Goal: Task Accomplishment & Management: Use online tool/utility

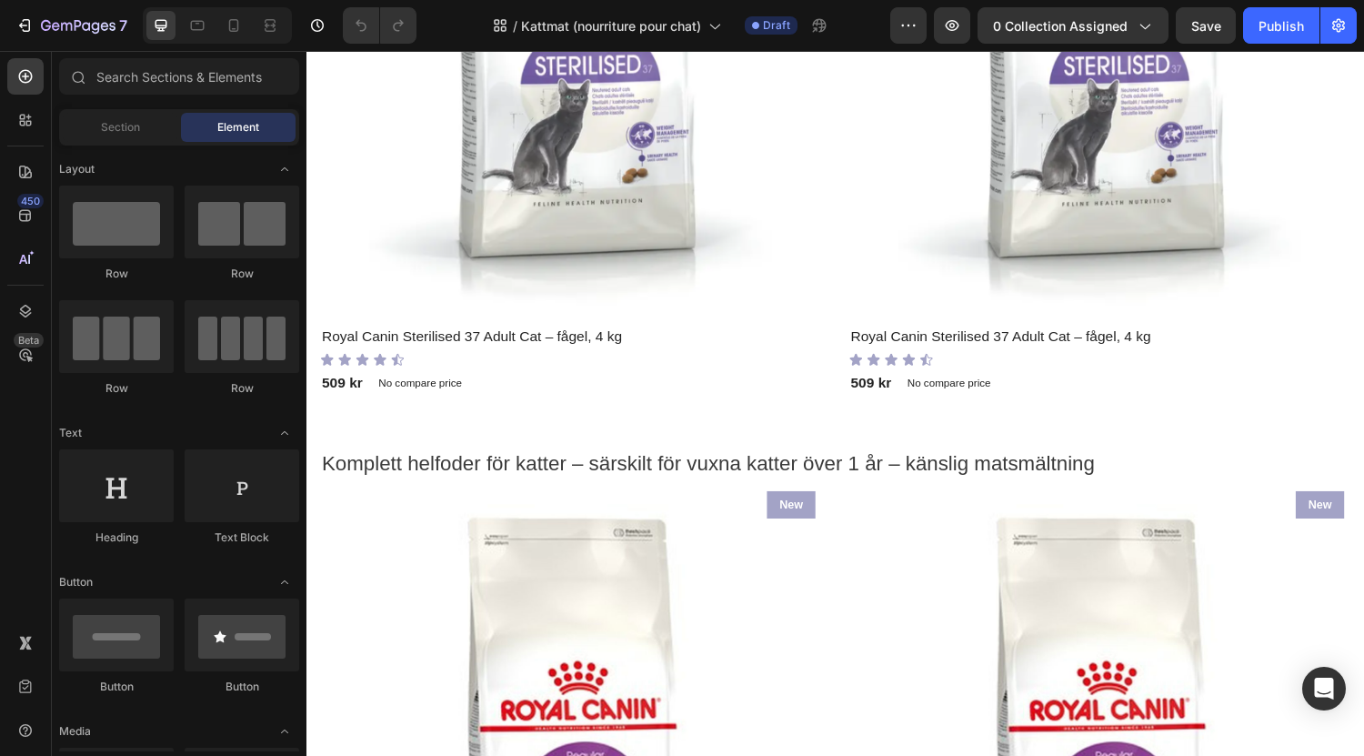
scroll to position [2095, 0]
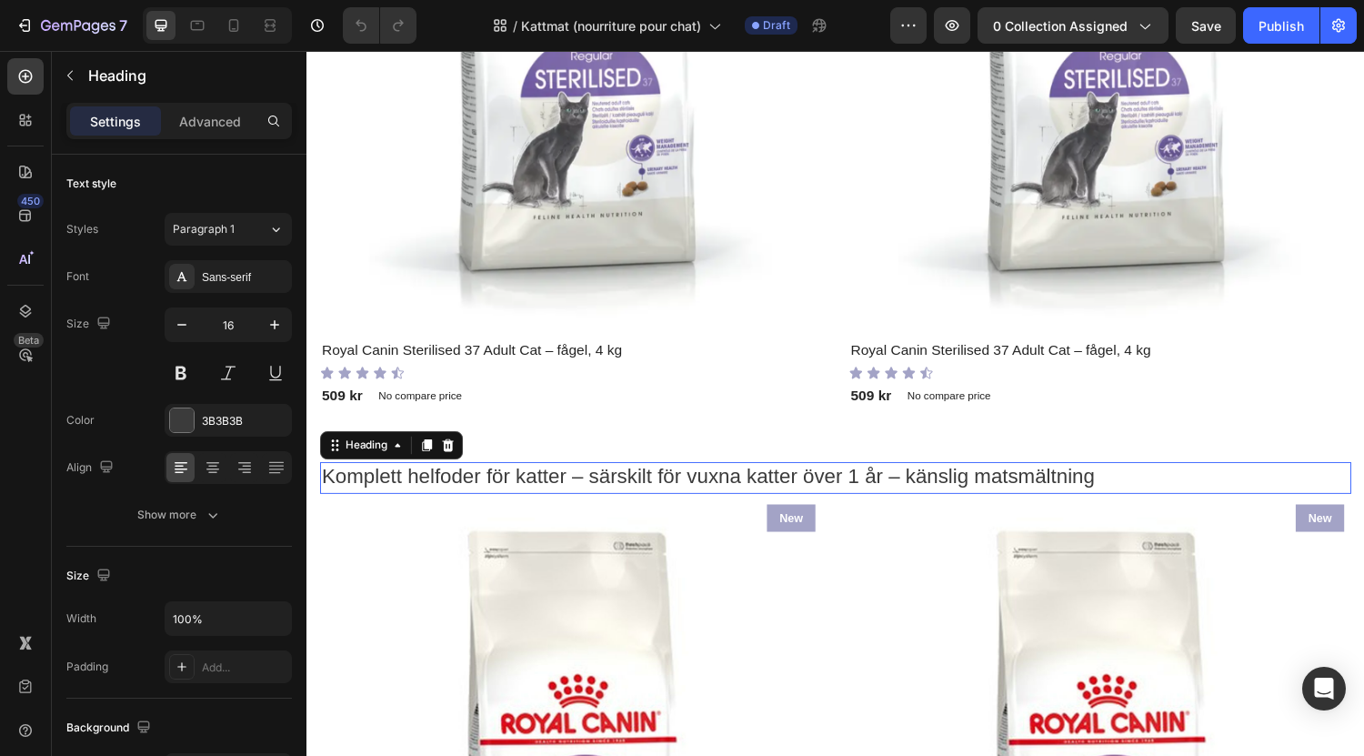
click at [863, 477] on span "Komplett helfoder för katter – särskilt för vuxna katter över 1 år – känslig ma…" at bounding box center [721, 489] width 798 height 24
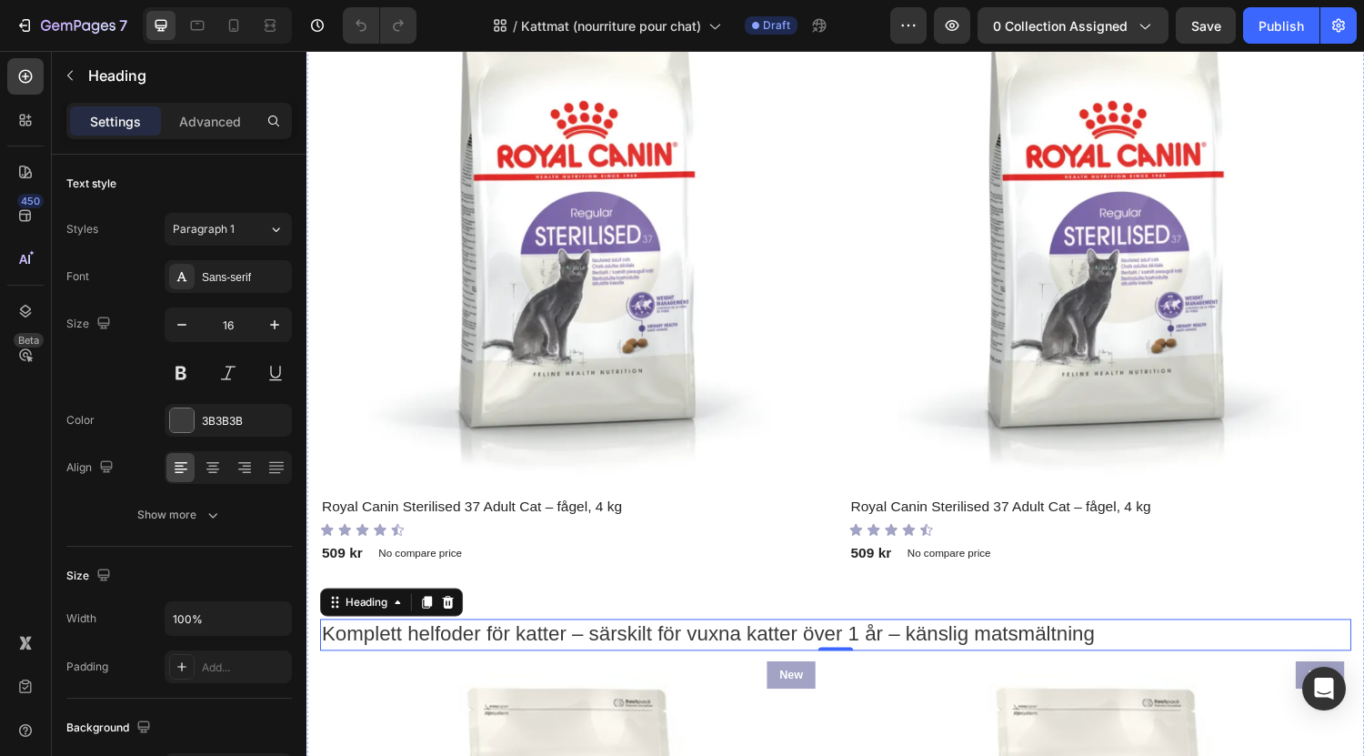
scroll to position [2001, 0]
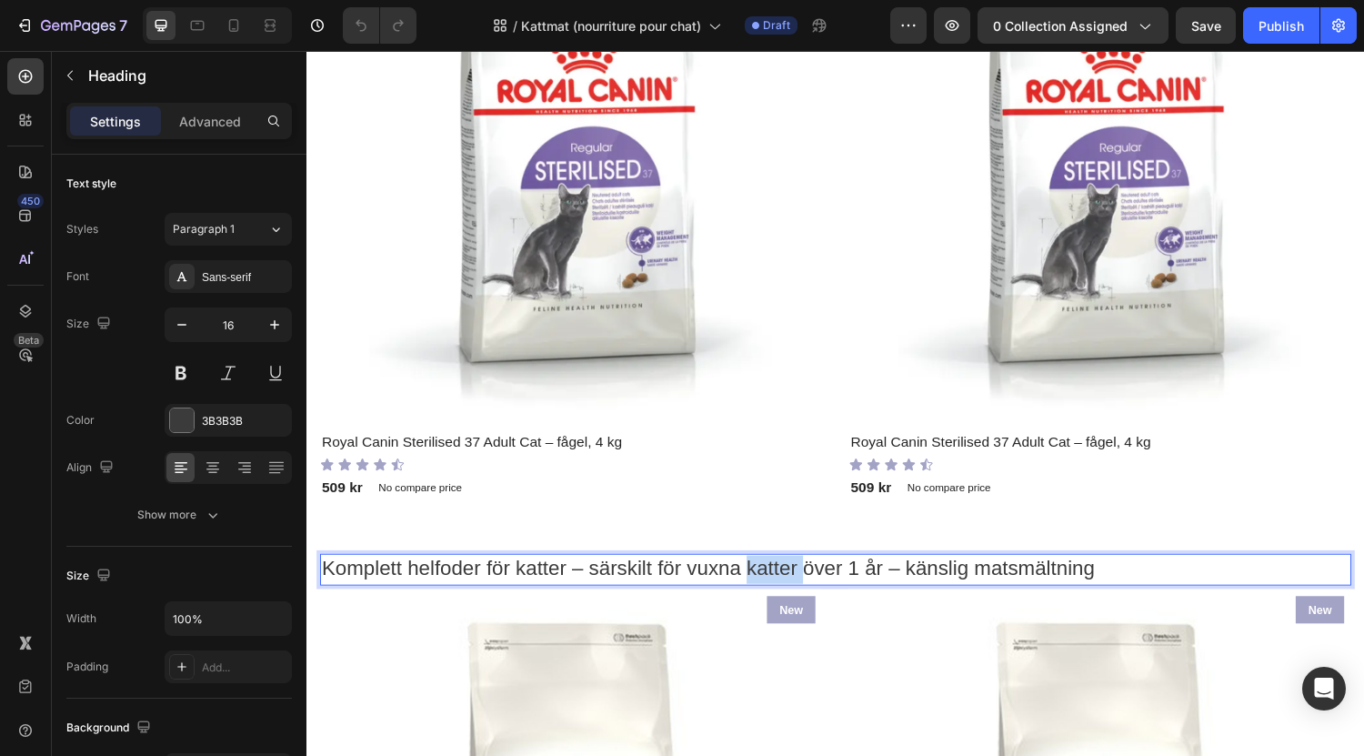
click at [795, 574] on span "Komplett helfoder för katter – särskilt för vuxna katter över 1 år – känslig ma…" at bounding box center [721, 584] width 798 height 24
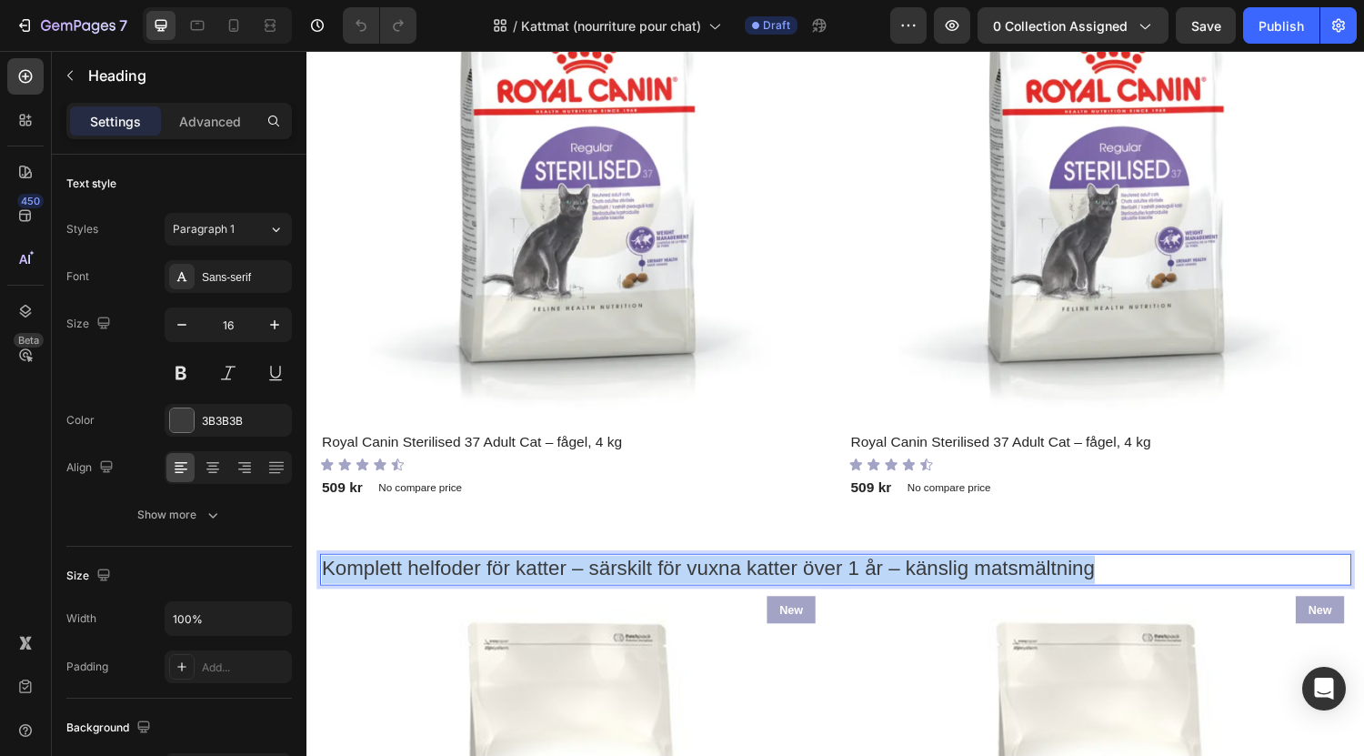
click at [795, 574] on span "Komplett helfoder för katter – särskilt för vuxna katter över 1 år – känslig ma…" at bounding box center [721, 584] width 798 height 24
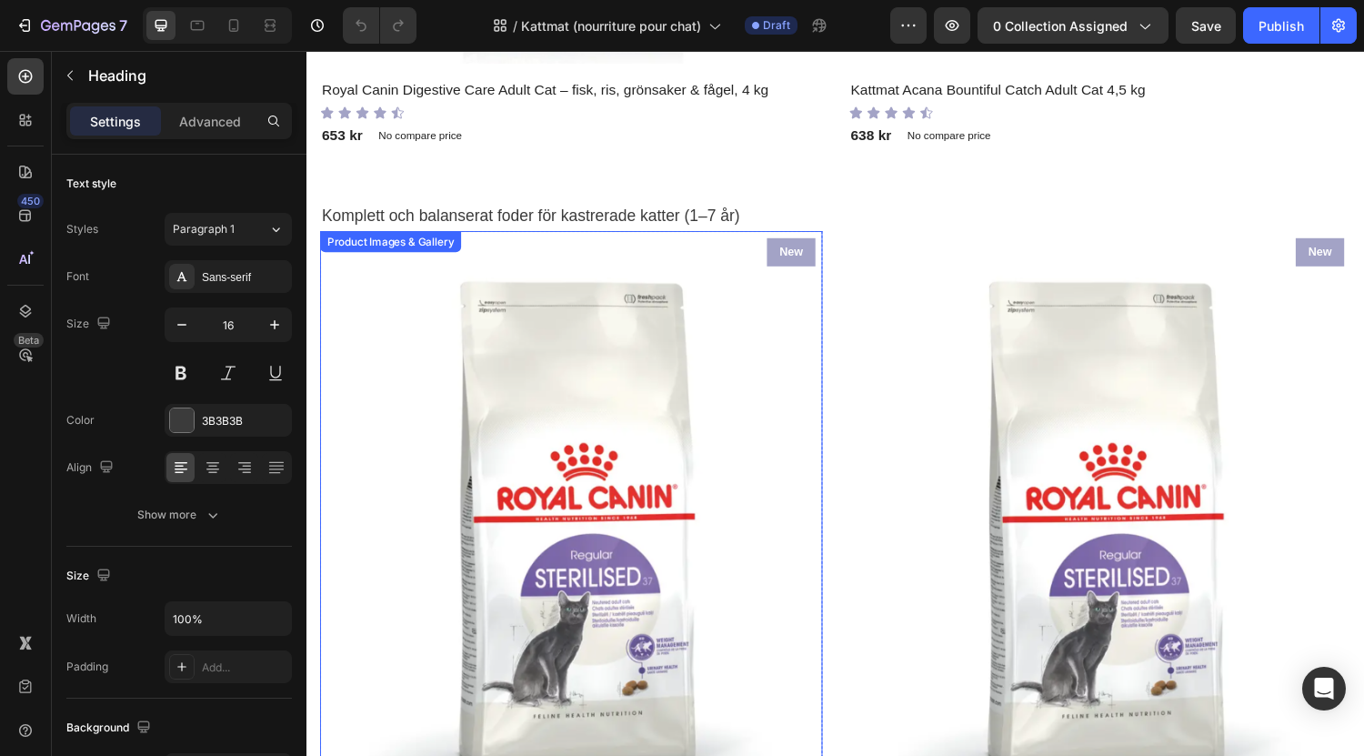
scroll to position [1580, 0]
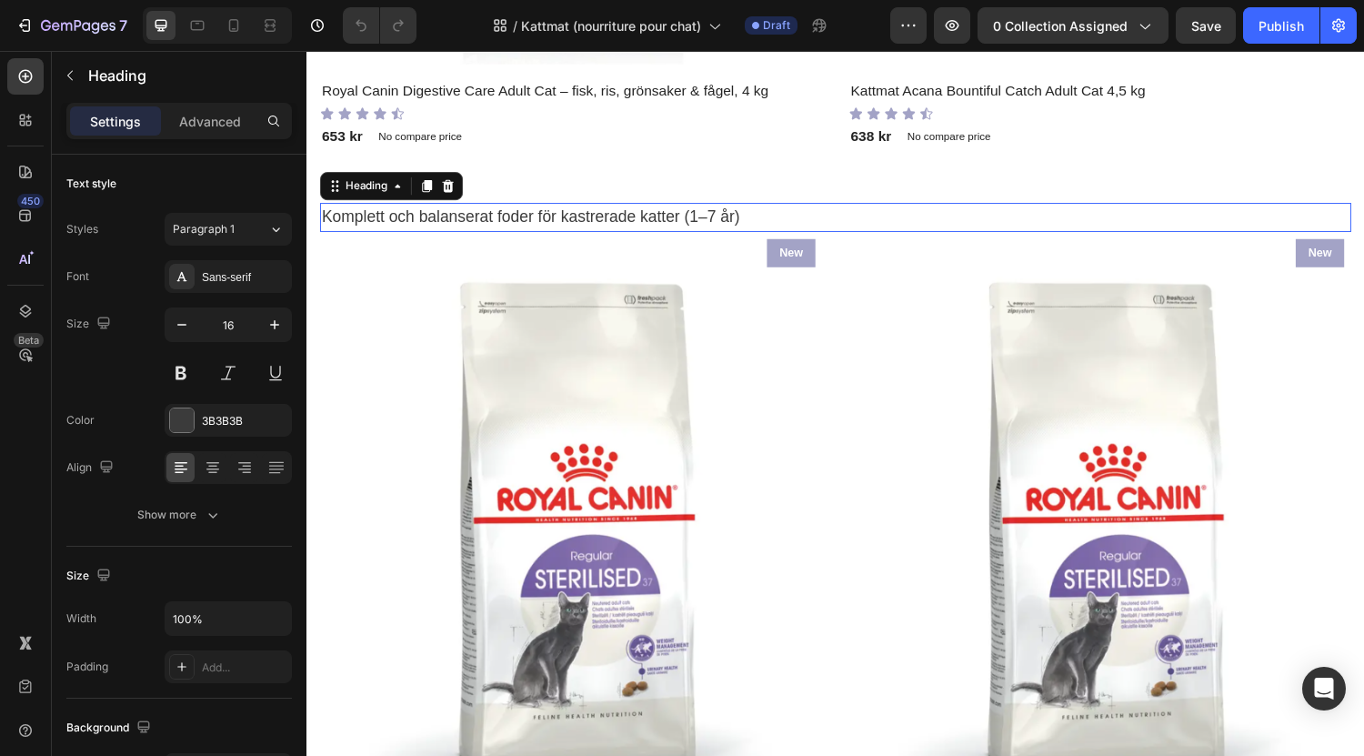
click at [634, 213] on span "Komplett och balanserat foder för kastrerade katter (1–7 år)" at bounding box center [537, 222] width 431 height 18
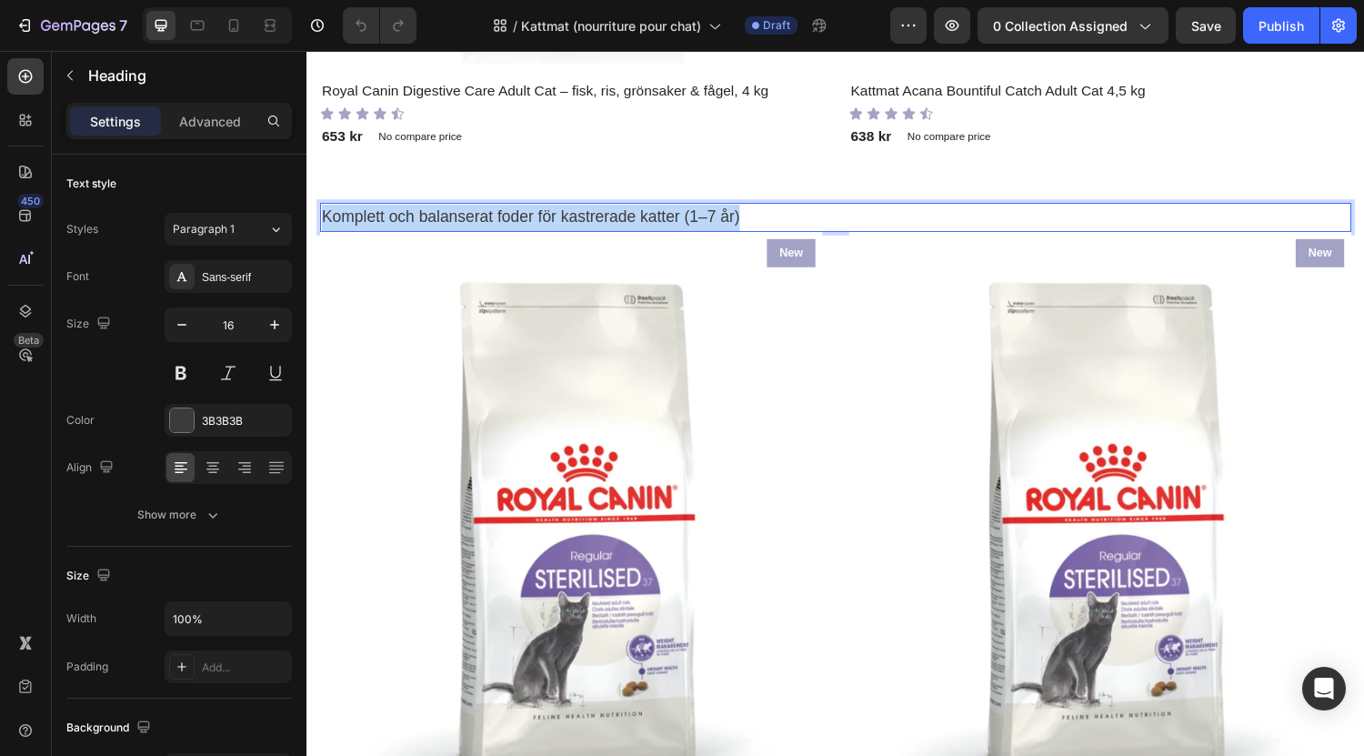
click at [634, 213] on span "Komplett och balanserat foder för kastrerade katter (1–7 år)" at bounding box center [537, 222] width 431 height 18
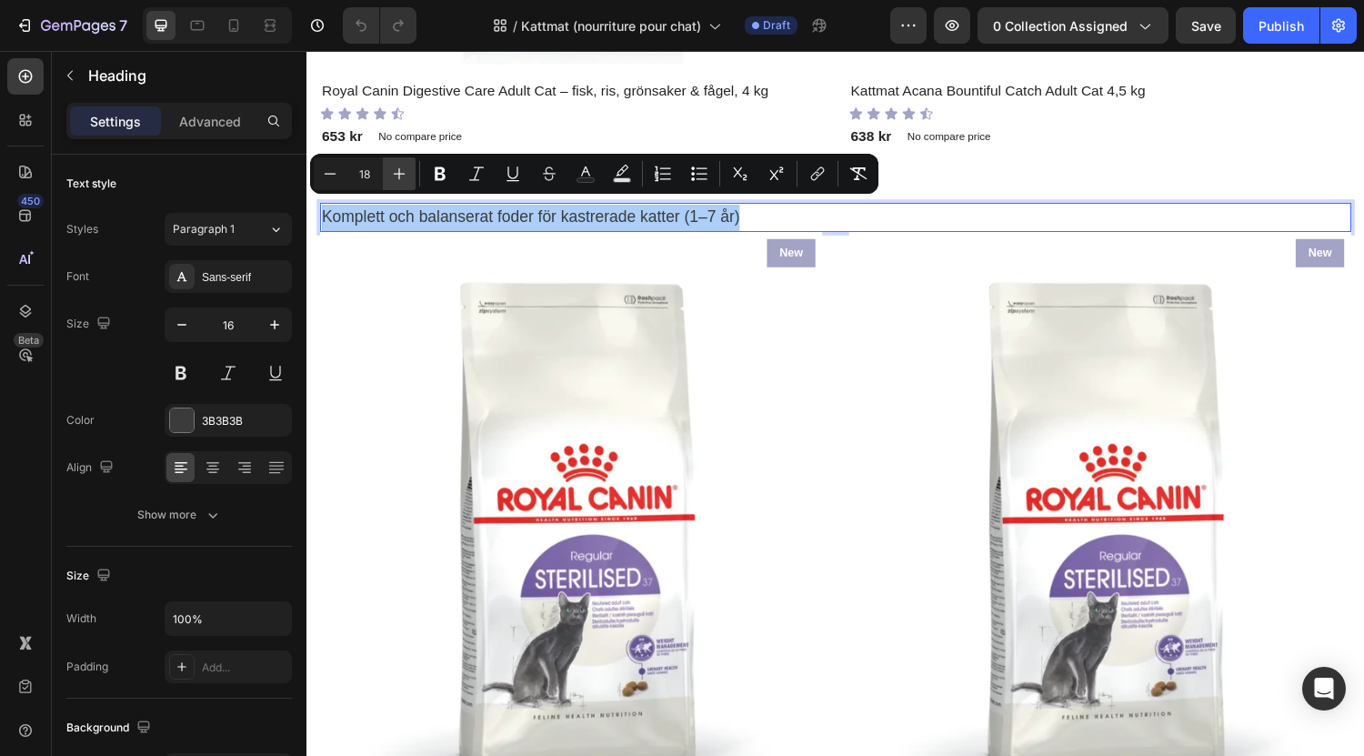
click at [398, 160] on button "Plus" at bounding box center [399, 173] width 33 height 33
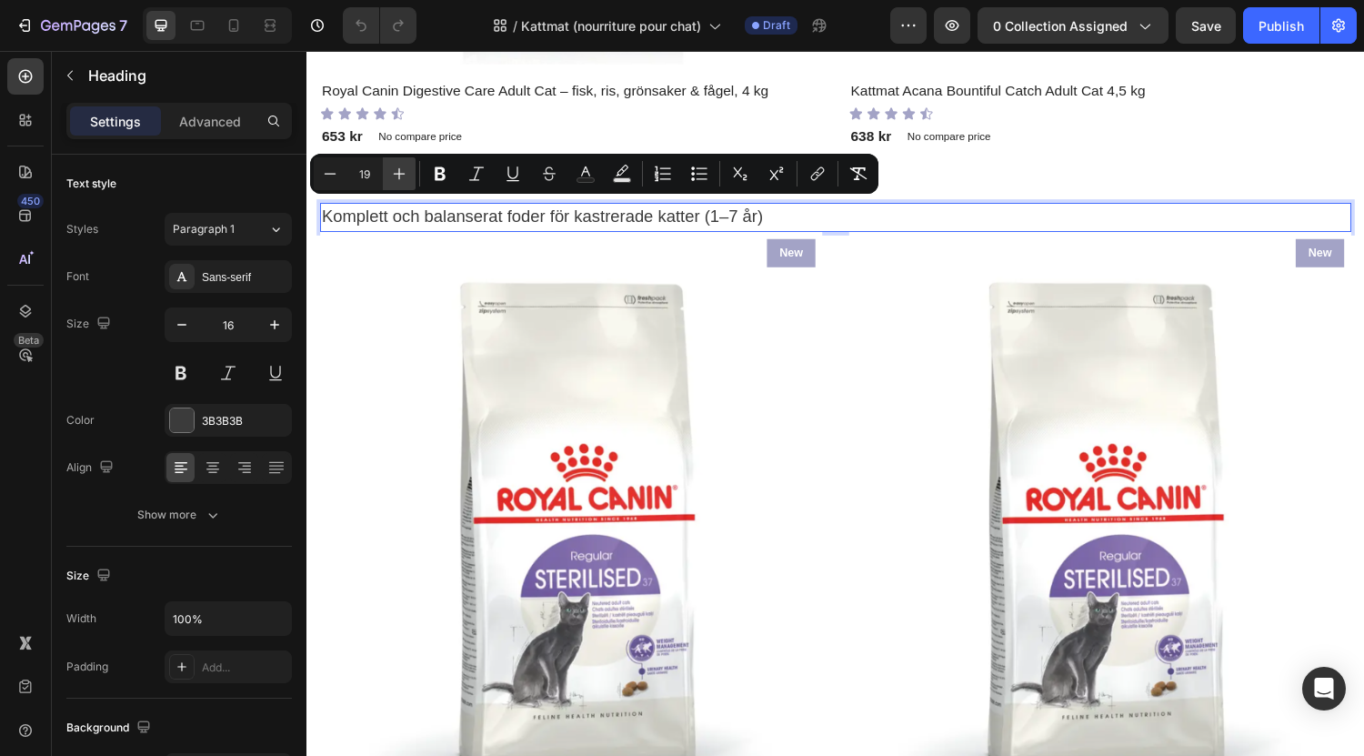
click at [398, 160] on button "Plus" at bounding box center [399, 173] width 33 height 33
type input "22"
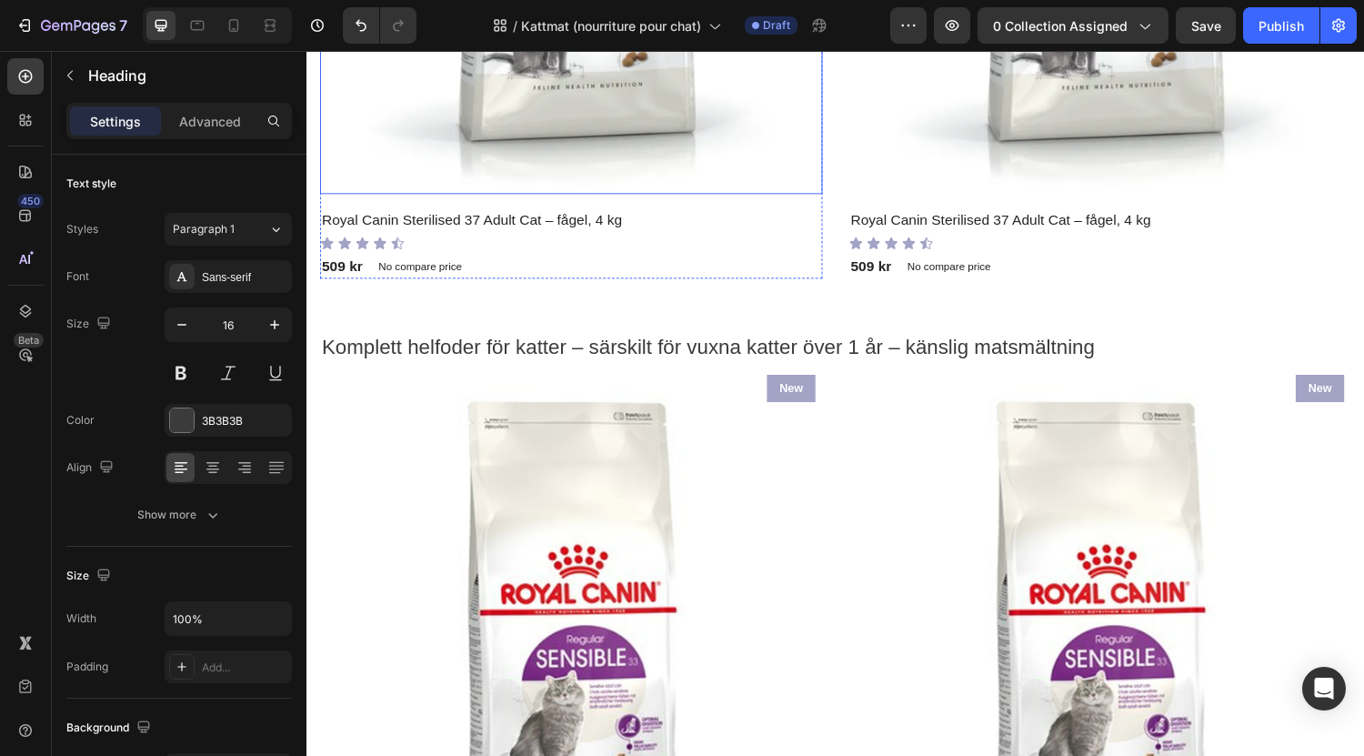
scroll to position [2227, 0]
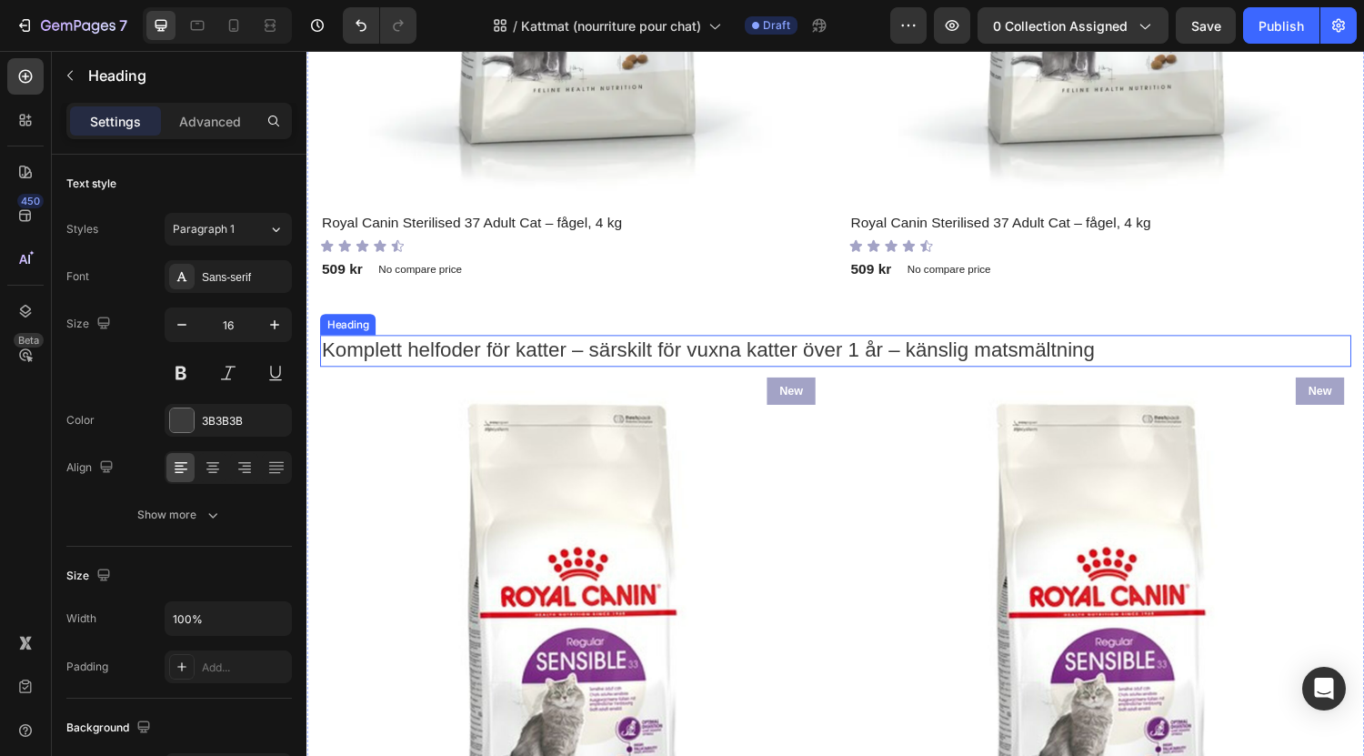
click at [637, 353] on span "Komplett helfoder för katter – särskilt för vuxna katter över 1 år – känslig ma…" at bounding box center [721, 358] width 798 height 24
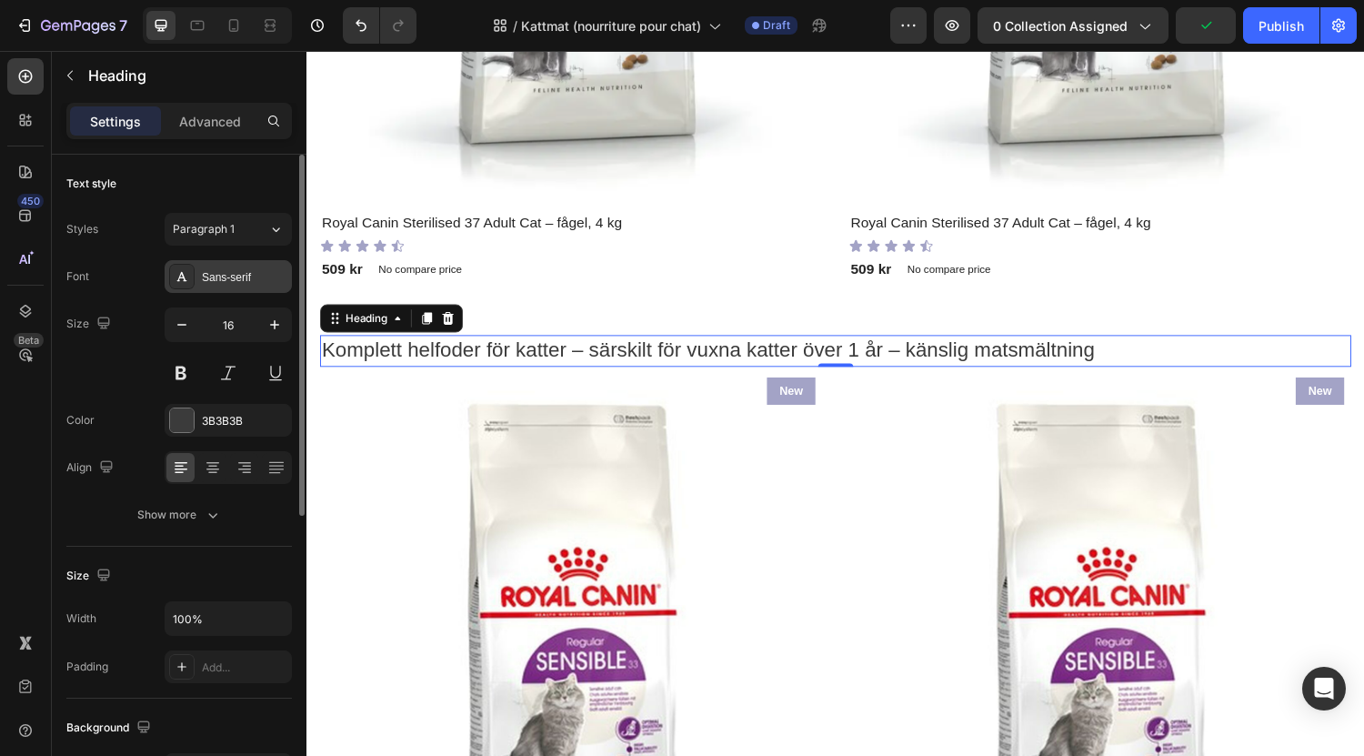
click at [251, 277] on div "Sans-serif" at bounding box center [244, 277] width 85 height 16
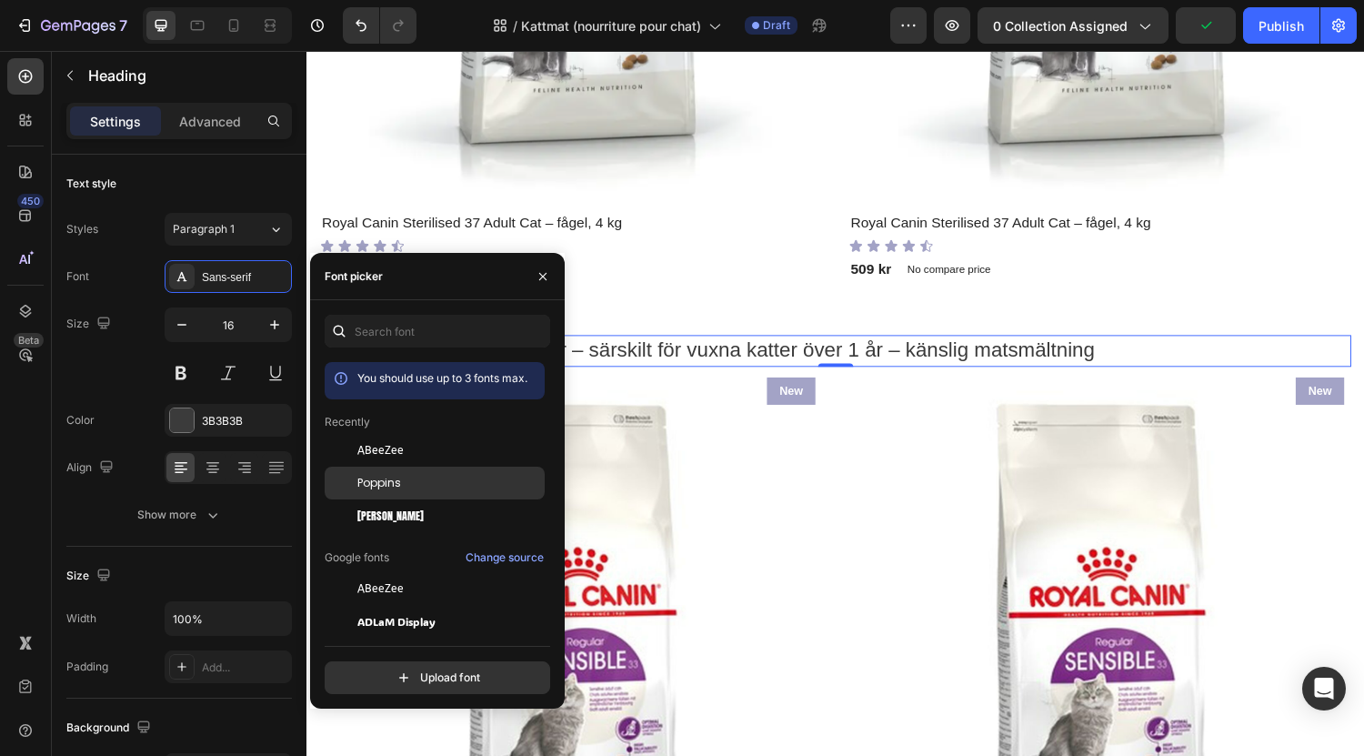
click at [403, 477] on div "Poppins" at bounding box center [449, 483] width 184 height 16
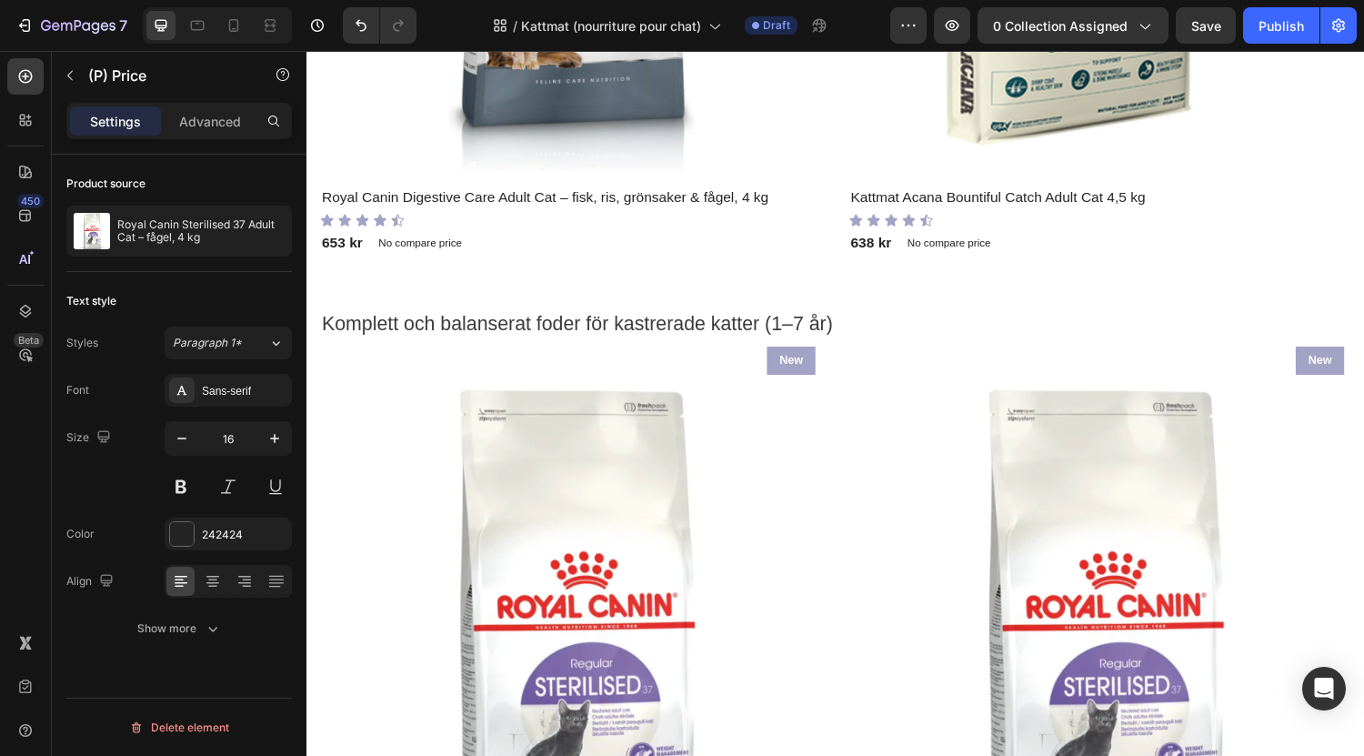
scroll to position [1465, 0]
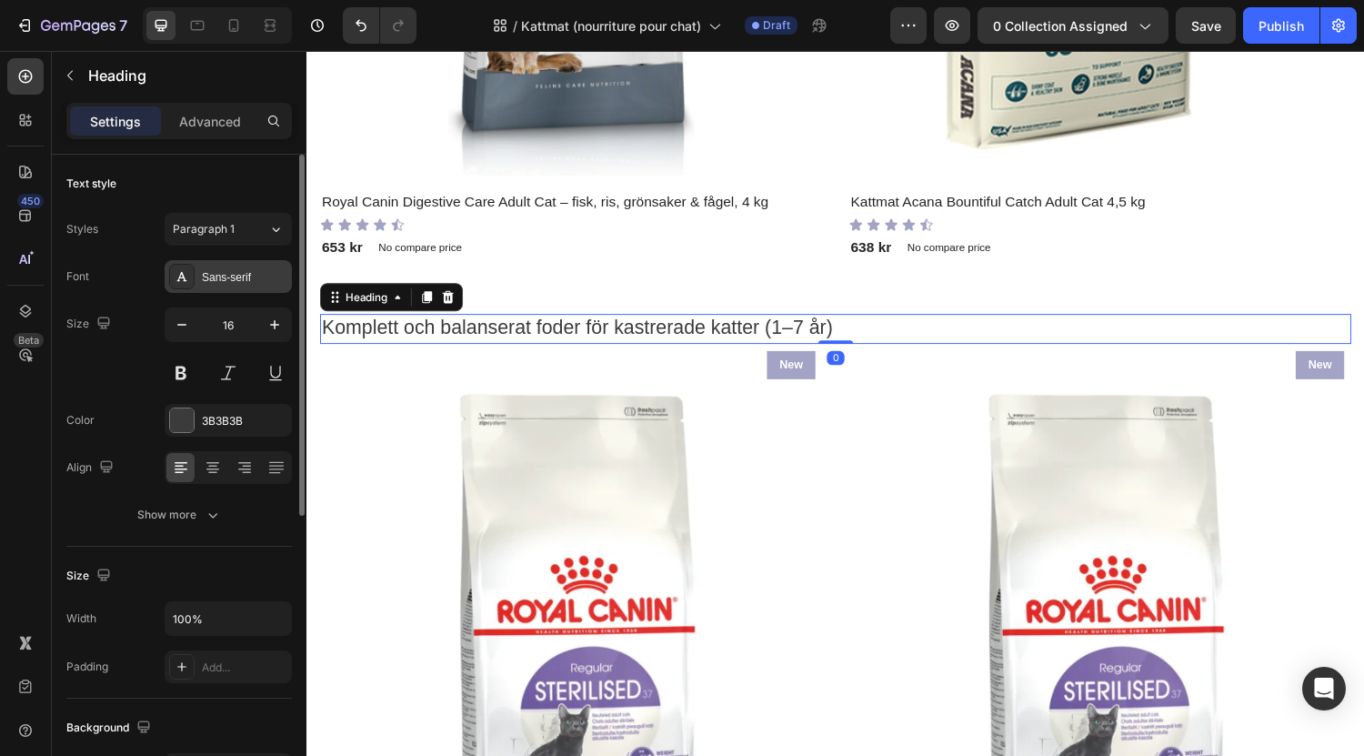
click at [236, 276] on div "Sans-serif" at bounding box center [244, 277] width 85 height 16
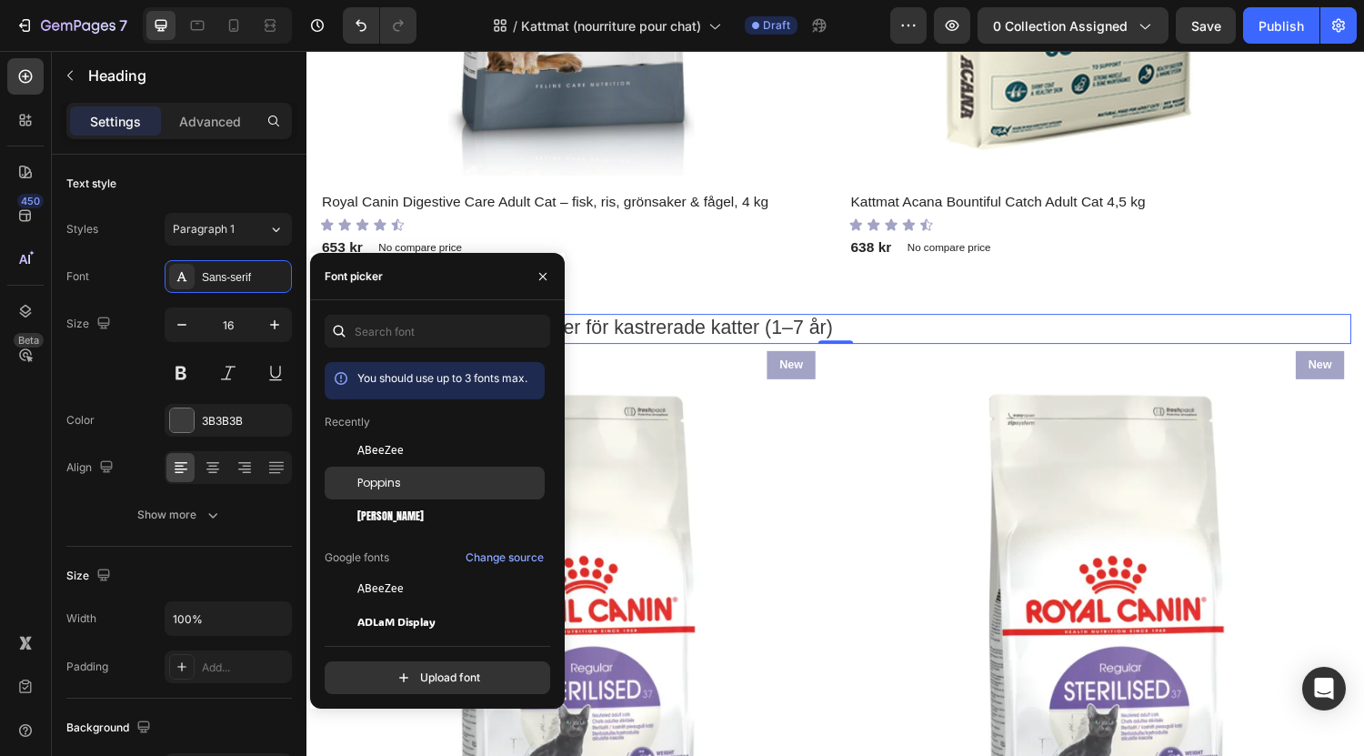
click at [416, 477] on div "Poppins" at bounding box center [449, 483] width 184 height 16
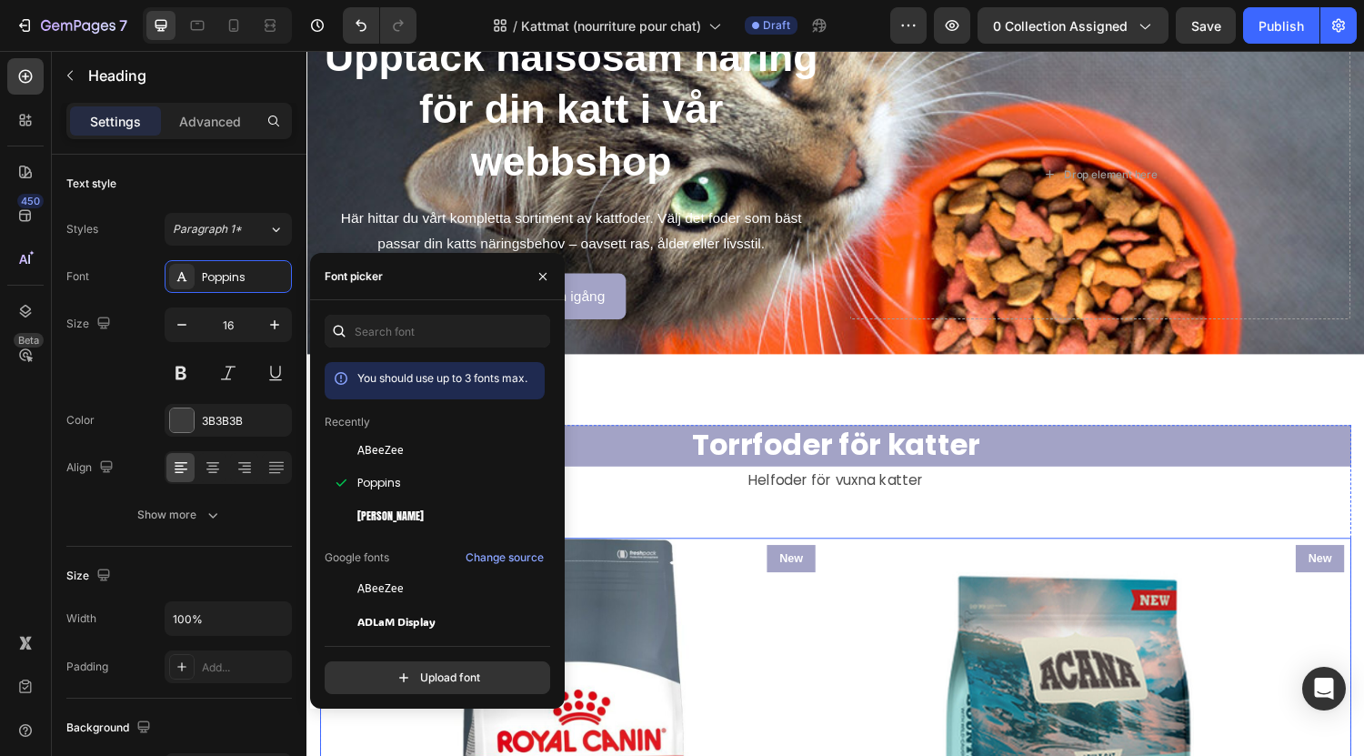
scroll to position [582, 0]
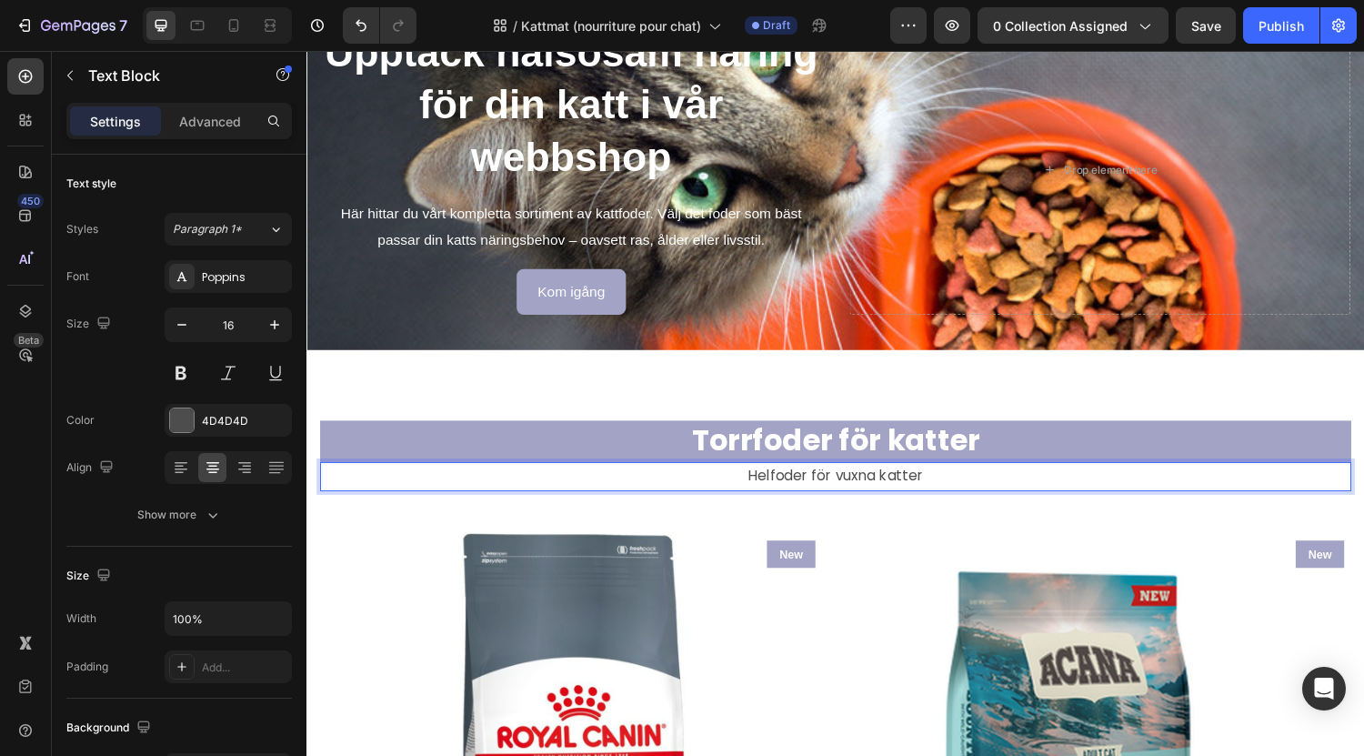
click at [737, 490] on p "Helfoder för vuxna katter" at bounding box center [852, 490] width 1060 height 26
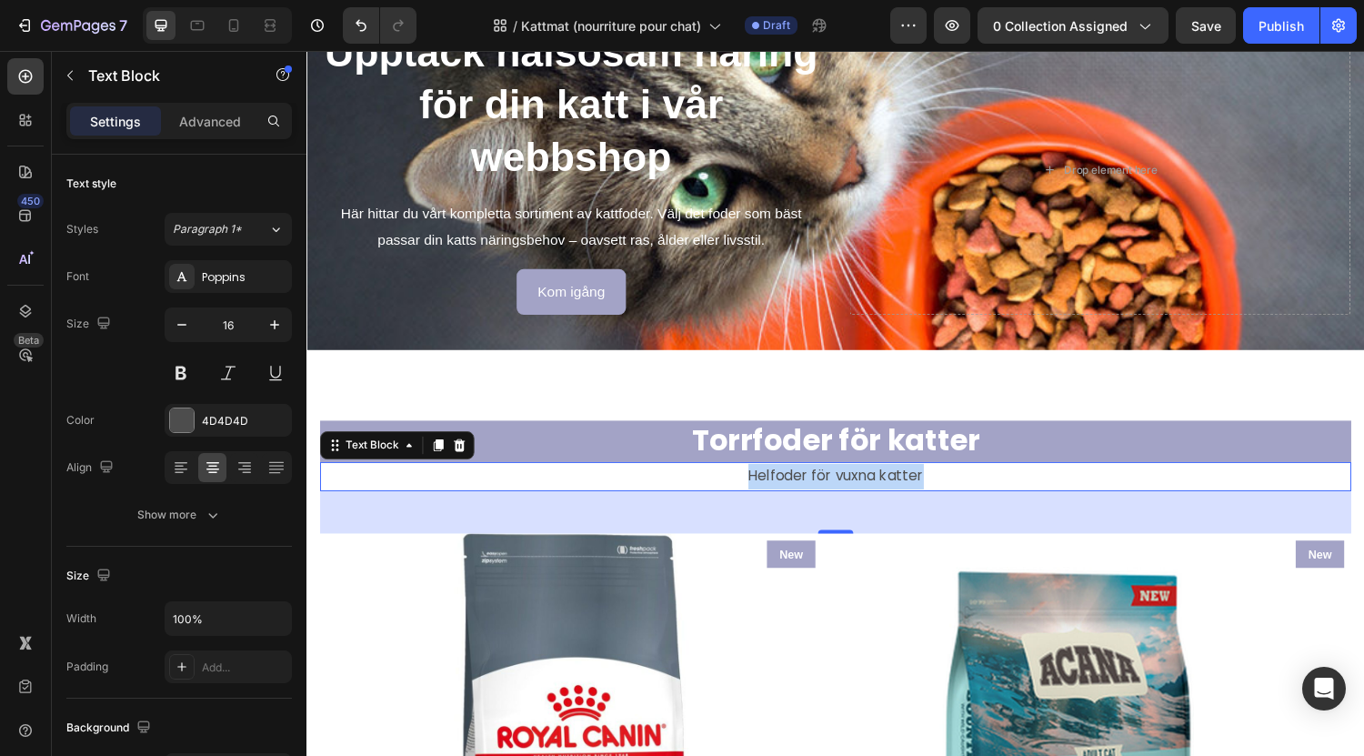
click at [737, 490] on p "Helfoder för vuxna katter" at bounding box center [852, 490] width 1060 height 26
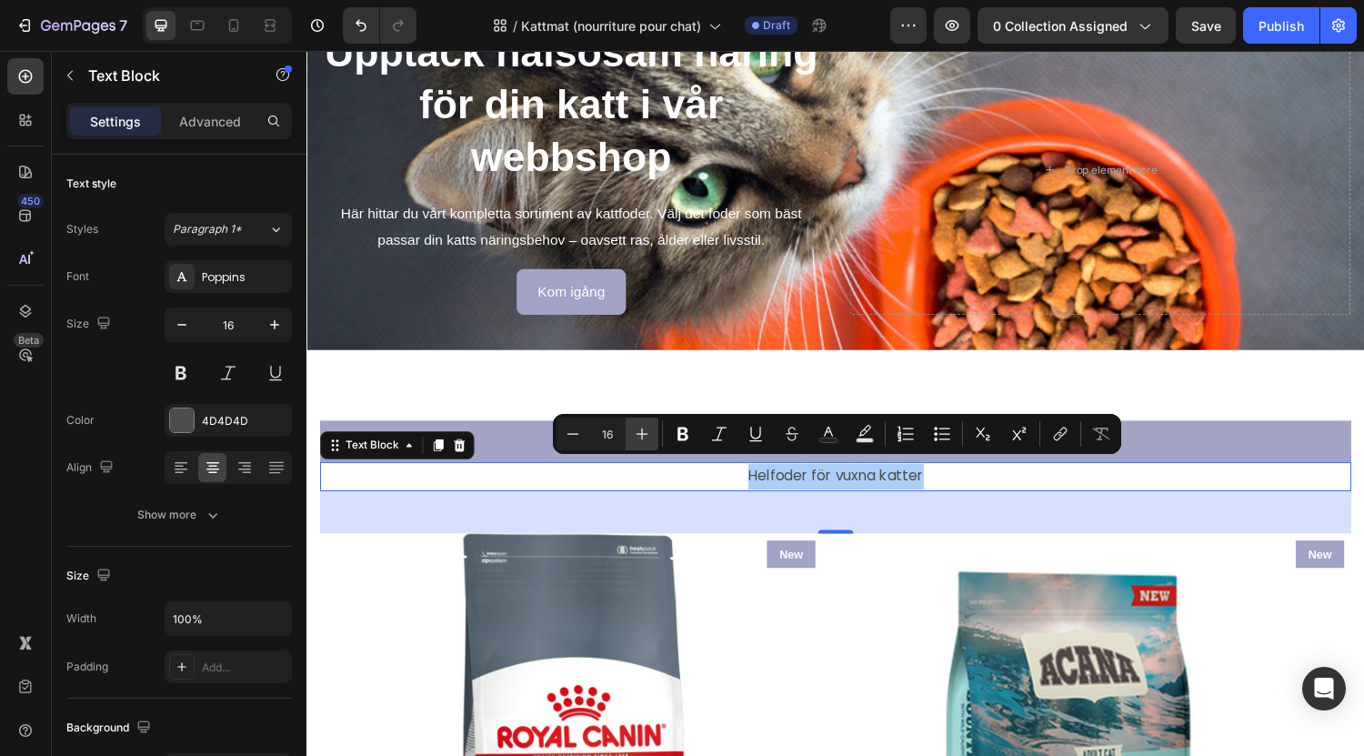
click at [649, 440] on icon "Editor contextual toolbar" at bounding box center [642, 434] width 18 height 18
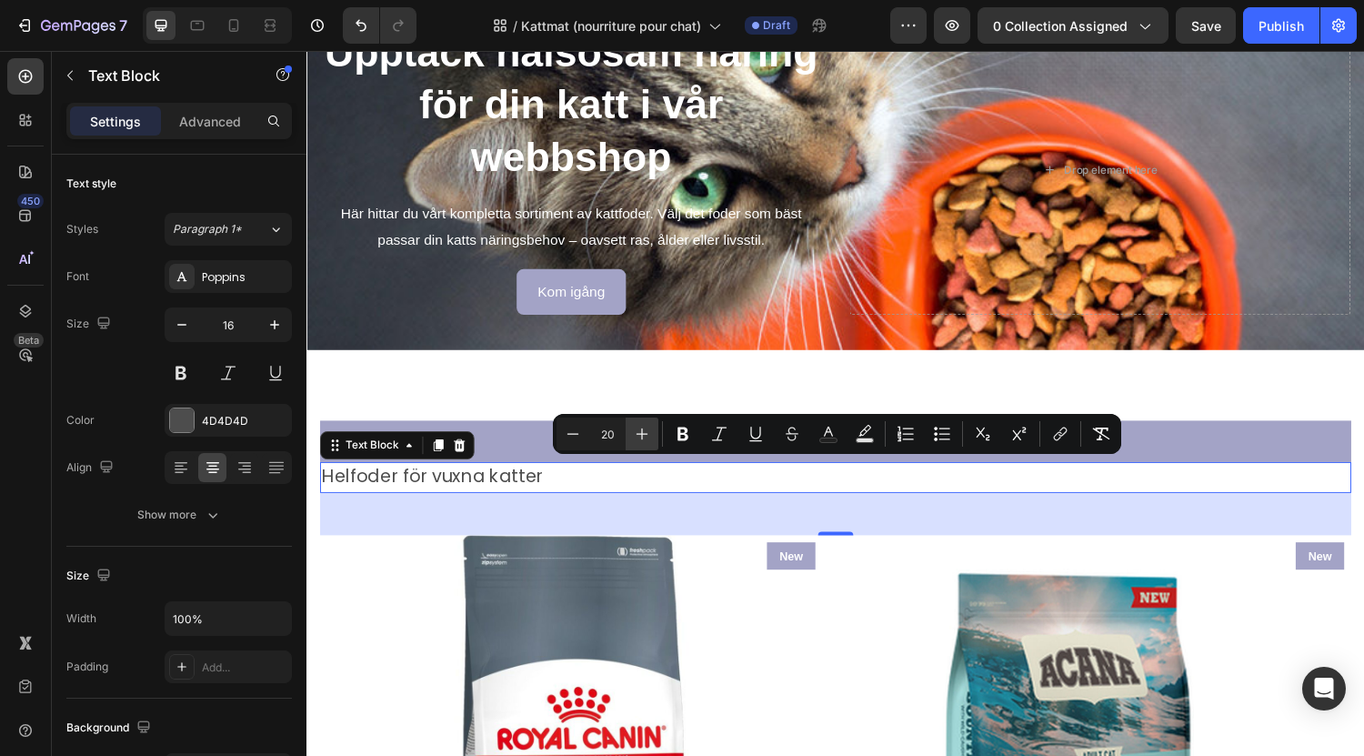
click at [649, 440] on icon "Editor contextual toolbar" at bounding box center [642, 434] width 18 height 18
type input "23"
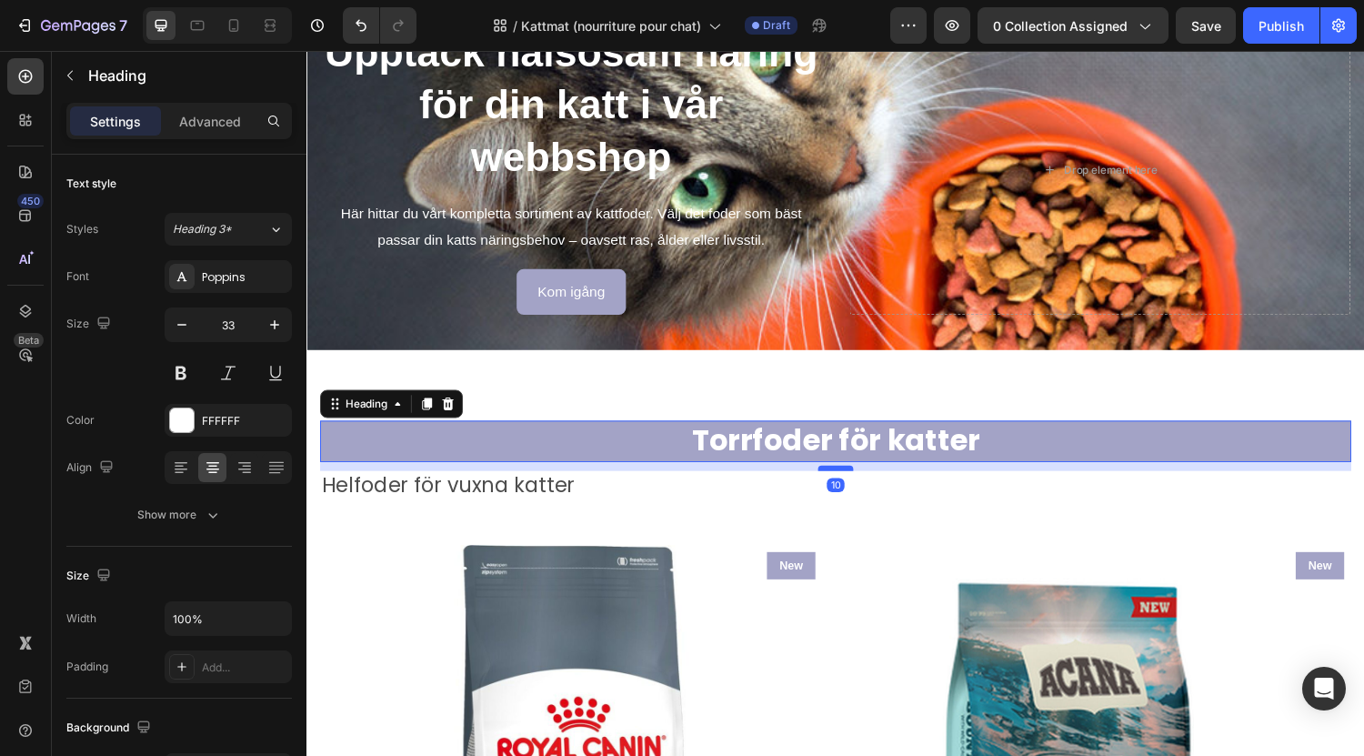
click at [851, 478] on div at bounding box center [852, 480] width 36 height 5
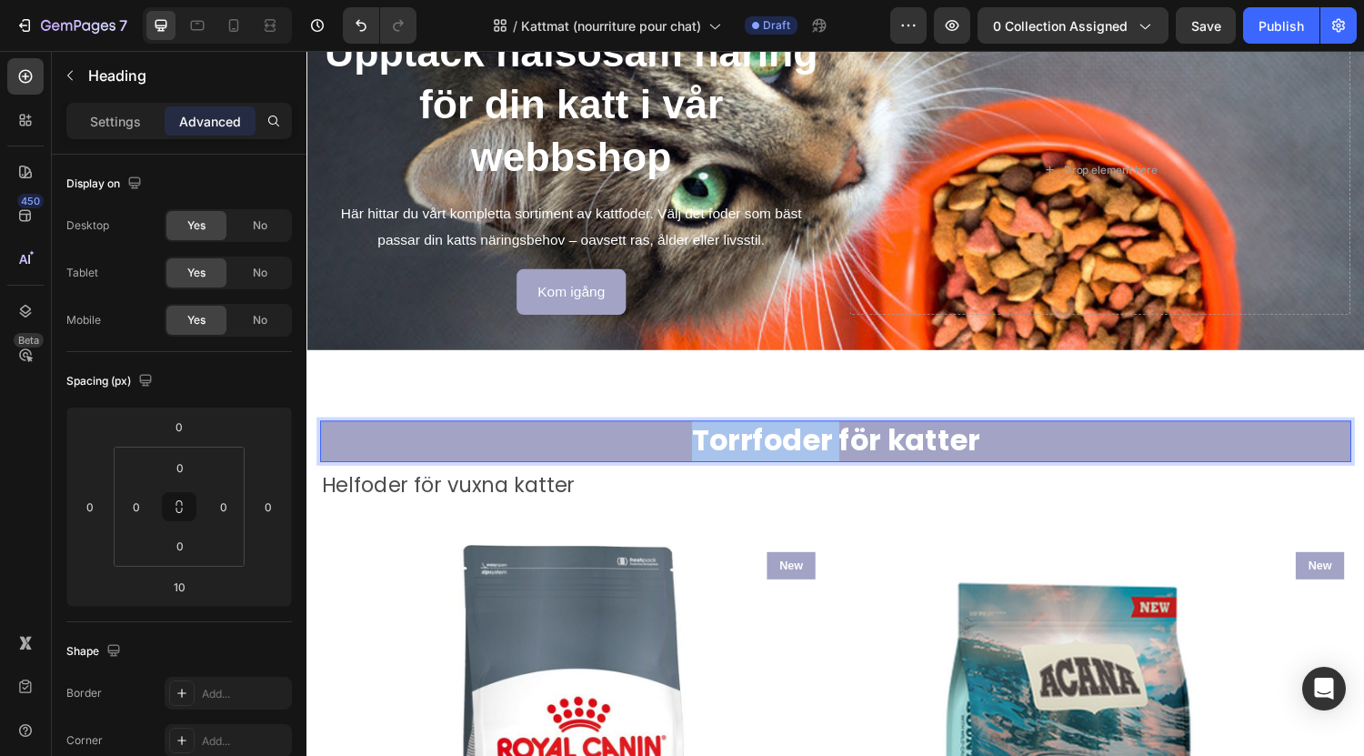
click at [835, 449] on strong "Torrfoder för katter" at bounding box center [852, 452] width 297 height 43
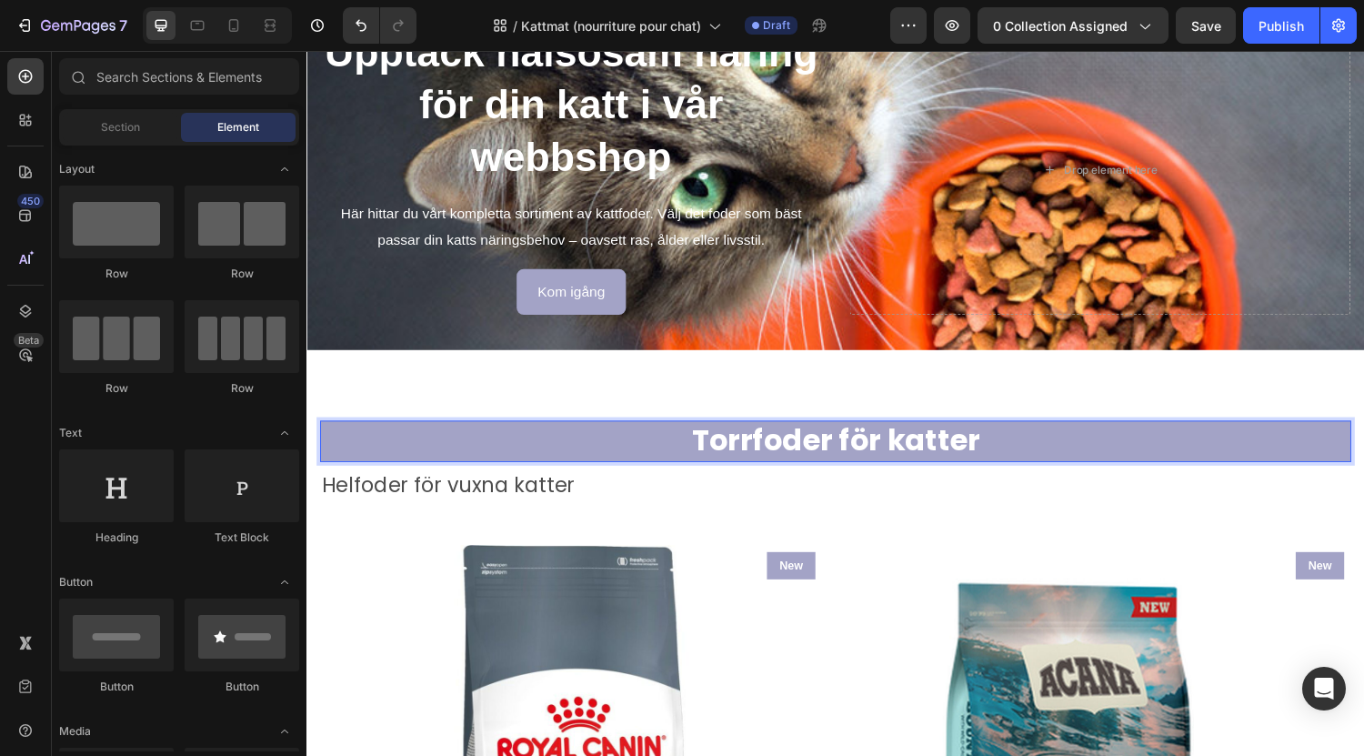
click at [823, 470] on div at bounding box center [823, 470] width 0 height 0
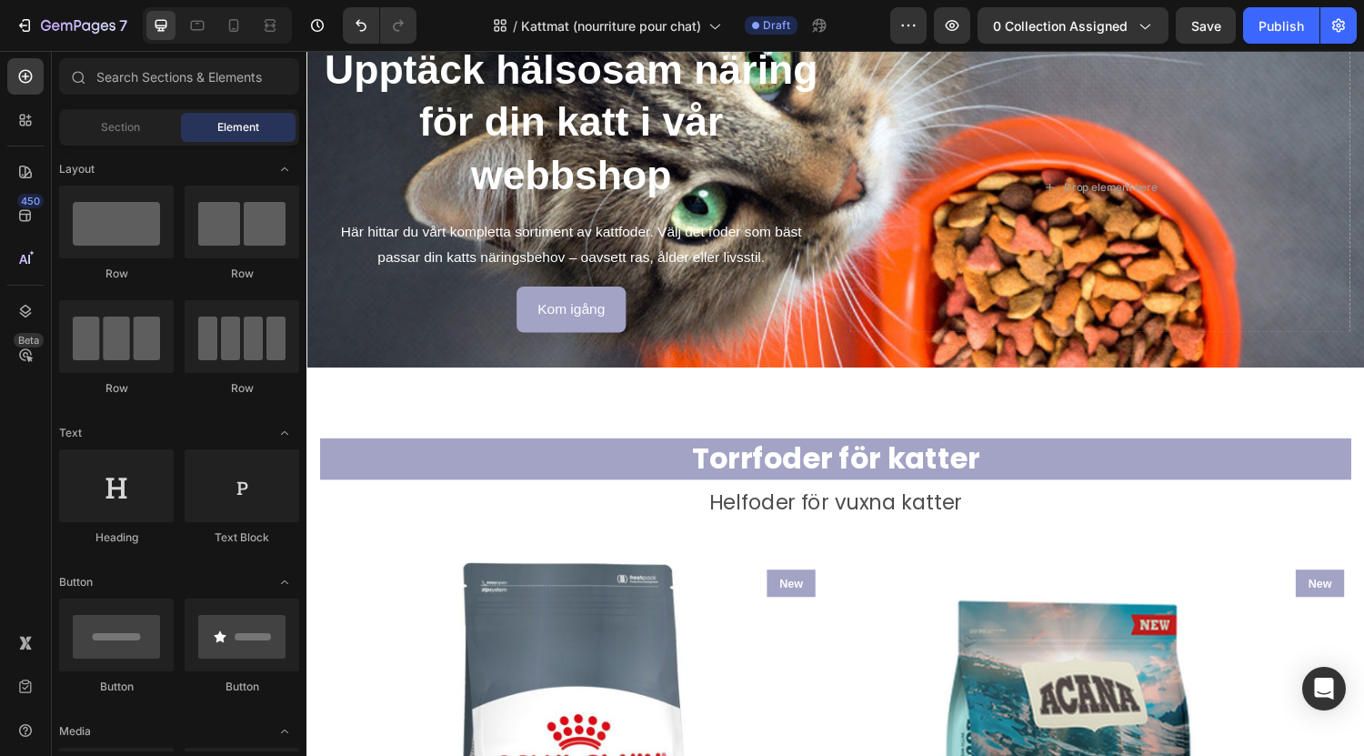
scroll to position [563, 0]
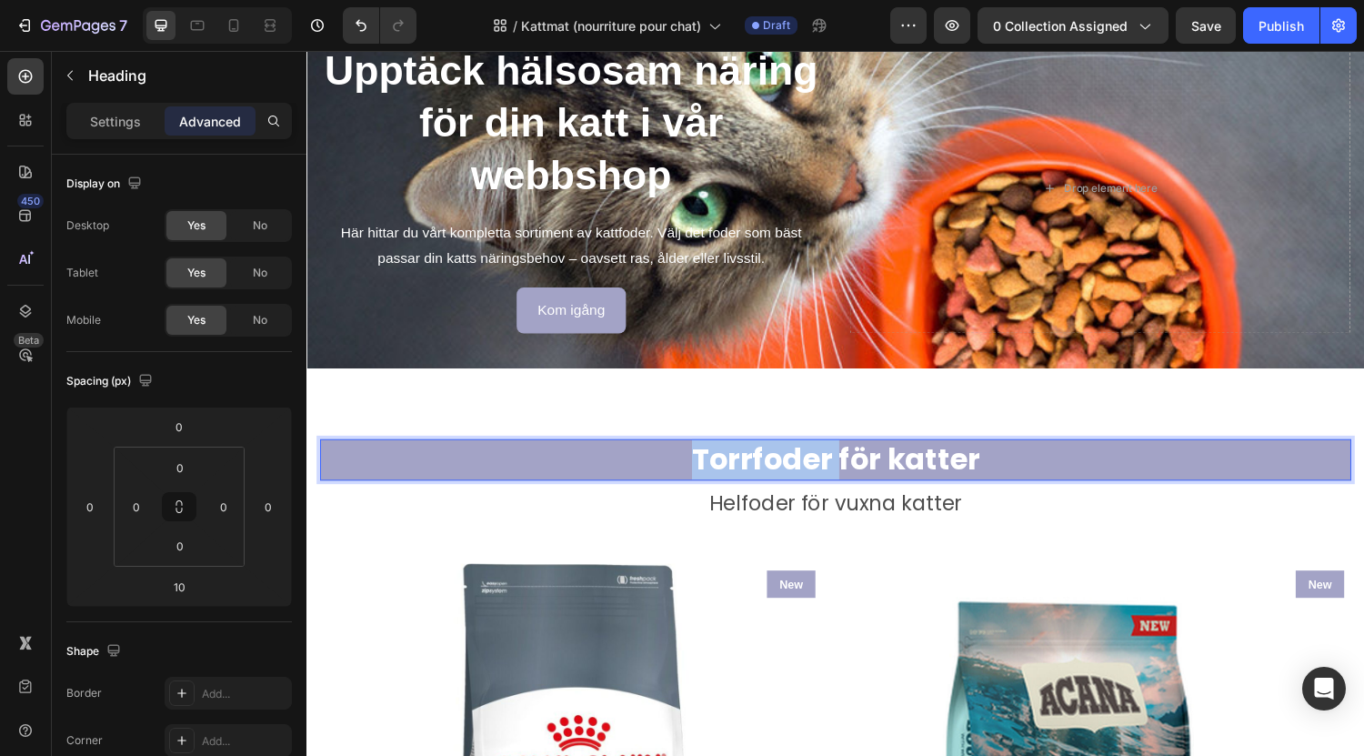
click at [761, 461] on strong "Torrfoder för katter" at bounding box center [852, 471] width 297 height 43
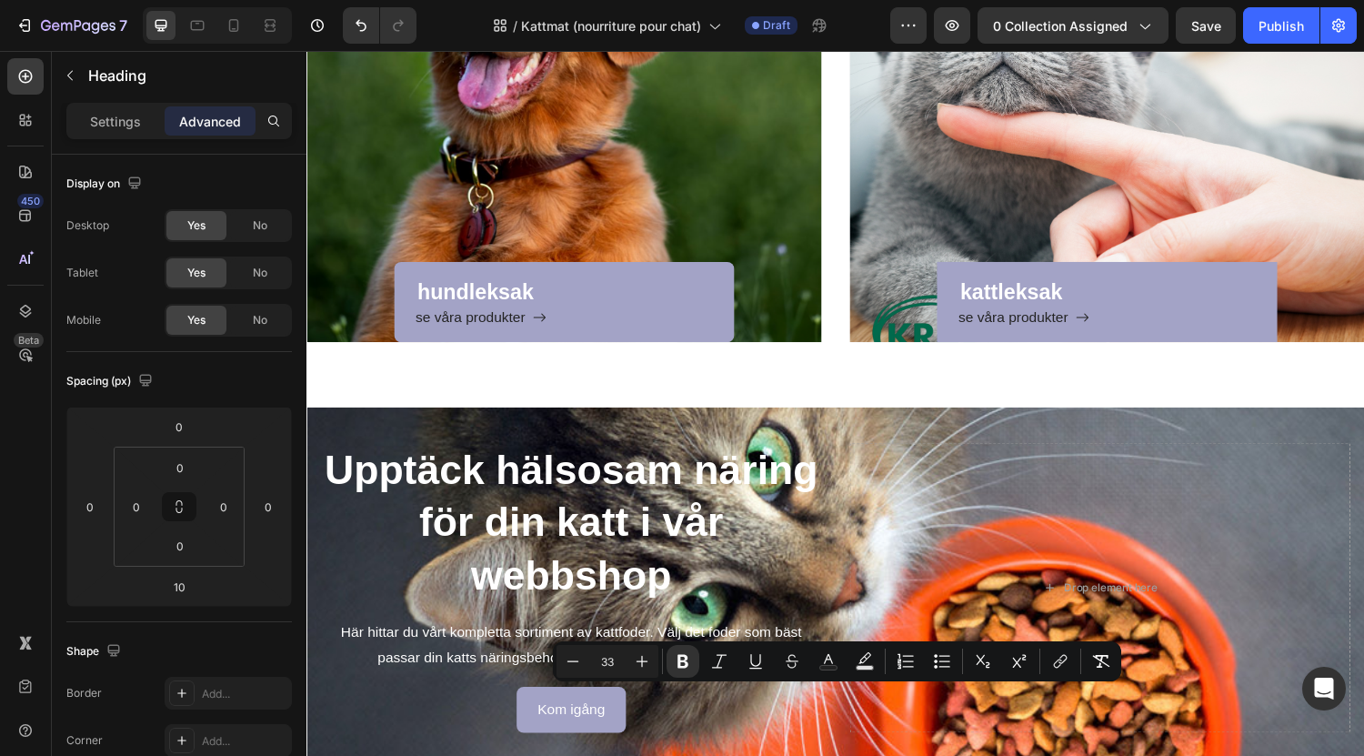
type input "16"
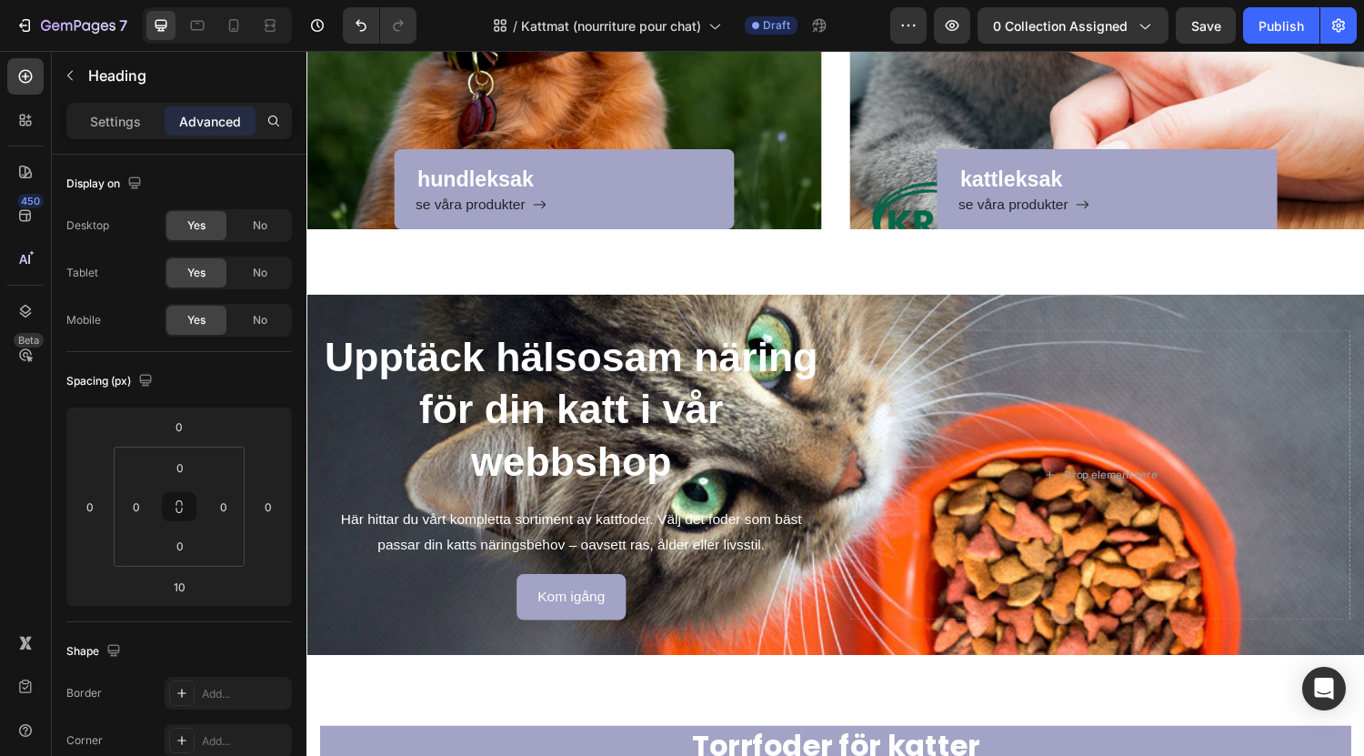
scroll to position [268, 0]
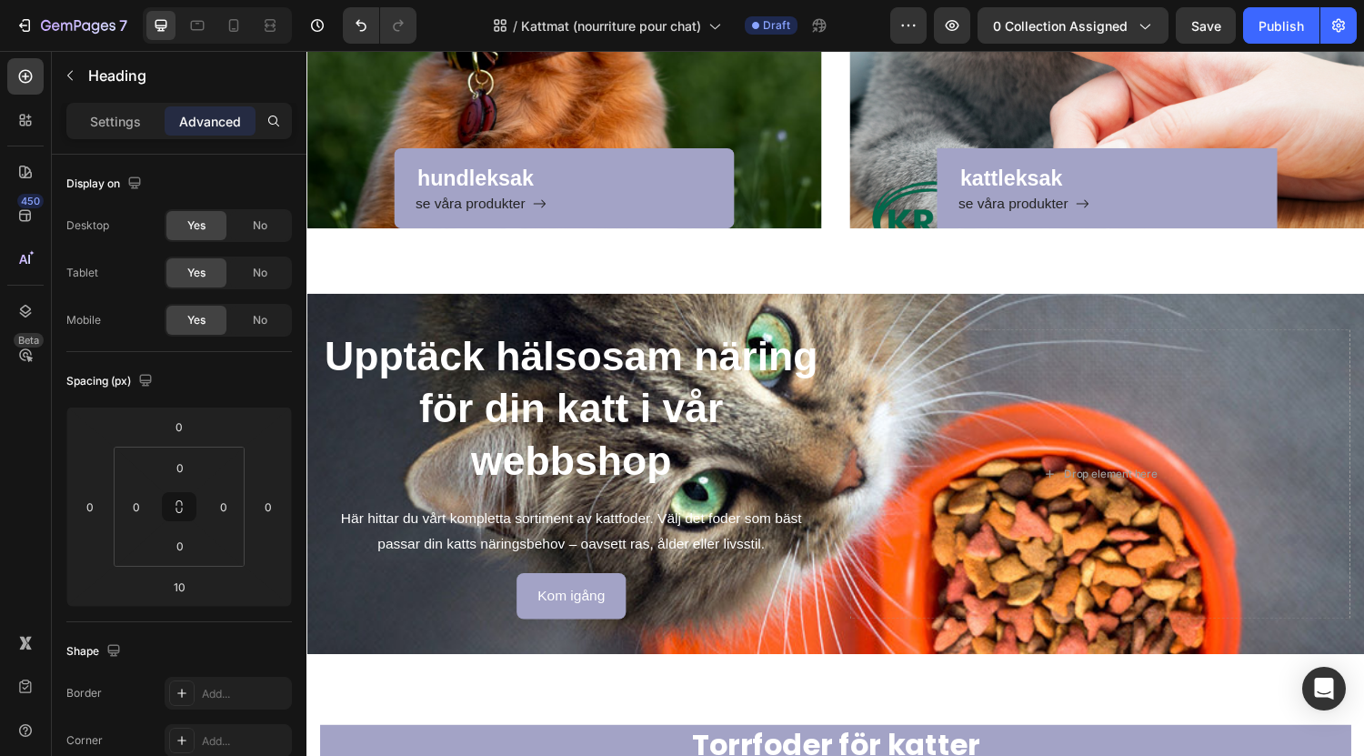
copy strong "Torrfoder för katter"
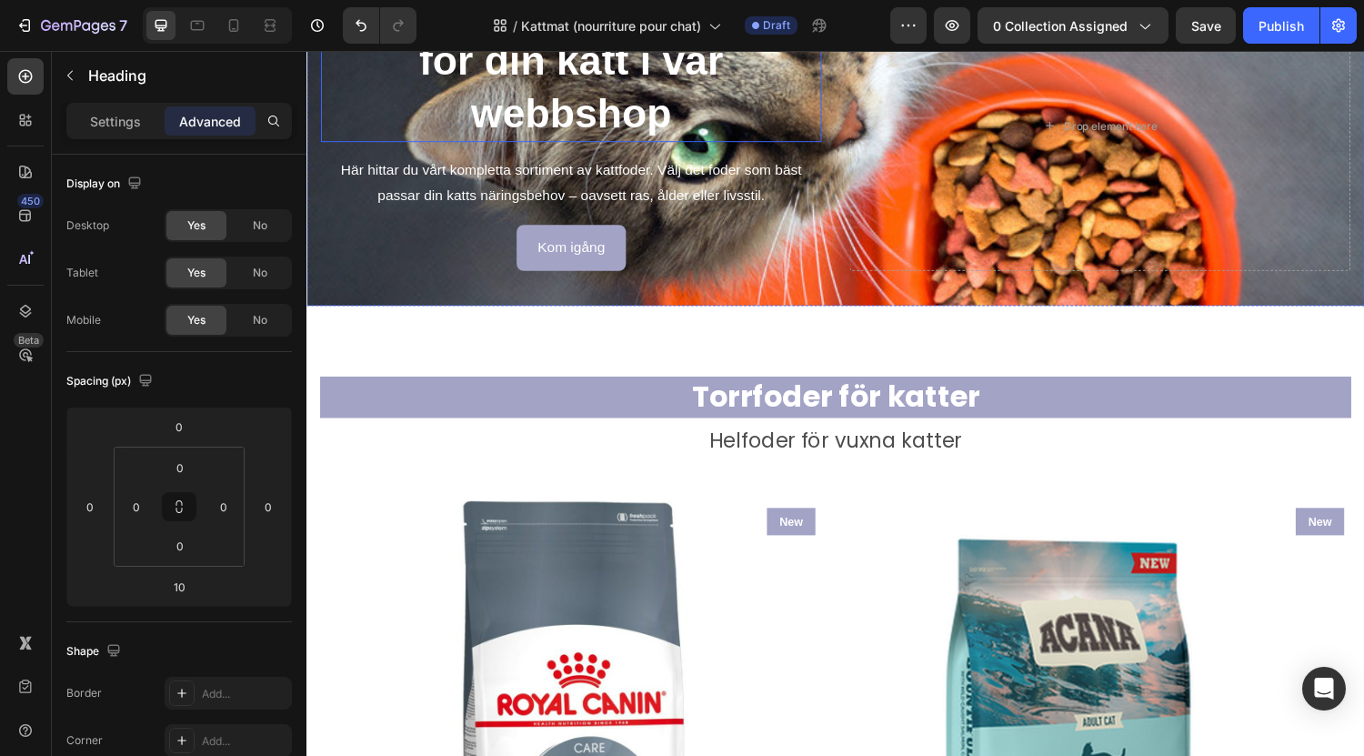
scroll to position [628, 0]
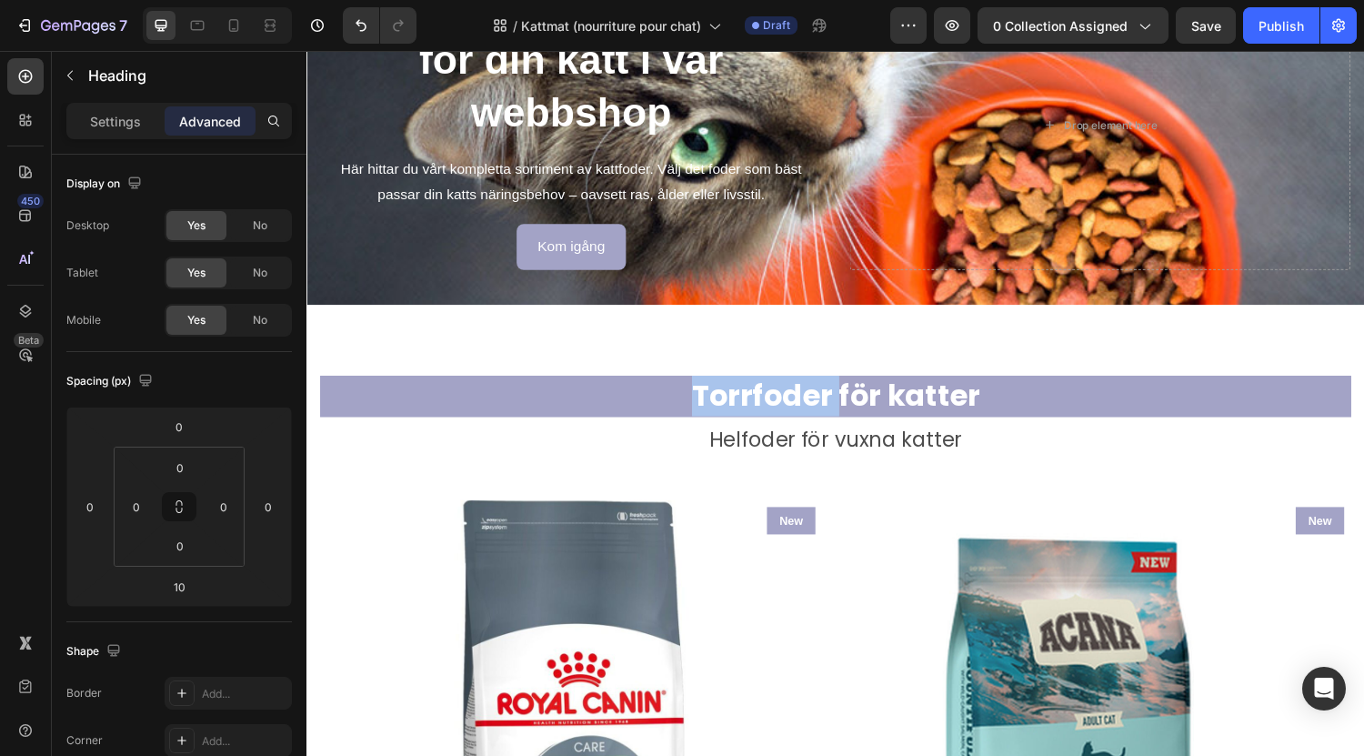
click at [767, 403] on strong "Torrfoder för katter" at bounding box center [852, 406] width 297 height 43
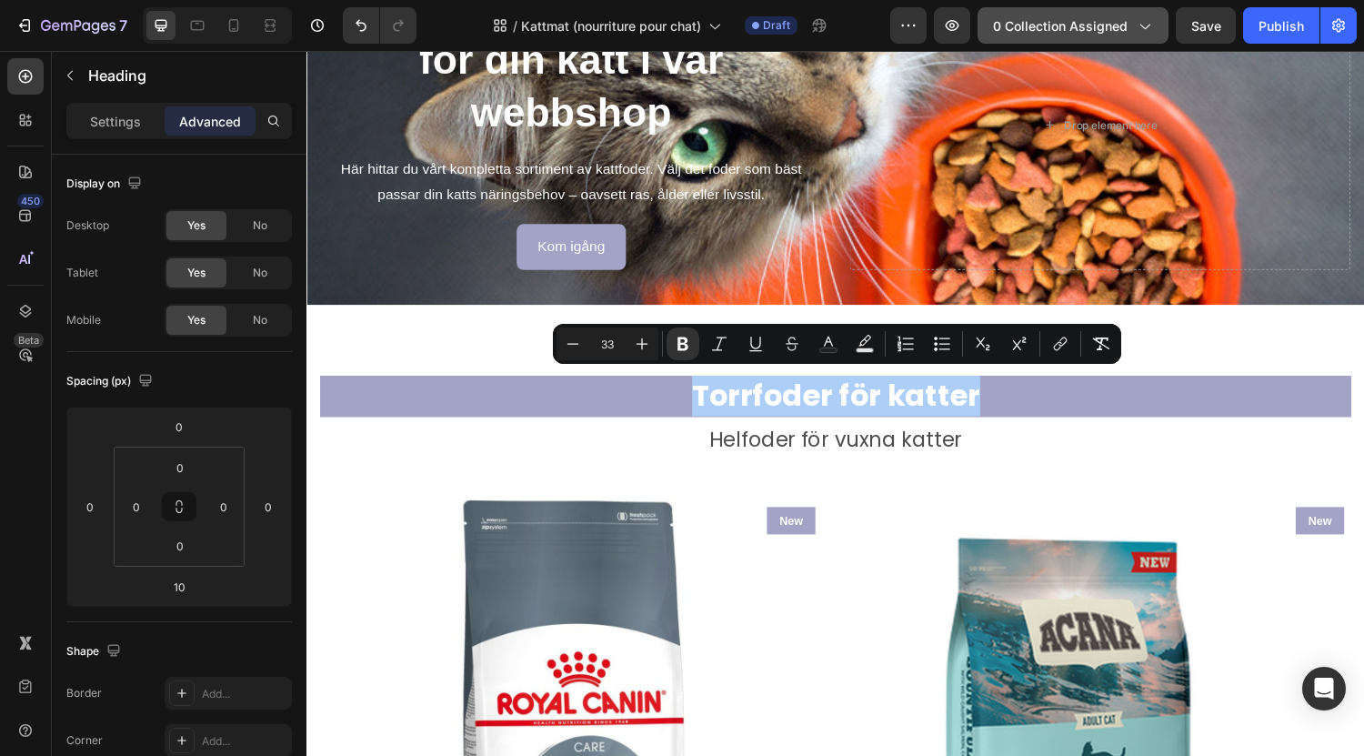
click at [1149, 33] on icon "button" at bounding box center [1144, 25] width 18 height 18
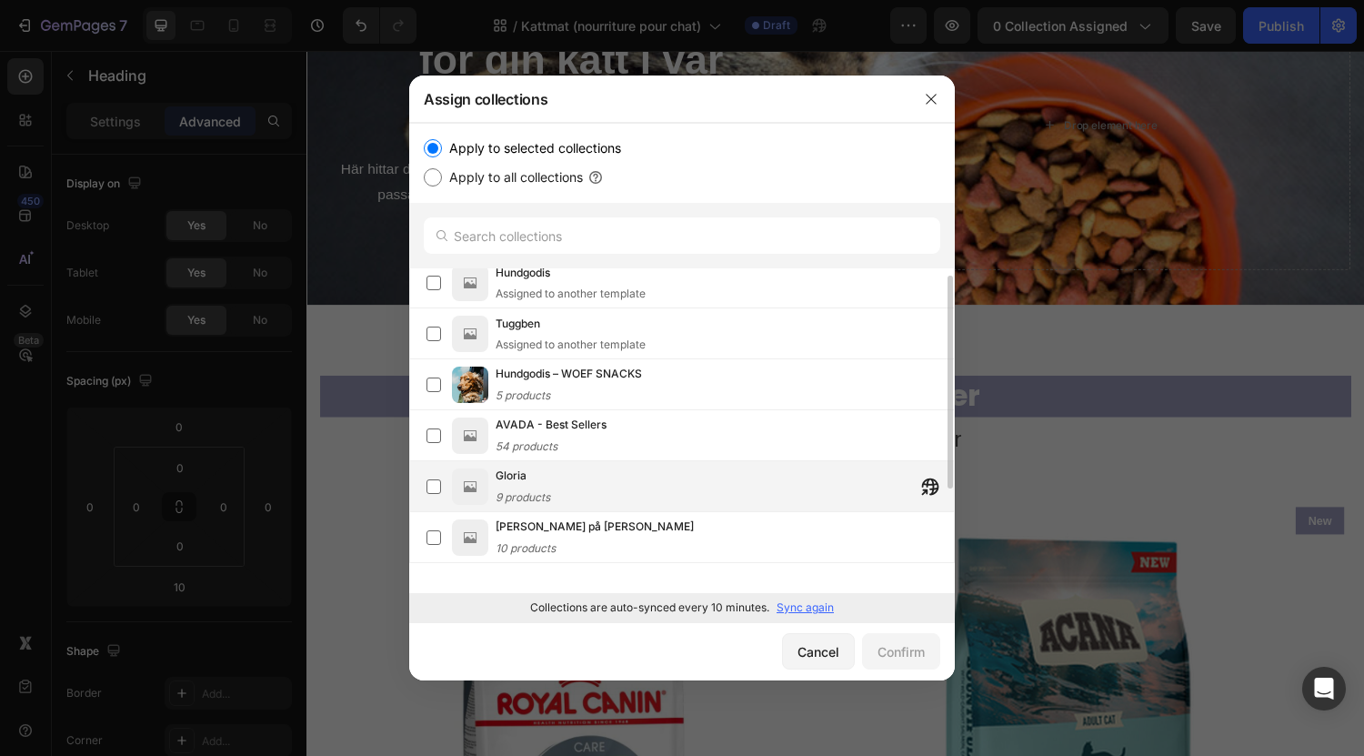
scroll to position [0, 0]
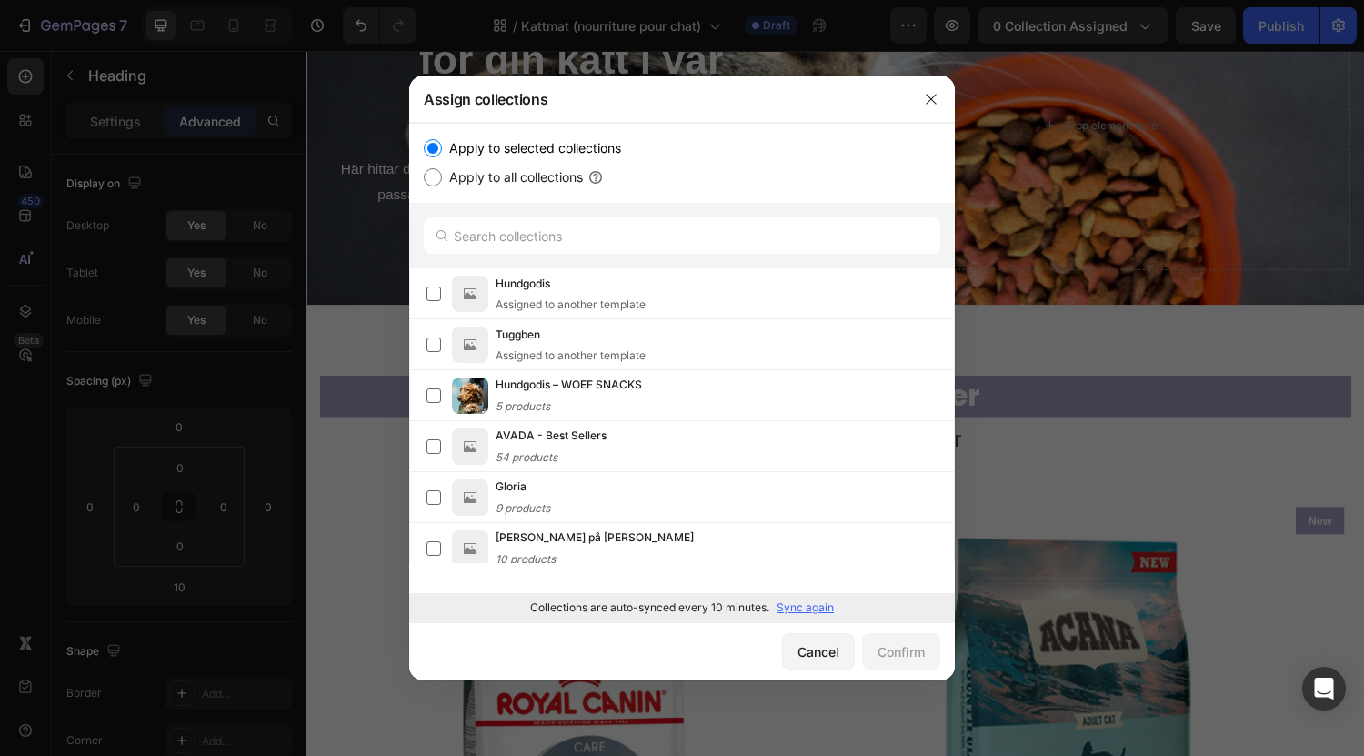
click at [797, 613] on p "Sync again" at bounding box center [805, 607] width 57 height 16
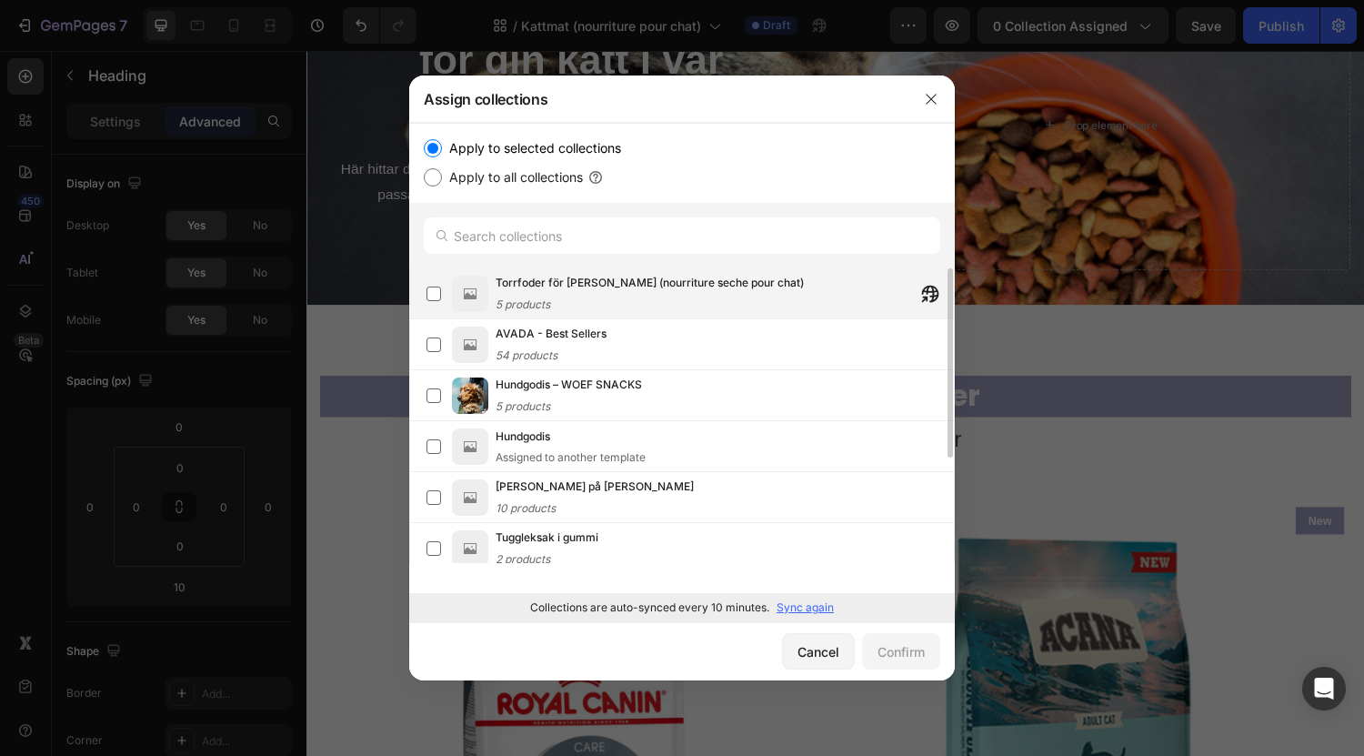
click at [674, 284] on span "Torrfoder för [PERSON_NAME] (nourriture seche pour chat)" at bounding box center [650, 283] width 308 height 18
click at [895, 651] on div "Confirm" at bounding box center [901, 651] width 47 height 19
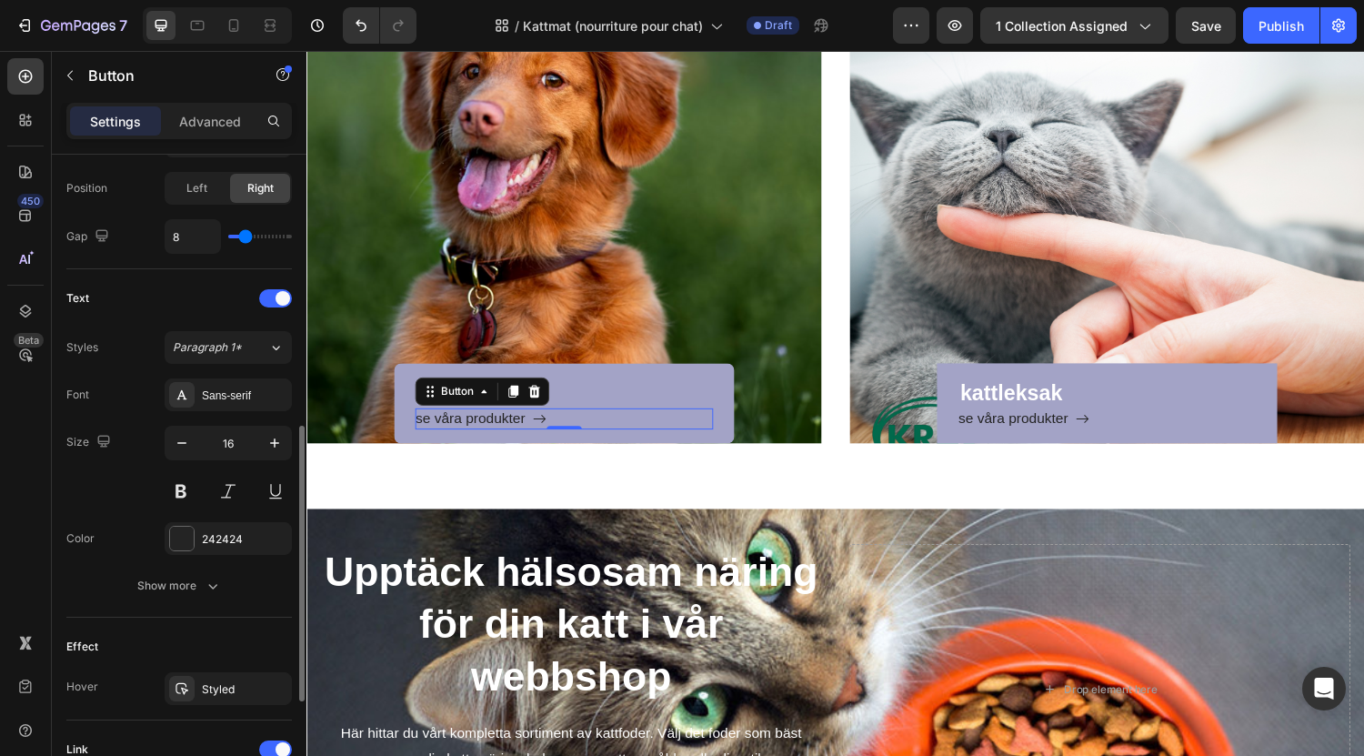
scroll to position [637, 0]
click at [240, 392] on div "Sans-serif" at bounding box center [244, 394] width 85 height 16
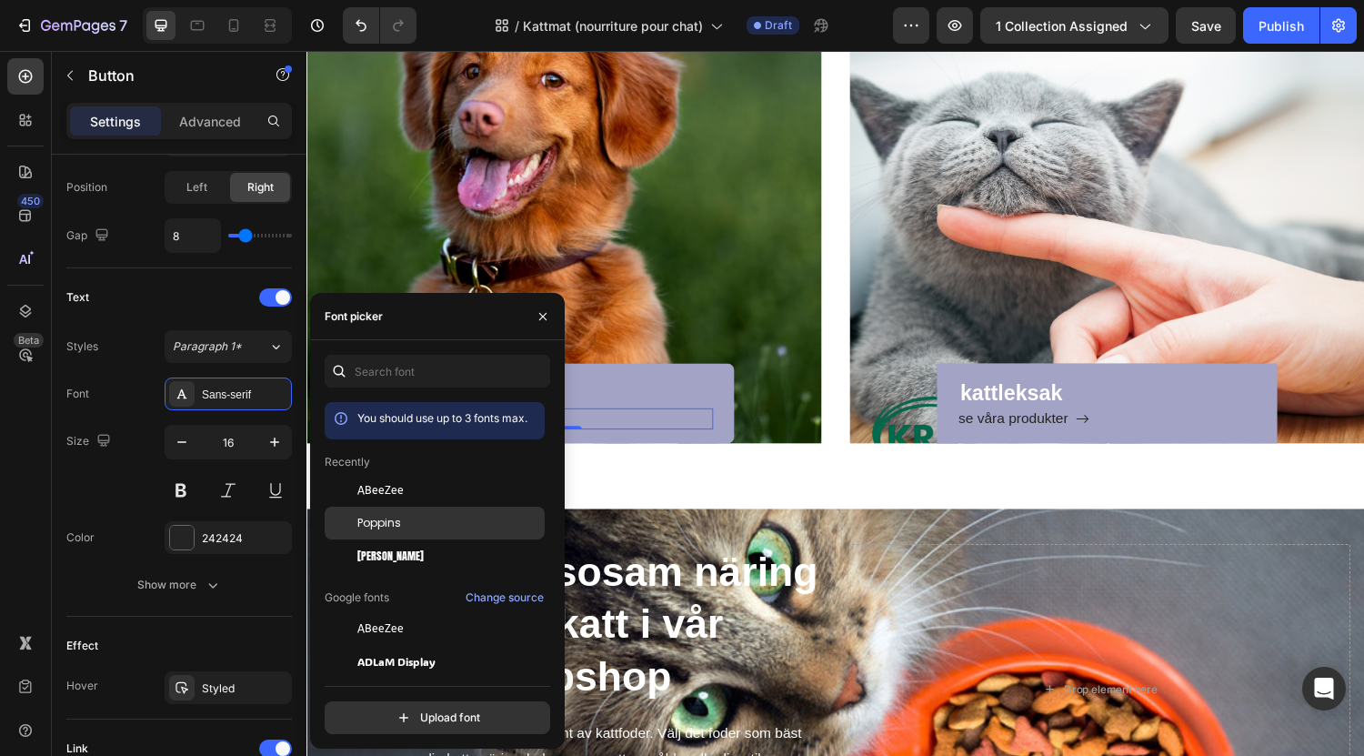
click at [396, 527] on span "Poppins" at bounding box center [379, 523] width 44 height 16
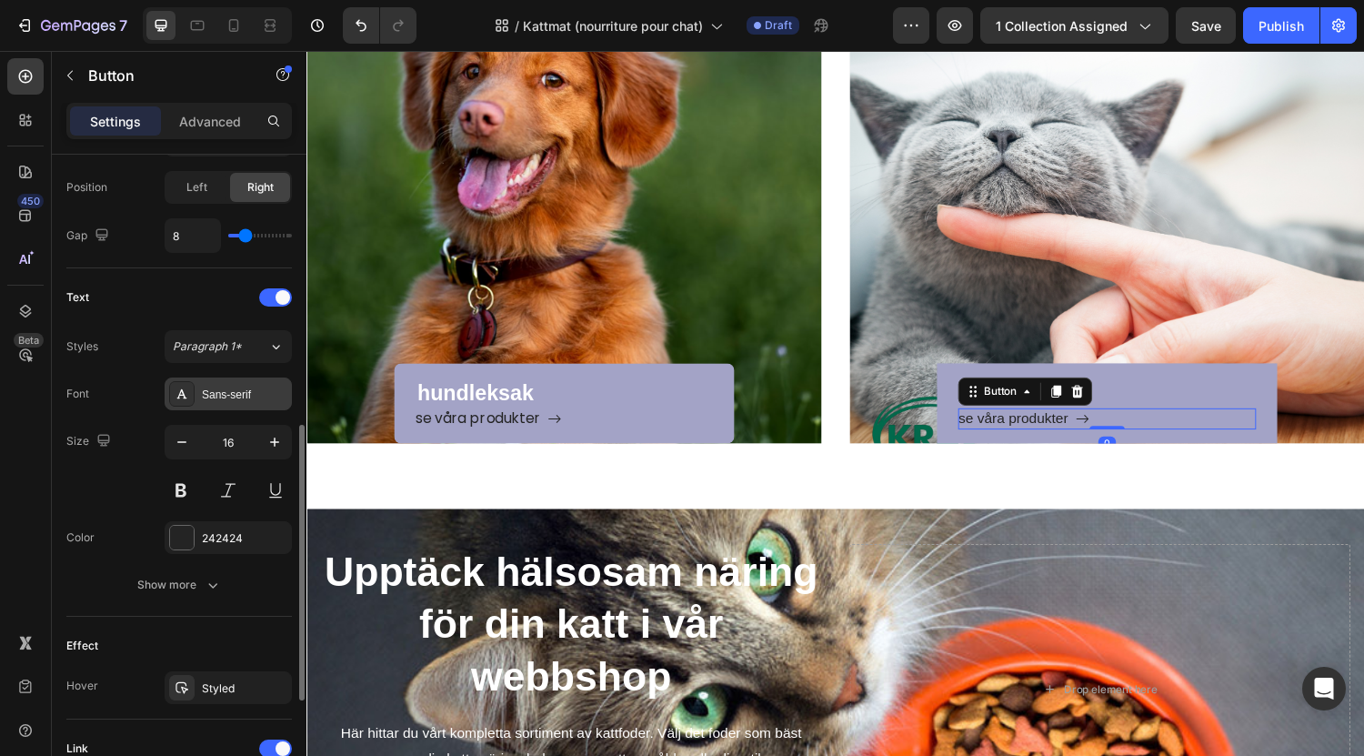
click at [260, 400] on div "Sans-serif" at bounding box center [244, 394] width 85 height 16
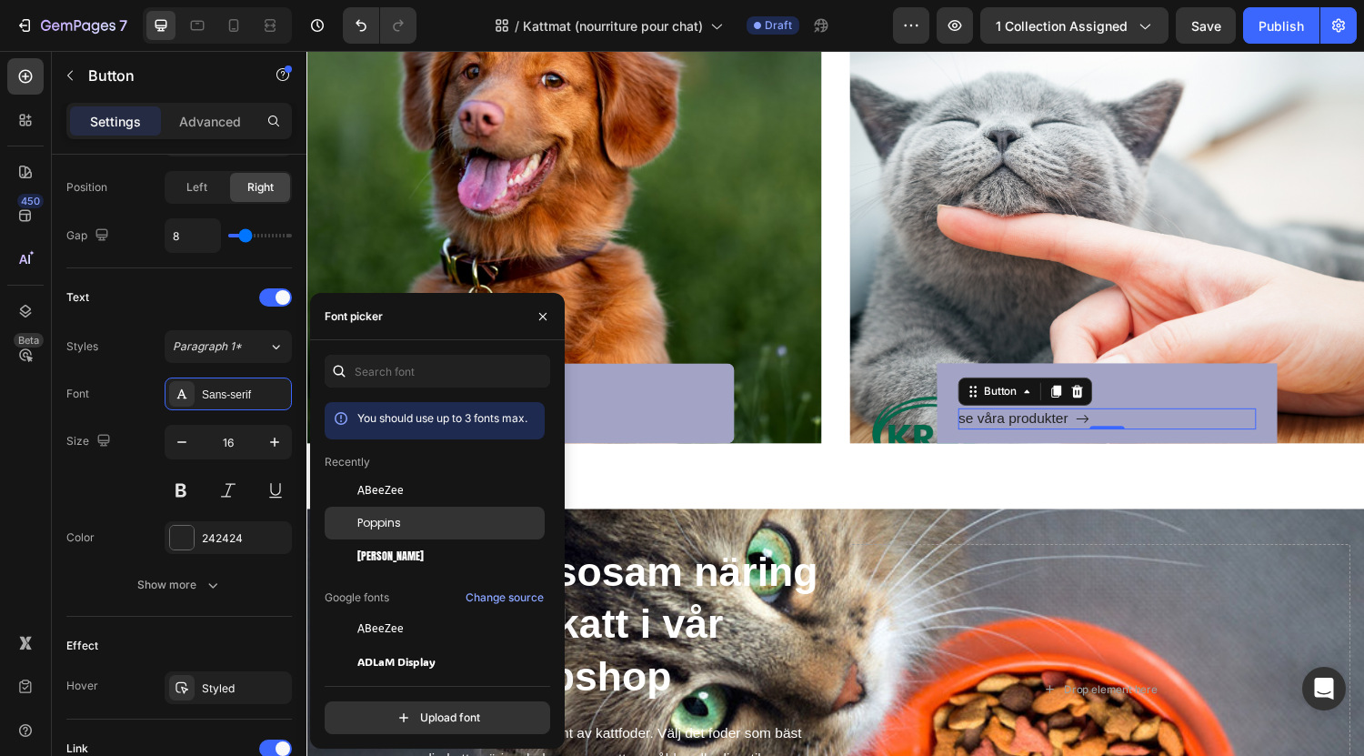
click at [395, 522] on span "Poppins" at bounding box center [379, 523] width 44 height 16
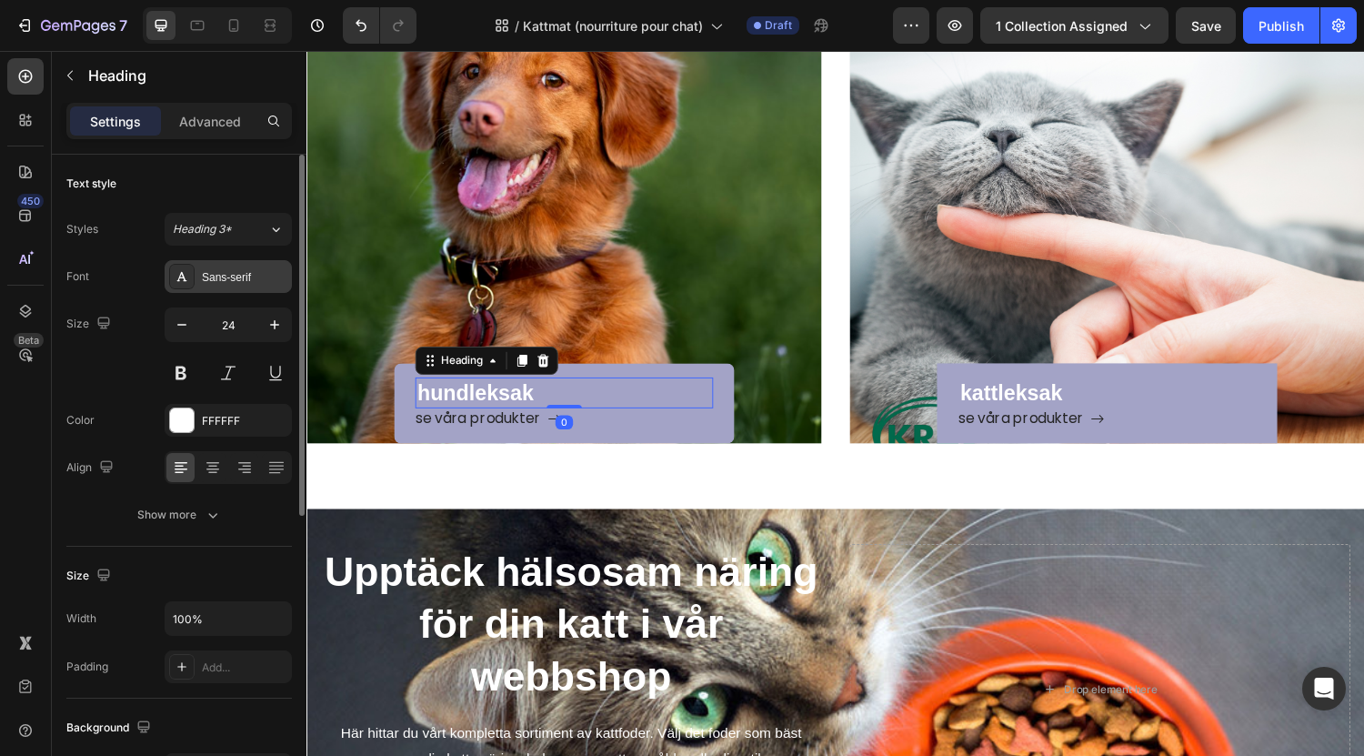
click at [258, 276] on div "Sans-serif" at bounding box center [244, 277] width 85 height 16
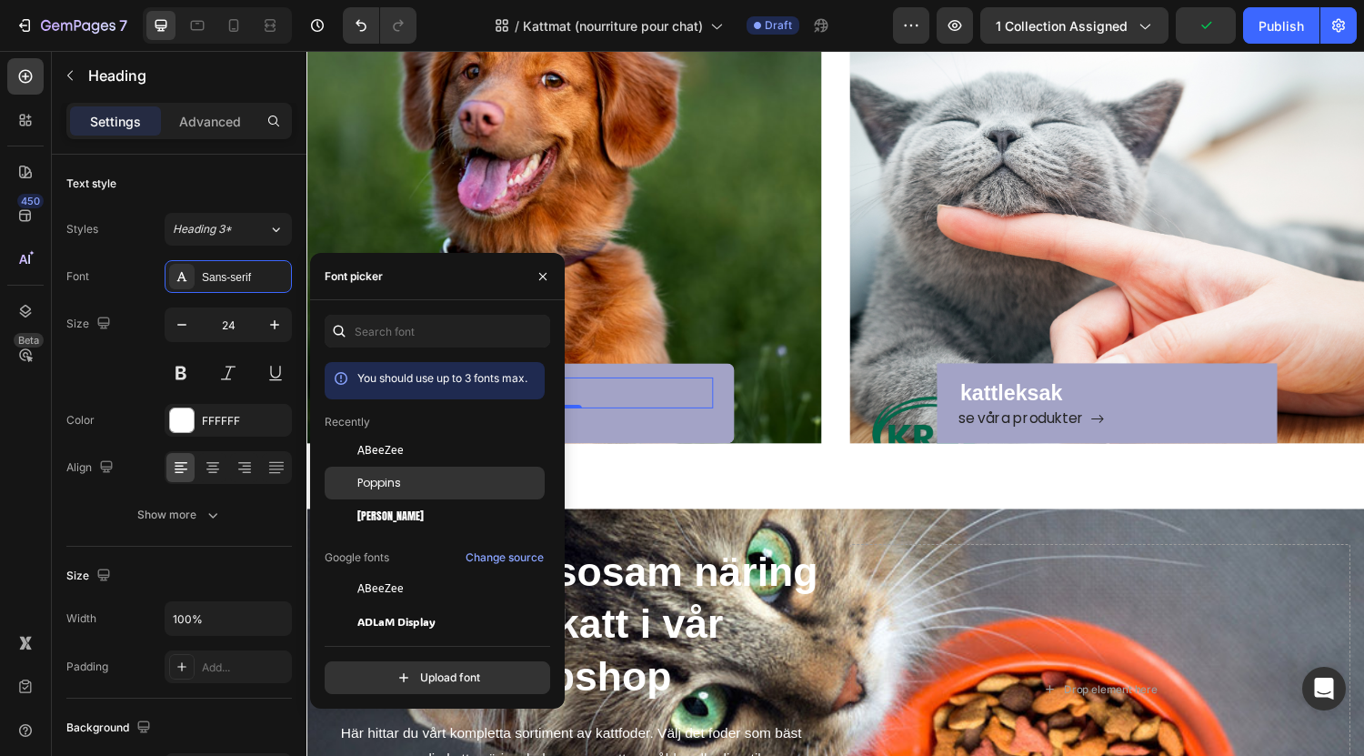
click at [413, 478] on div "Poppins" at bounding box center [449, 483] width 184 height 16
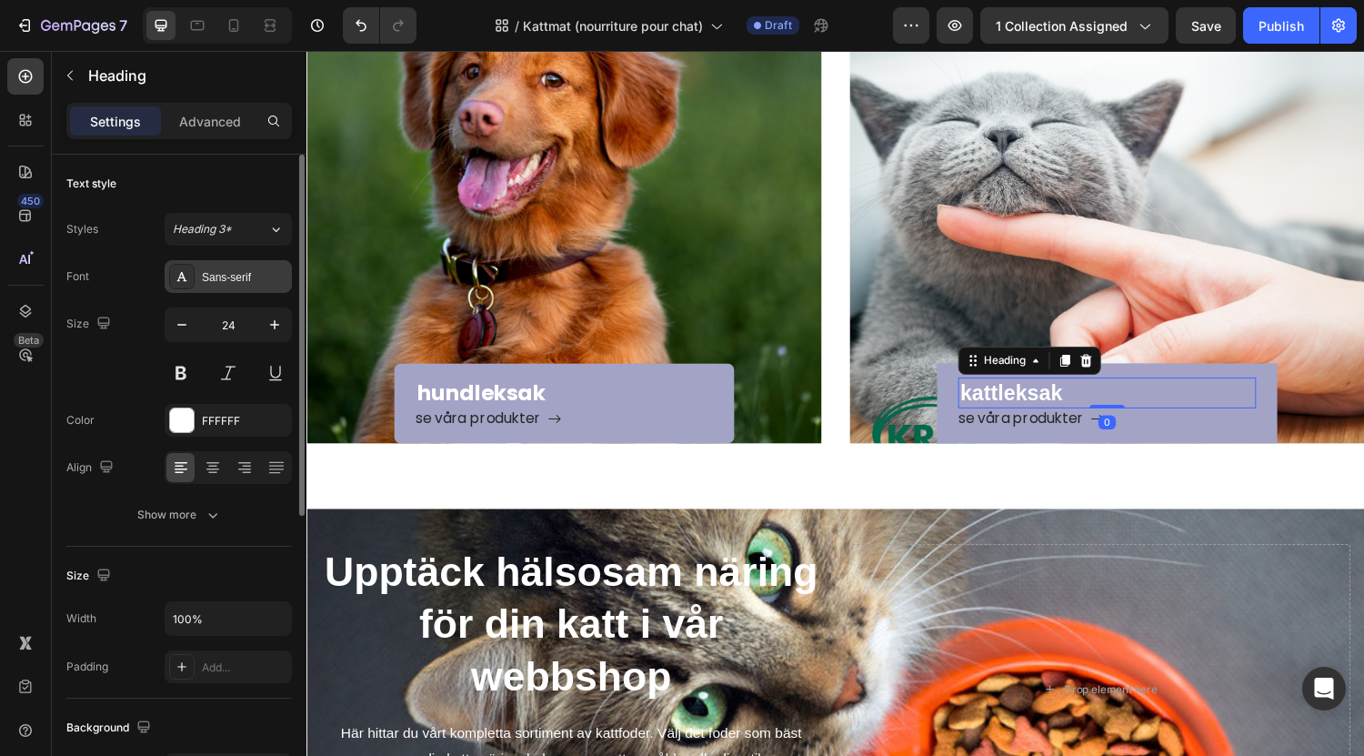
click at [253, 266] on div "Sans-serif" at bounding box center [228, 276] width 127 height 33
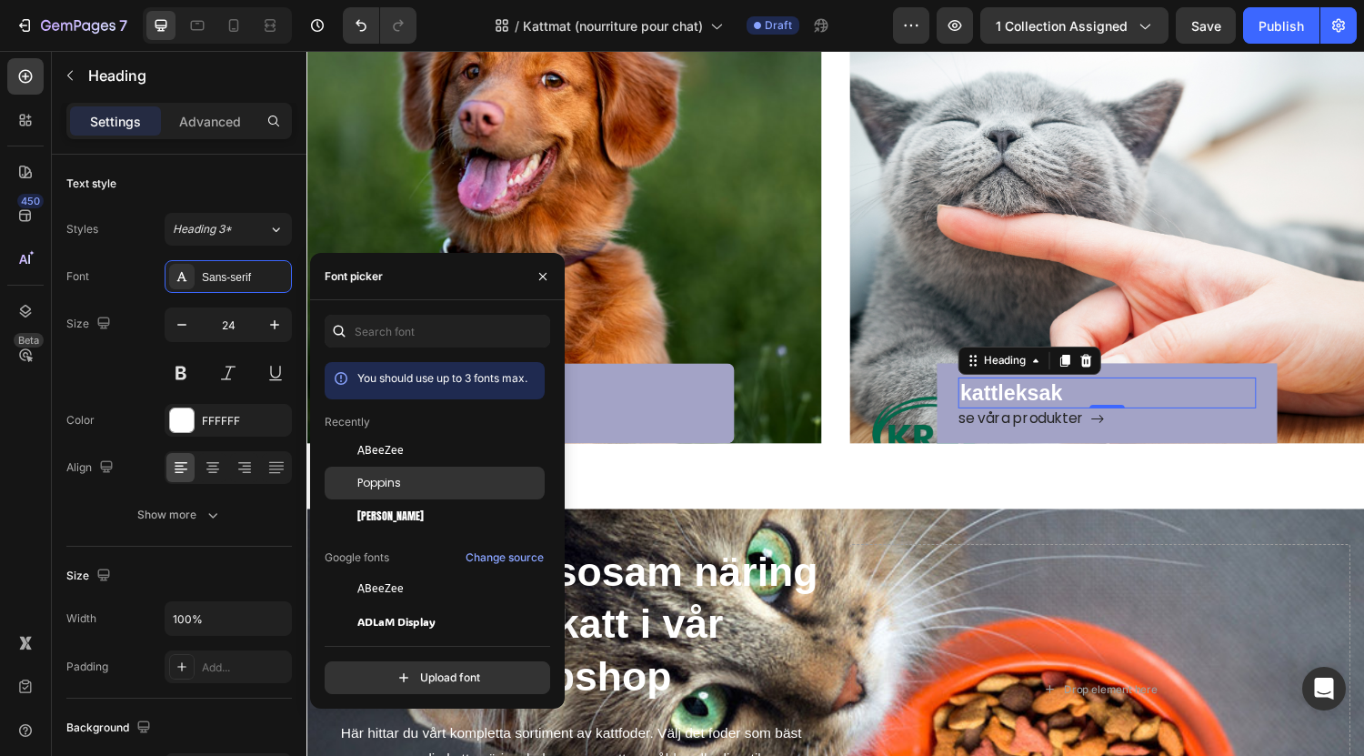
click at [411, 477] on div "Poppins" at bounding box center [449, 483] width 184 height 16
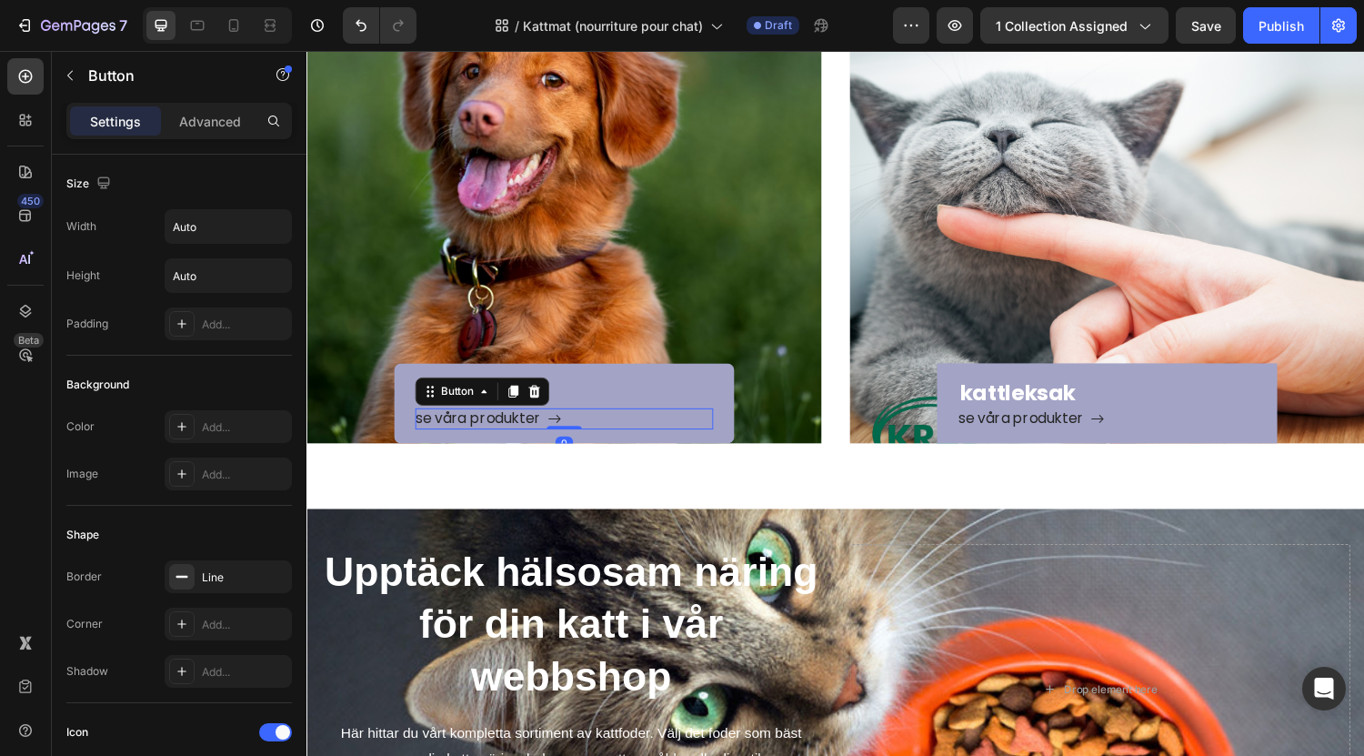
click at [698, 439] on div "[PERSON_NAME] produkter Button 0" at bounding box center [571, 430] width 306 height 22
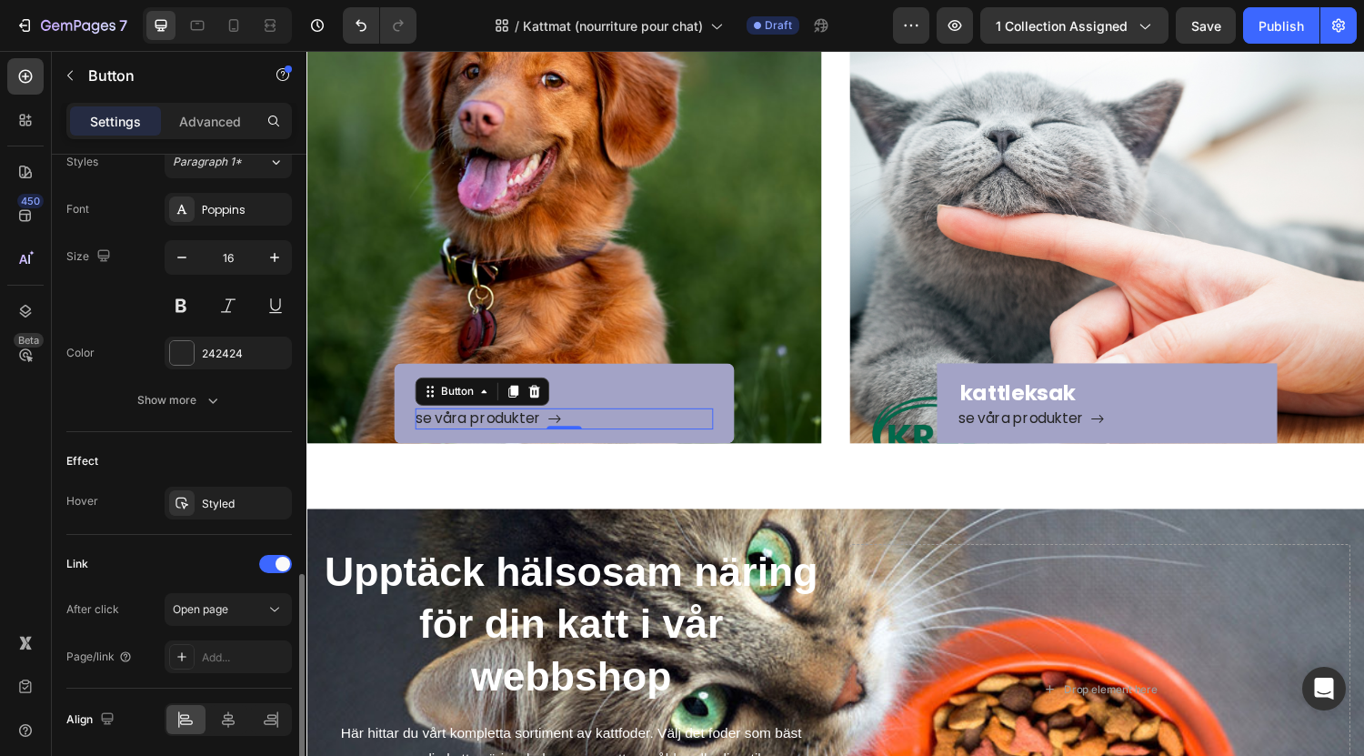
scroll to position [889, 0]
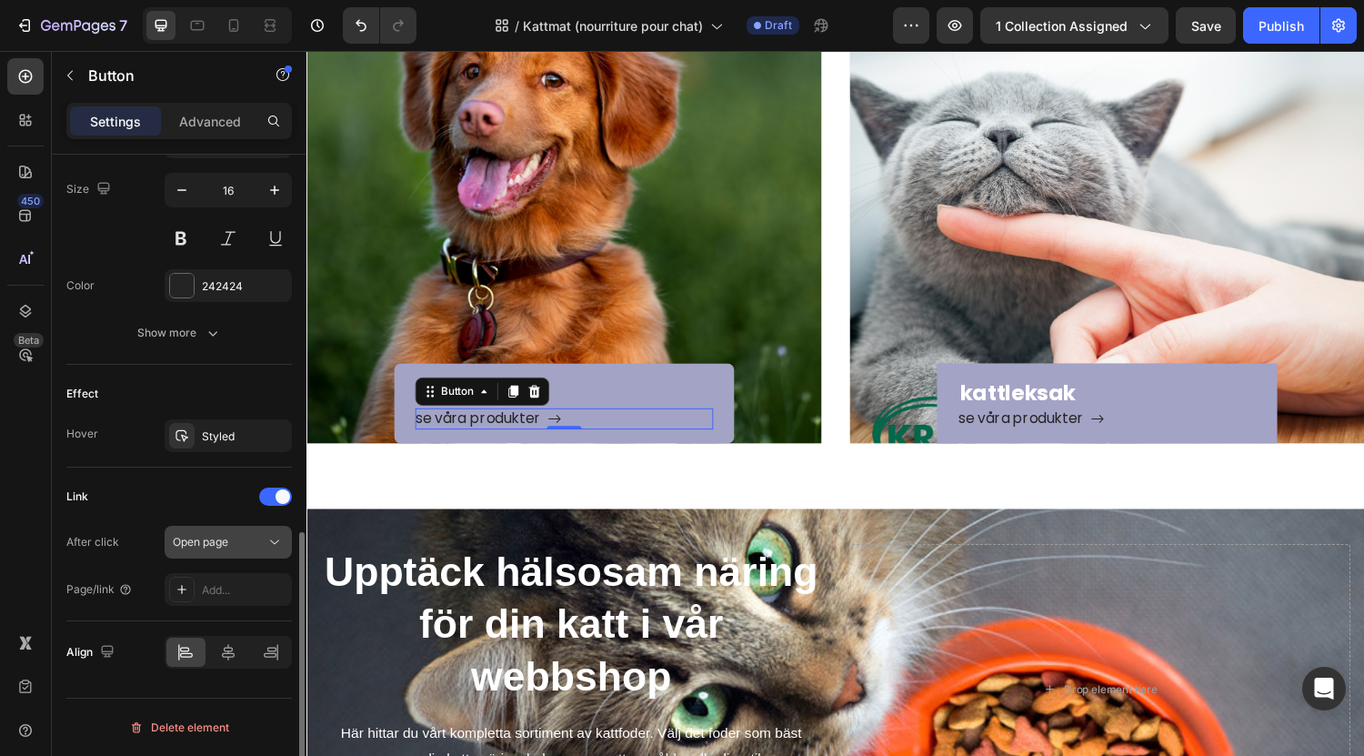
click at [259, 546] on div "Open page" at bounding box center [219, 542] width 93 height 16
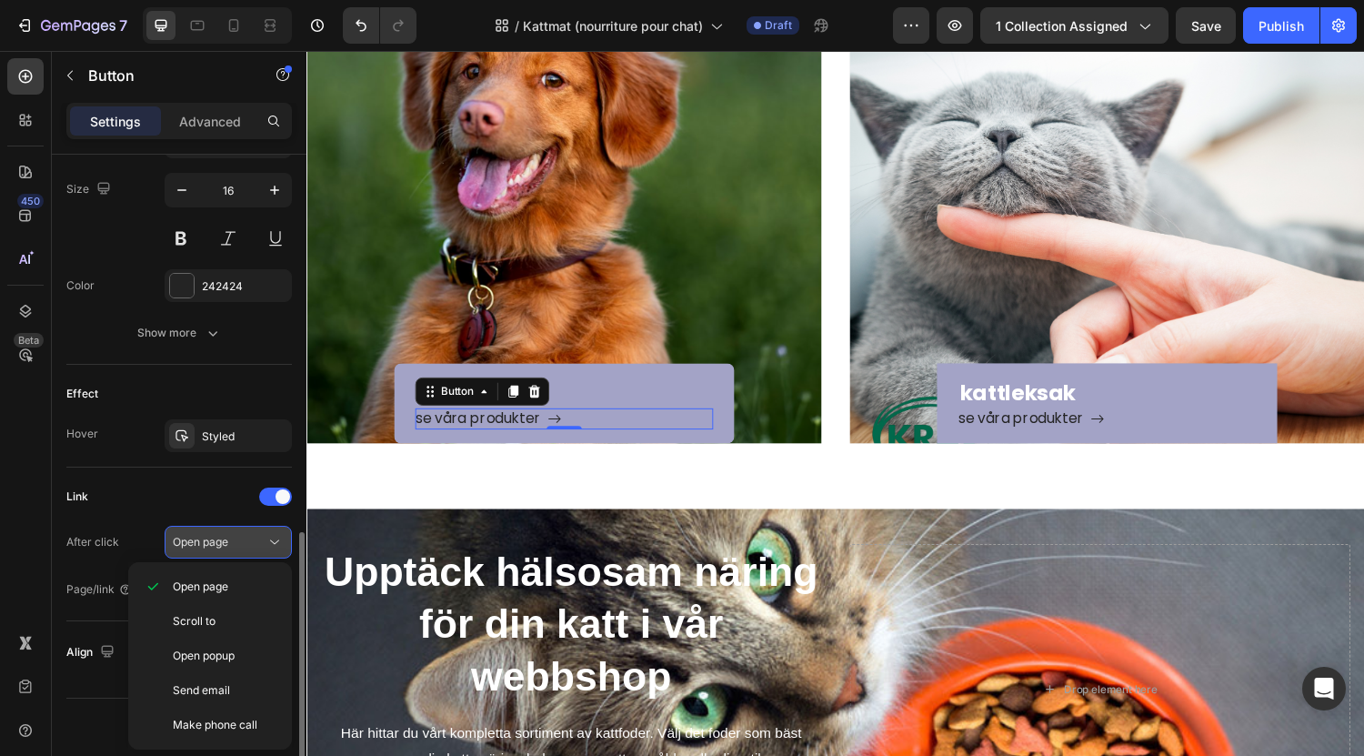
click at [259, 546] on div "Open page" at bounding box center [219, 542] width 93 height 16
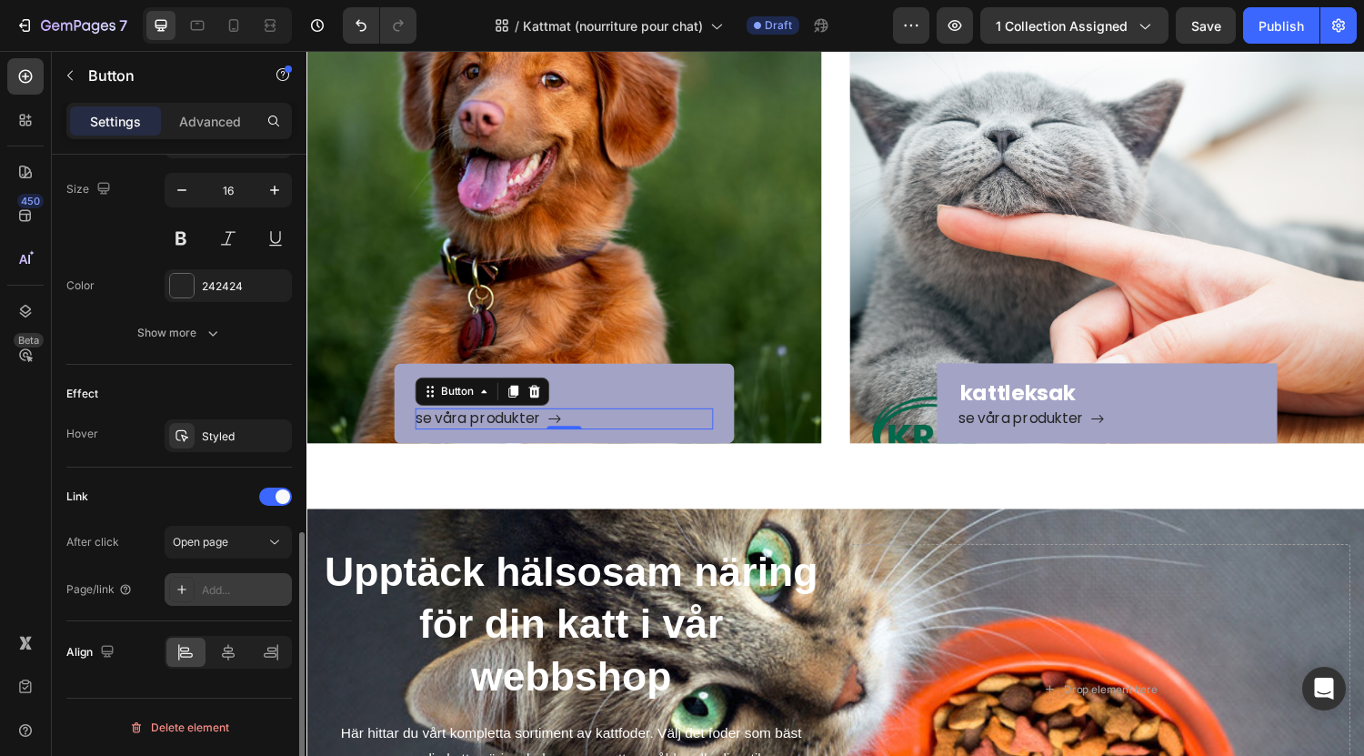
click at [241, 581] on div "Add..." at bounding box center [228, 589] width 127 height 33
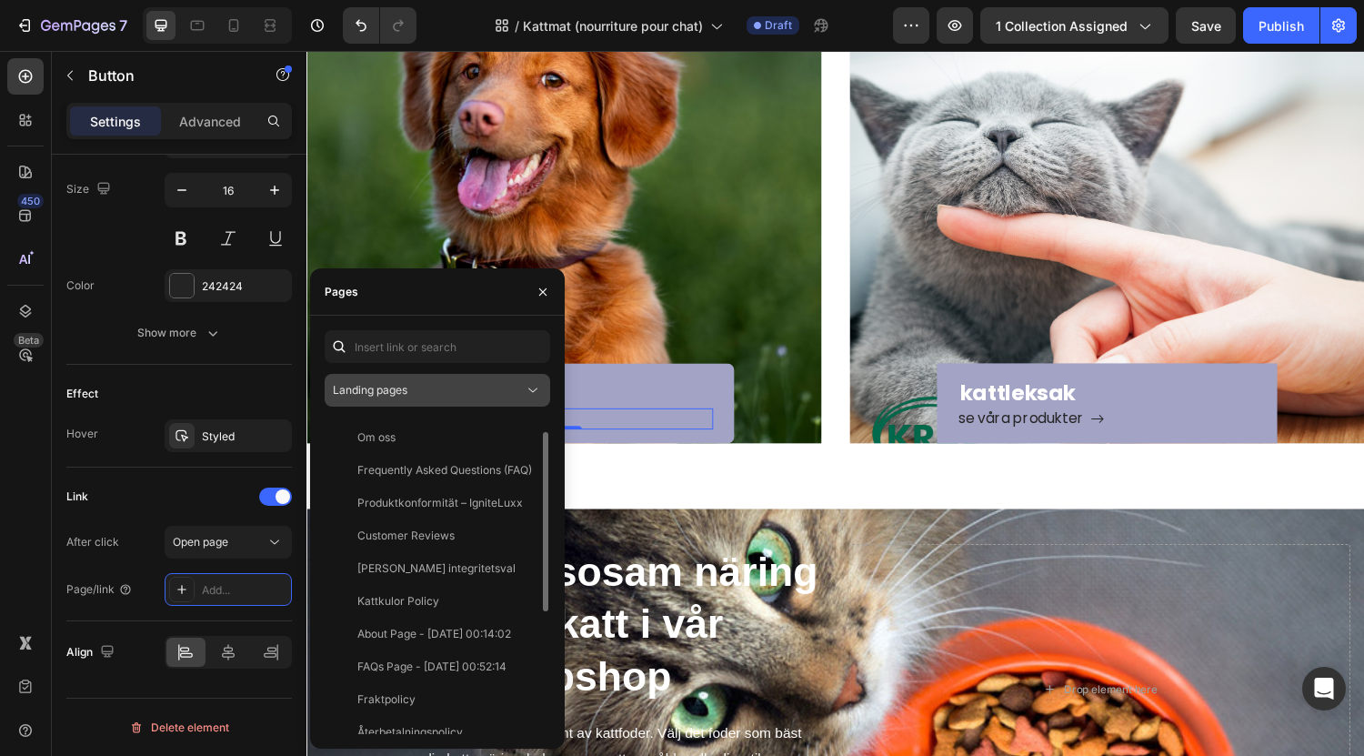
scroll to position [28, 0]
click at [484, 403] on button "Landing pages" at bounding box center [438, 390] width 226 height 33
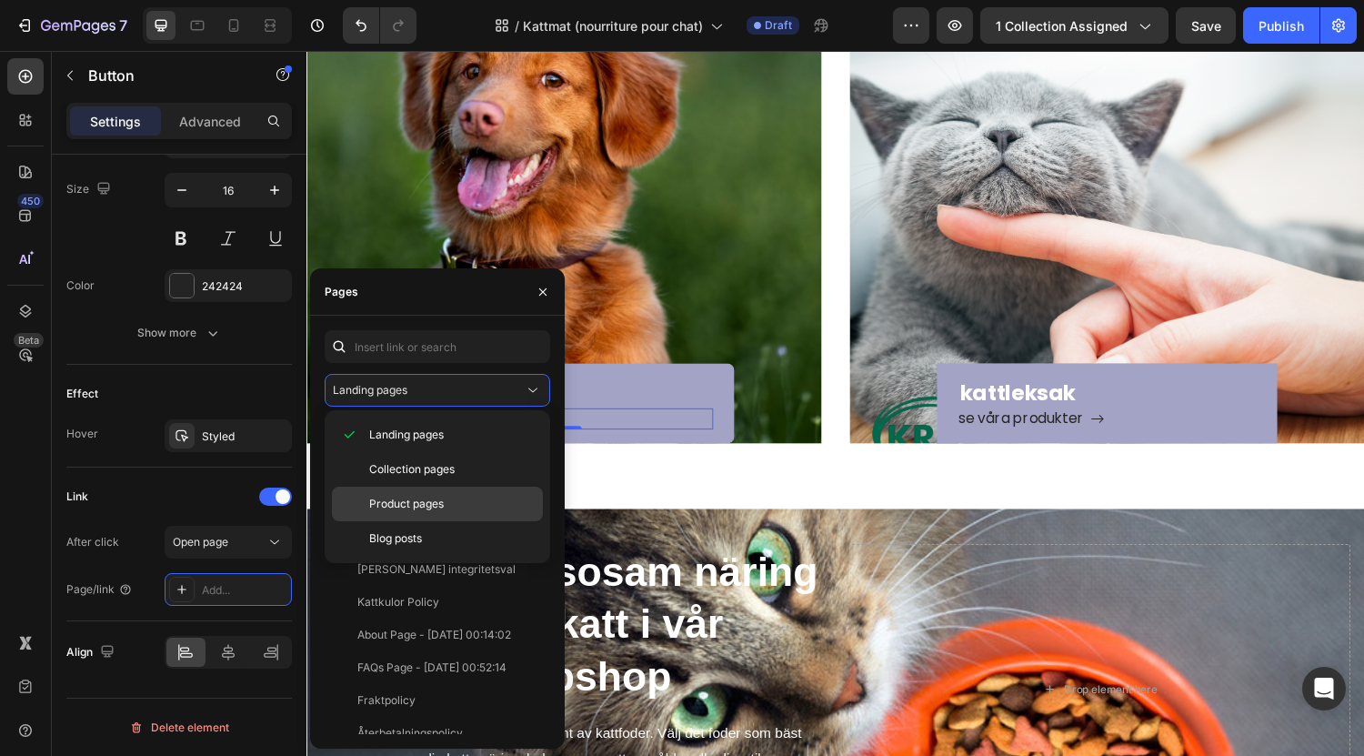
click at [470, 508] on p "Product pages" at bounding box center [452, 504] width 166 height 16
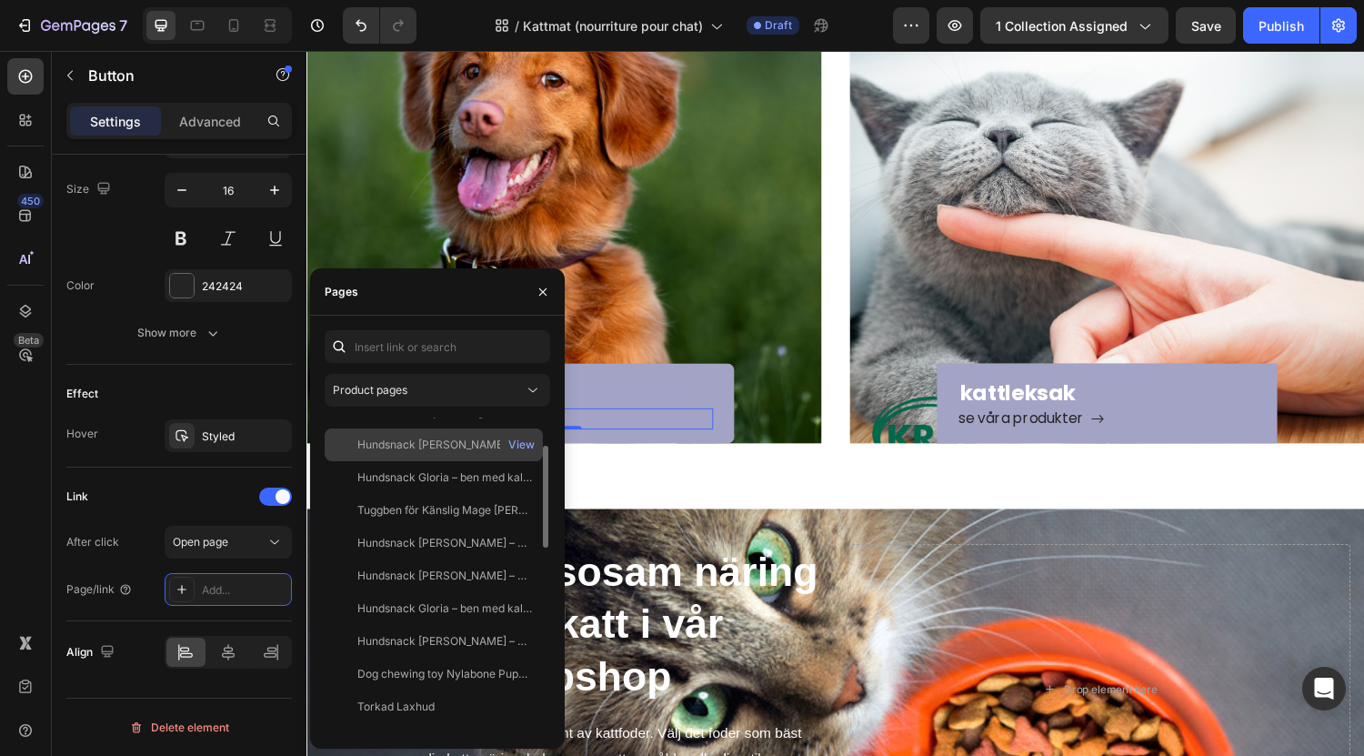
scroll to position [0, 0]
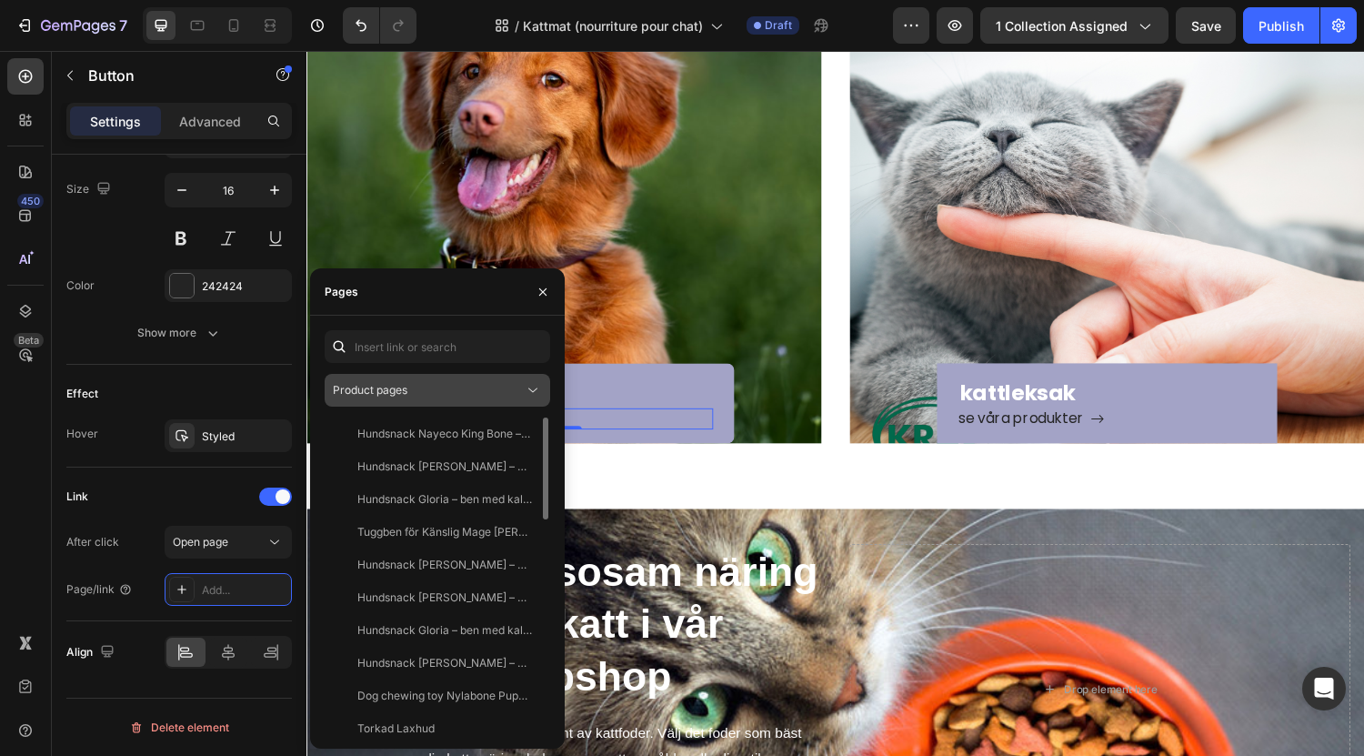
click at [442, 399] on button "Product pages" at bounding box center [438, 390] width 226 height 33
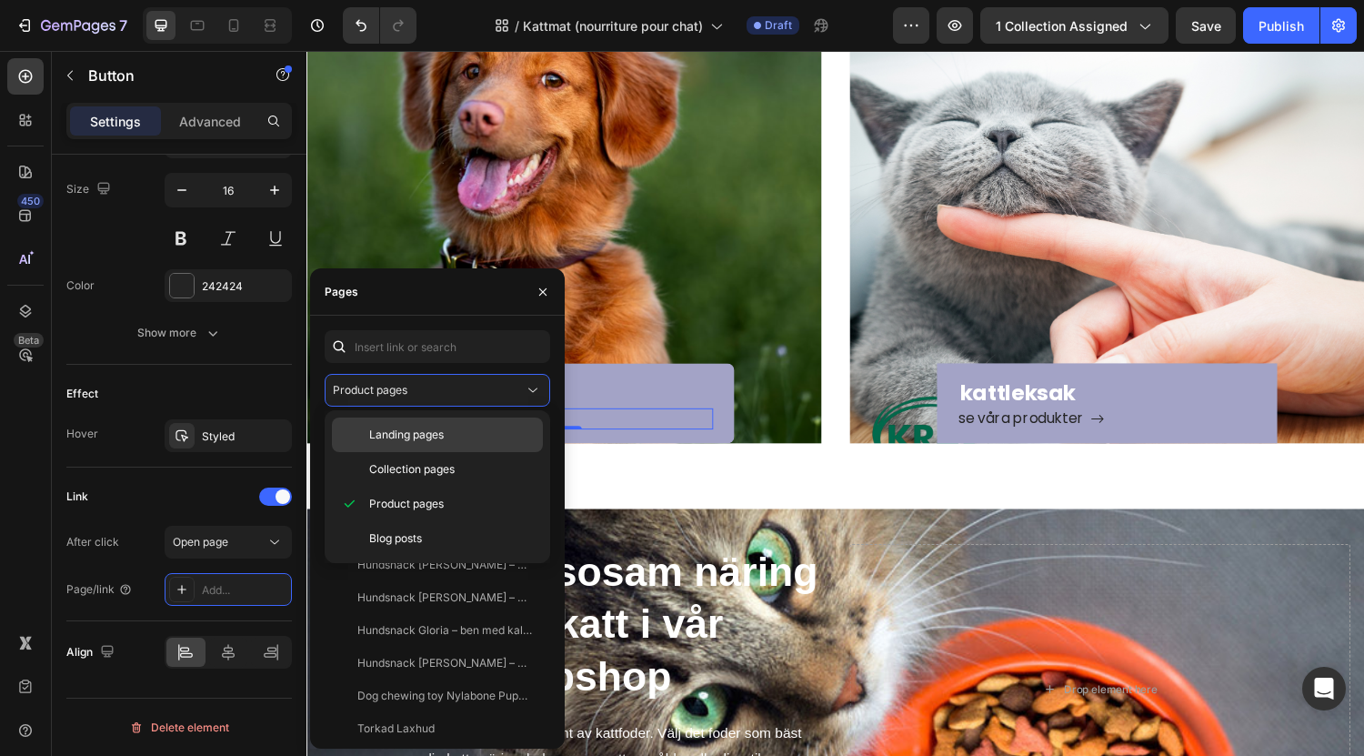
click at [454, 440] on p "Landing pages" at bounding box center [452, 434] width 166 height 16
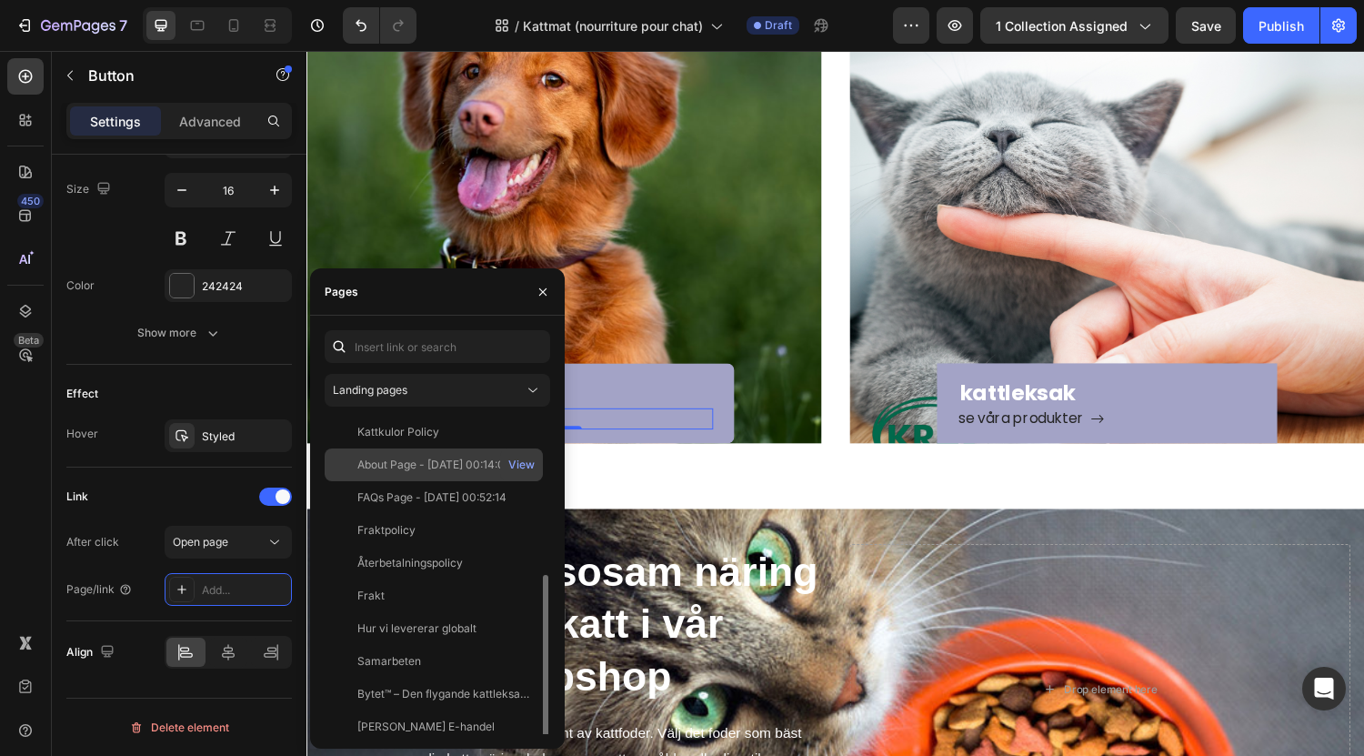
scroll to position [240, 0]
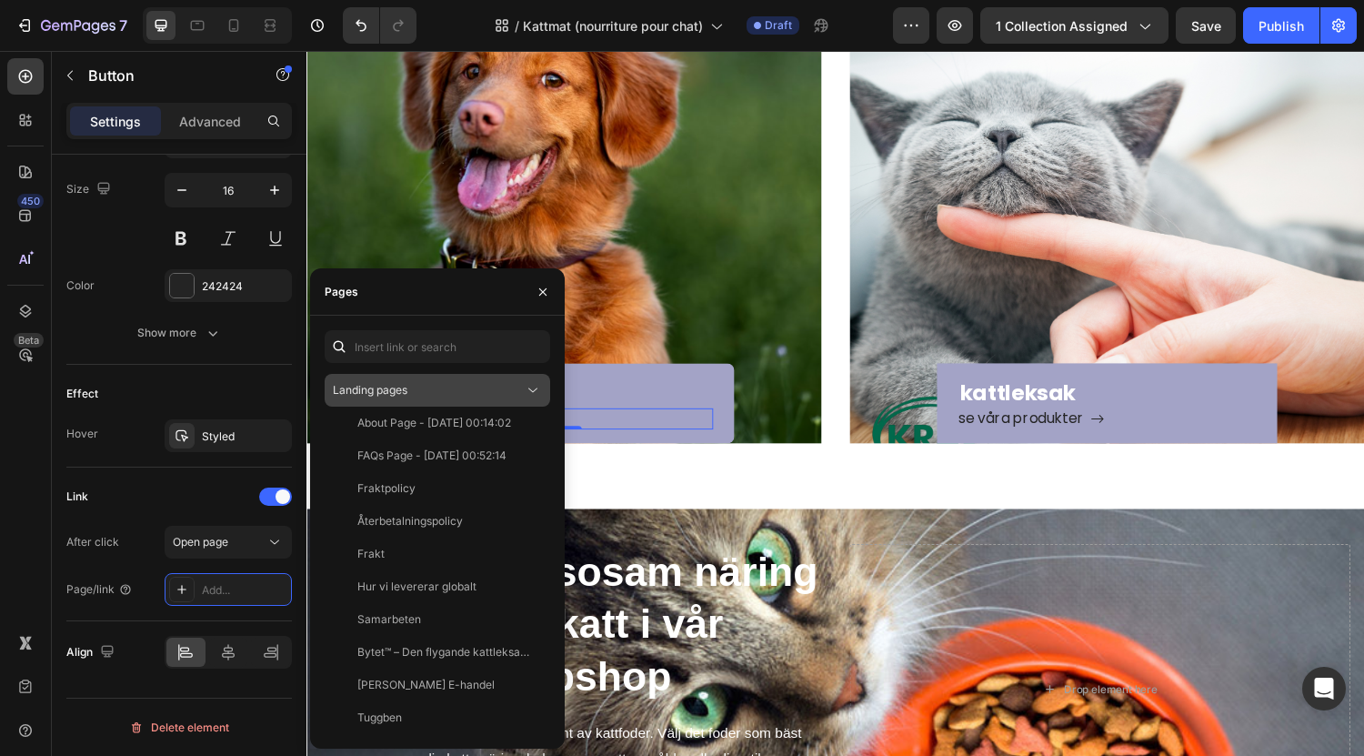
click at [533, 394] on icon at bounding box center [533, 390] width 18 height 18
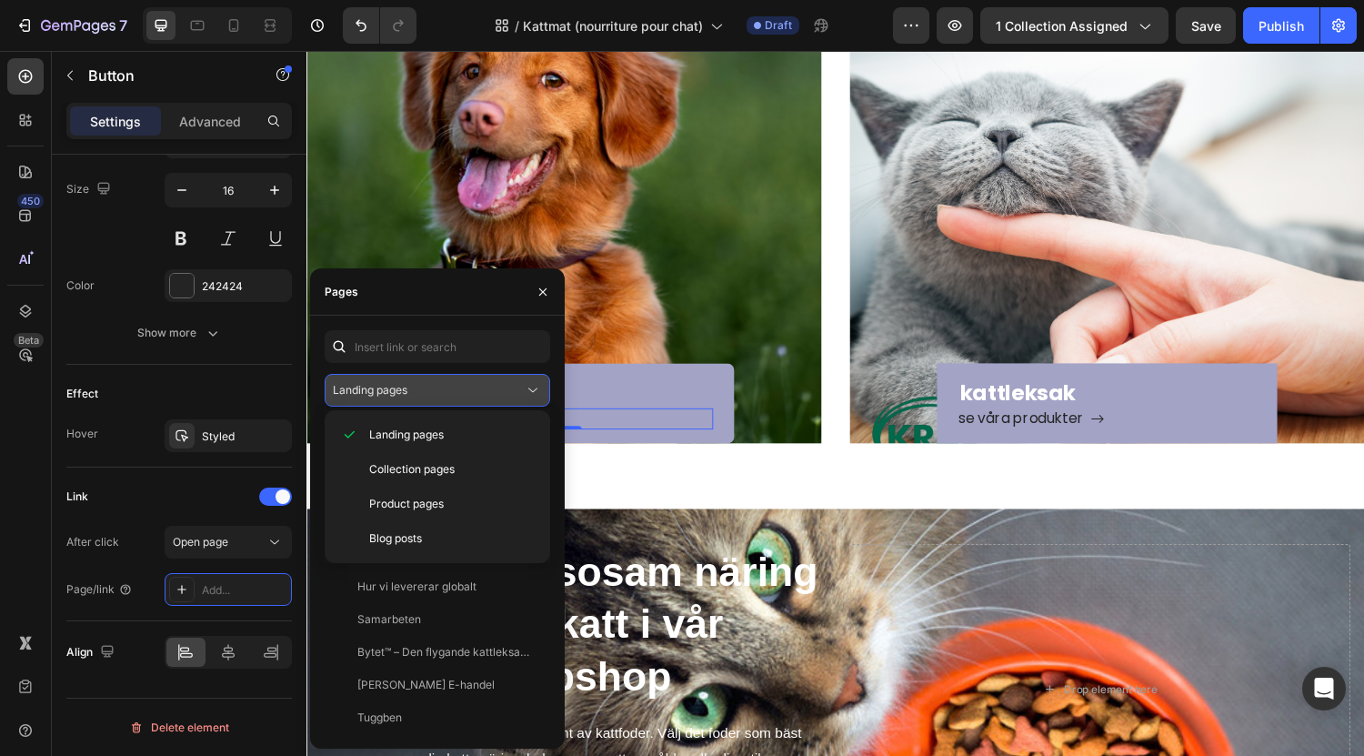
click at [501, 391] on div "Landing pages" at bounding box center [428, 390] width 191 height 16
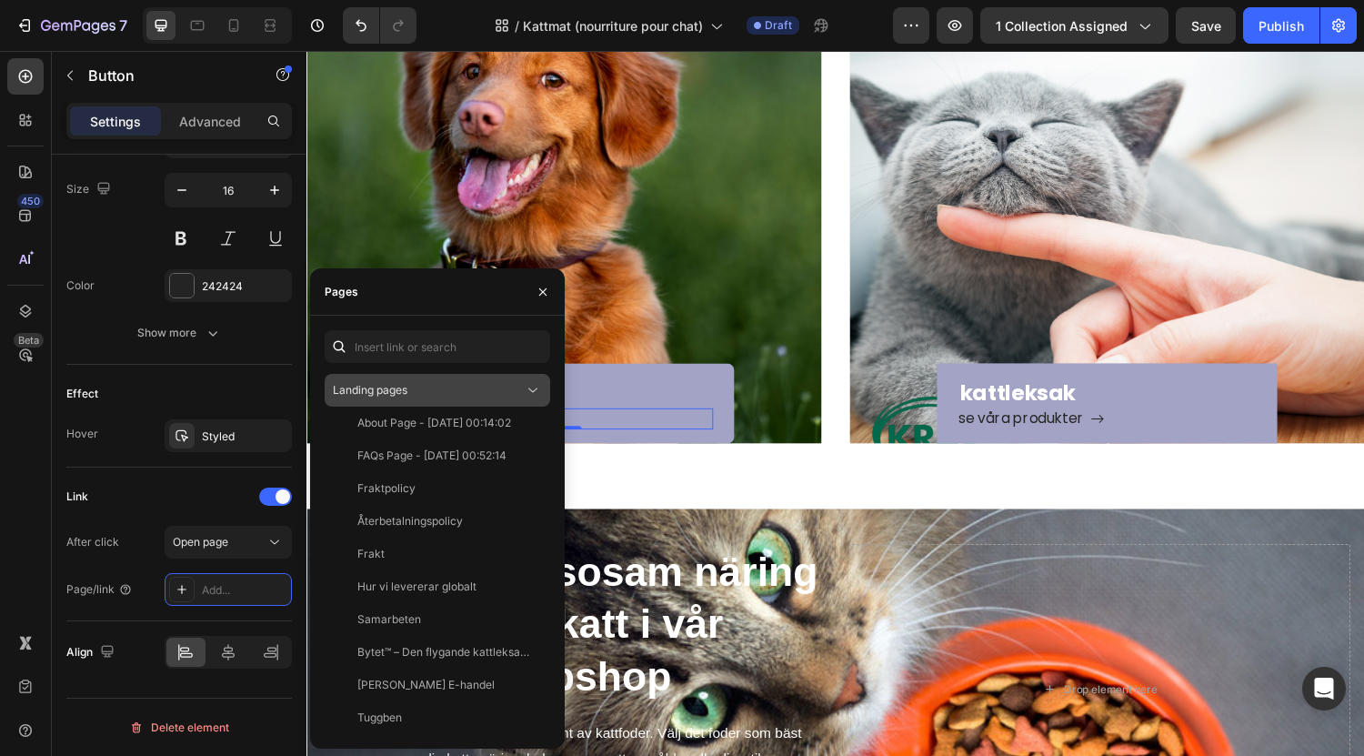
click at [501, 391] on div "Landing pages" at bounding box center [428, 390] width 191 height 16
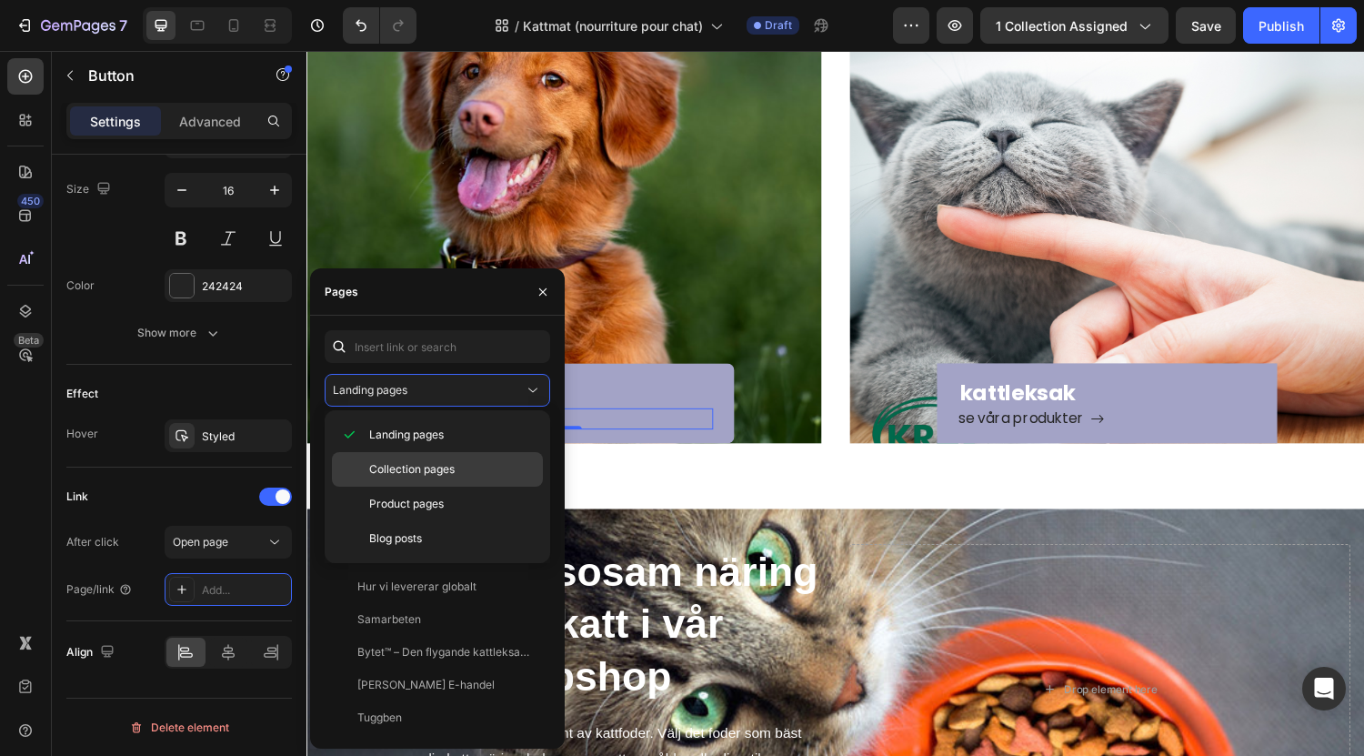
click at [485, 474] on p "Collection pages" at bounding box center [452, 469] width 166 height 16
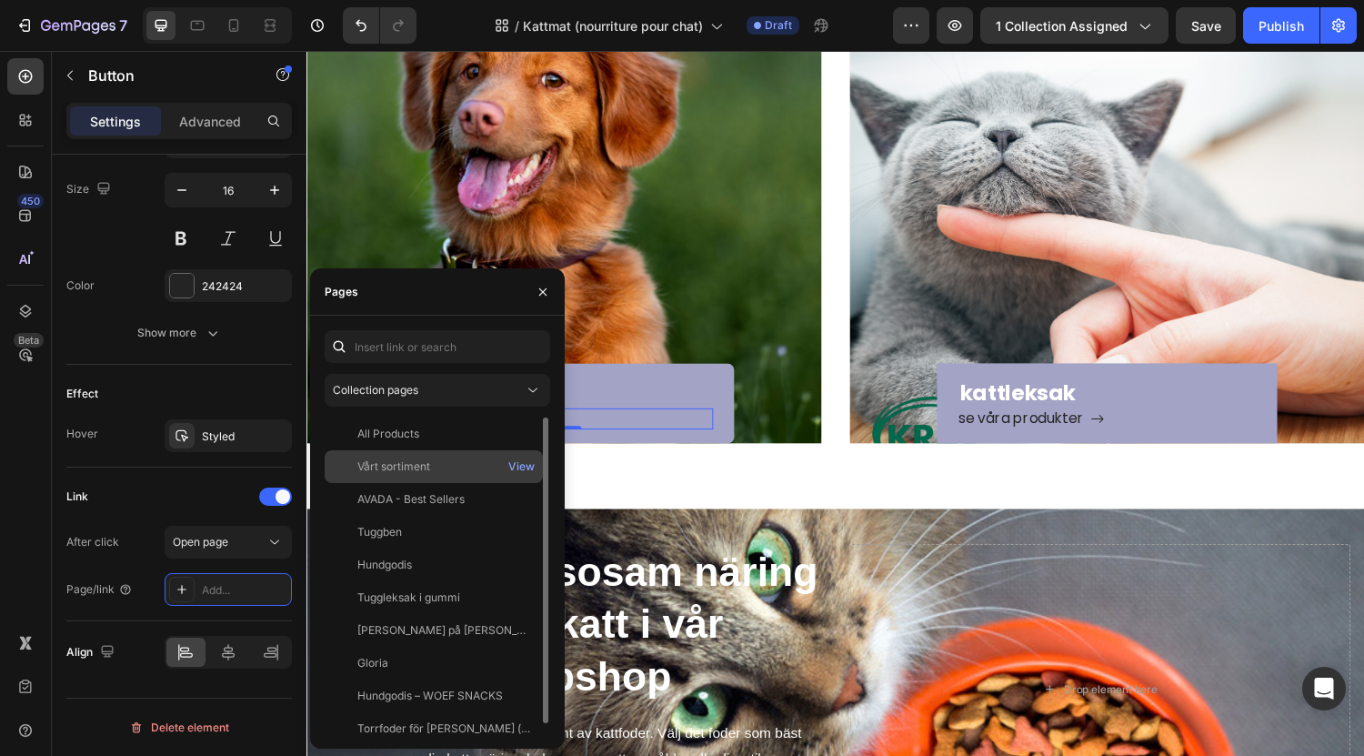
click at [468, 460] on div "Vårt sortiment" at bounding box center [434, 466] width 204 height 16
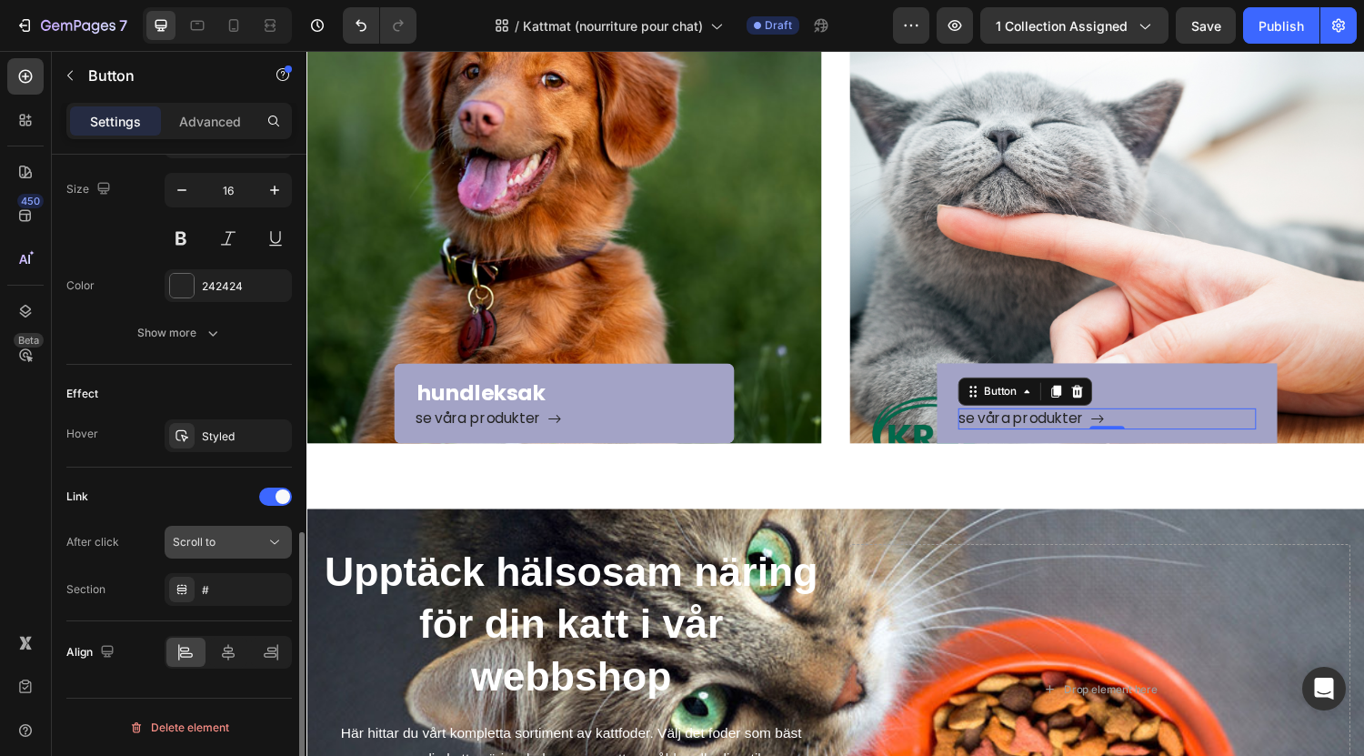
click at [271, 537] on icon at bounding box center [275, 542] width 18 height 18
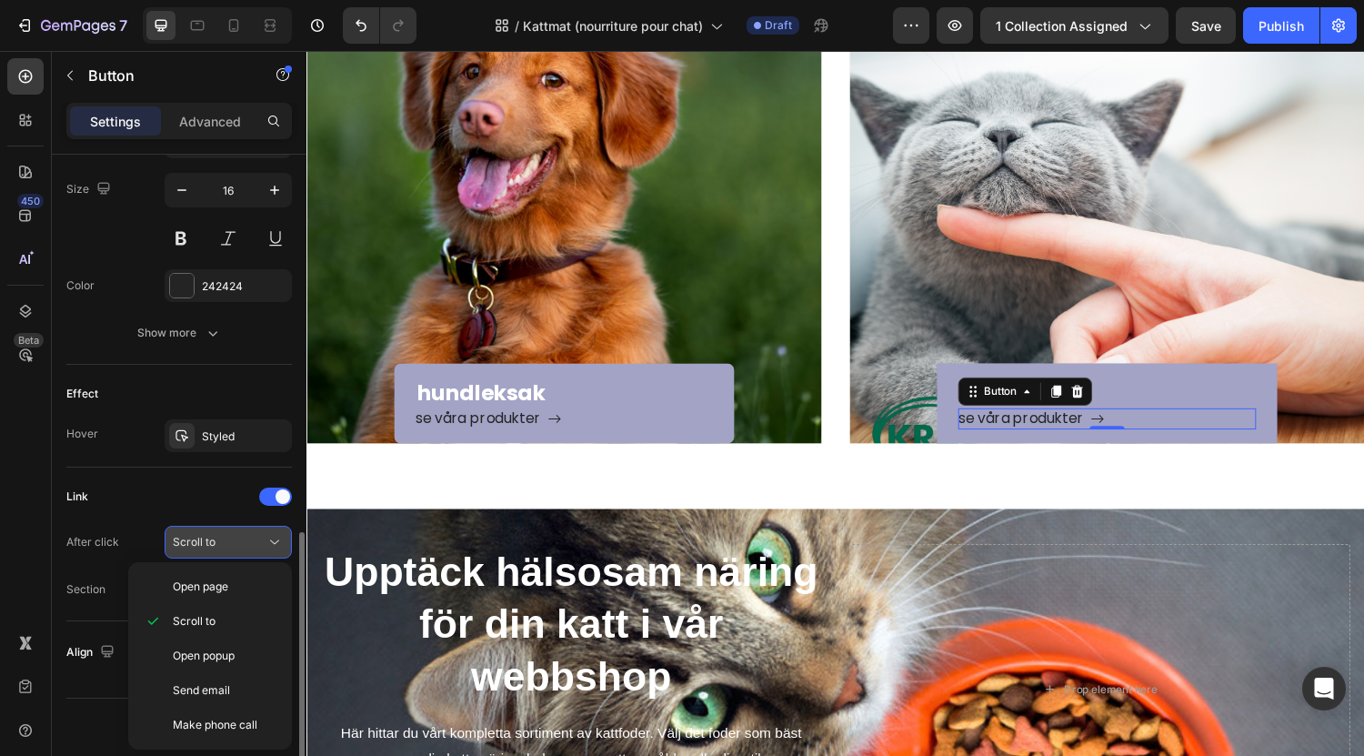
click at [271, 537] on icon at bounding box center [275, 542] width 18 height 18
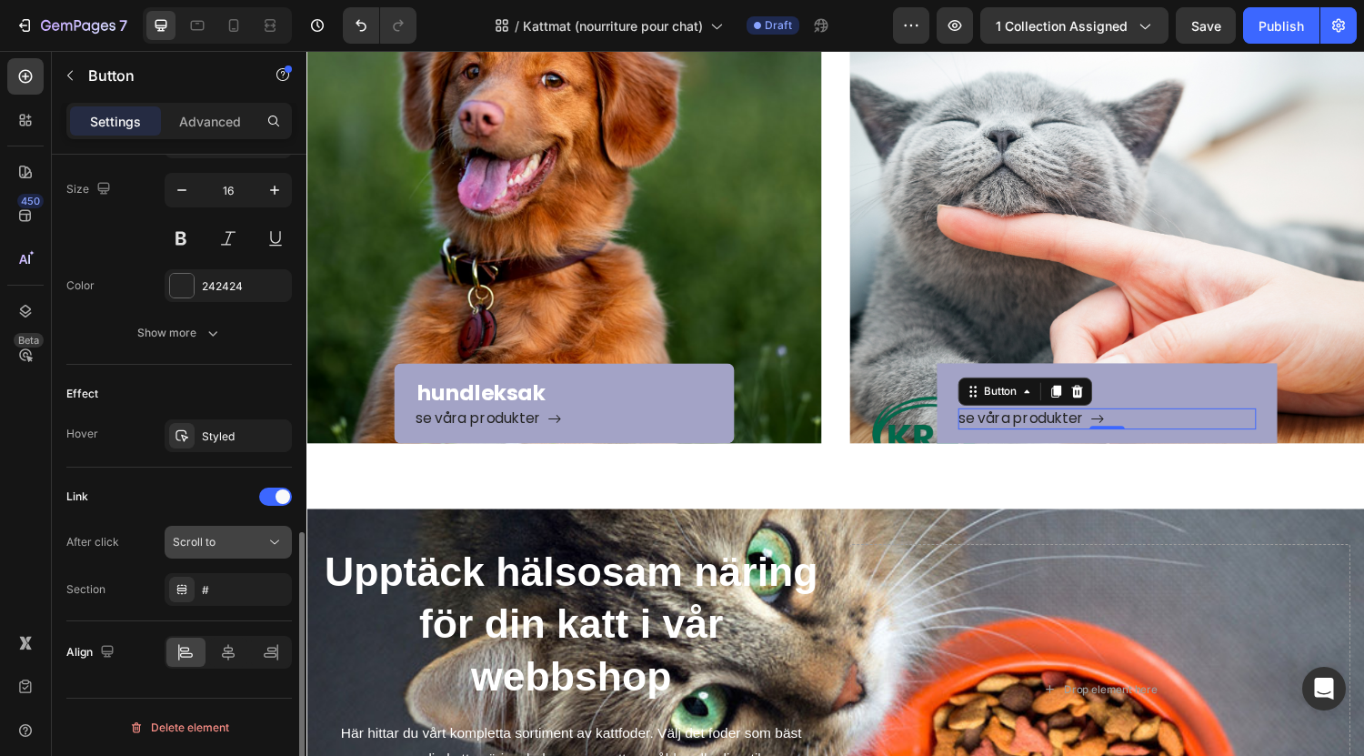
click at [271, 537] on icon at bounding box center [275, 542] width 18 height 18
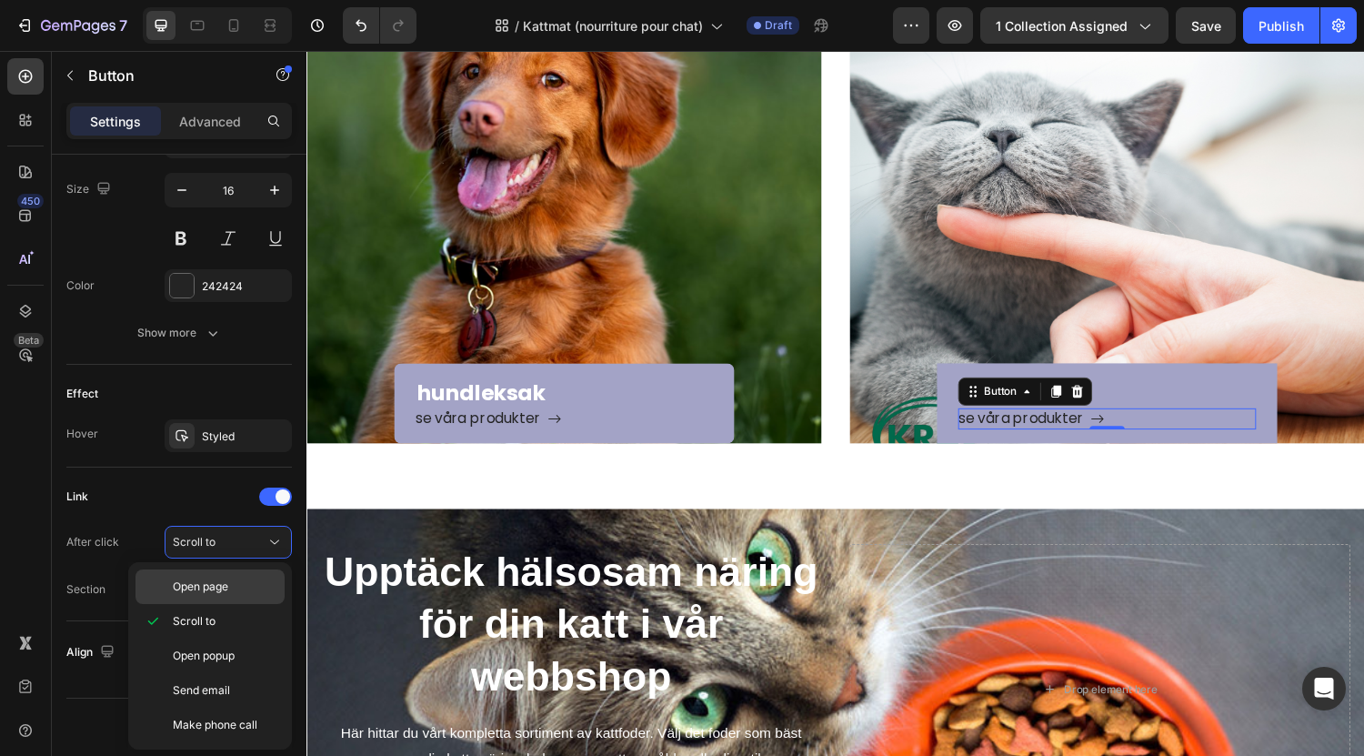
click at [228, 594] on span "Open page" at bounding box center [200, 586] width 55 height 16
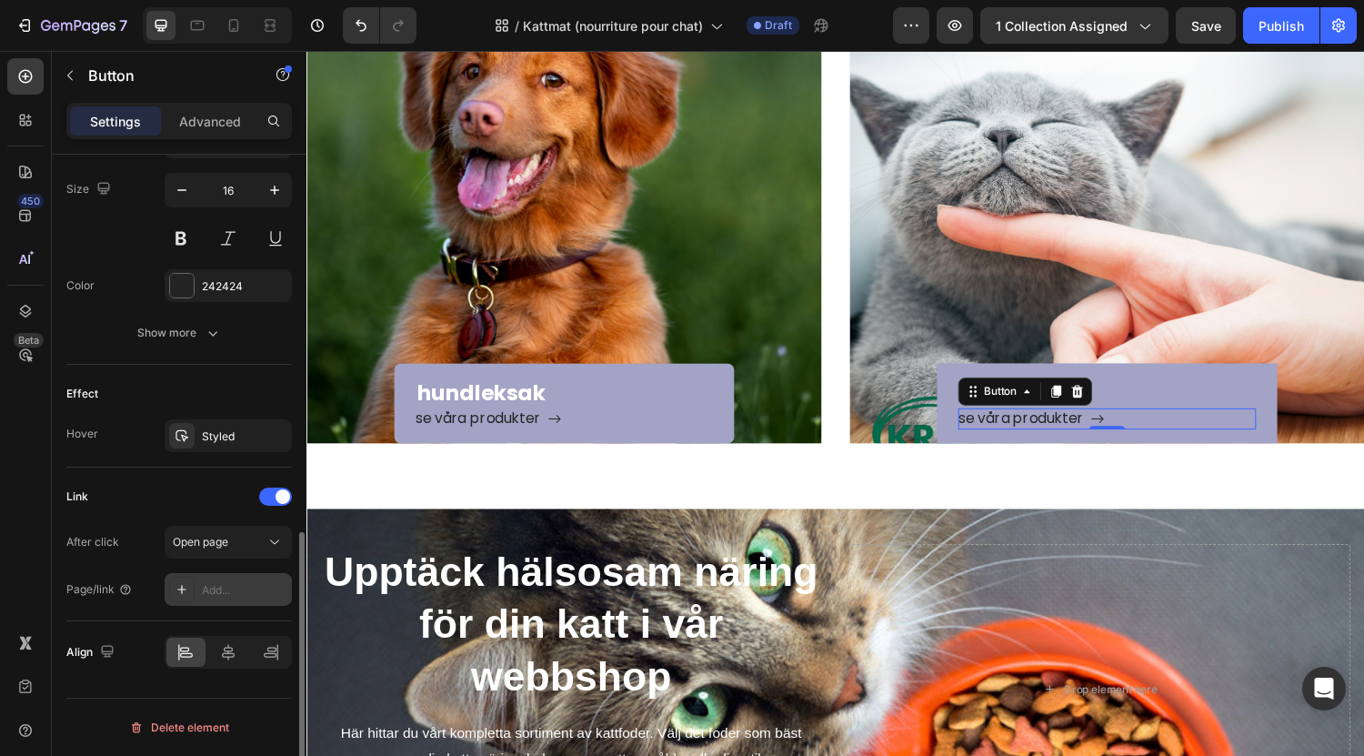
click at [243, 596] on div "Add..." at bounding box center [244, 590] width 85 height 16
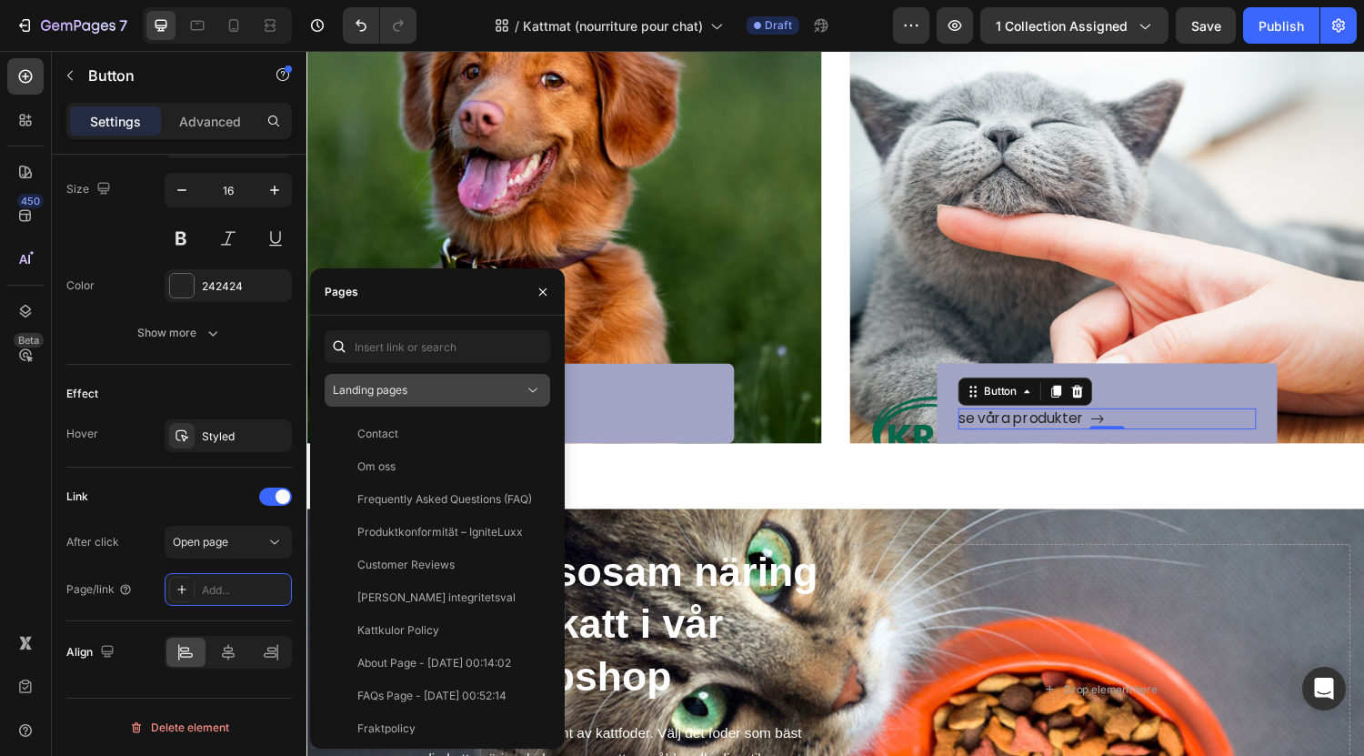
click at [445, 391] on div "Landing pages" at bounding box center [428, 390] width 191 height 16
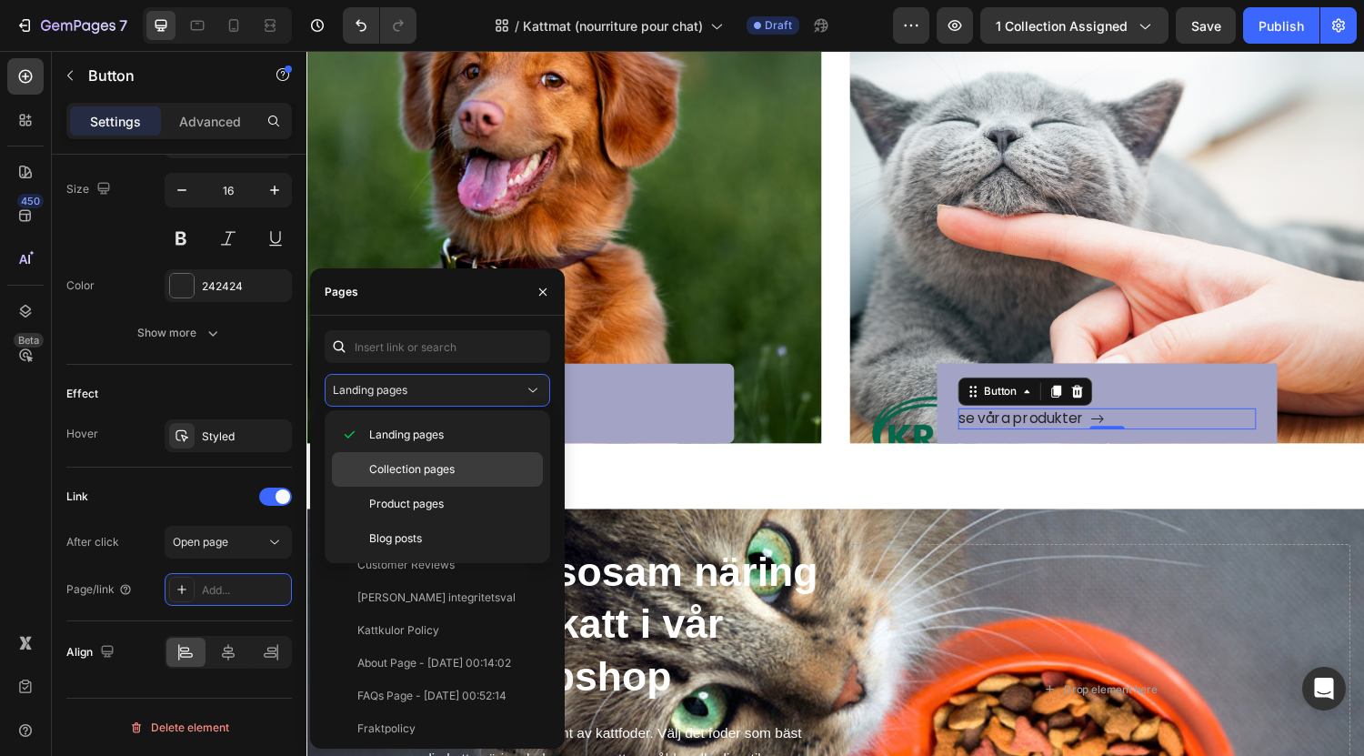
click at [435, 469] on span "Collection pages" at bounding box center [411, 469] width 85 height 16
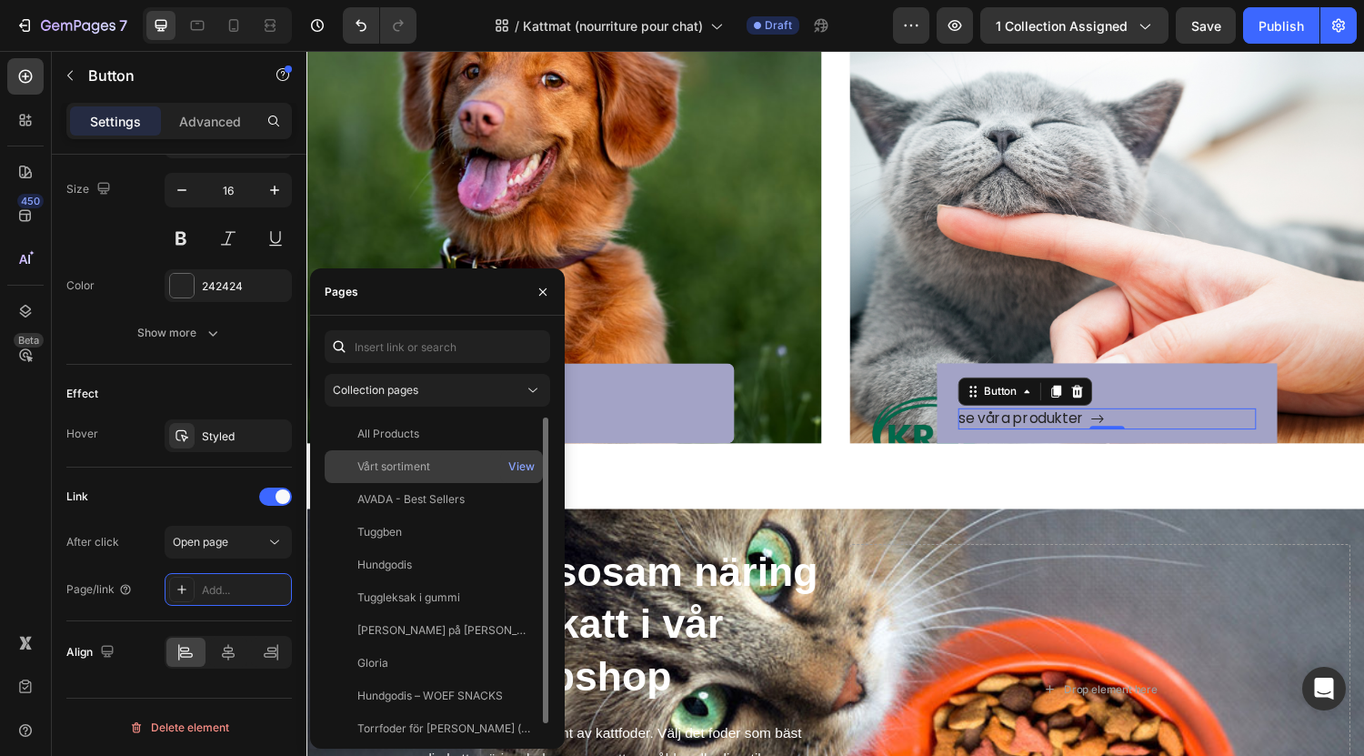
click at [444, 464] on div "Vårt sortiment" at bounding box center [434, 466] width 204 height 16
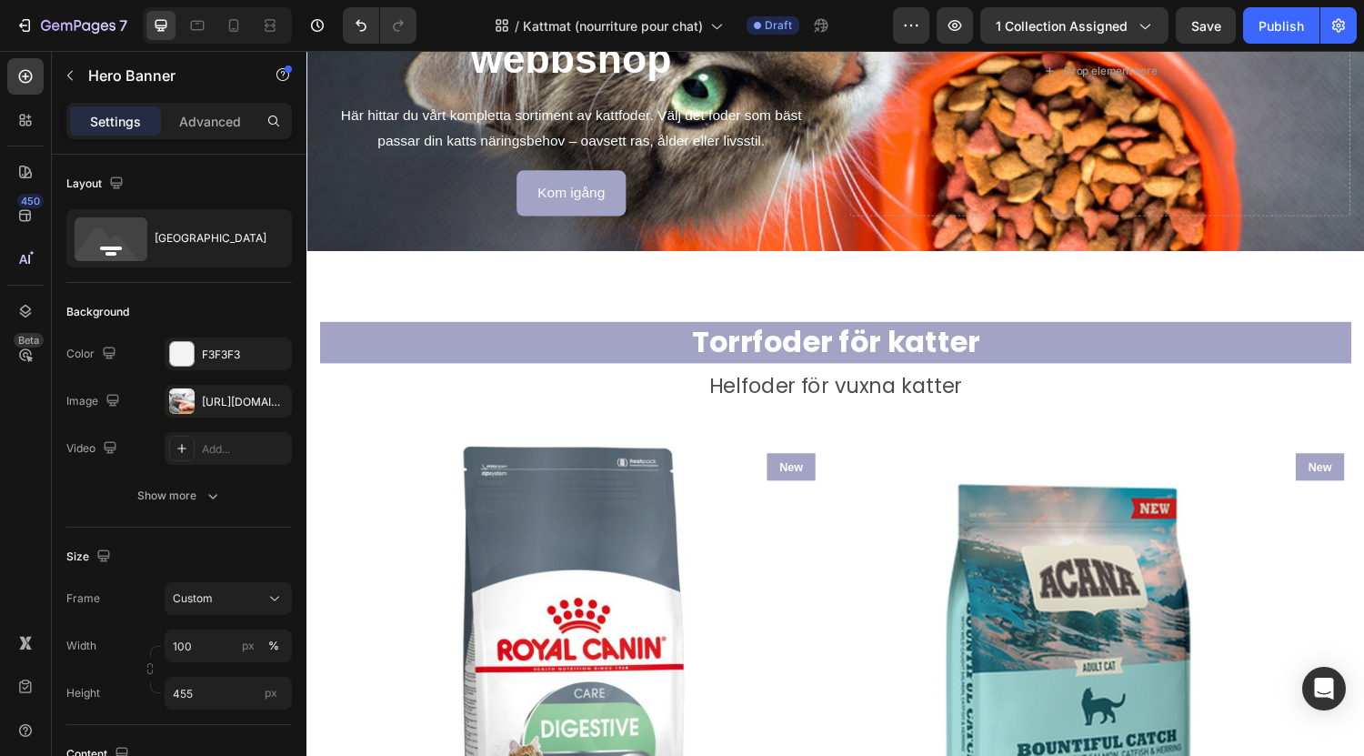
scroll to position [683, 0]
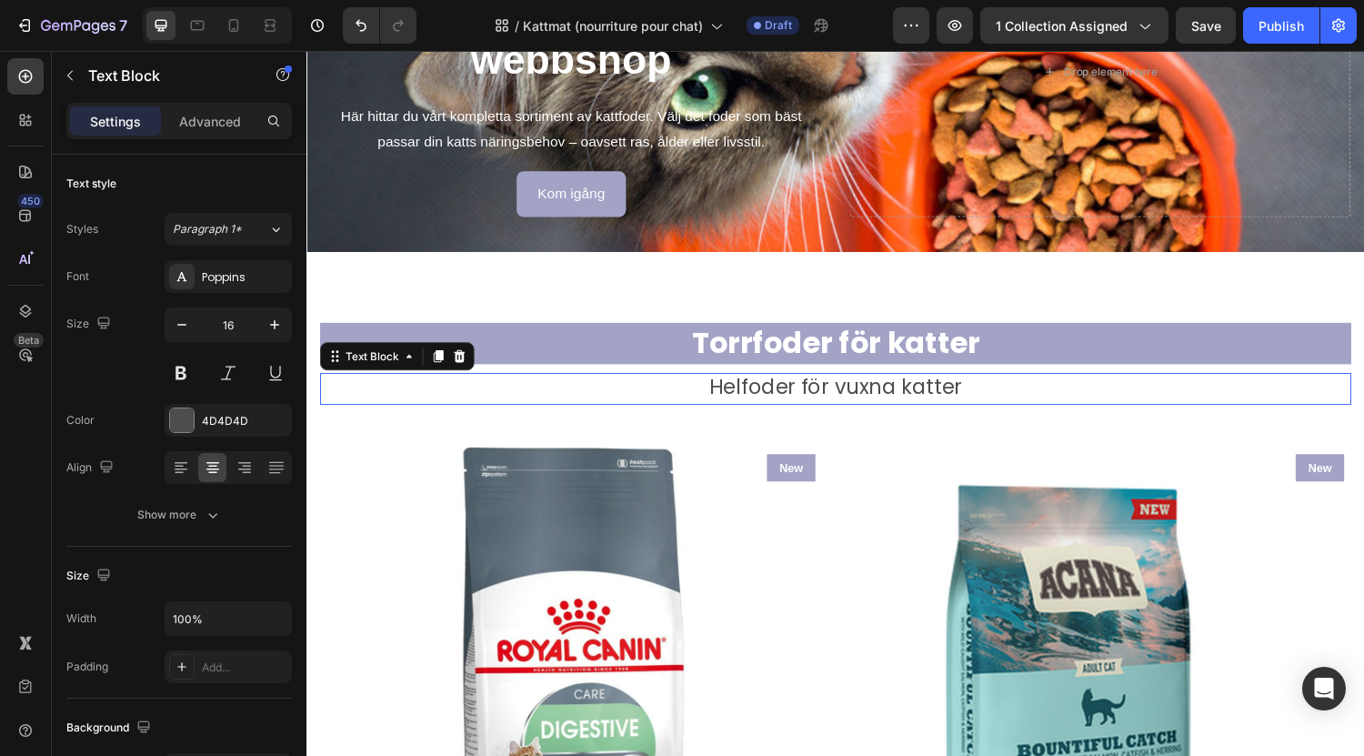
click at [713, 388] on p "Helfoder för vuxna katter" at bounding box center [852, 399] width 1060 height 29
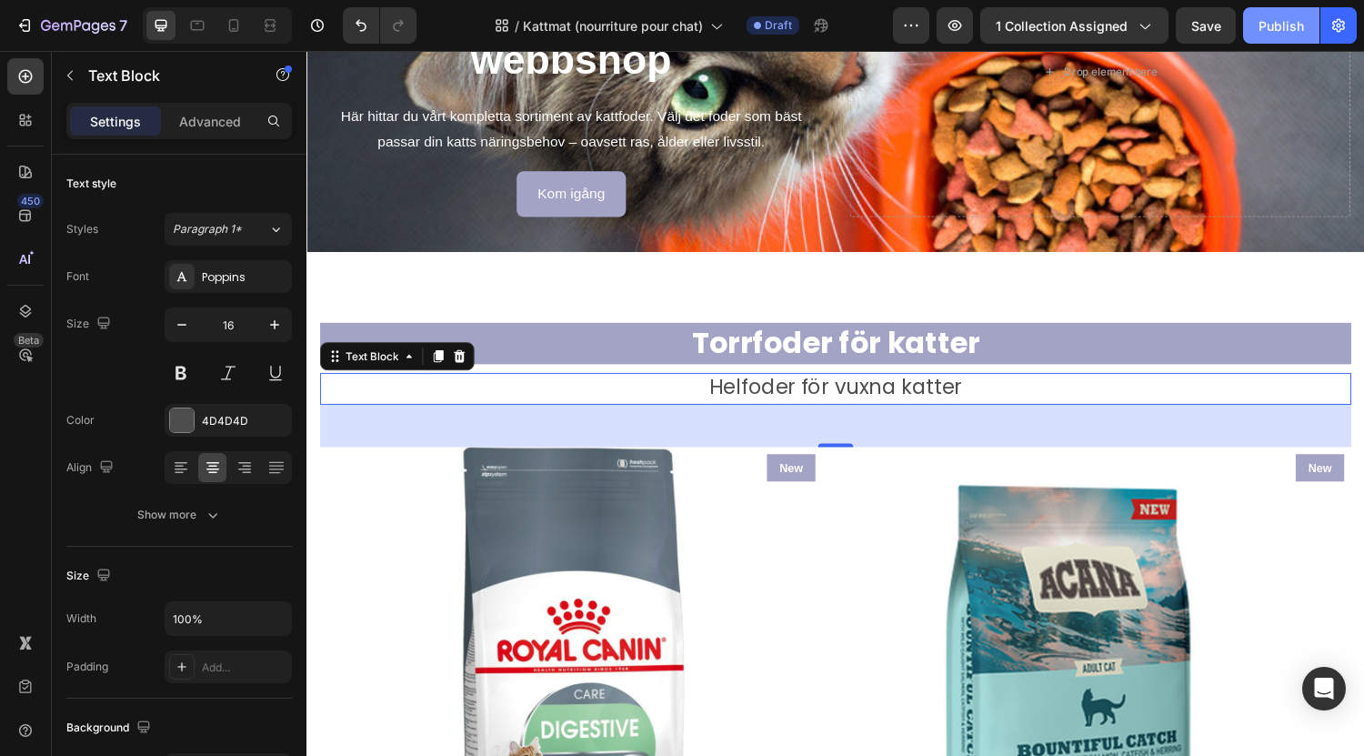
click at [1279, 42] on button "Publish" at bounding box center [1281, 25] width 76 height 36
click at [847, 395] on span "Helfoder för vuxna katter" at bounding box center [852, 397] width 261 height 29
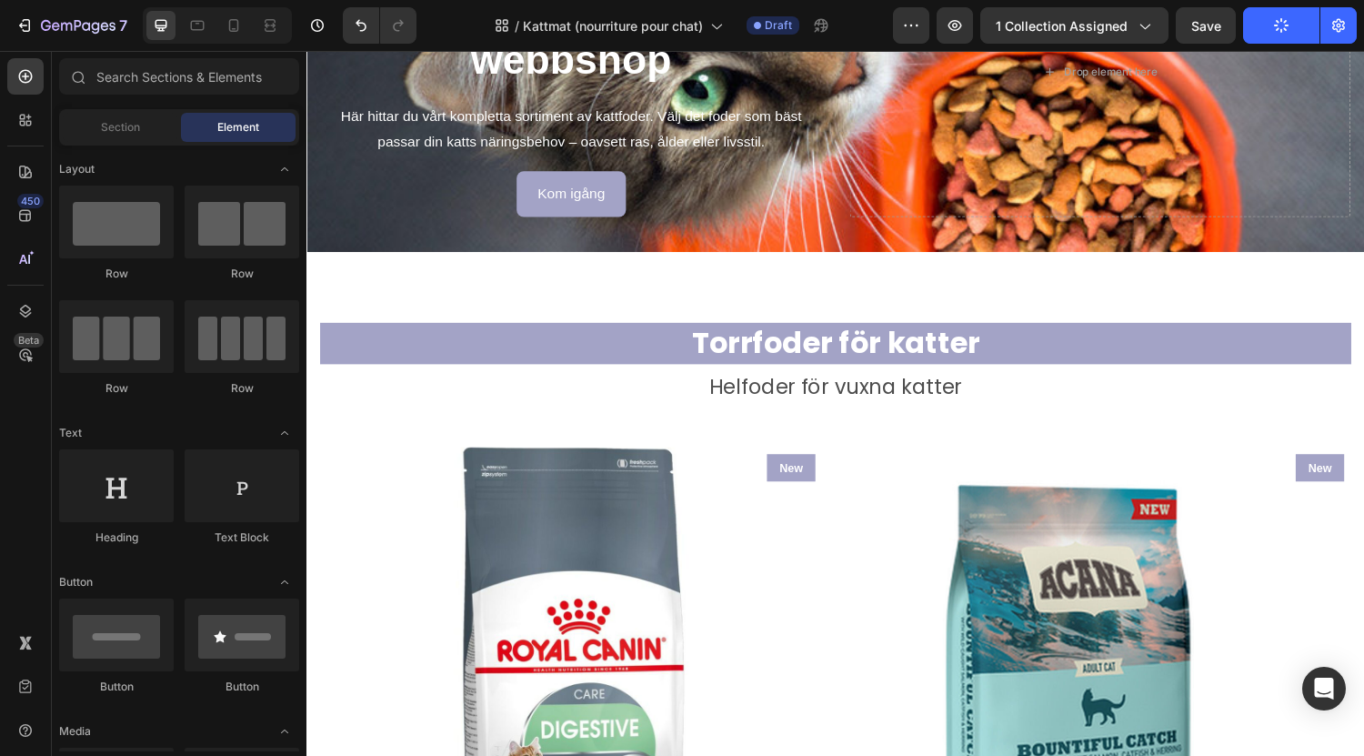
click at [835, 408] on div at bounding box center [835, 408] width 0 height 0
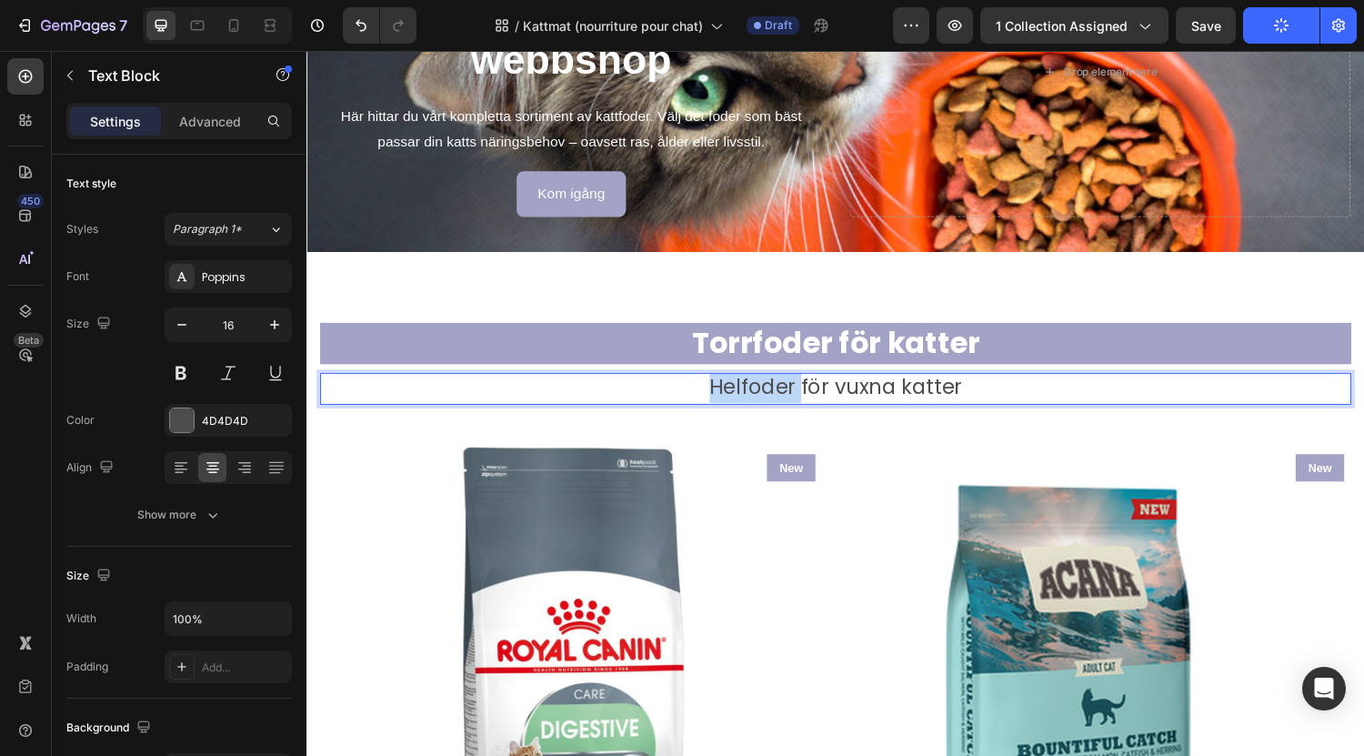
click at [795, 391] on span "Helfoder för vuxna katter" at bounding box center [852, 397] width 261 height 29
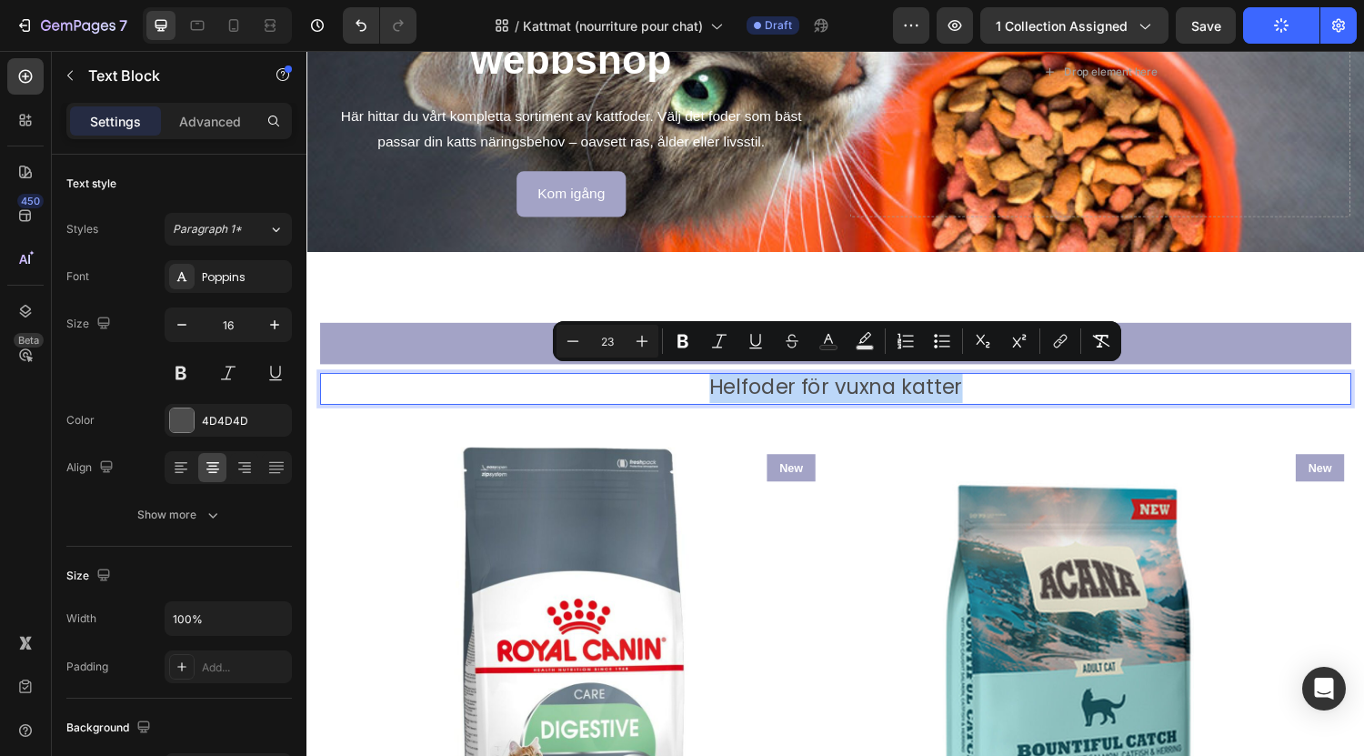
click at [795, 391] on span "Helfoder för vuxna katter" at bounding box center [852, 397] width 261 height 29
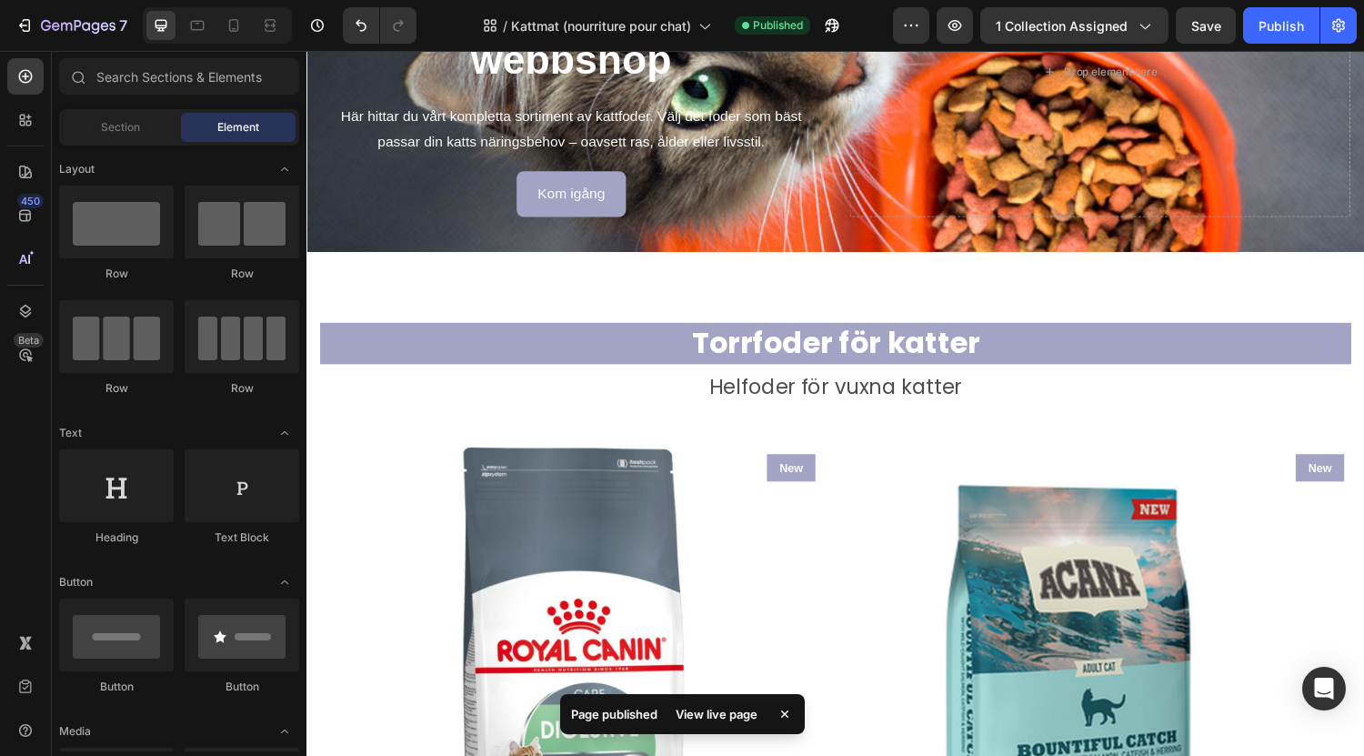
click at [783, 353] on div at bounding box center [783, 353] width 0 height 0
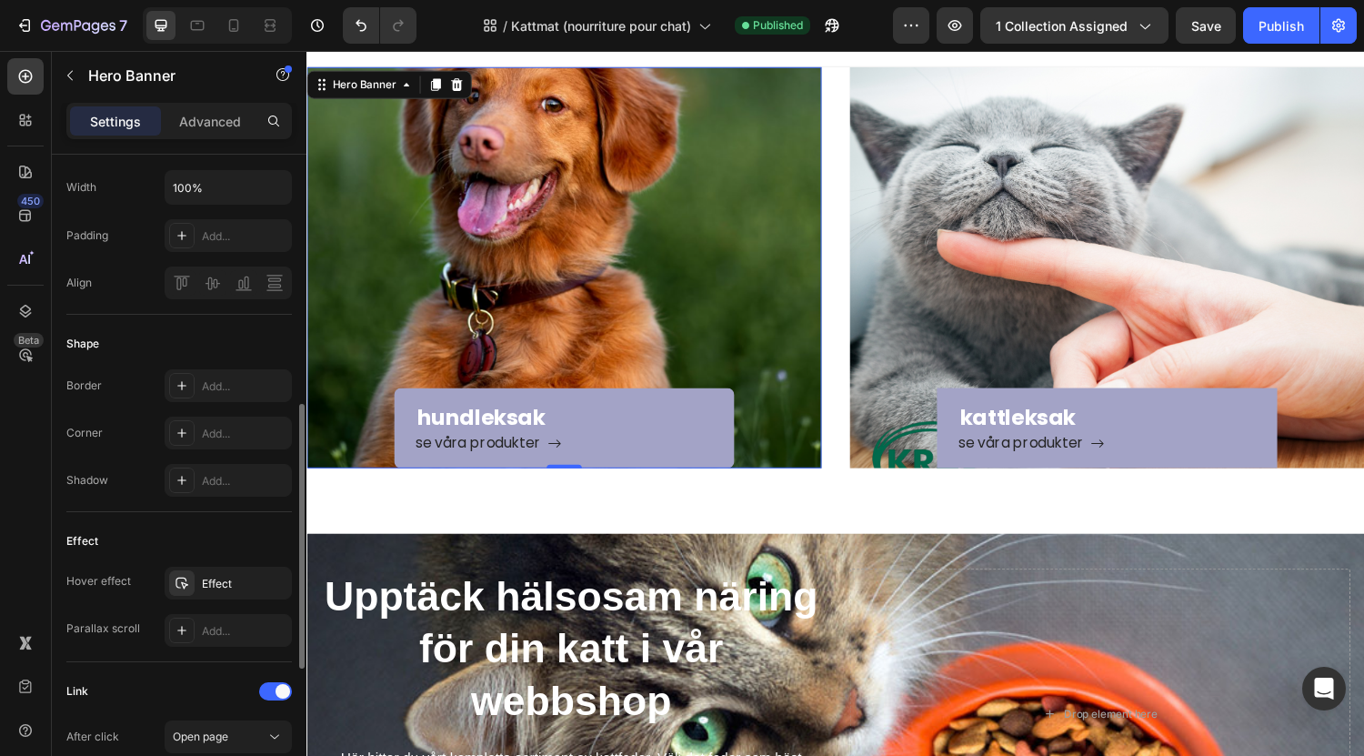
scroll to position [614, 0]
click at [219, 416] on div "Add..." at bounding box center [228, 428] width 127 height 33
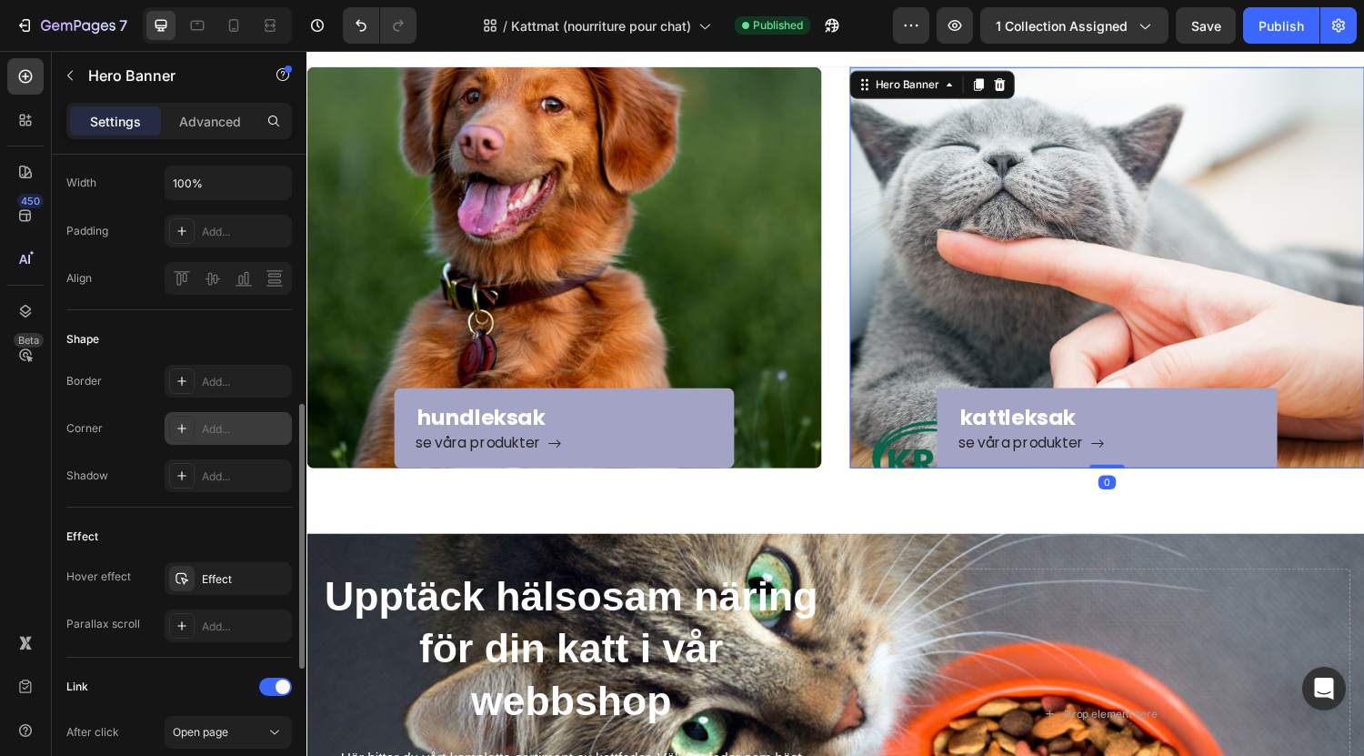
click at [241, 426] on div "Add..." at bounding box center [244, 429] width 85 height 16
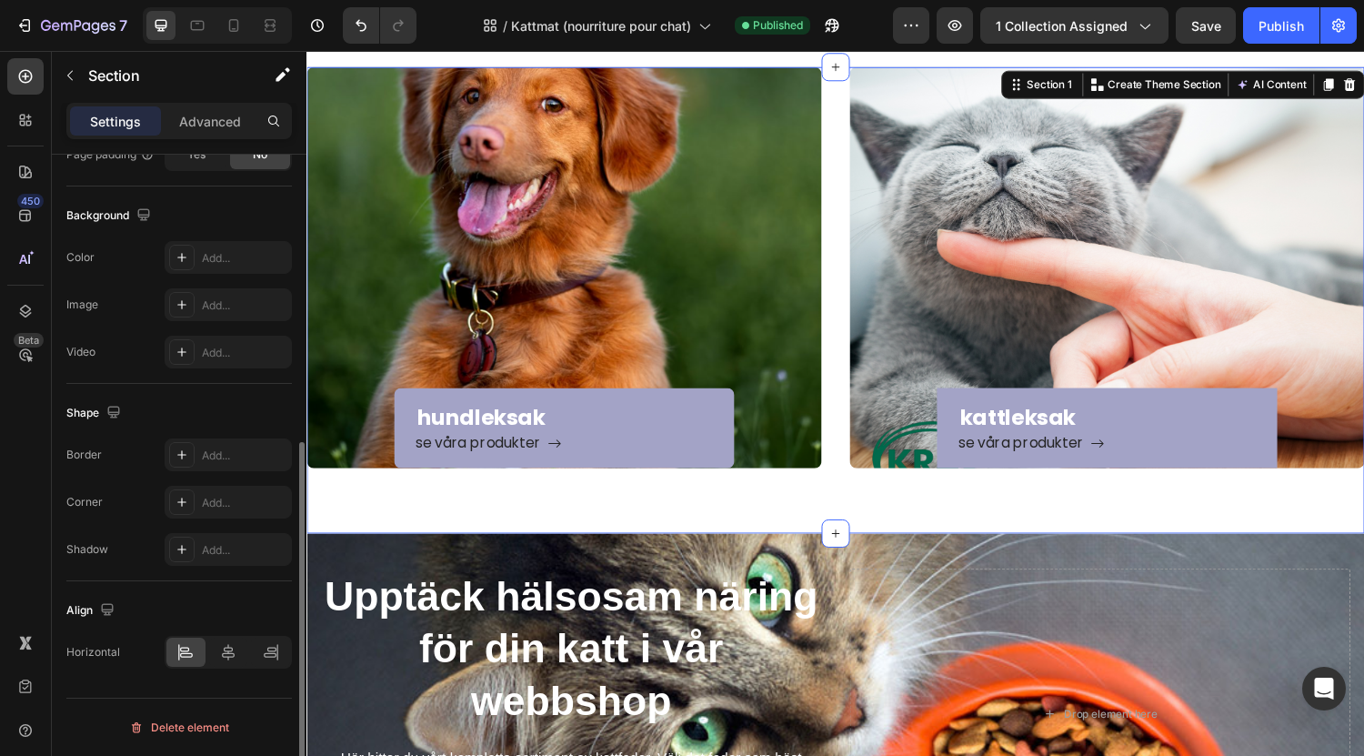
scroll to position [0, 0]
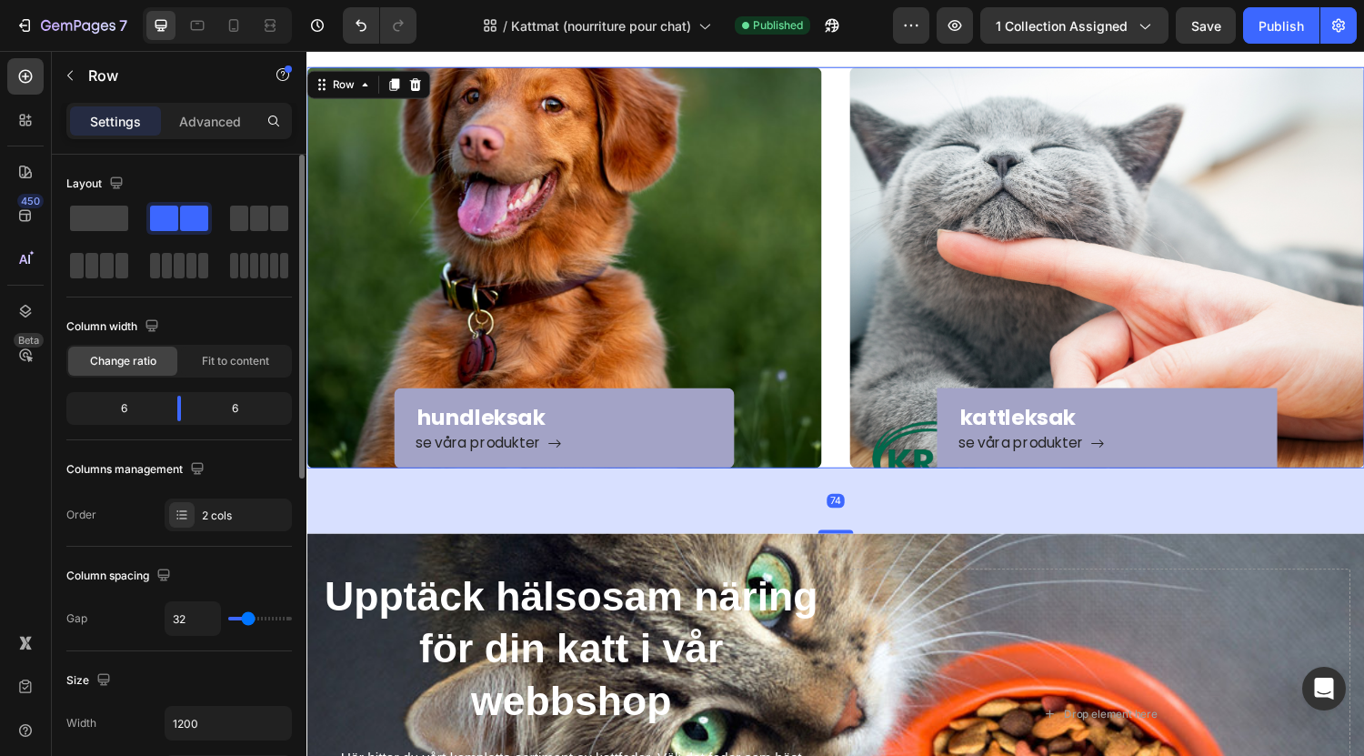
click at [752, 539] on div "74" at bounding box center [851, 514] width 1091 height 67
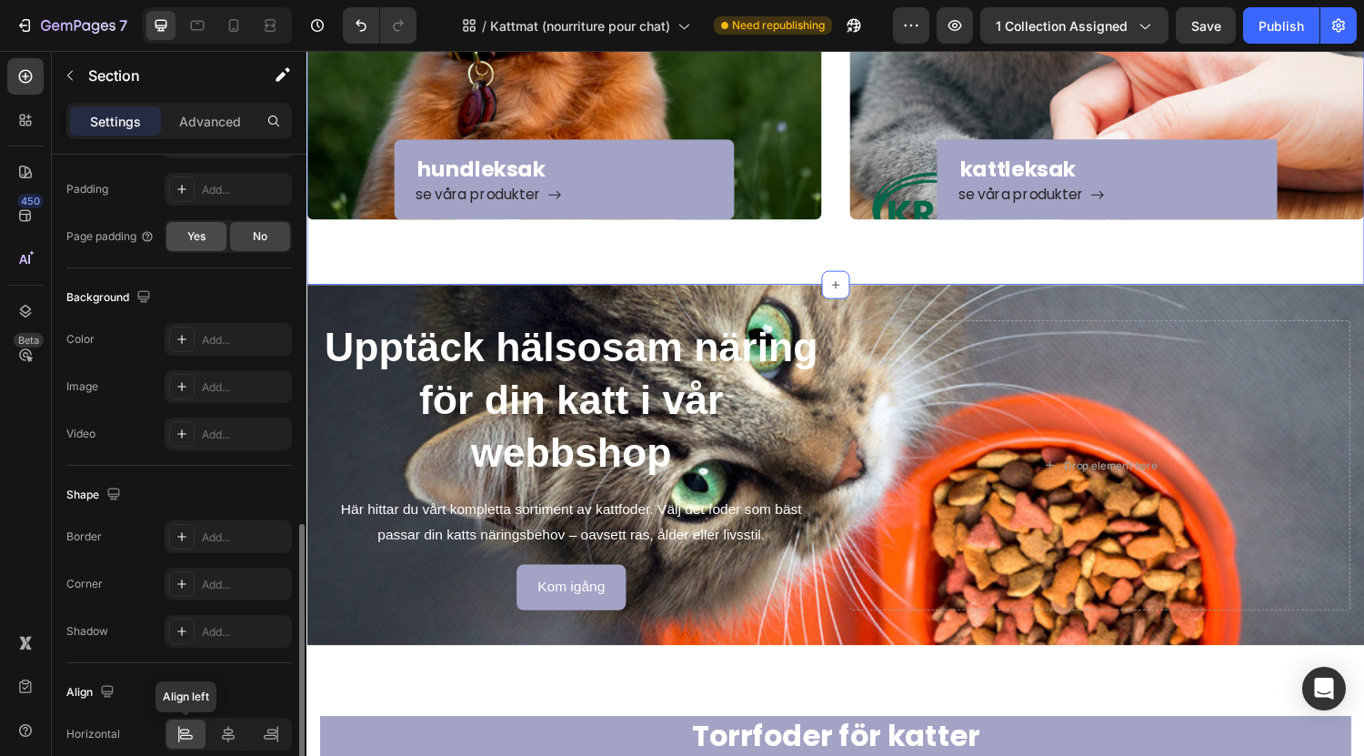
scroll to position [512, 0]
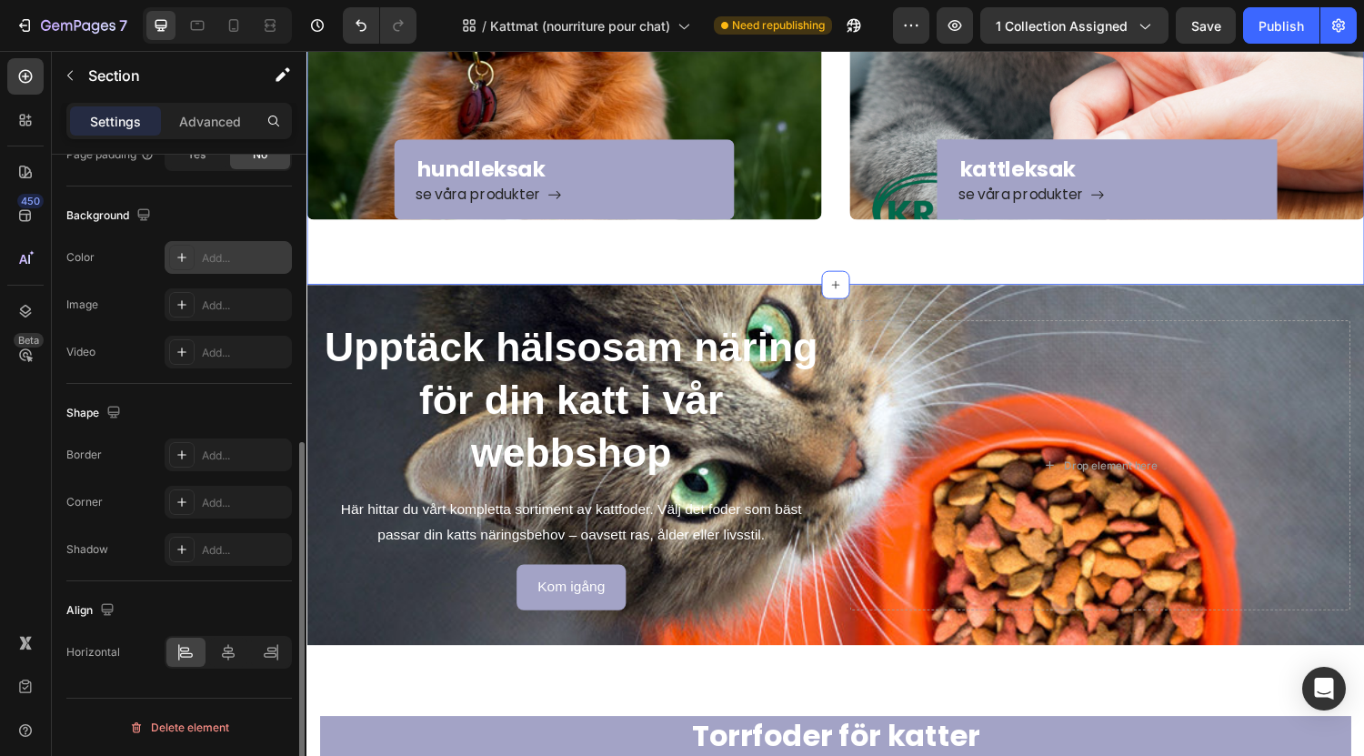
click at [192, 250] on div at bounding box center [181, 257] width 25 height 25
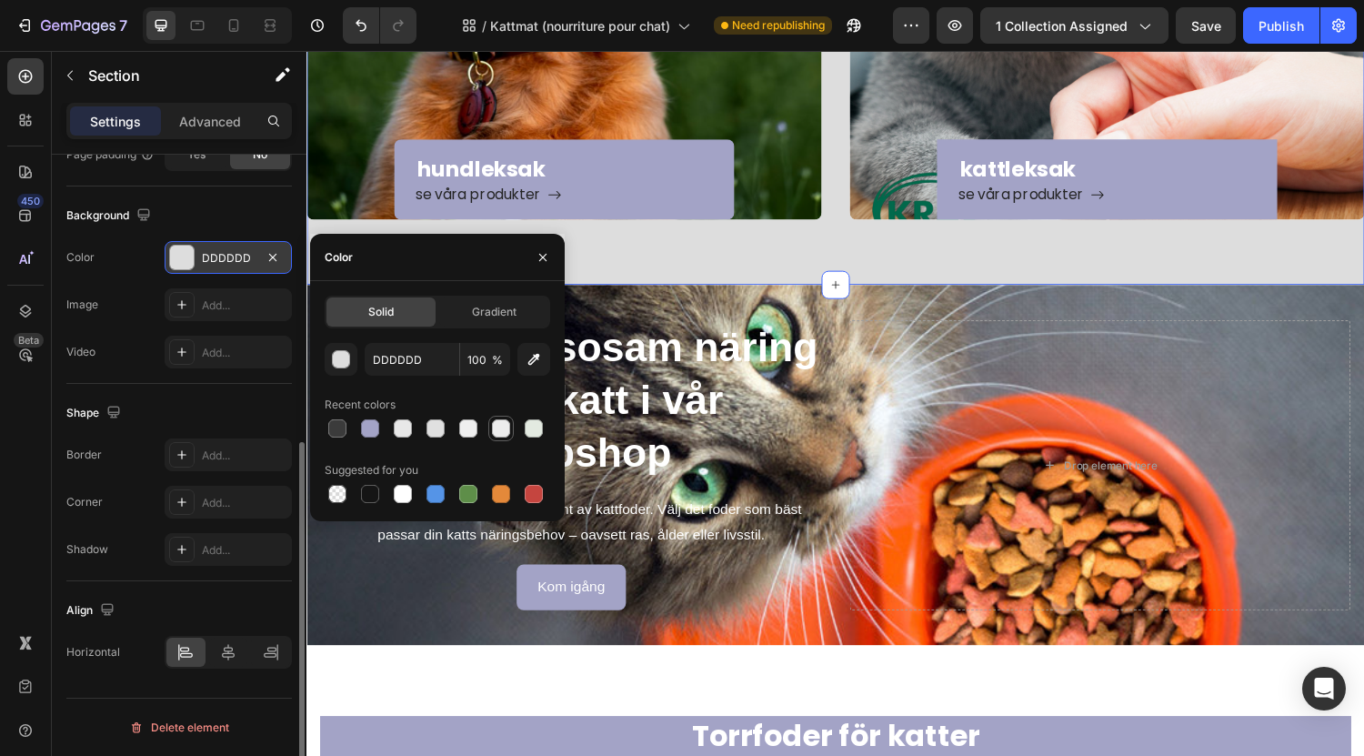
click at [505, 435] on div at bounding box center [501, 428] width 18 height 18
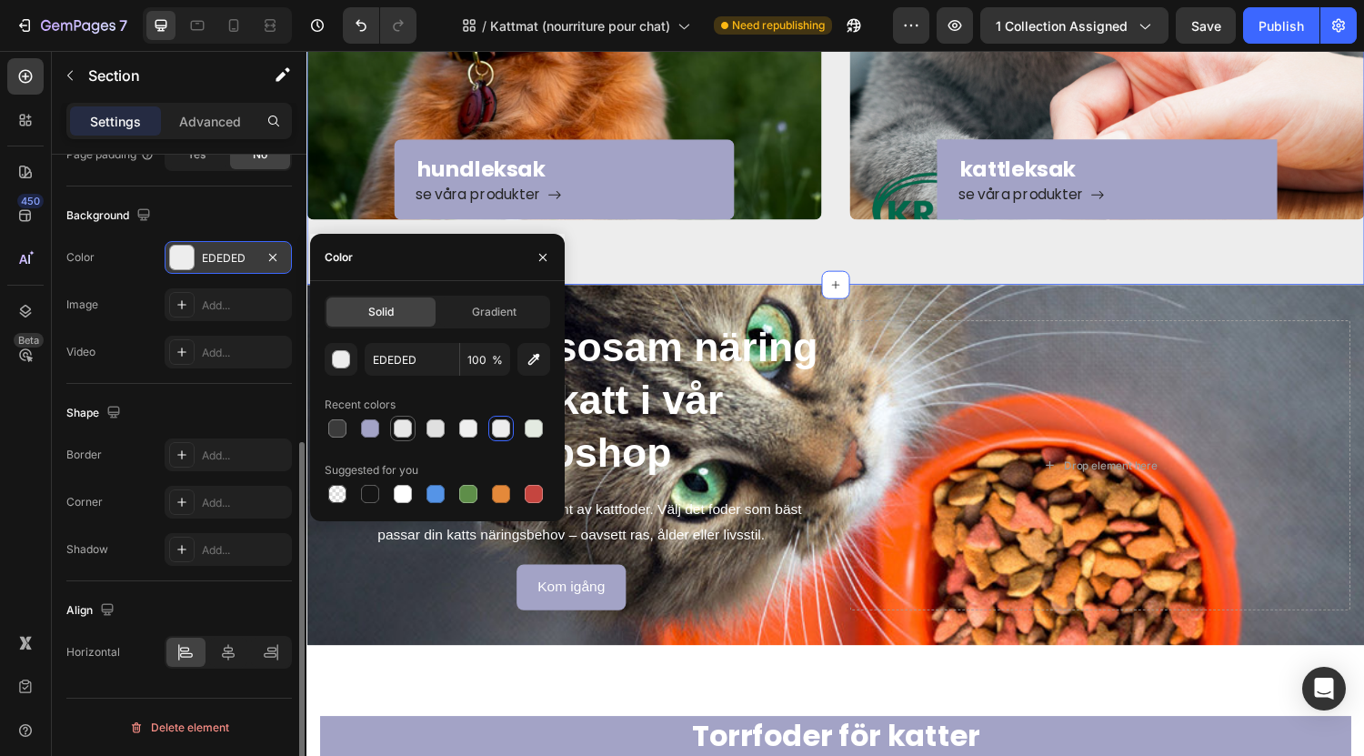
click at [403, 429] on div at bounding box center [403, 428] width 18 height 18
click at [447, 426] on div at bounding box center [435, 428] width 25 height 25
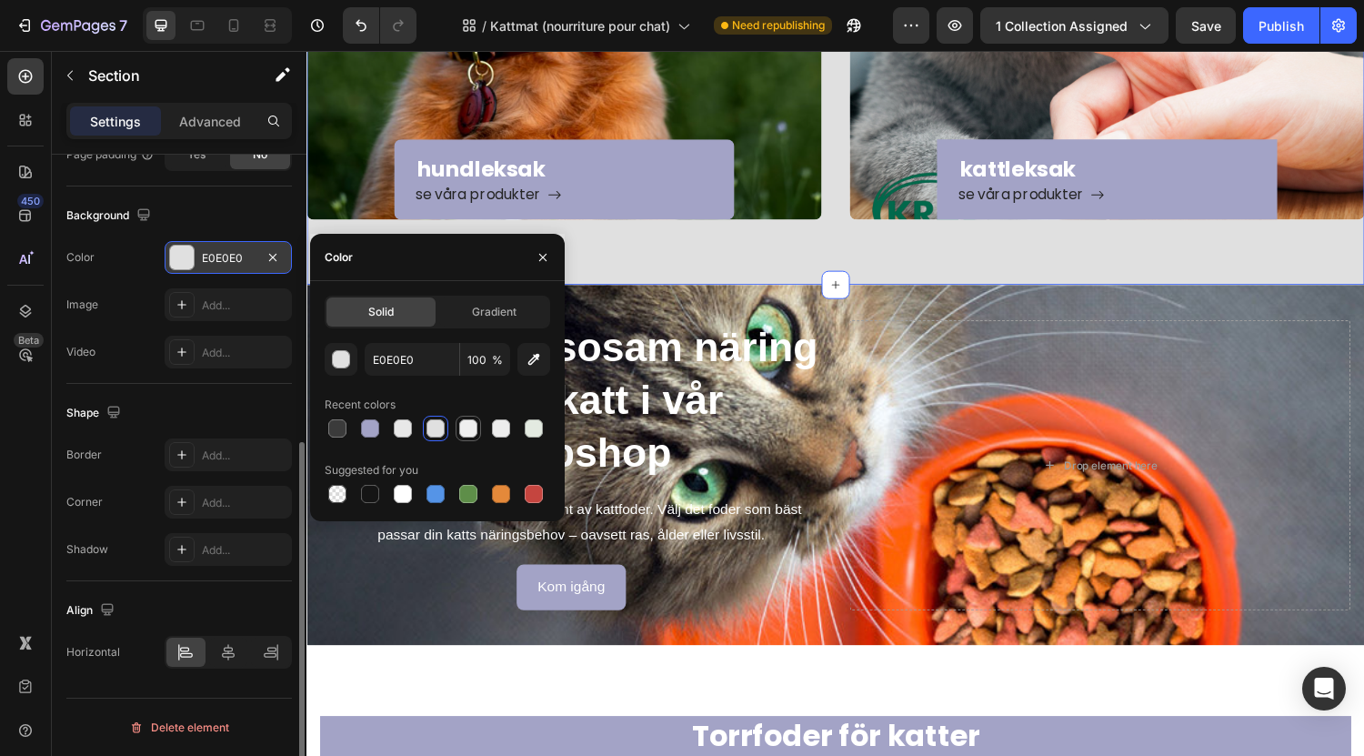
click at [475, 426] on div at bounding box center [468, 428] width 18 height 18
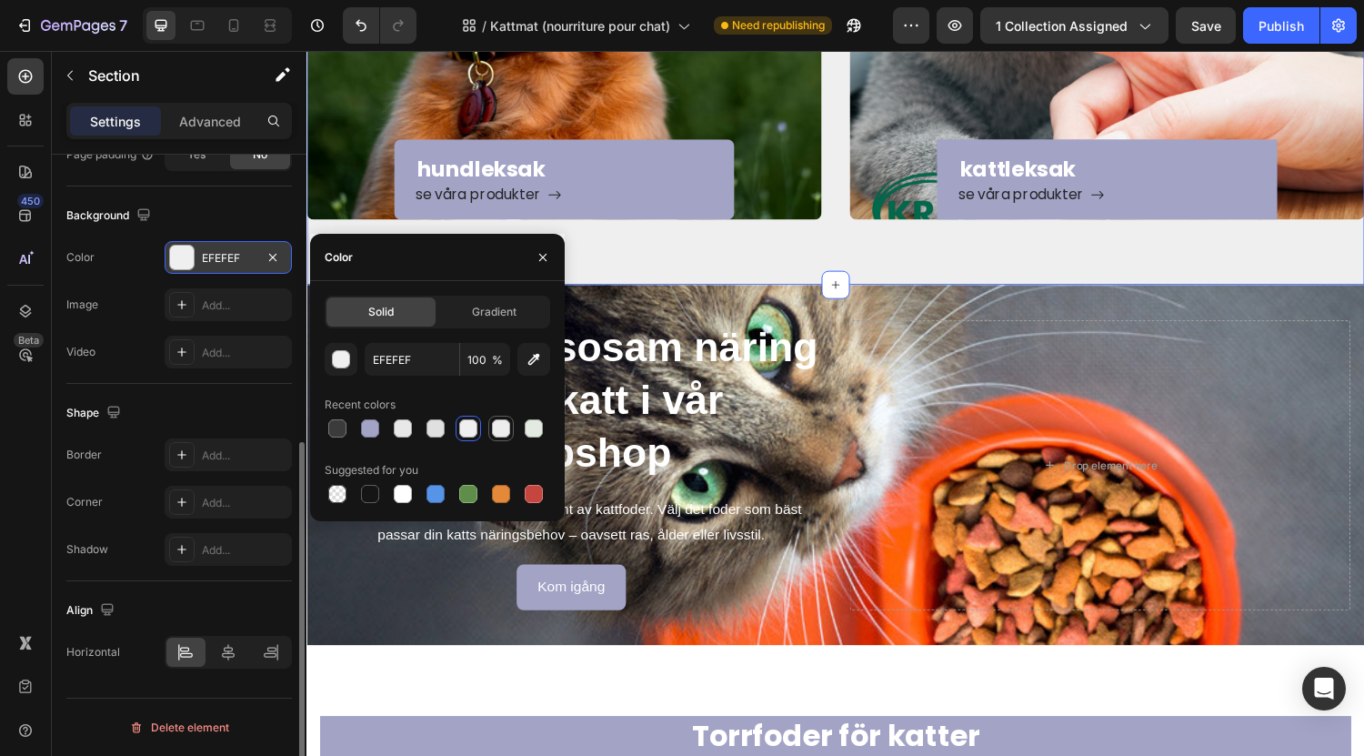
click at [501, 429] on div at bounding box center [501, 428] width 18 height 18
click at [535, 429] on div at bounding box center [534, 428] width 18 height 18
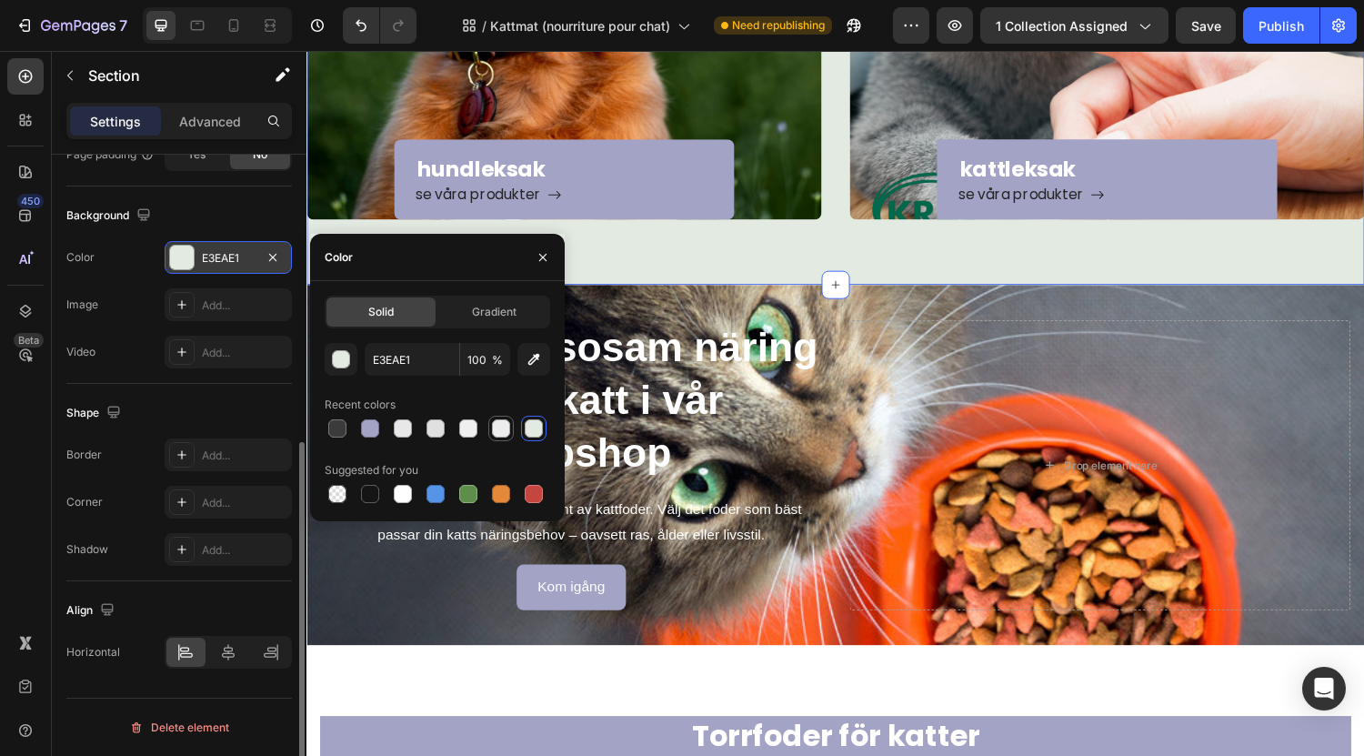
click at [512, 432] on div at bounding box center [500, 428] width 25 height 25
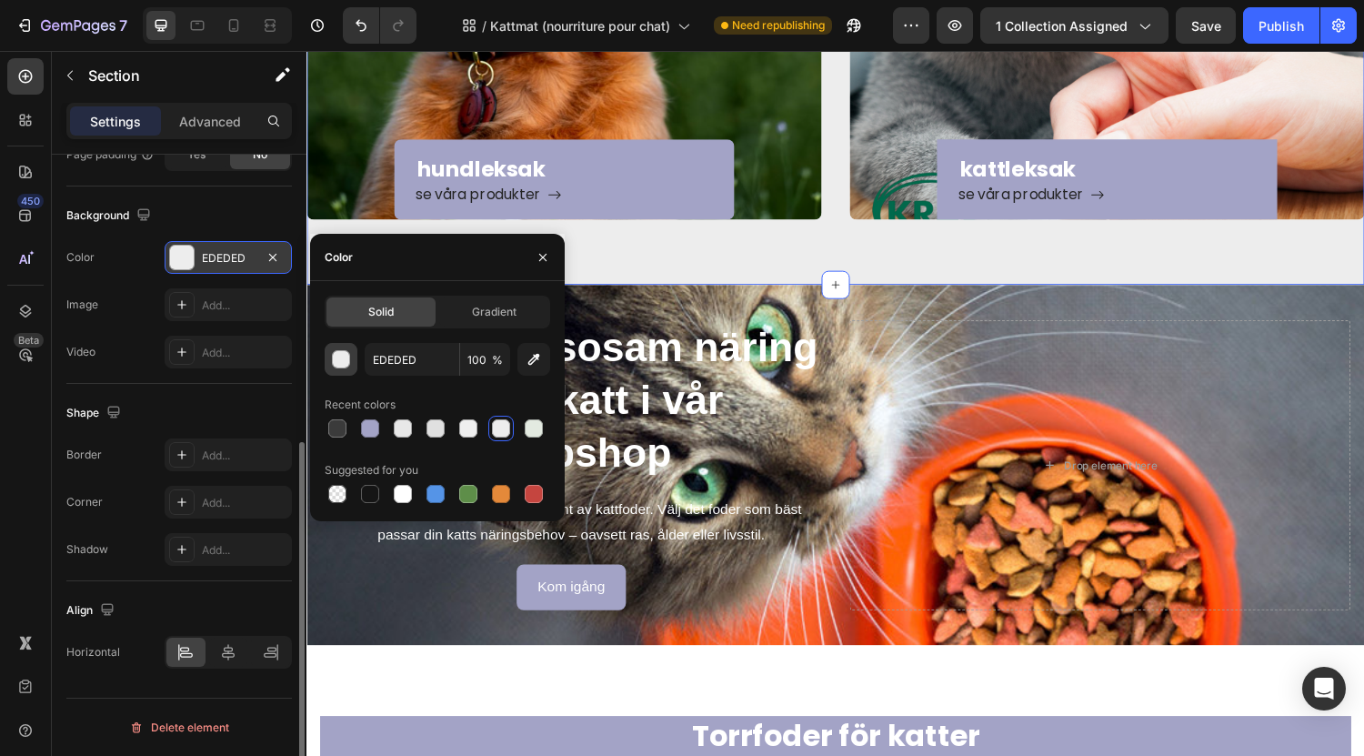
click at [337, 361] on div "button" at bounding box center [342, 360] width 18 height 18
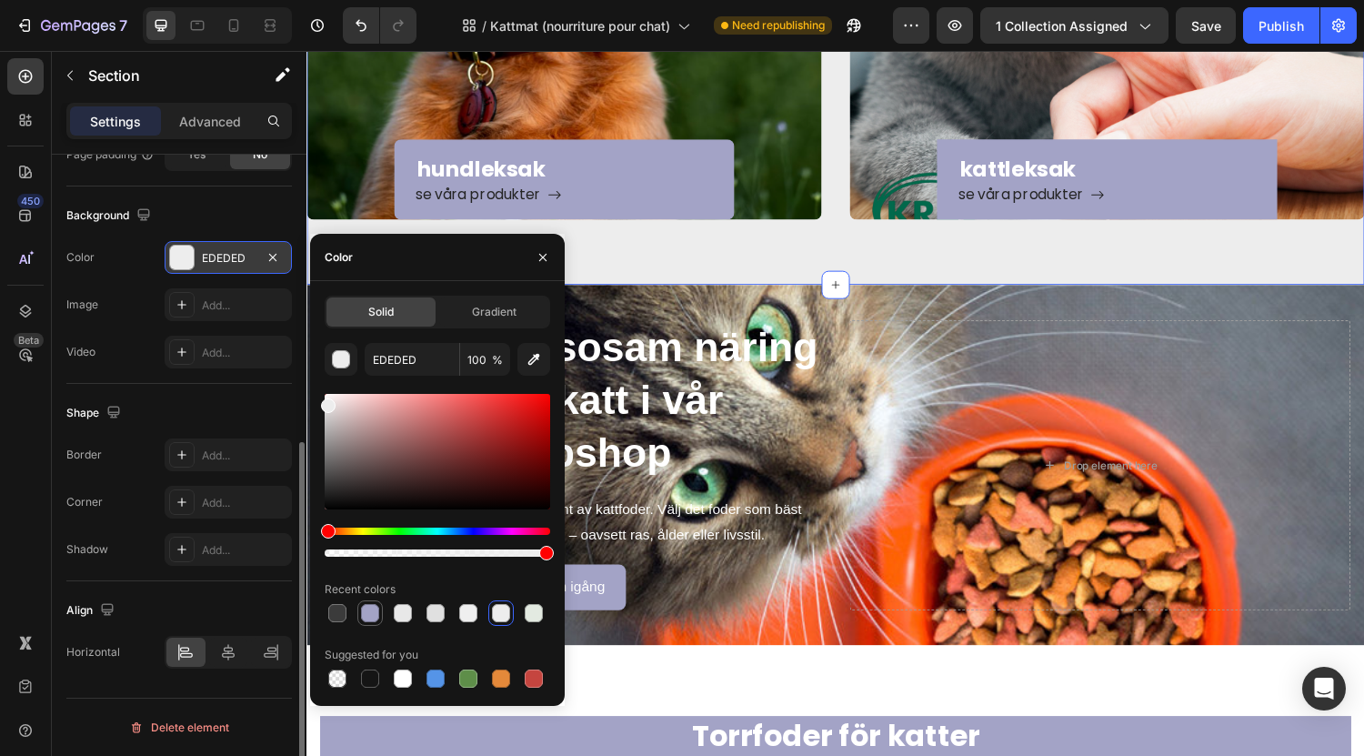
click at [375, 608] on div at bounding box center [370, 613] width 18 height 18
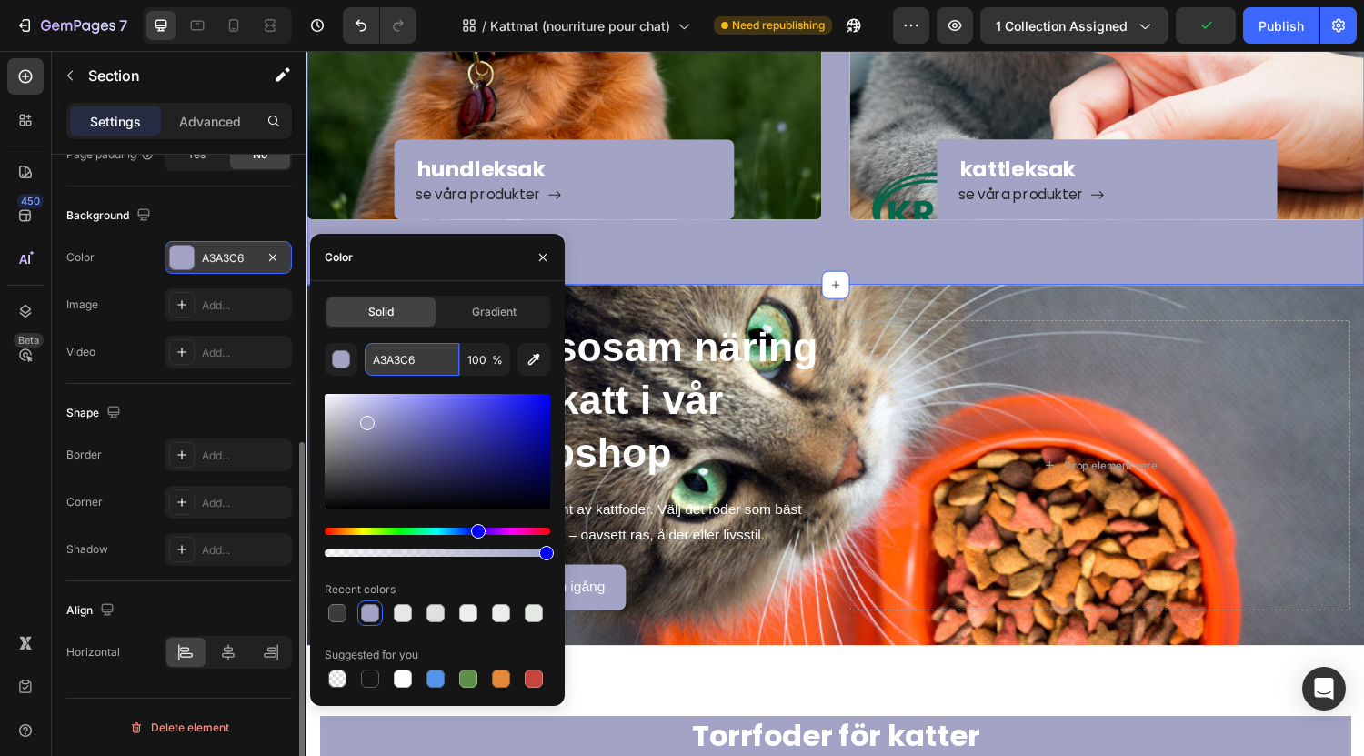
click at [397, 361] on input "A3A3C6" at bounding box center [412, 359] width 95 height 33
click at [533, 610] on div at bounding box center [534, 613] width 18 height 18
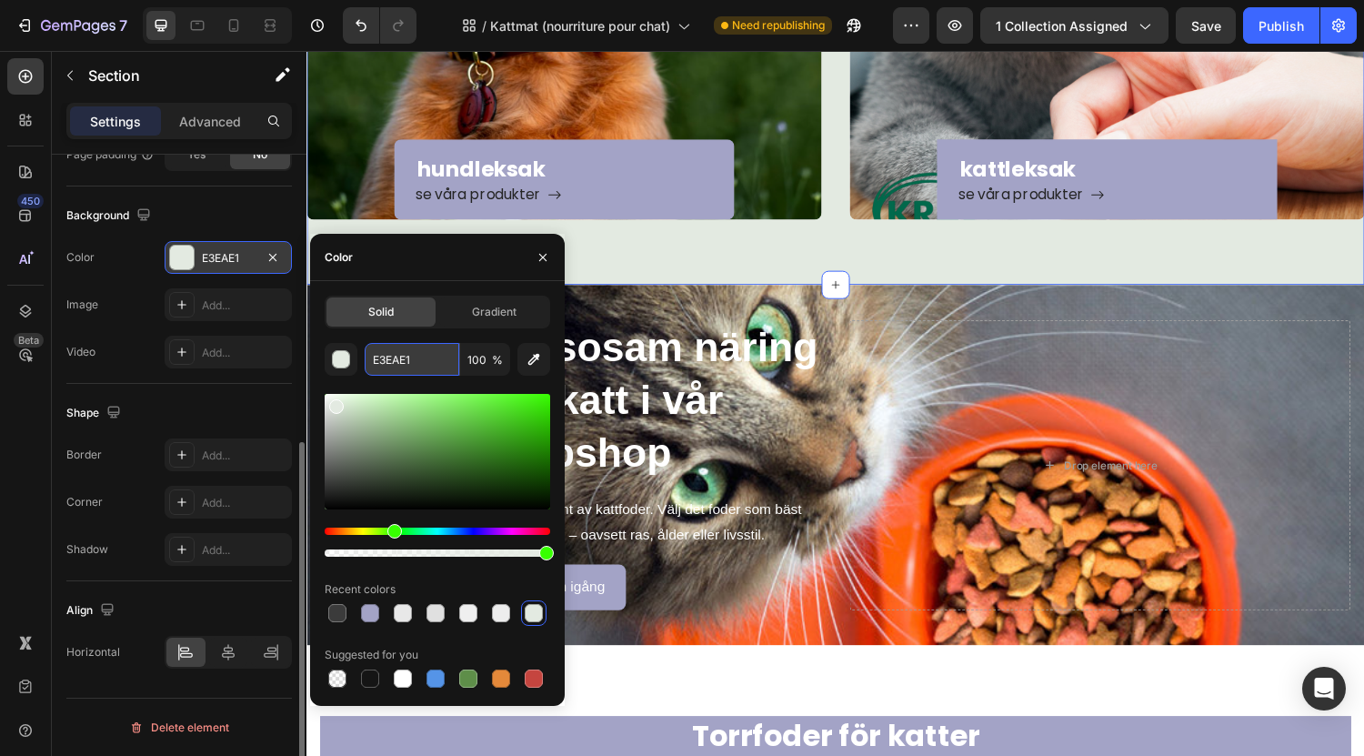
click at [402, 356] on input "E3EAE1" at bounding box center [412, 359] width 95 height 33
paste input "A3A3C6"
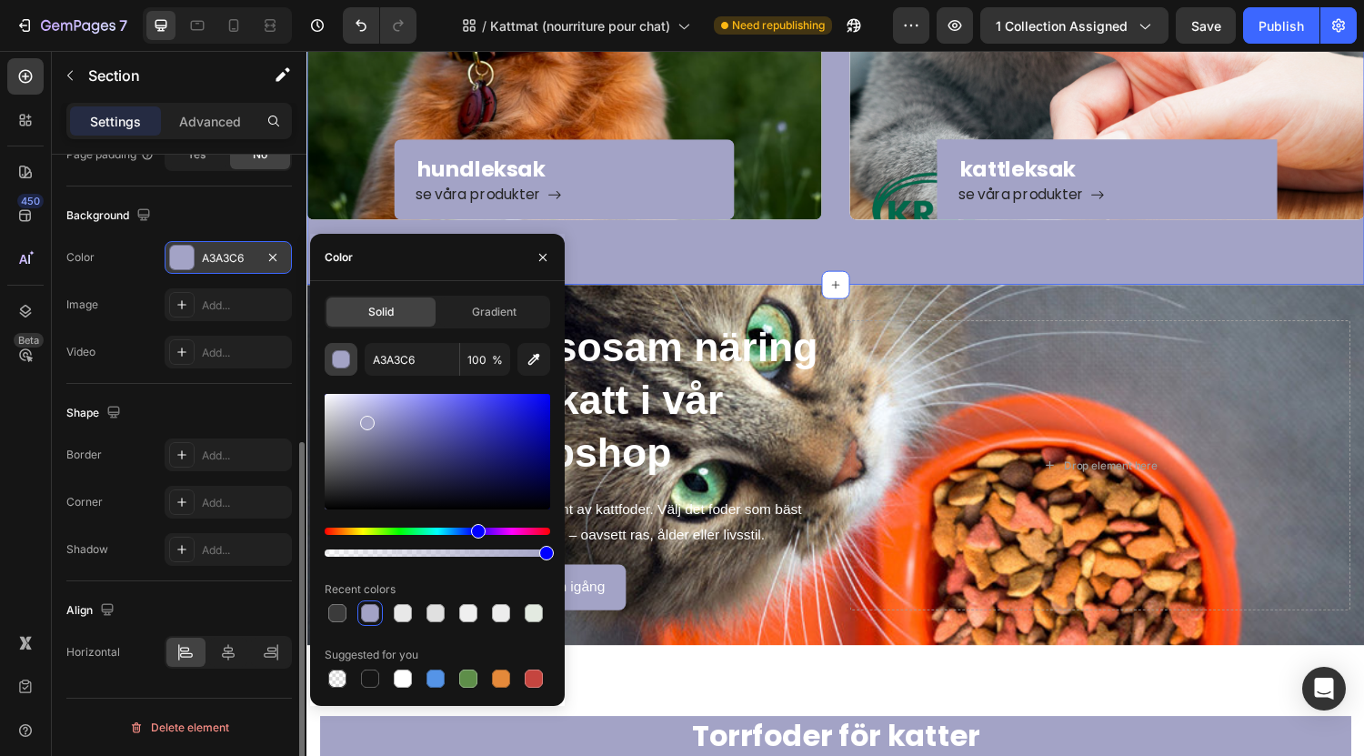
click at [338, 357] on div "button" at bounding box center [342, 360] width 18 height 18
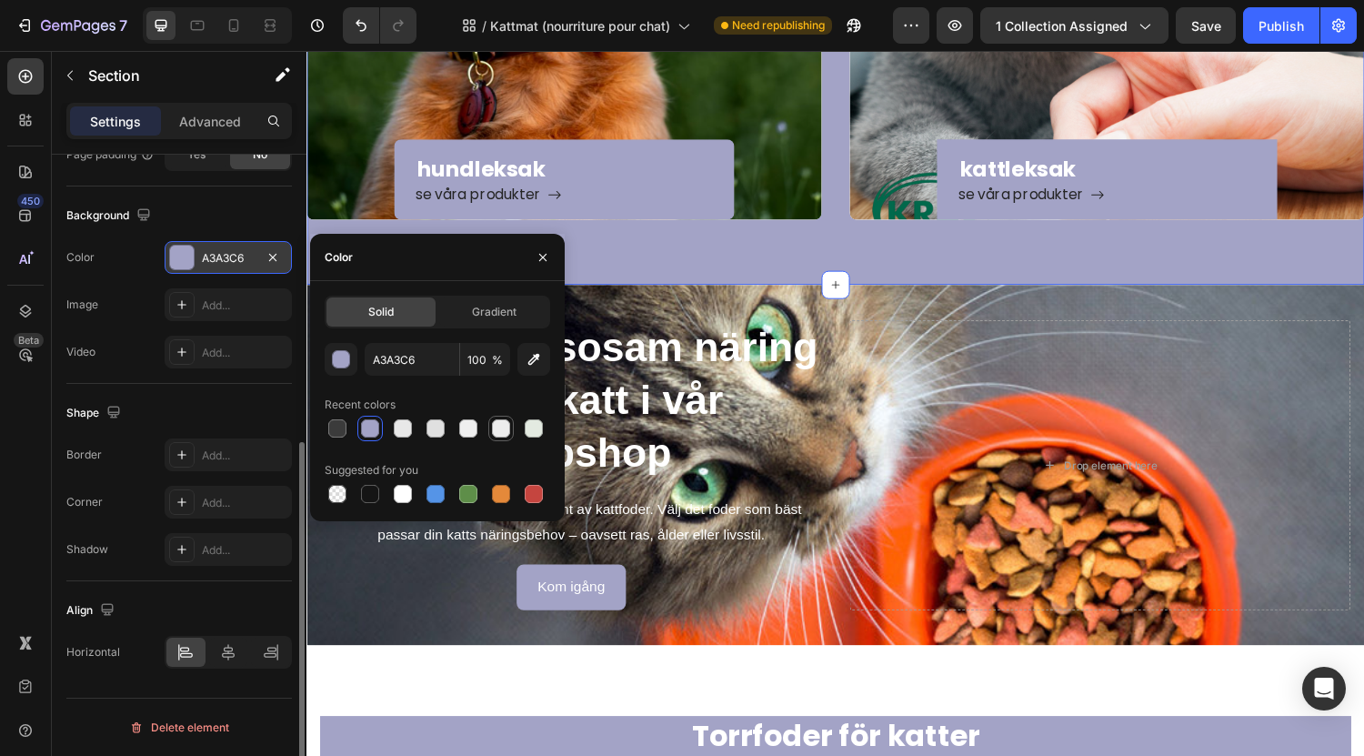
click at [503, 434] on div at bounding box center [501, 428] width 18 height 18
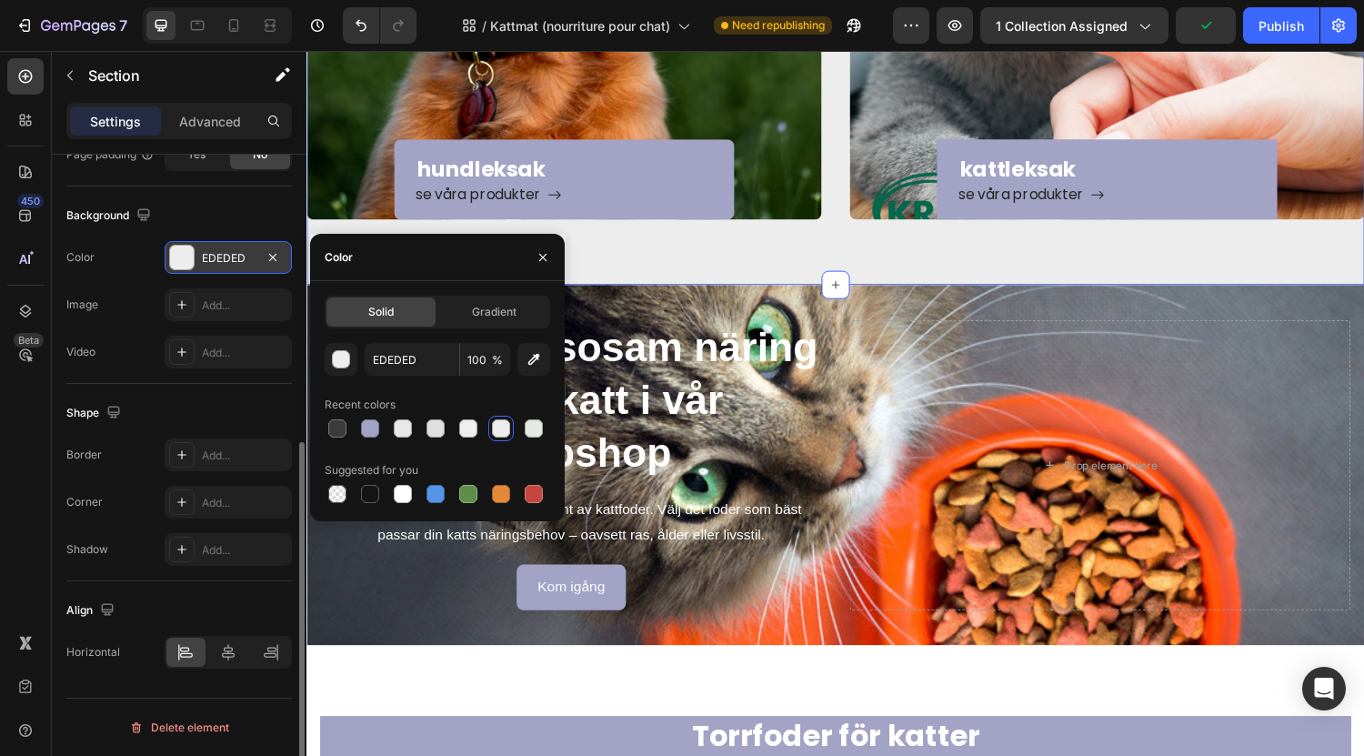
click at [547, 433] on div at bounding box center [438, 428] width 226 height 25
click at [539, 434] on div at bounding box center [534, 428] width 18 height 18
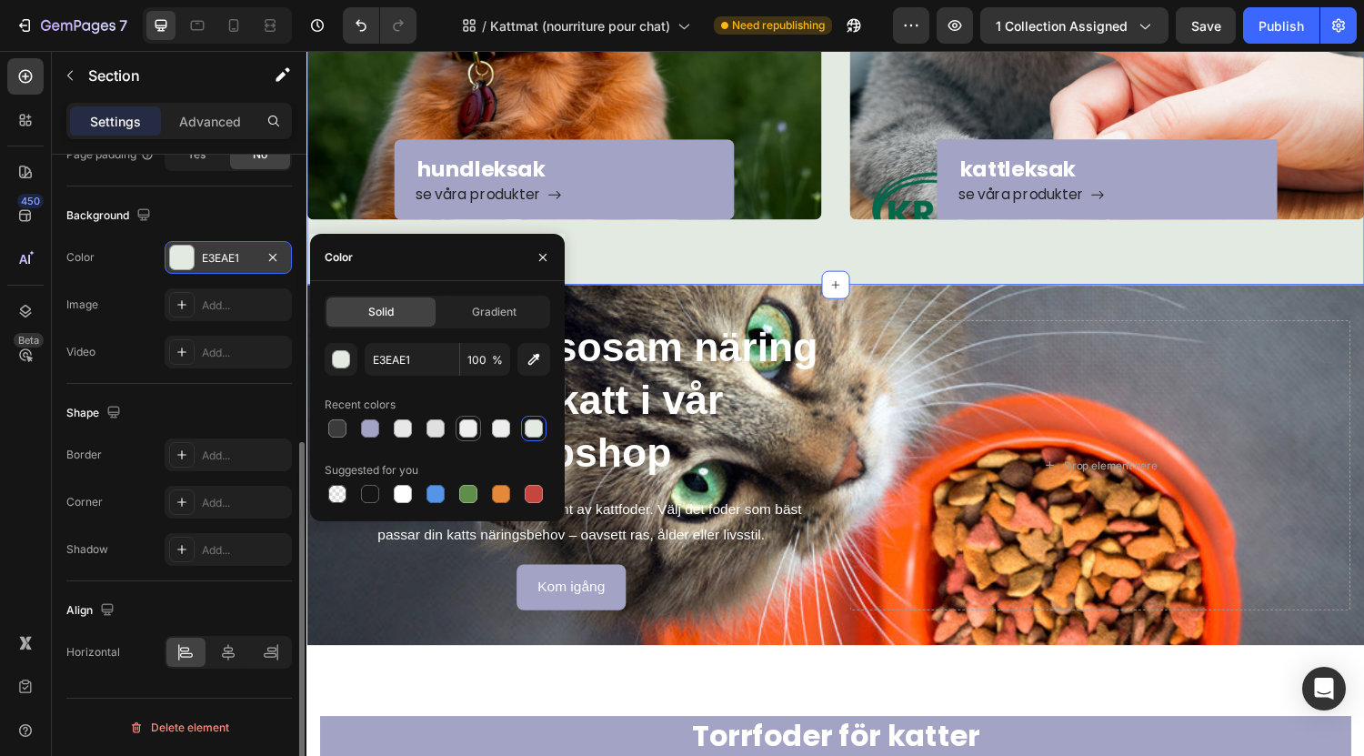
click at [467, 438] on div at bounding box center [468, 428] width 22 height 22
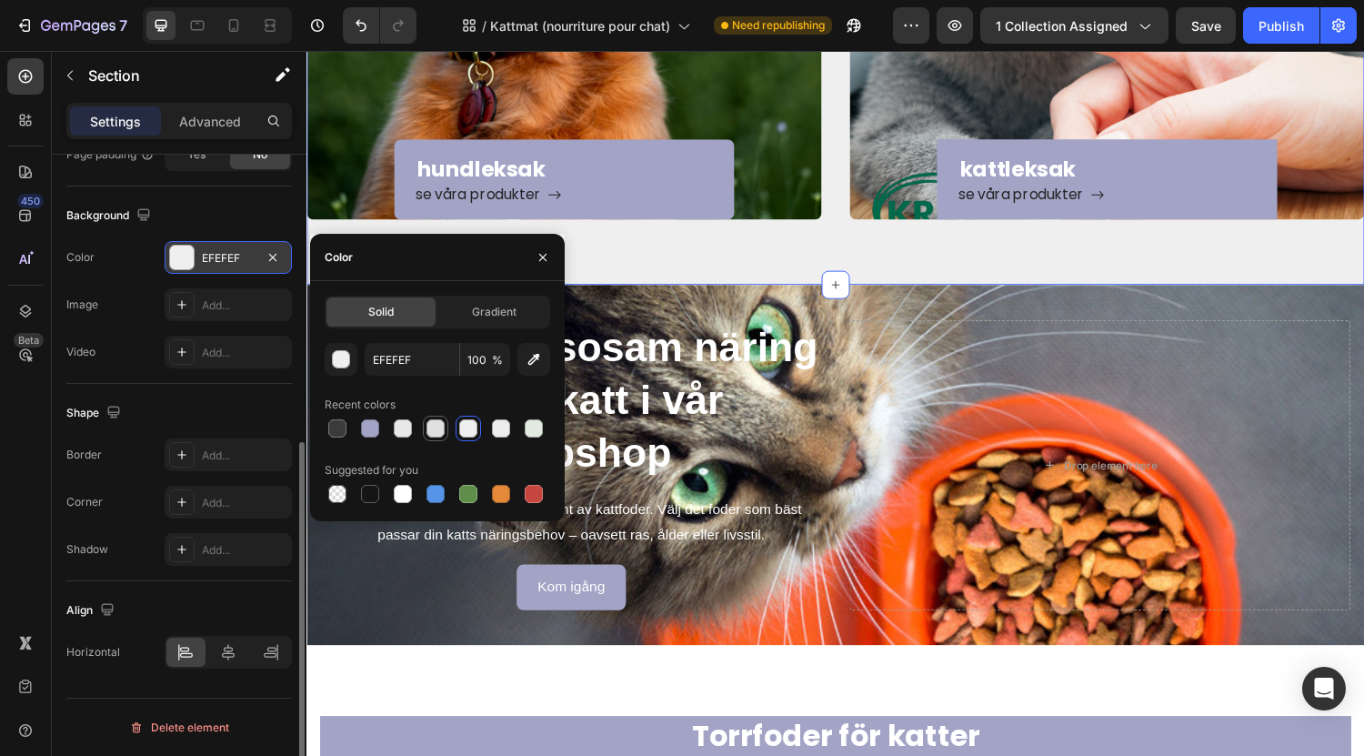
click at [433, 432] on div at bounding box center [435, 428] width 18 height 18
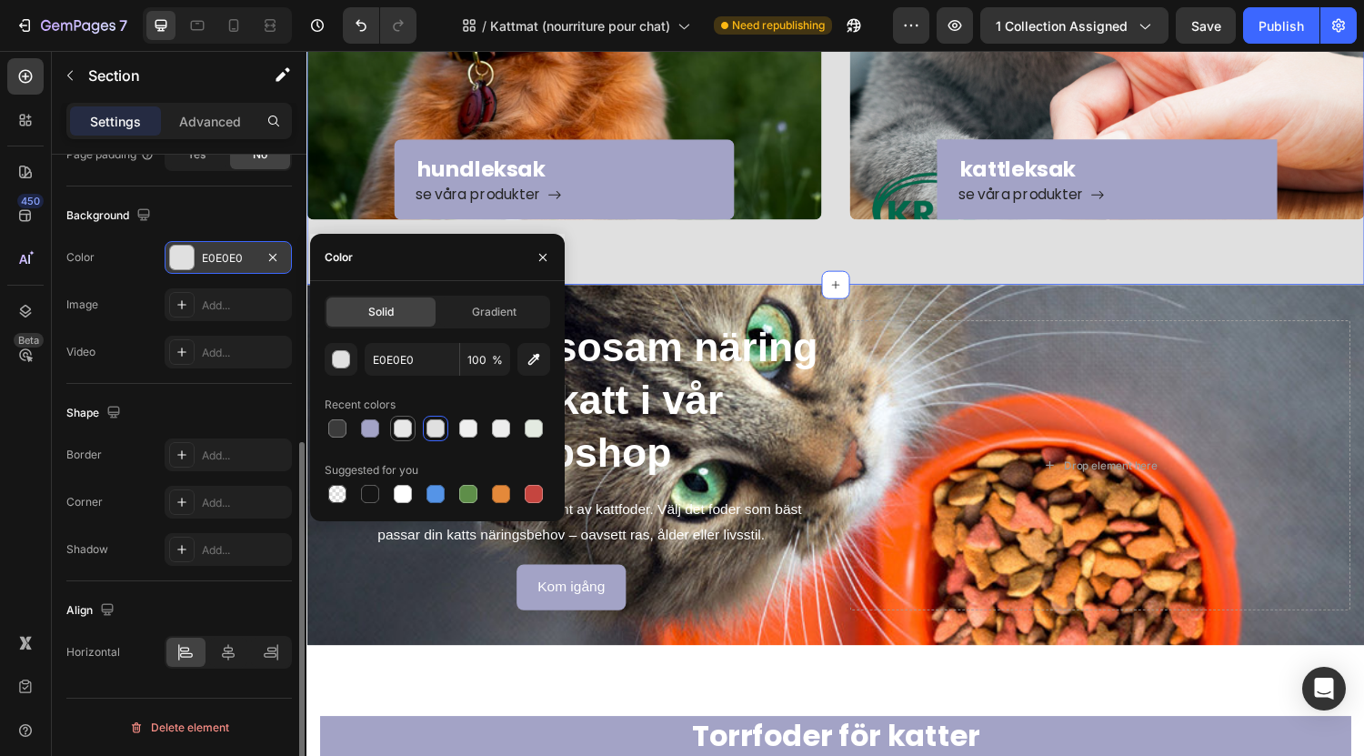
click at [394, 432] on div at bounding box center [403, 428] width 18 height 18
click at [436, 431] on div at bounding box center [435, 428] width 18 height 18
type input "E0E0E0"
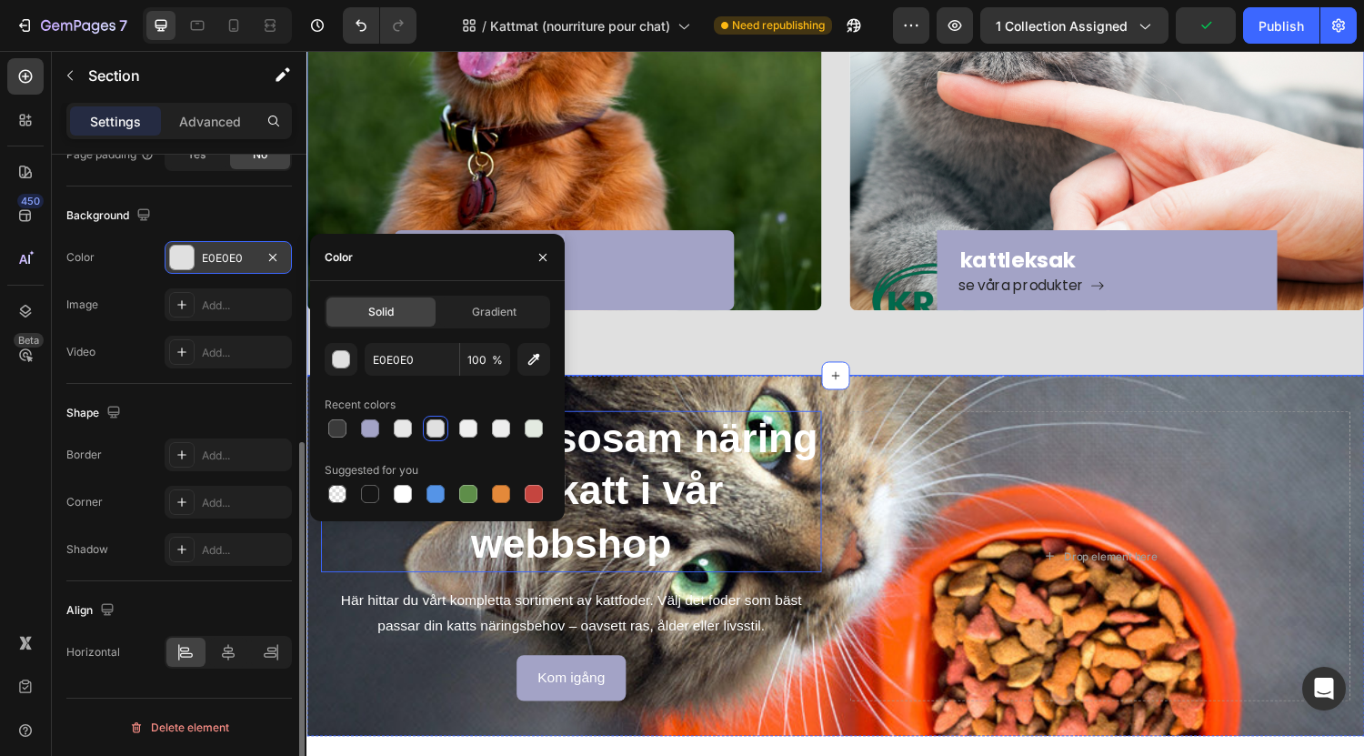
scroll to position [185, 0]
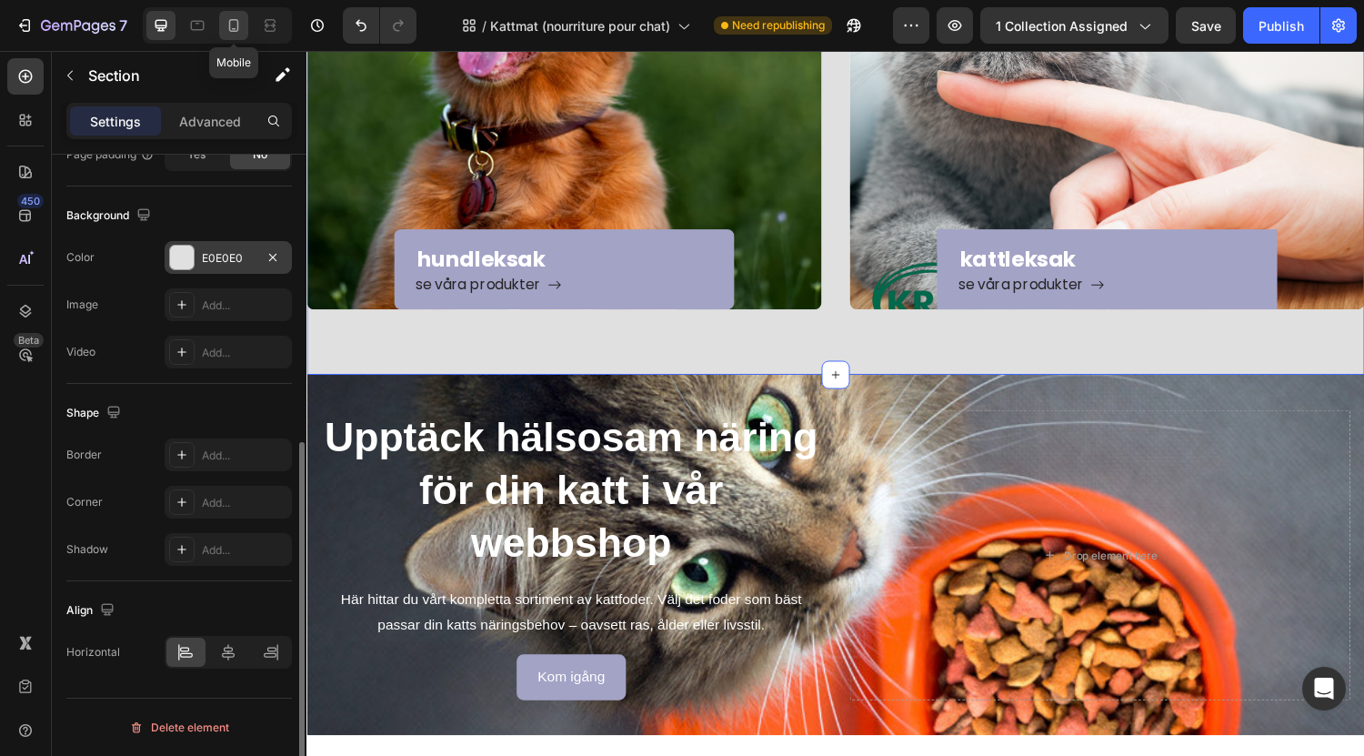
click at [231, 20] on icon at bounding box center [234, 25] width 10 height 13
type input "100%"
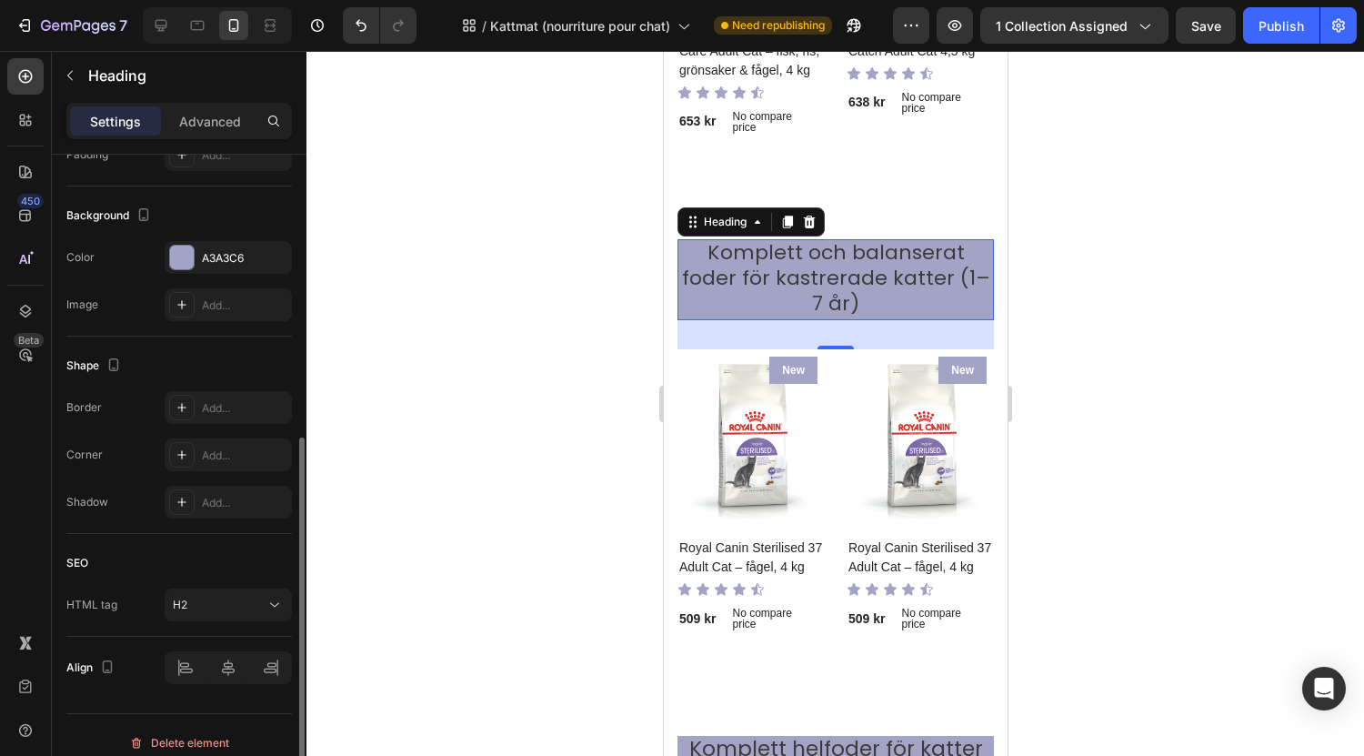
scroll to position [527, 0]
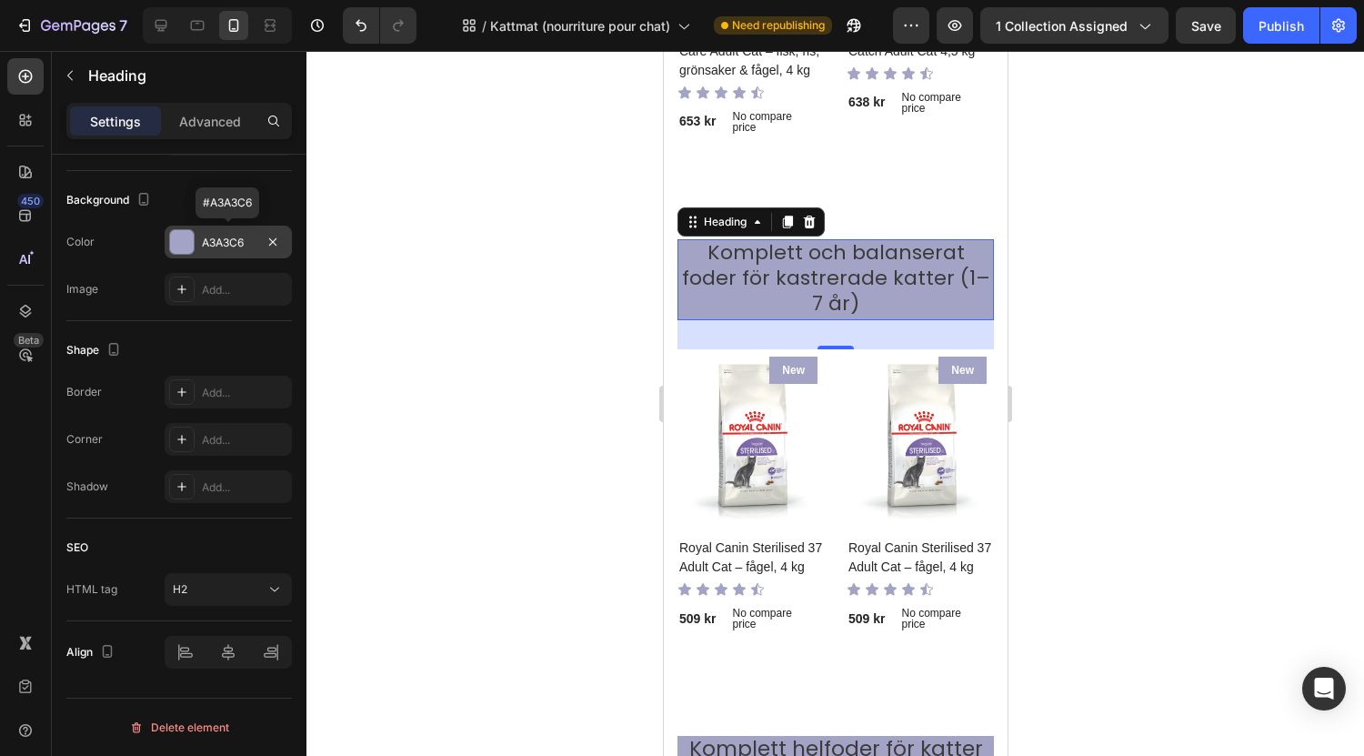
click at [185, 233] on div at bounding box center [182, 242] width 24 height 24
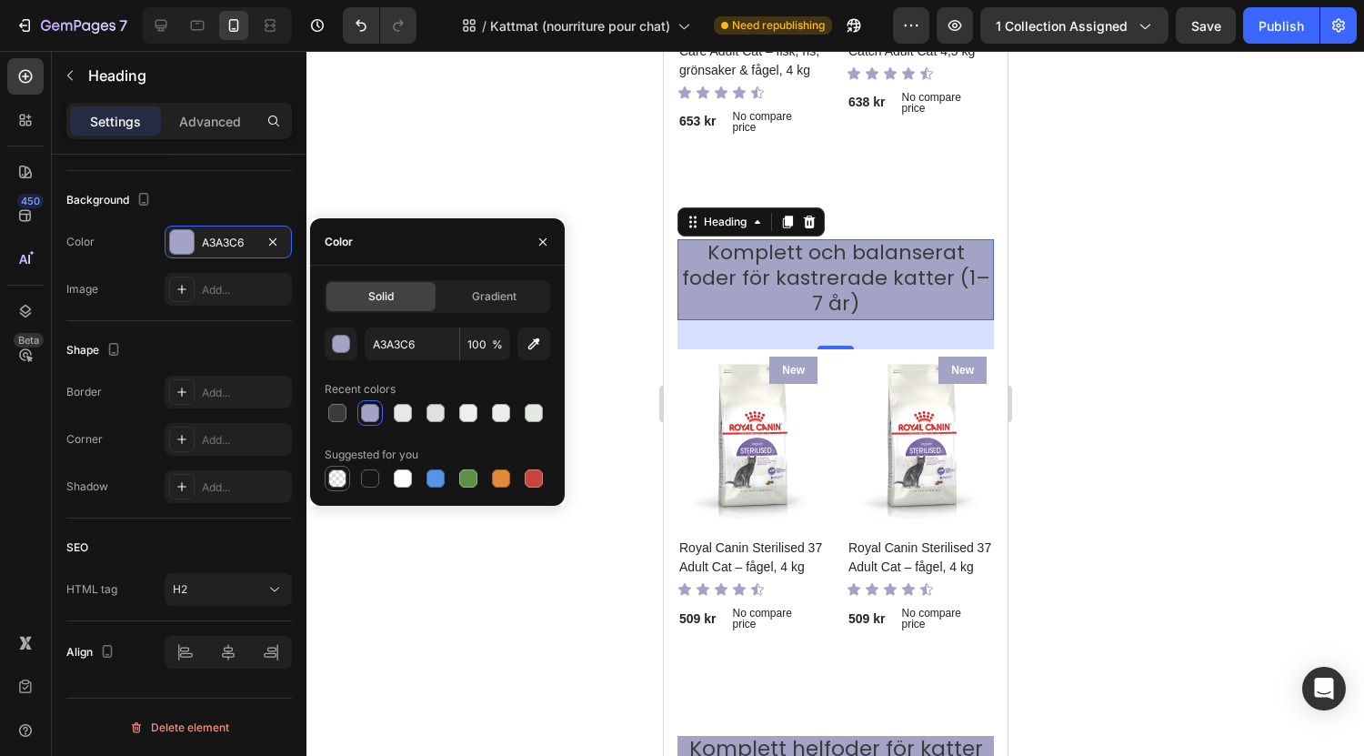
click at [347, 474] on div at bounding box center [337, 478] width 22 height 22
type input "000000"
type input "0"
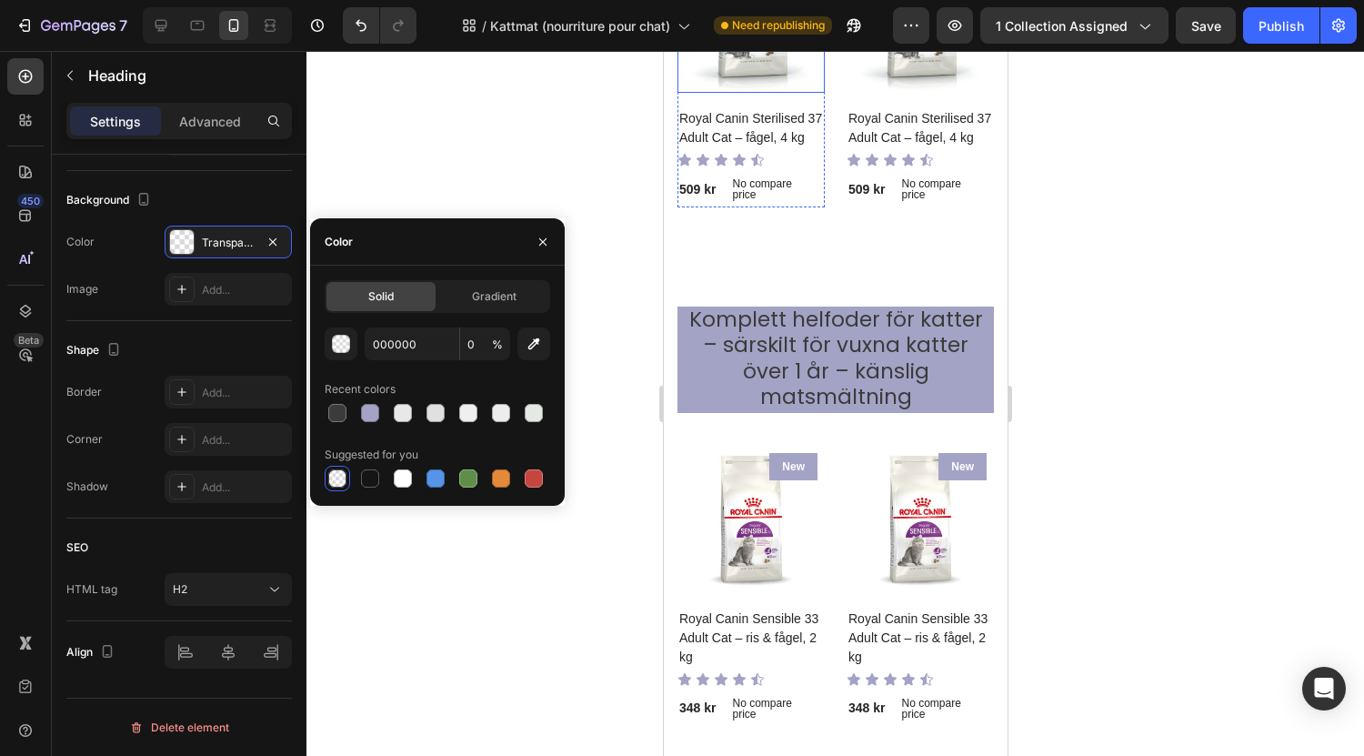
scroll to position [1812, 0]
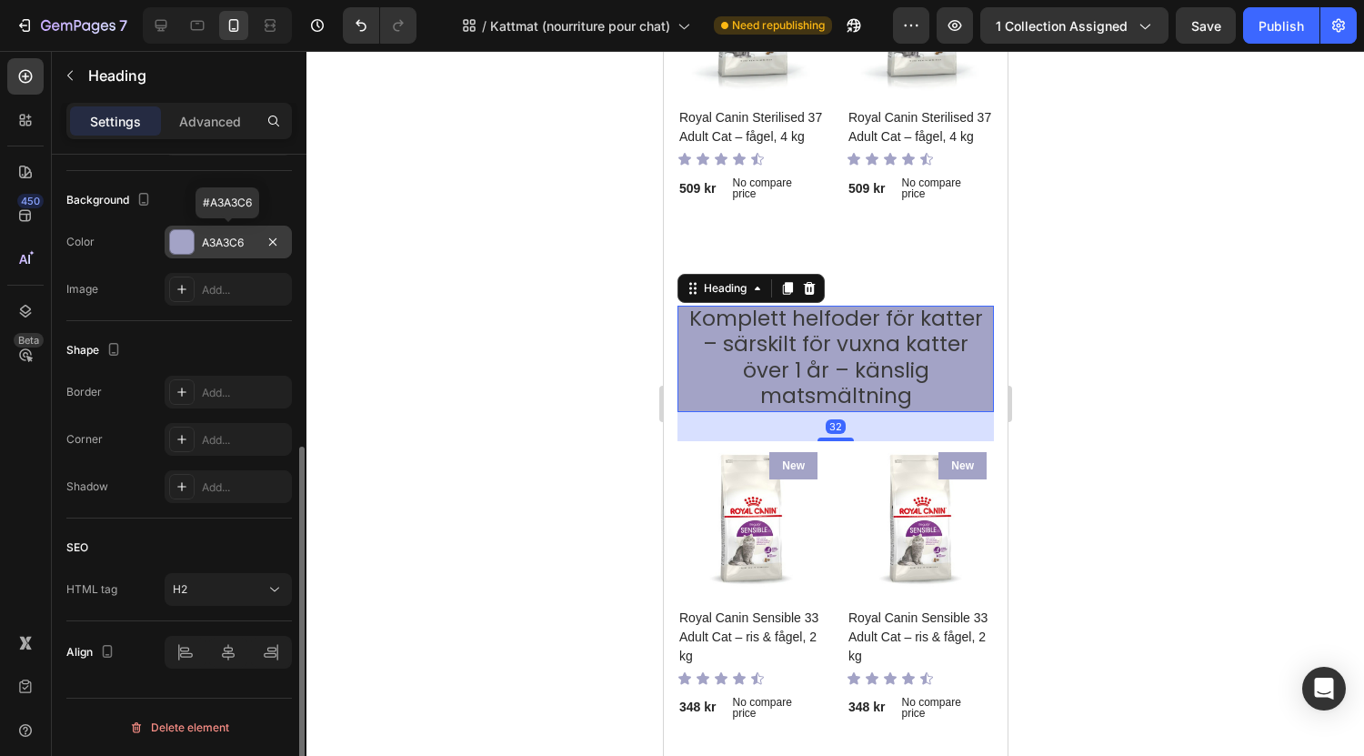
click at [183, 257] on div "A3A3C6" at bounding box center [228, 242] width 127 height 33
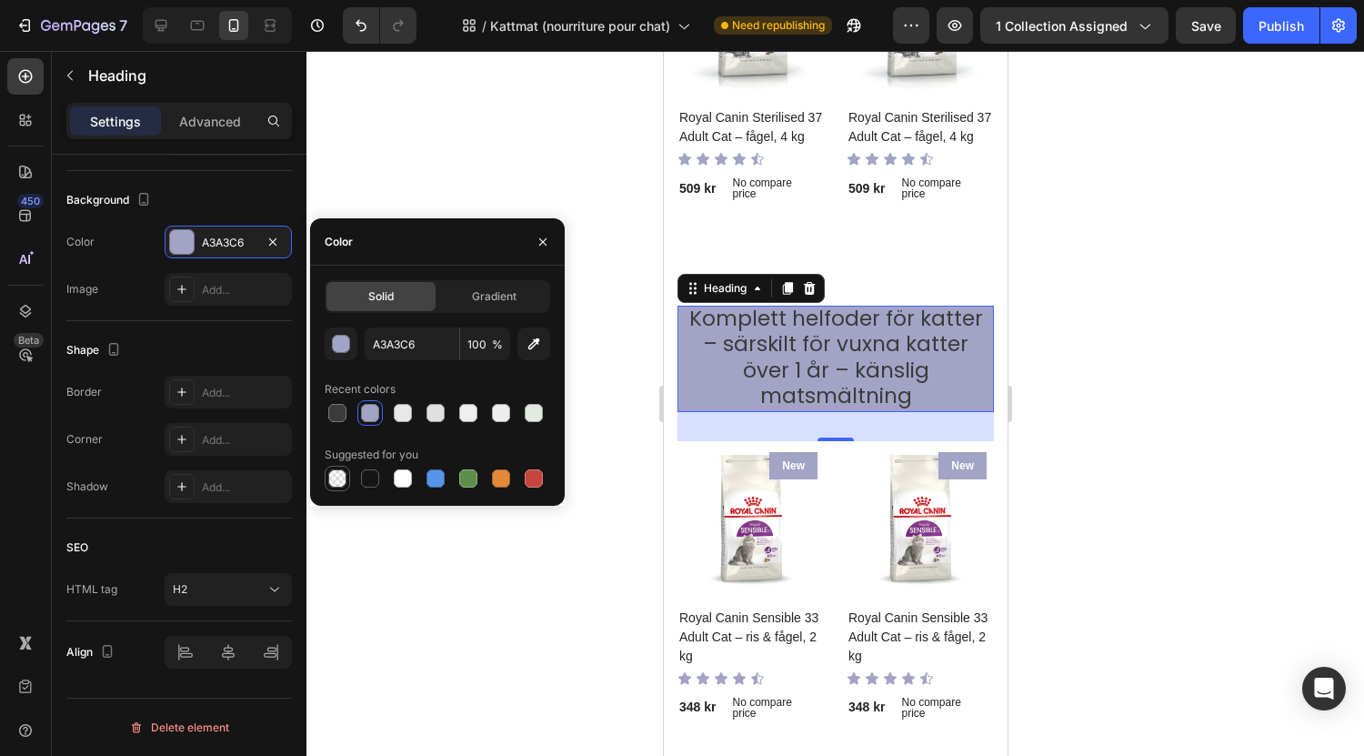
click at [336, 484] on div at bounding box center [337, 478] width 18 height 18
type input "000000"
type input "0"
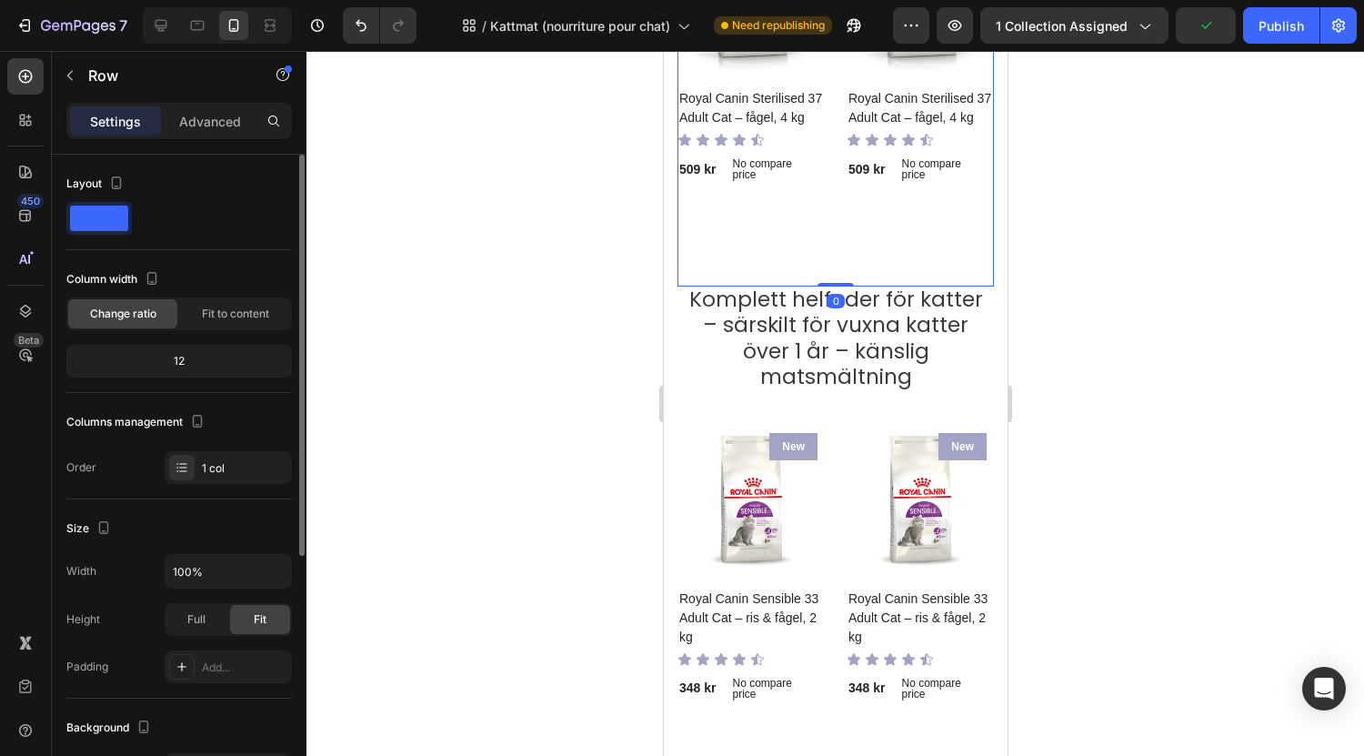
scroll to position [0, 0]
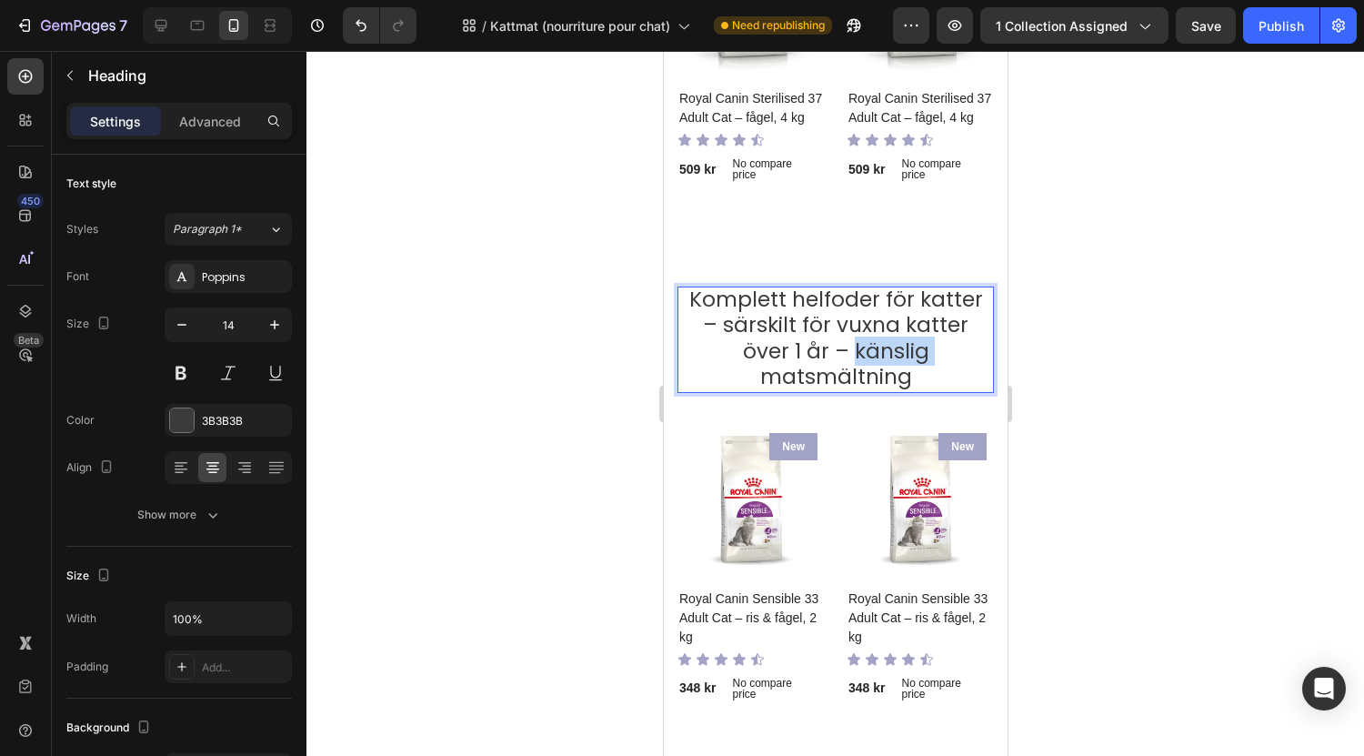
click at [880, 365] on span "Komplett helfoder för katter – särskilt för vuxna katter över 1 år – känslig ma…" at bounding box center [835, 338] width 294 height 106
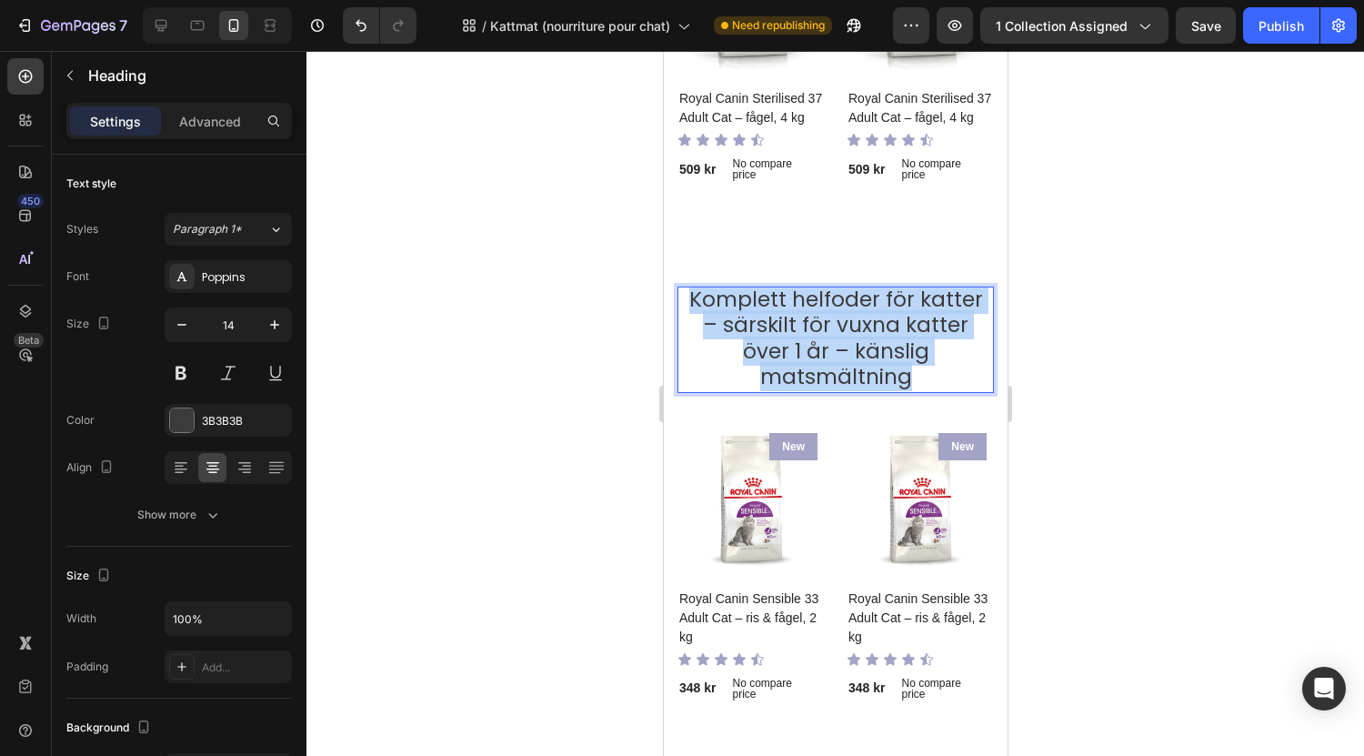
click at [880, 365] on span "Komplett helfoder för katter – särskilt för vuxna katter över 1 år – känslig ma…" at bounding box center [835, 338] width 294 height 106
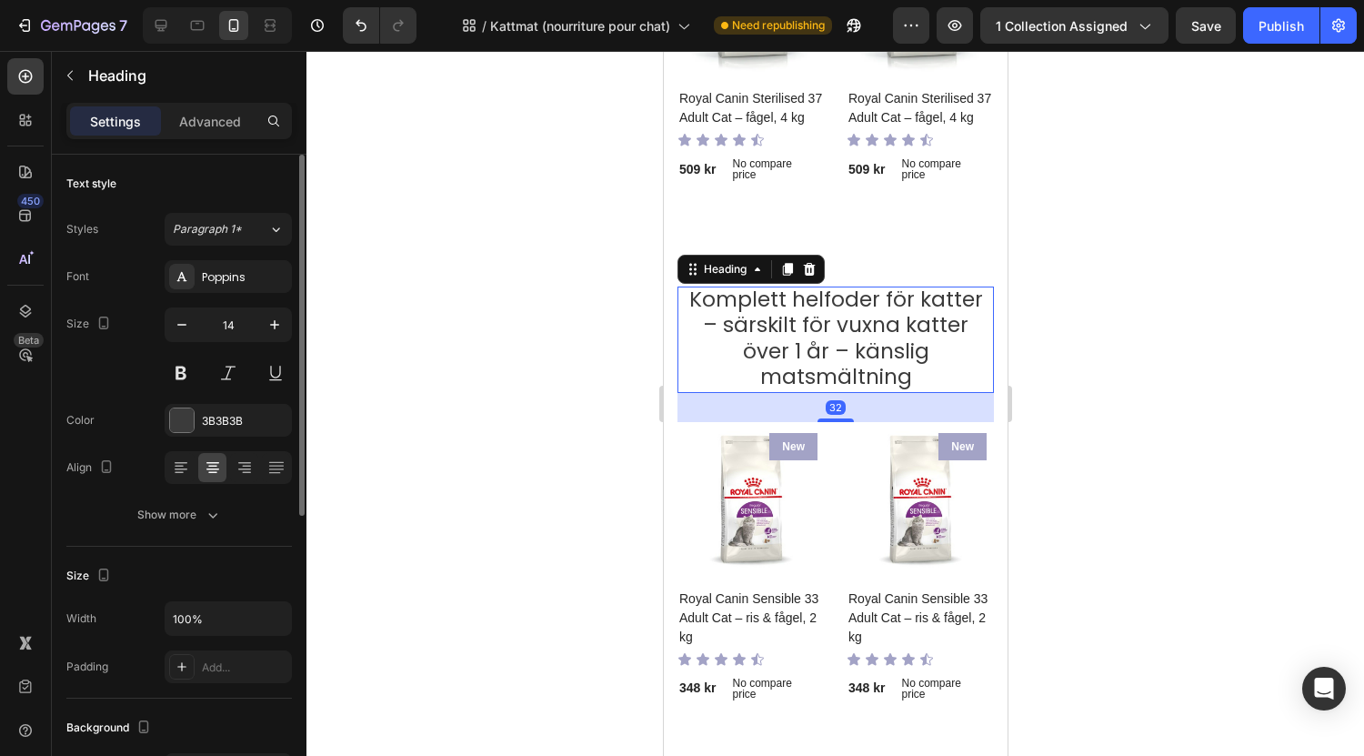
click at [195, 471] on div at bounding box center [228, 467] width 127 height 33
click at [183, 471] on icon at bounding box center [181, 467] width 18 height 18
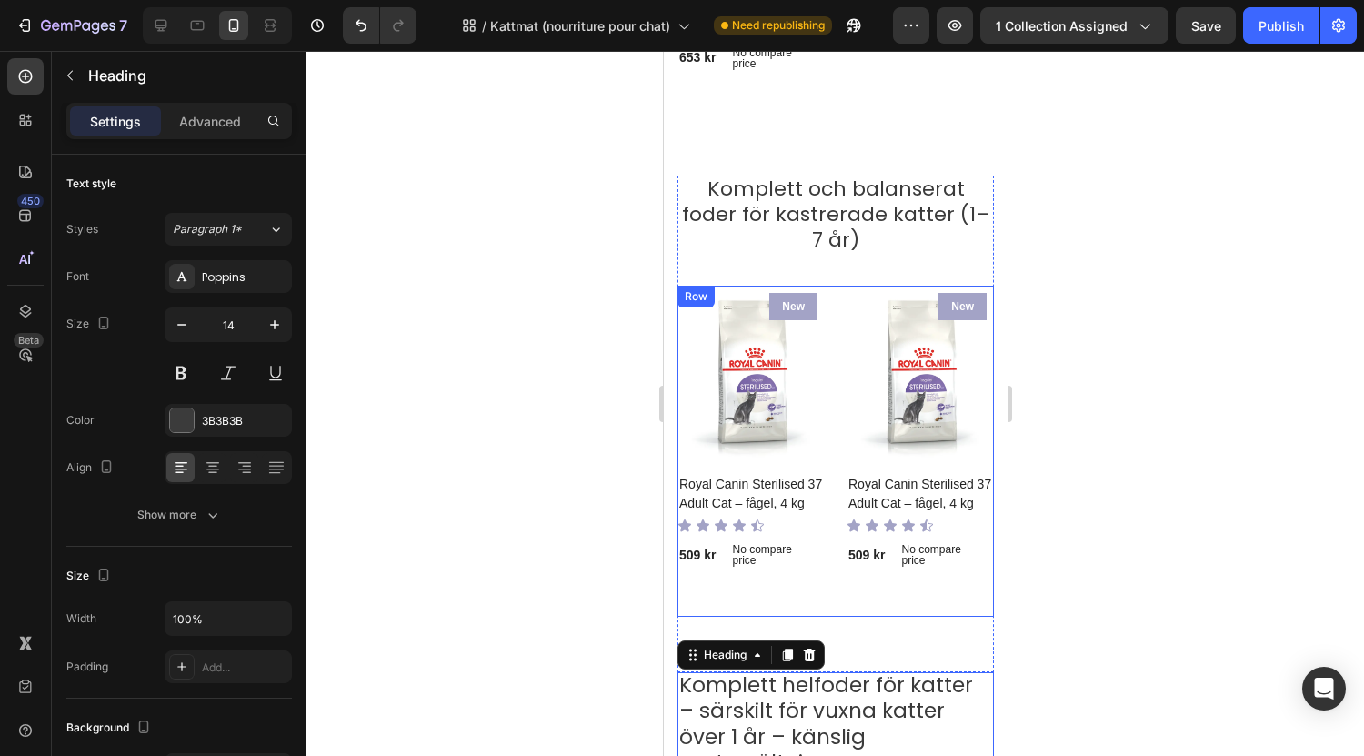
scroll to position [1409, 0]
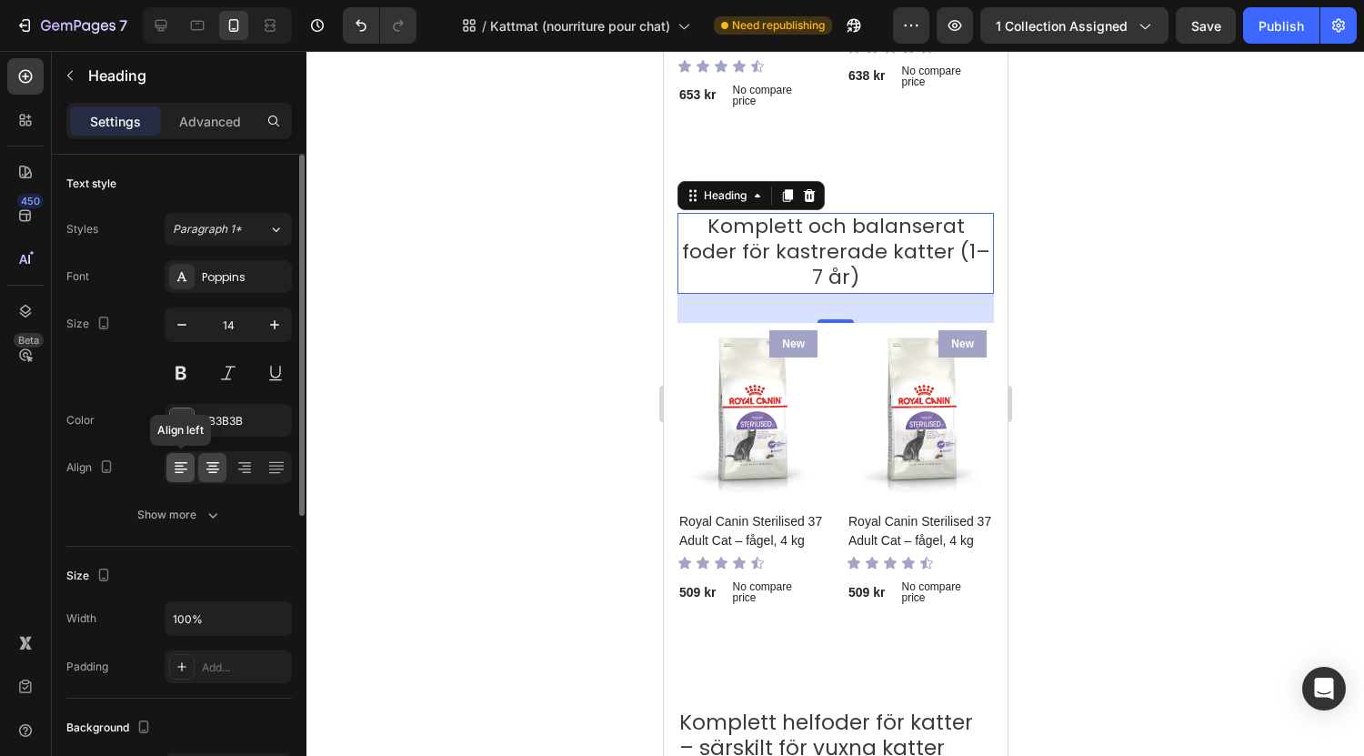
click at [178, 478] on div at bounding box center [180, 467] width 28 height 29
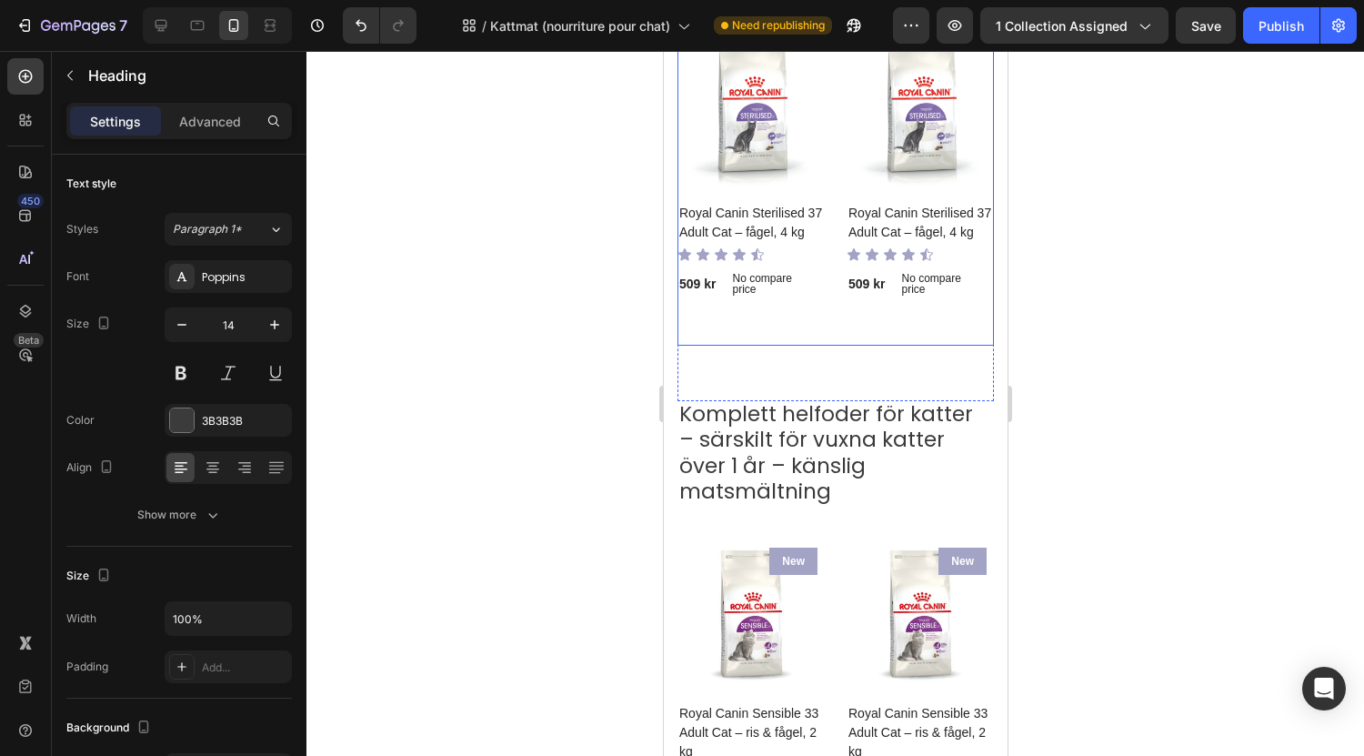
scroll to position [1716, 0]
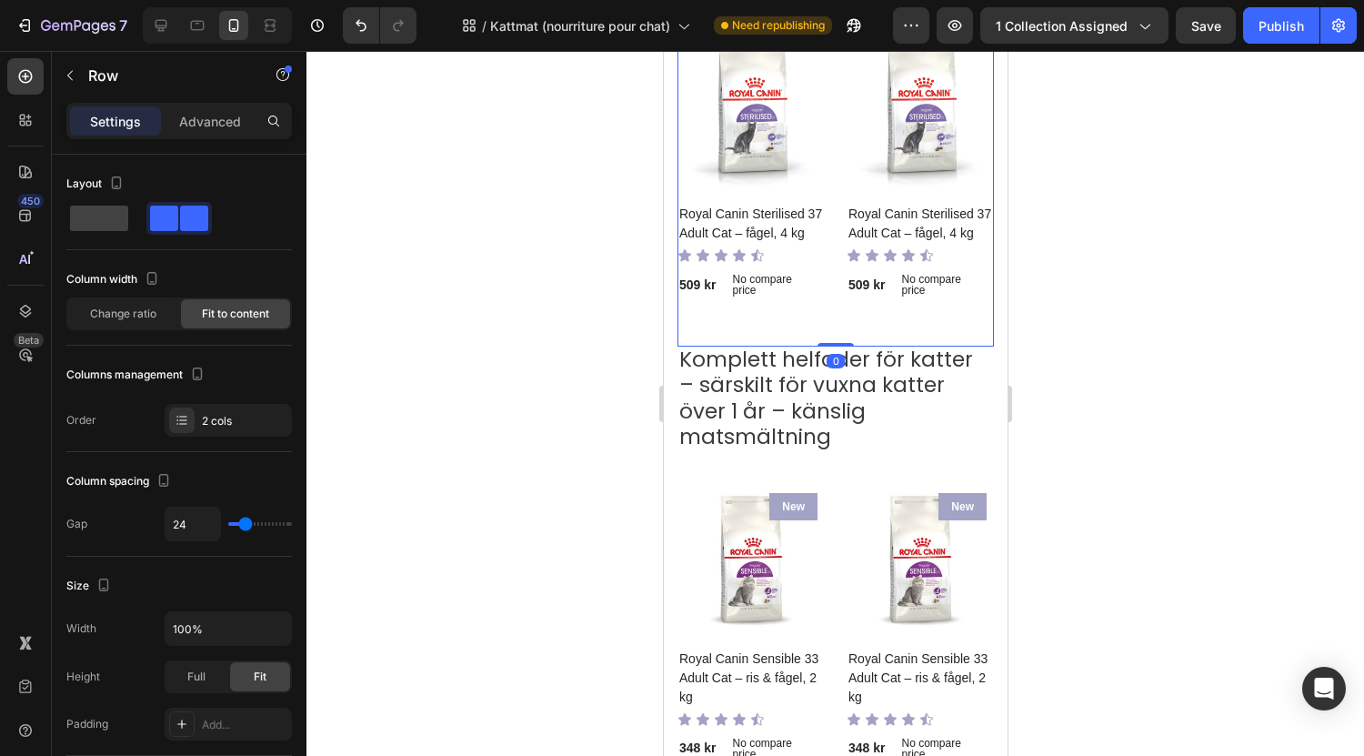
drag, startPoint x: 837, startPoint y: 424, endPoint x: 836, endPoint y: 351, distance: 72.8
click at [836, 347] on div "Product Images & Gallery New Text block Row Royal Canin Sterilised 37 Adult Cat…" at bounding box center [835, 181] width 316 height 332
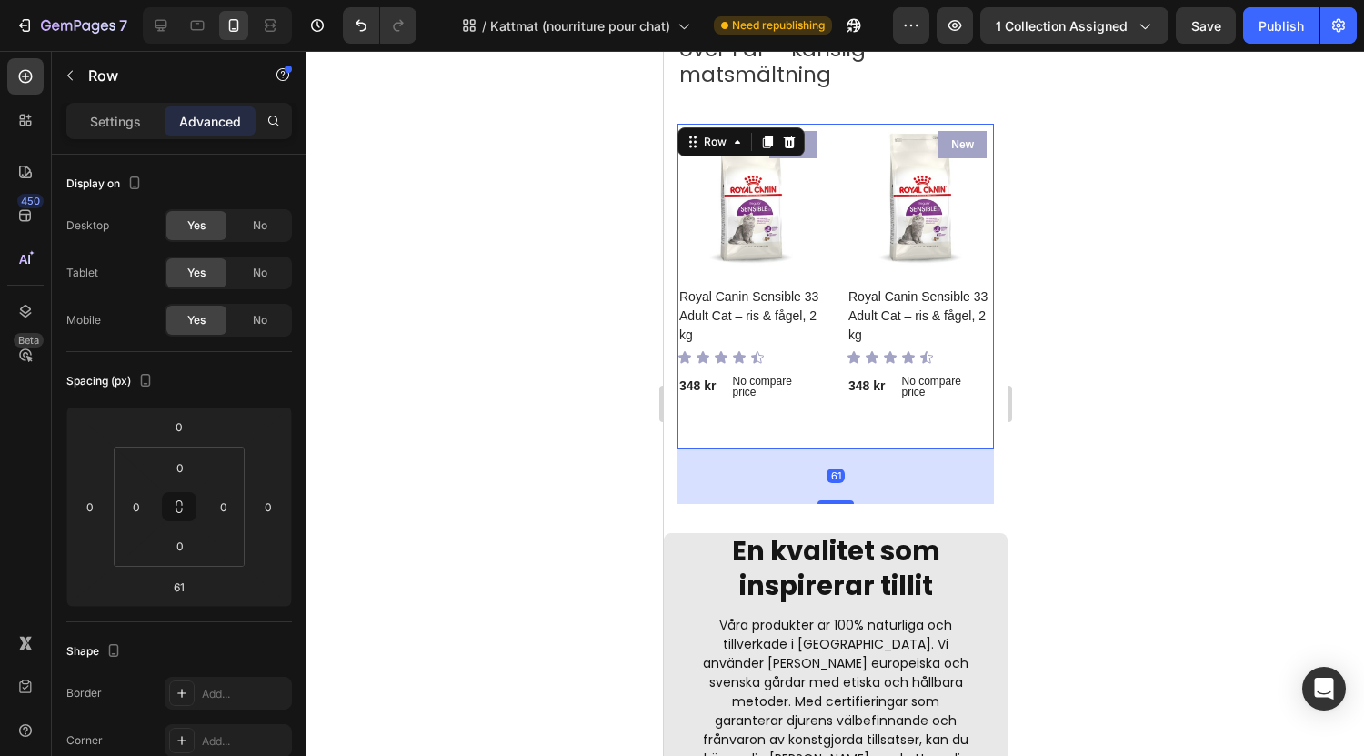
scroll to position [2077, 0]
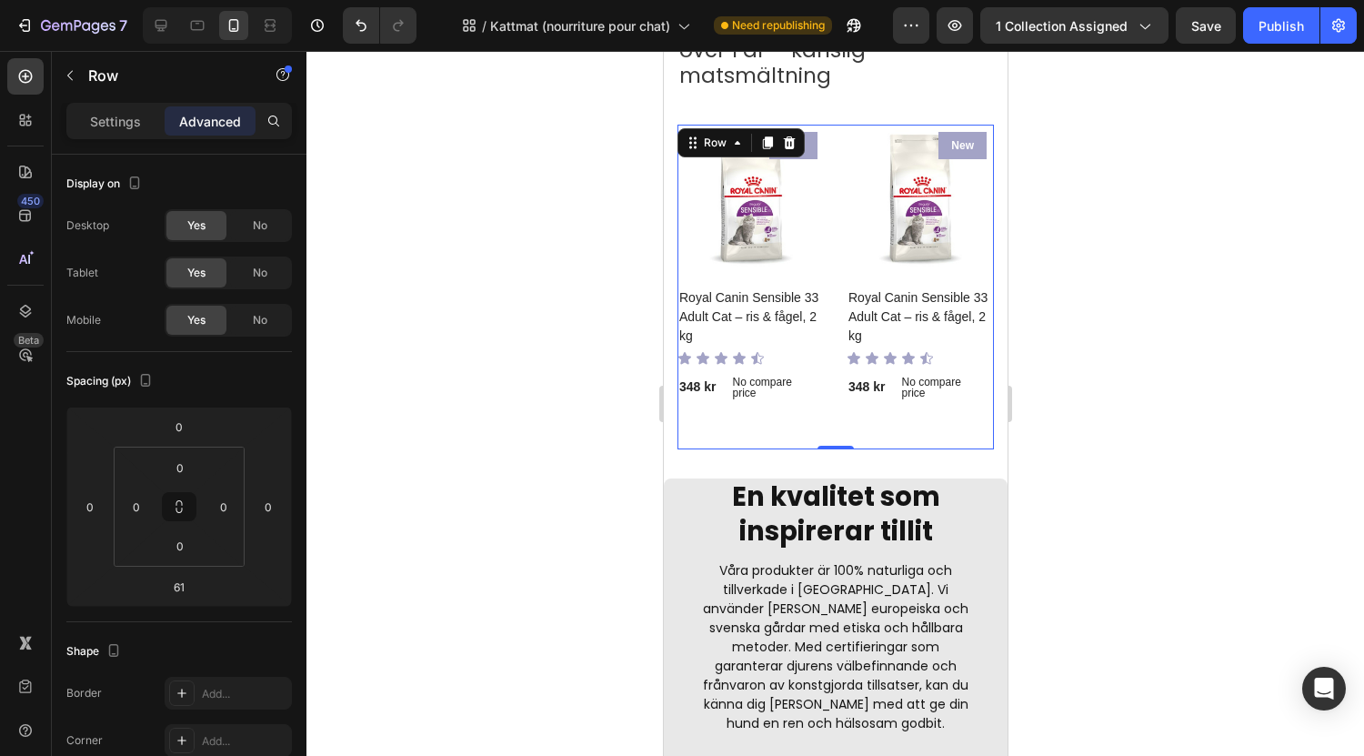
drag, startPoint x: 830, startPoint y: 520, endPoint x: 829, endPoint y: 428, distance: 91.9
click at [829, 428] on div "Product Images & Gallery New Text block Row Royal Canin Sensible 33 Adult Cat –…" at bounding box center [835, 287] width 316 height 325
type input "0"
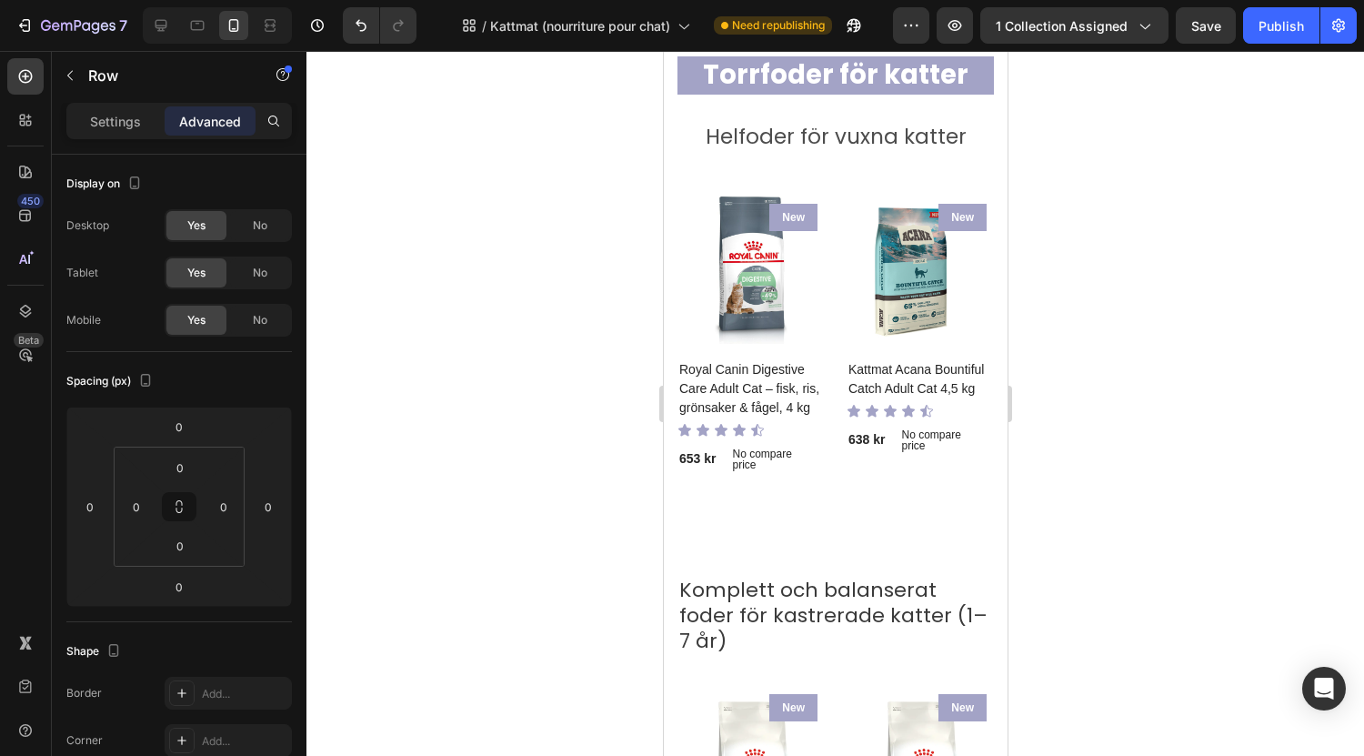
scroll to position [1053, 0]
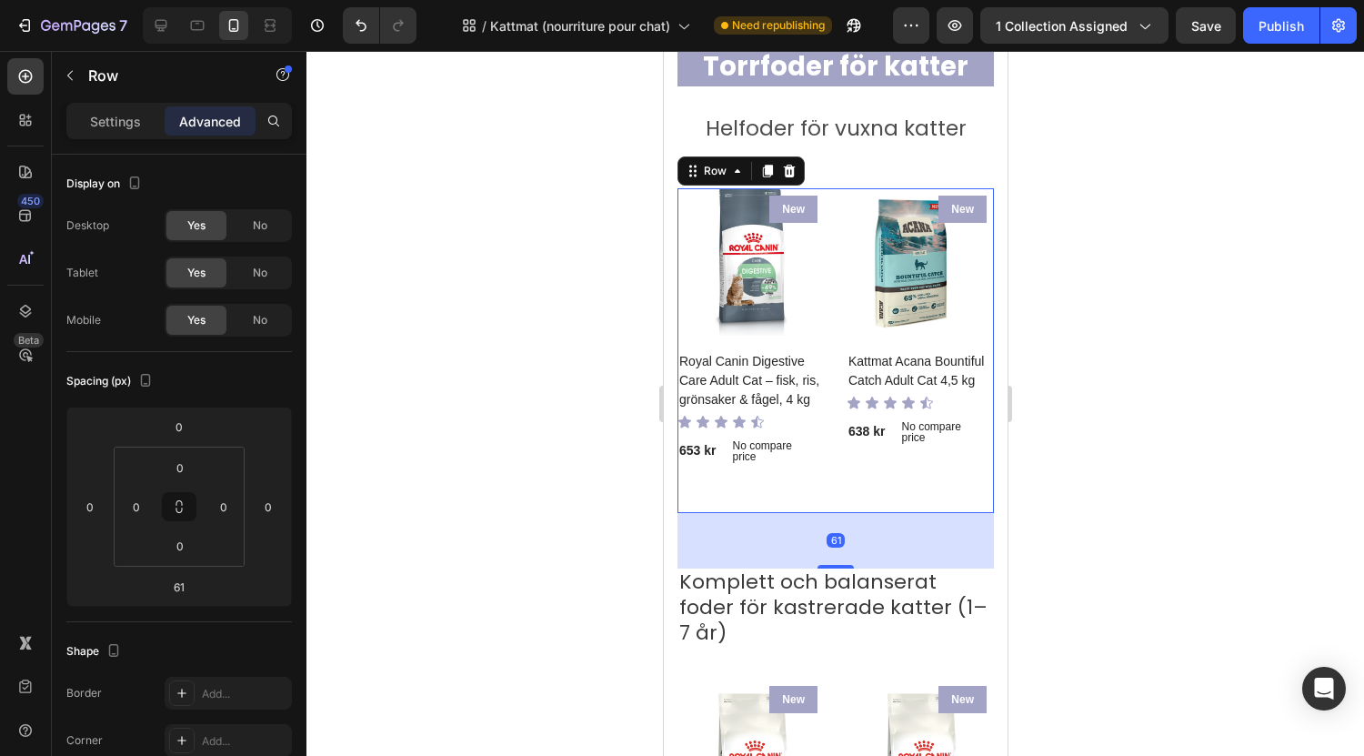
drag, startPoint x: 828, startPoint y: 580, endPoint x: 835, endPoint y: 494, distance: 86.6
click at [835, 494] on div "Product Images & Gallery New Text block Row Royal Canin Digestive Care Adult Ca…" at bounding box center [835, 350] width 316 height 325
type input "0"
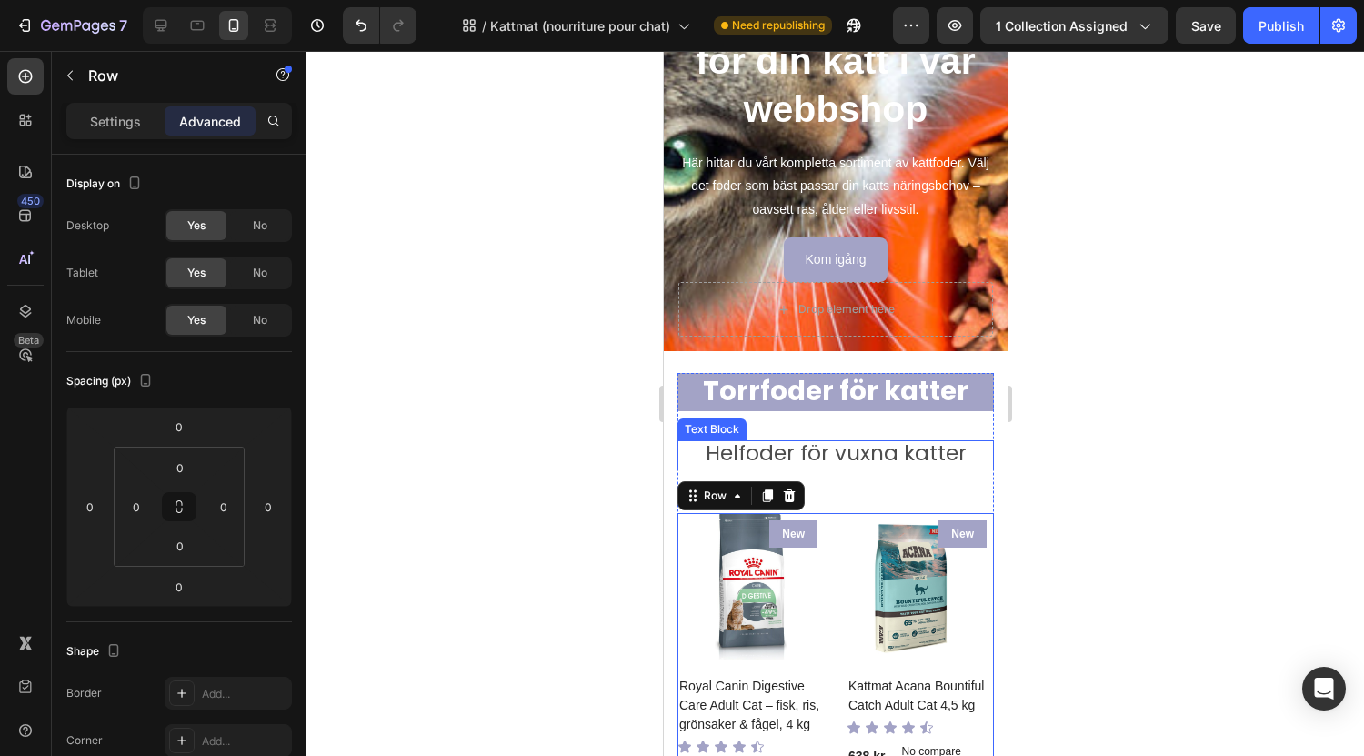
scroll to position [754, 0]
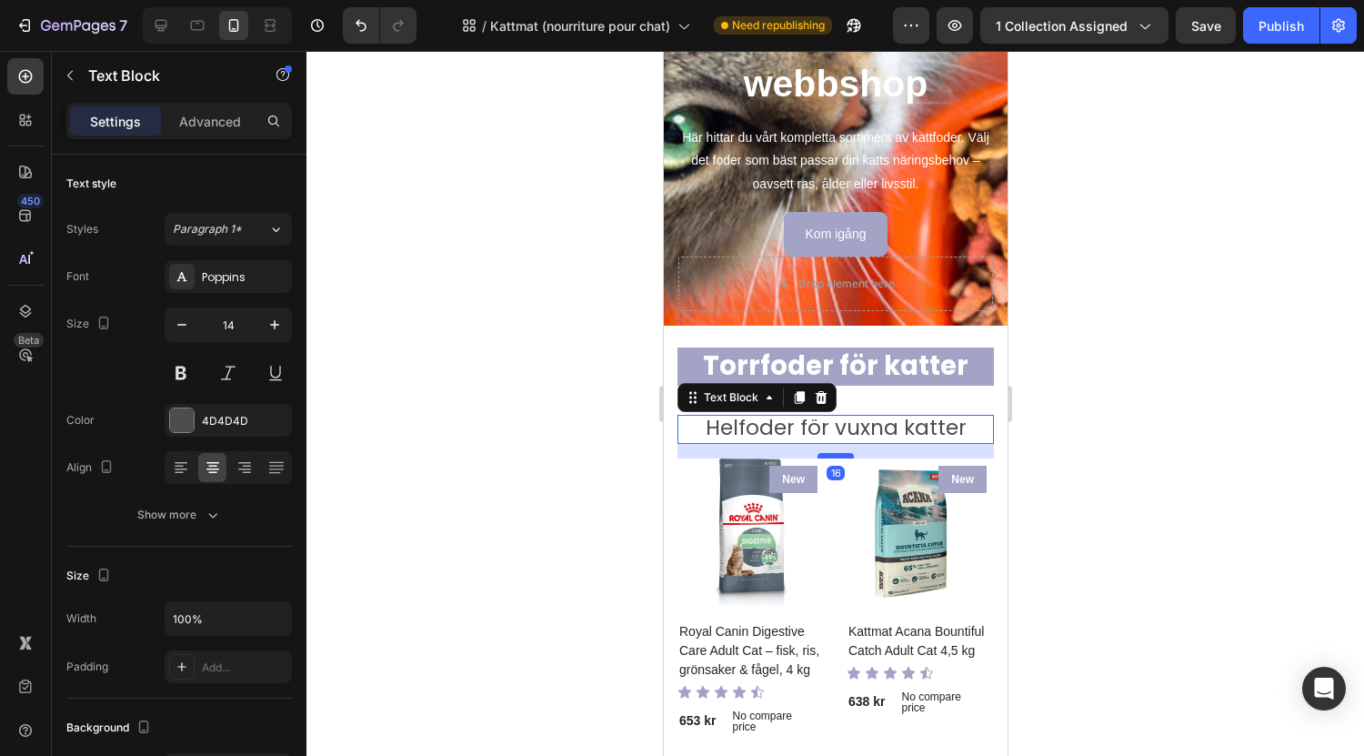
drag, startPoint x: 828, startPoint y: 485, endPoint x: 830, endPoint y: 456, distance: 29.2
click at [830, 456] on div at bounding box center [835, 455] width 36 height 5
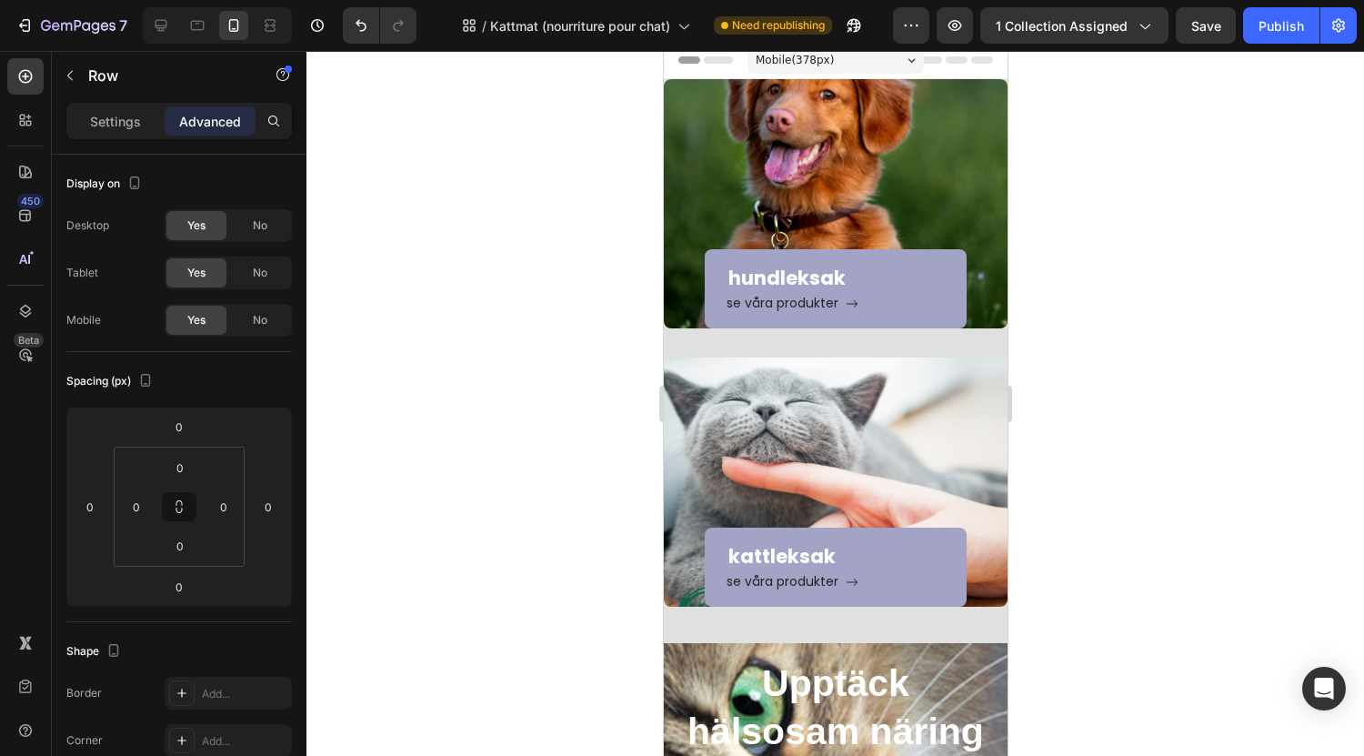
scroll to position [0, 0]
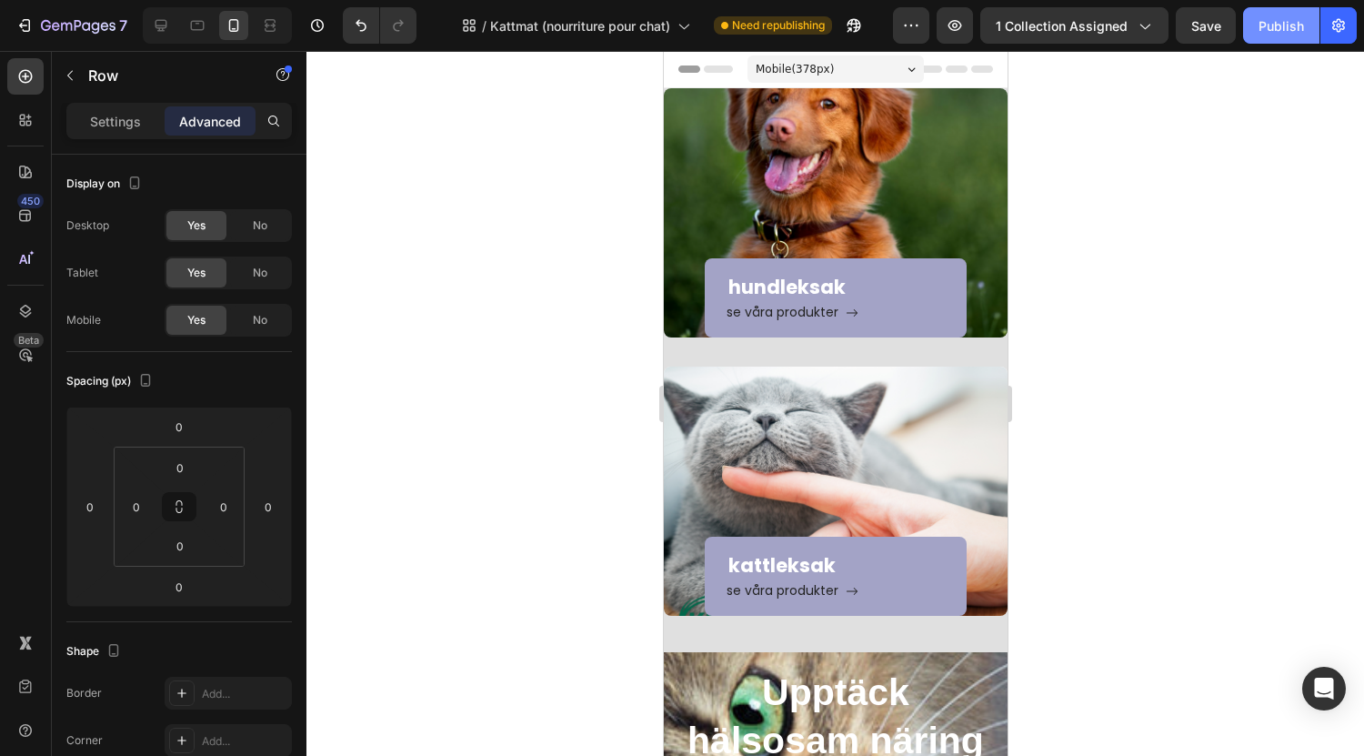
click at [1279, 34] on div "Publish" at bounding box center [1281, 25] width 45 height 19
click at [157, 36] on div at bounding box center [160, 25] width 29 height 29
type input "61"
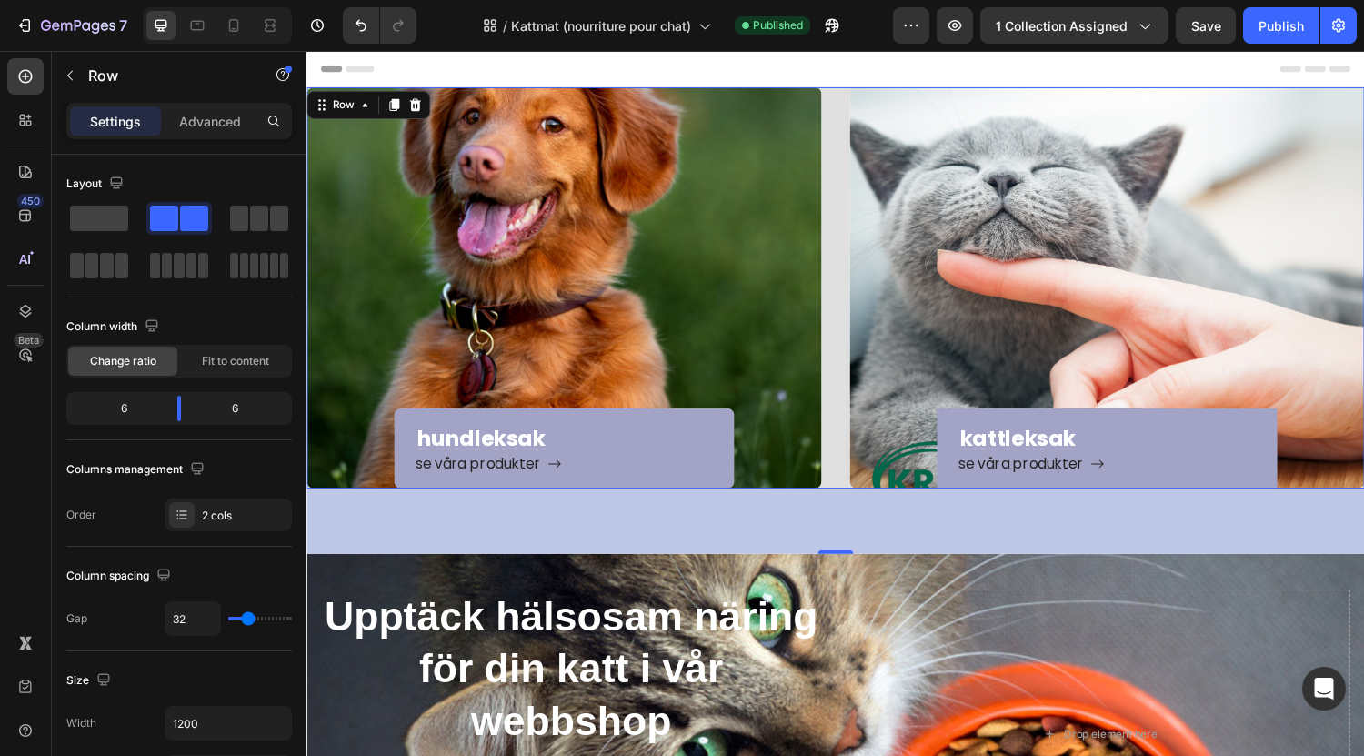
click at [734, 522] on div "74" at bounding box center [851, 535] width 1091 height 67
click at [815, 532] on div "74" at bounding box center [851, 535] width 1091 height 67
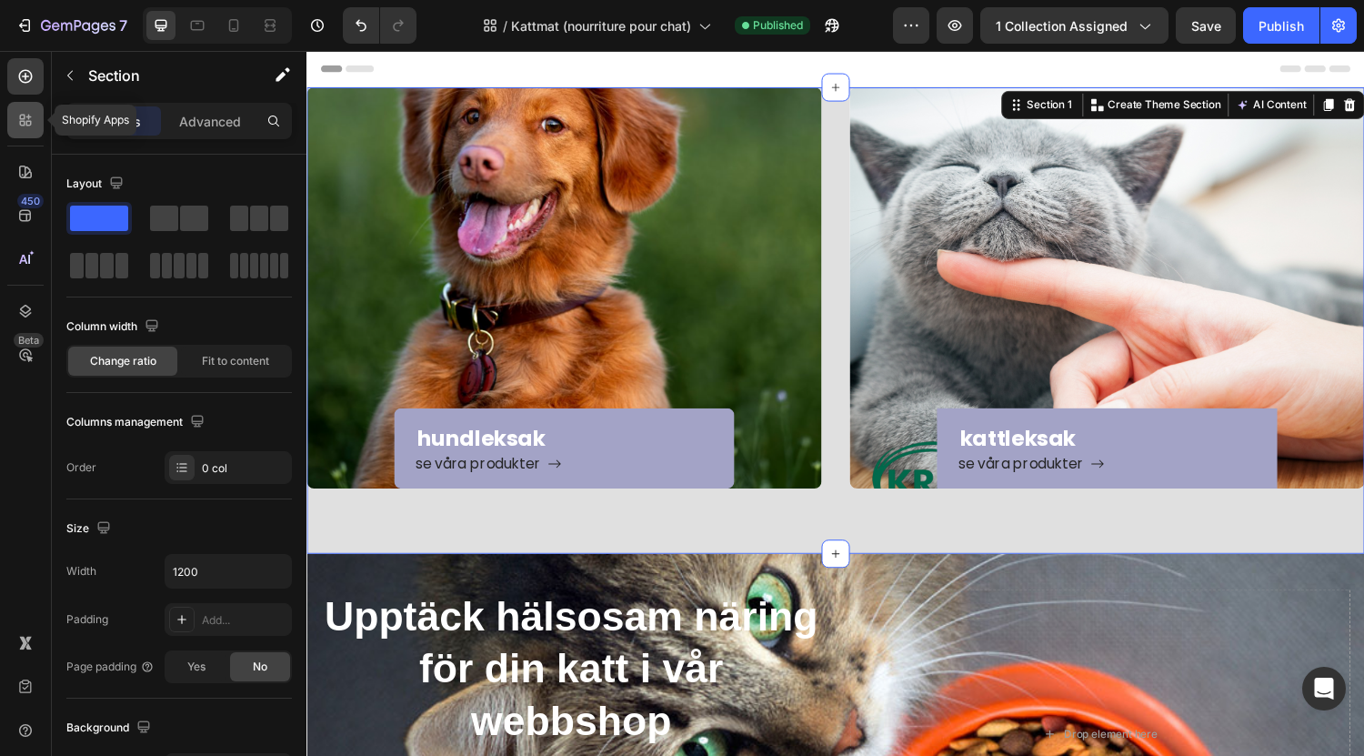
click at [25, 118] on icon at bounding box center [22, 117] width 5 height 5
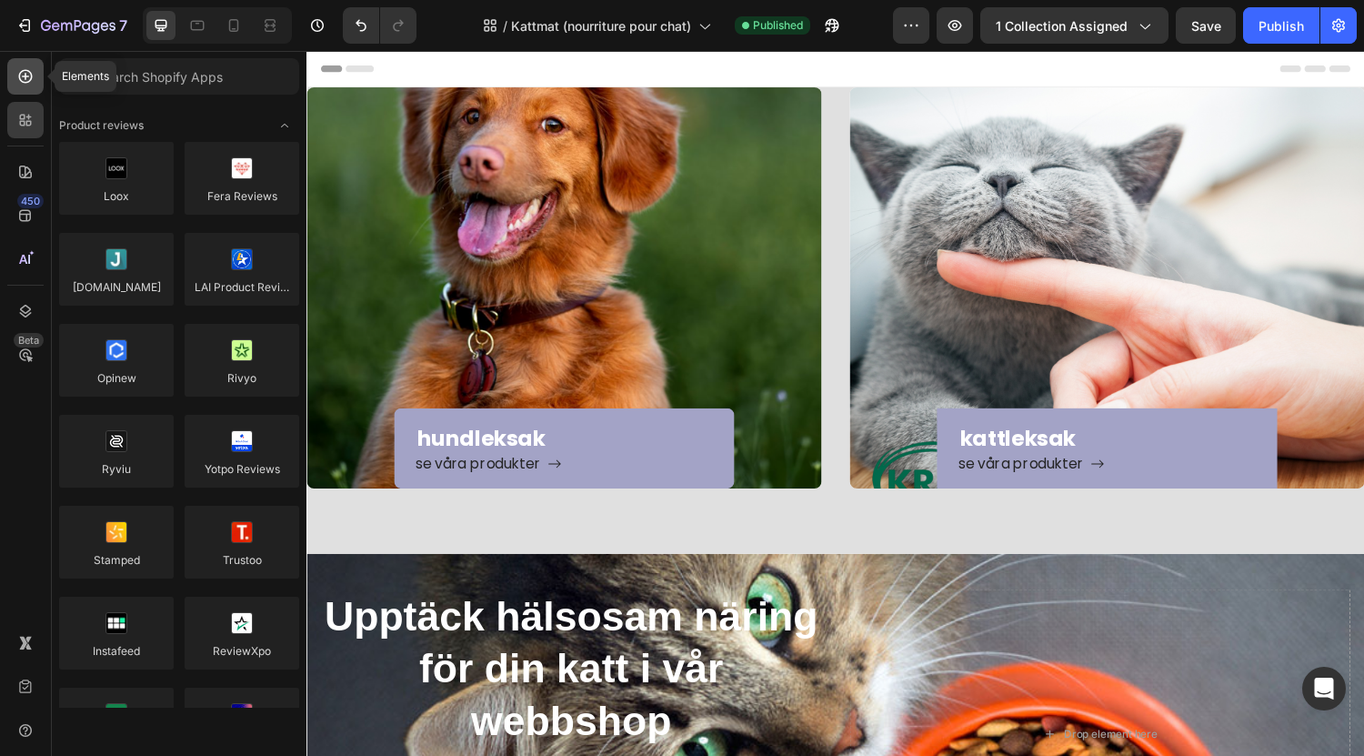
click at [40, 67] on div at bounding box center [25, 76] width 36 height 36
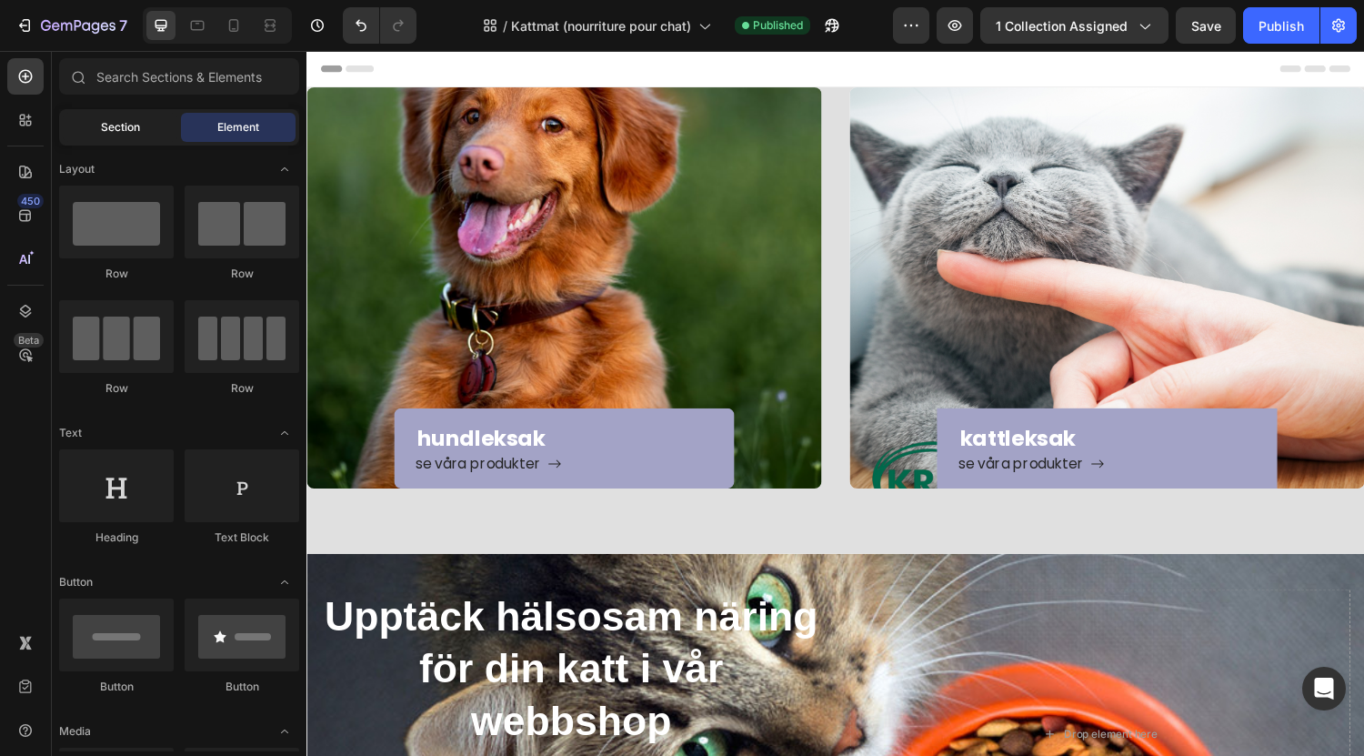
click at [124, 137] on div "Section" at bounding box center [120, 127] width 115 height 29
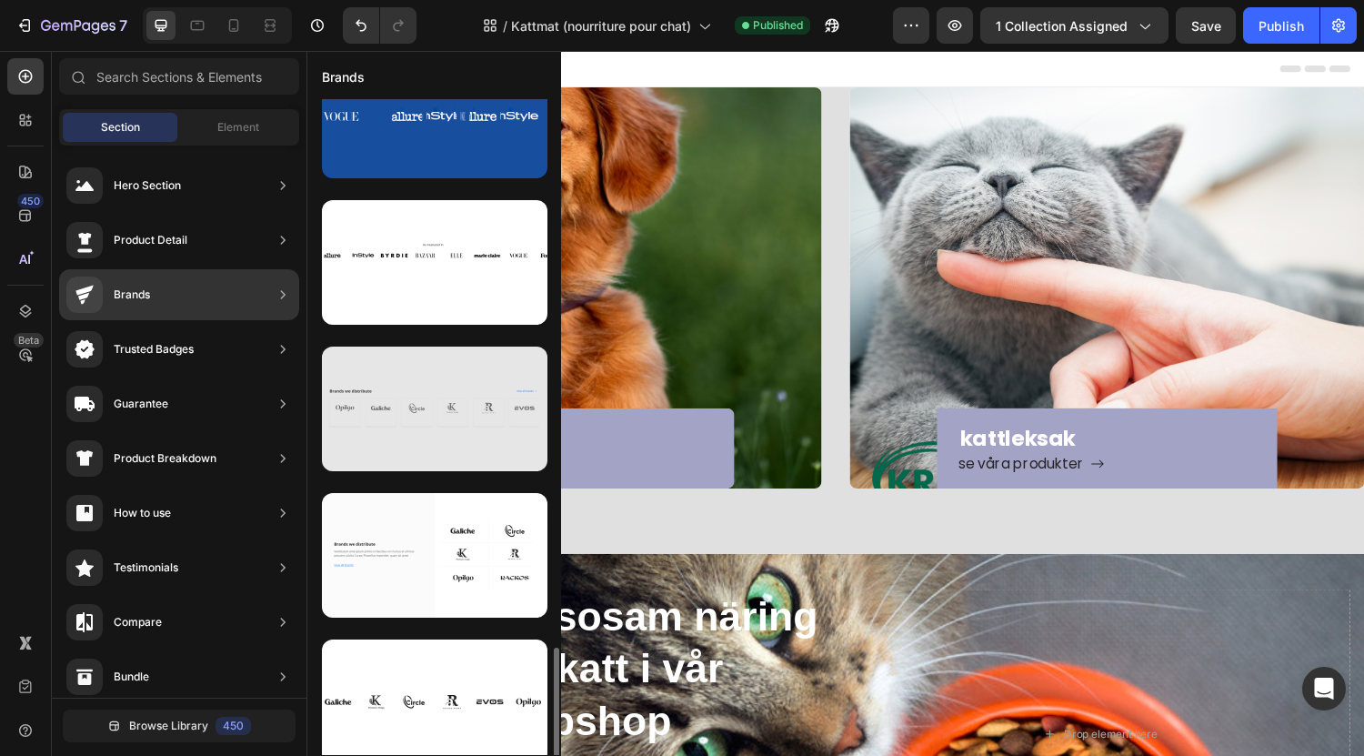
scroll to position [944, 0]
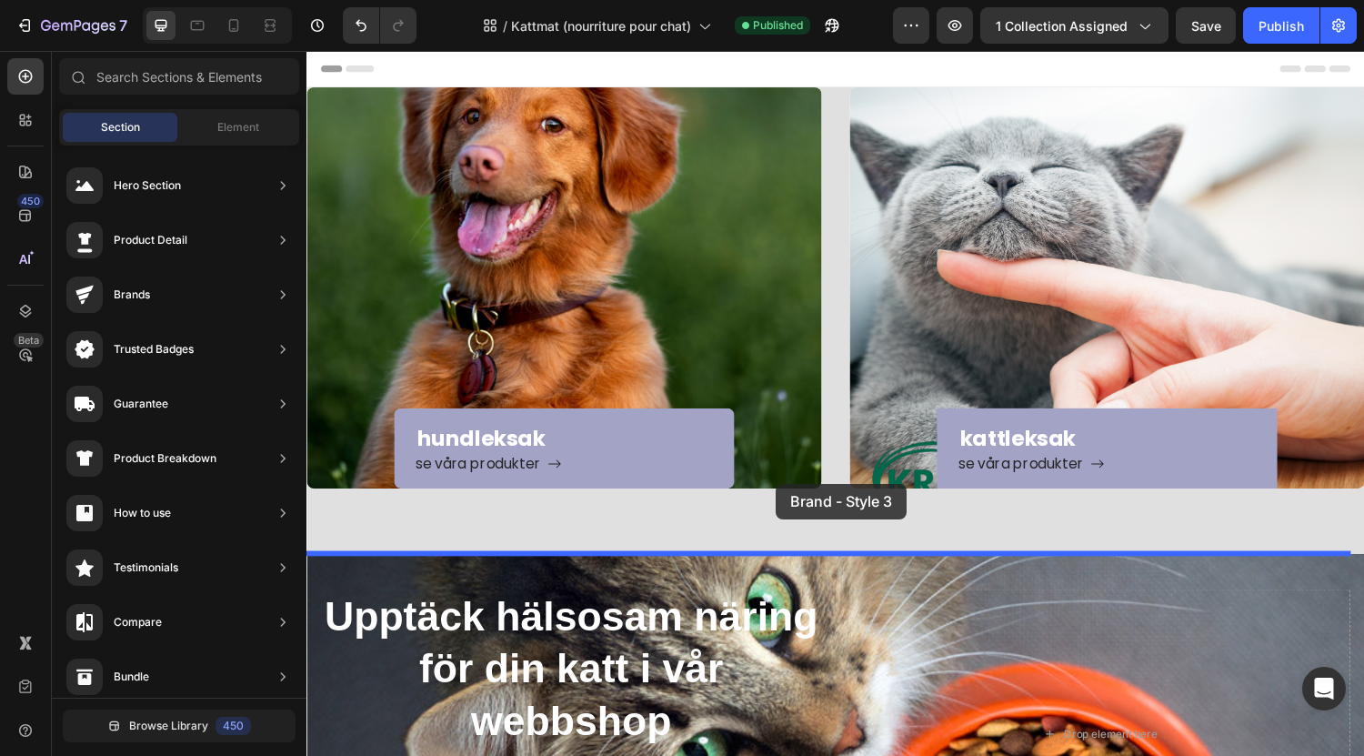
drag, startPoint x: 725, startPoint y: 615, endPoint x: 790, endPoint y: 497, distance: 134.3
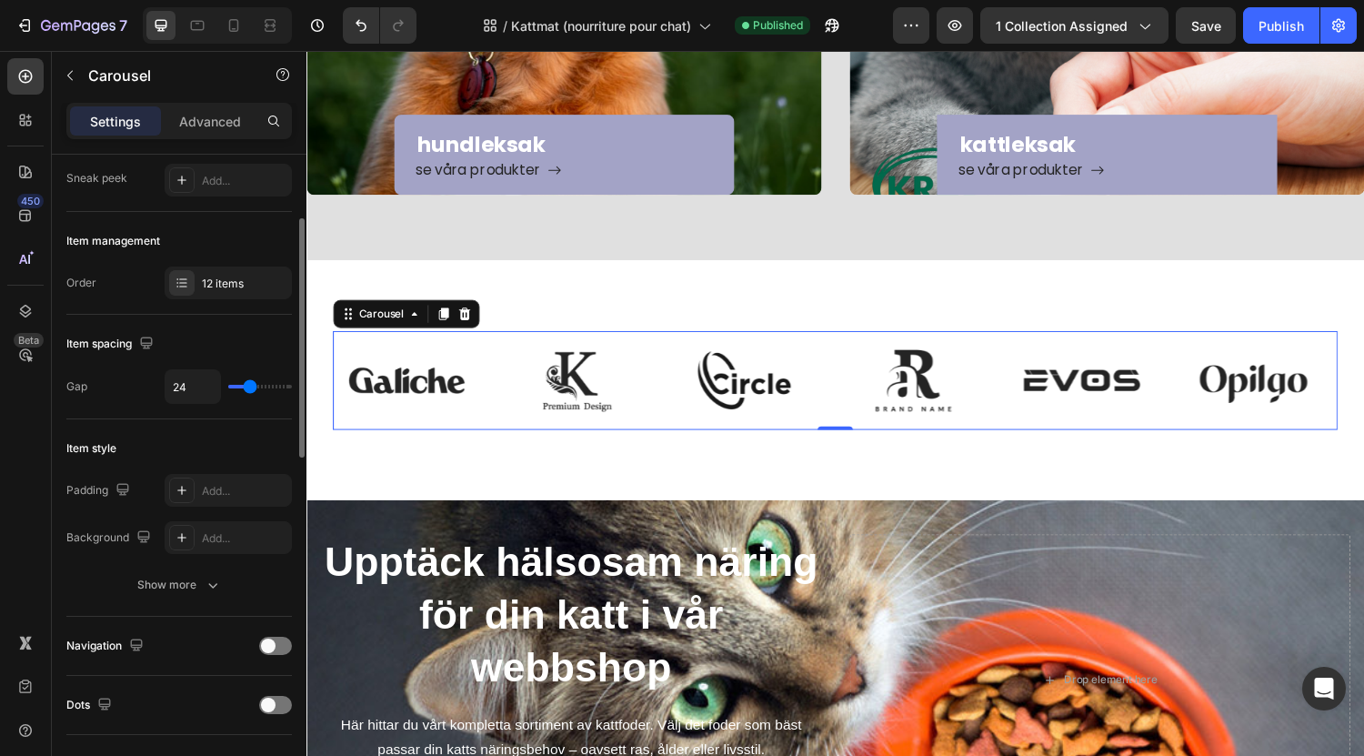
scroll to position [175, 0]
type input "39"
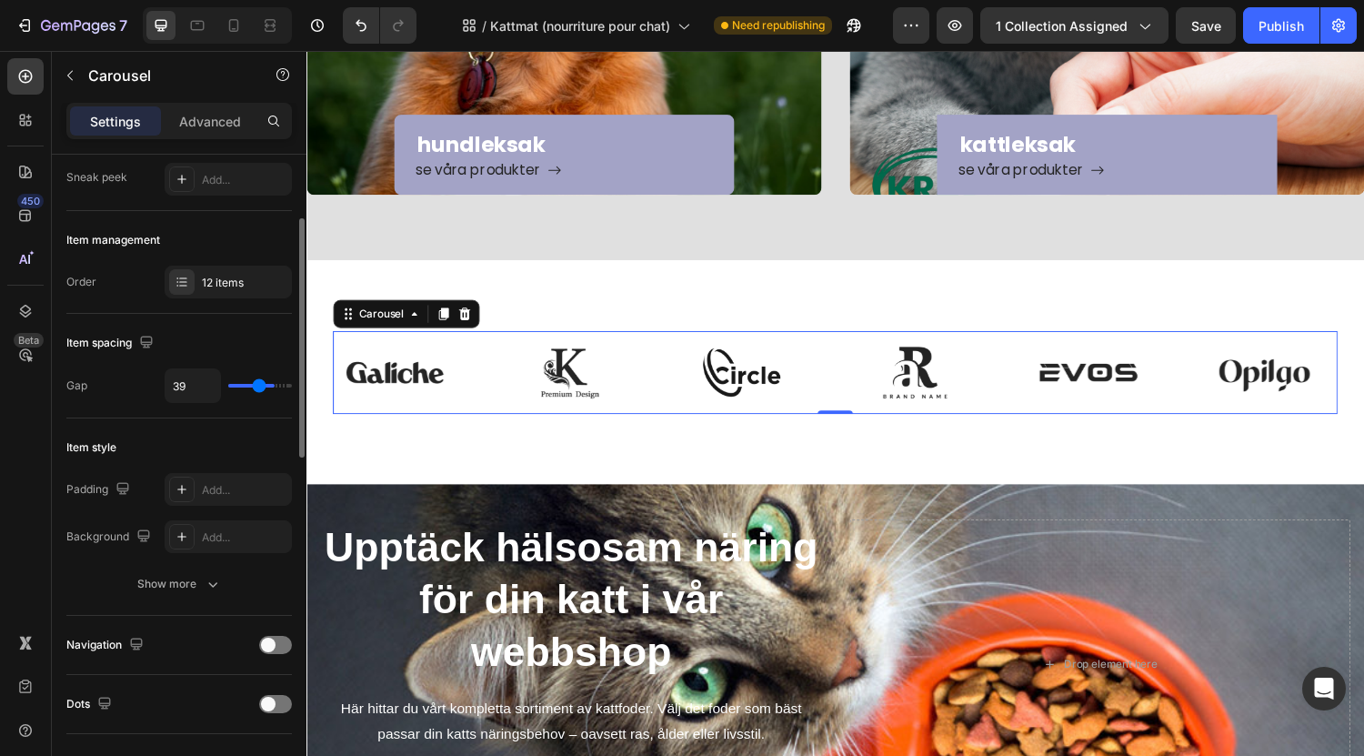
type input "56"
type input "30"
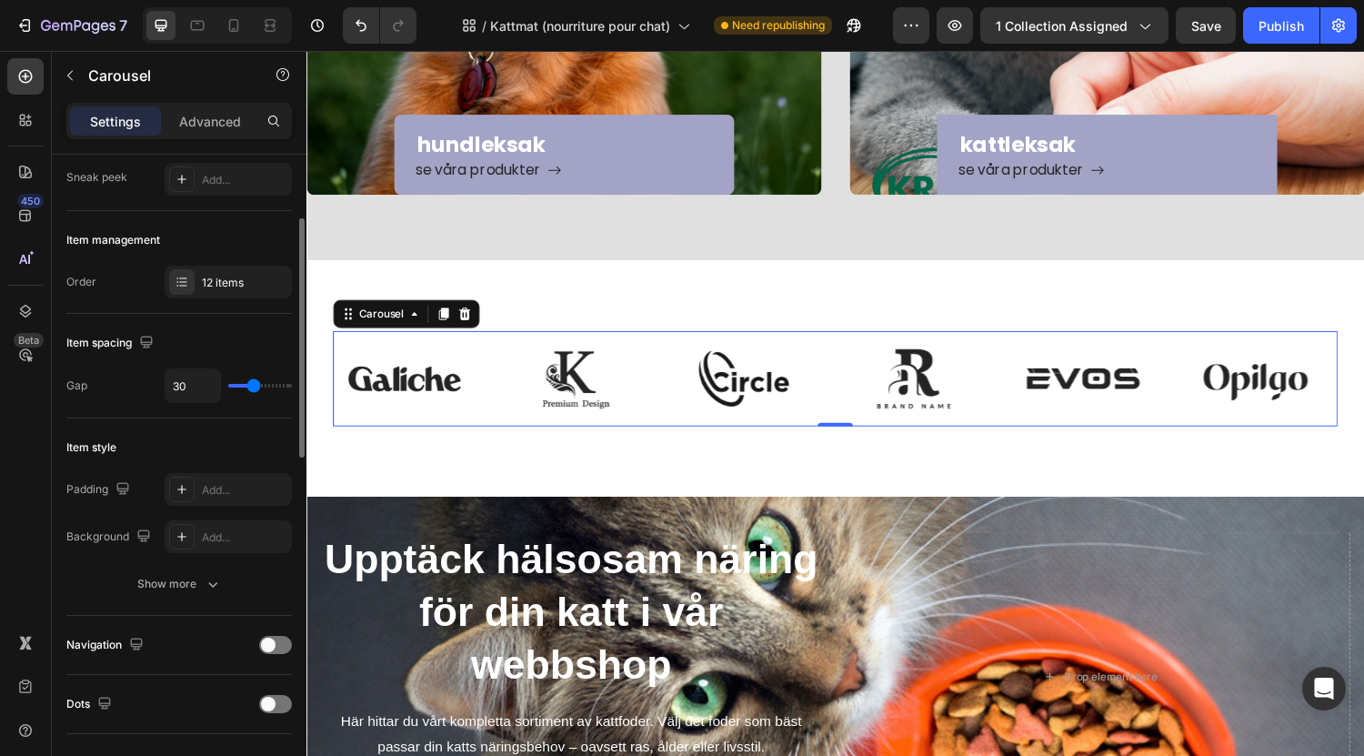
type input "21"
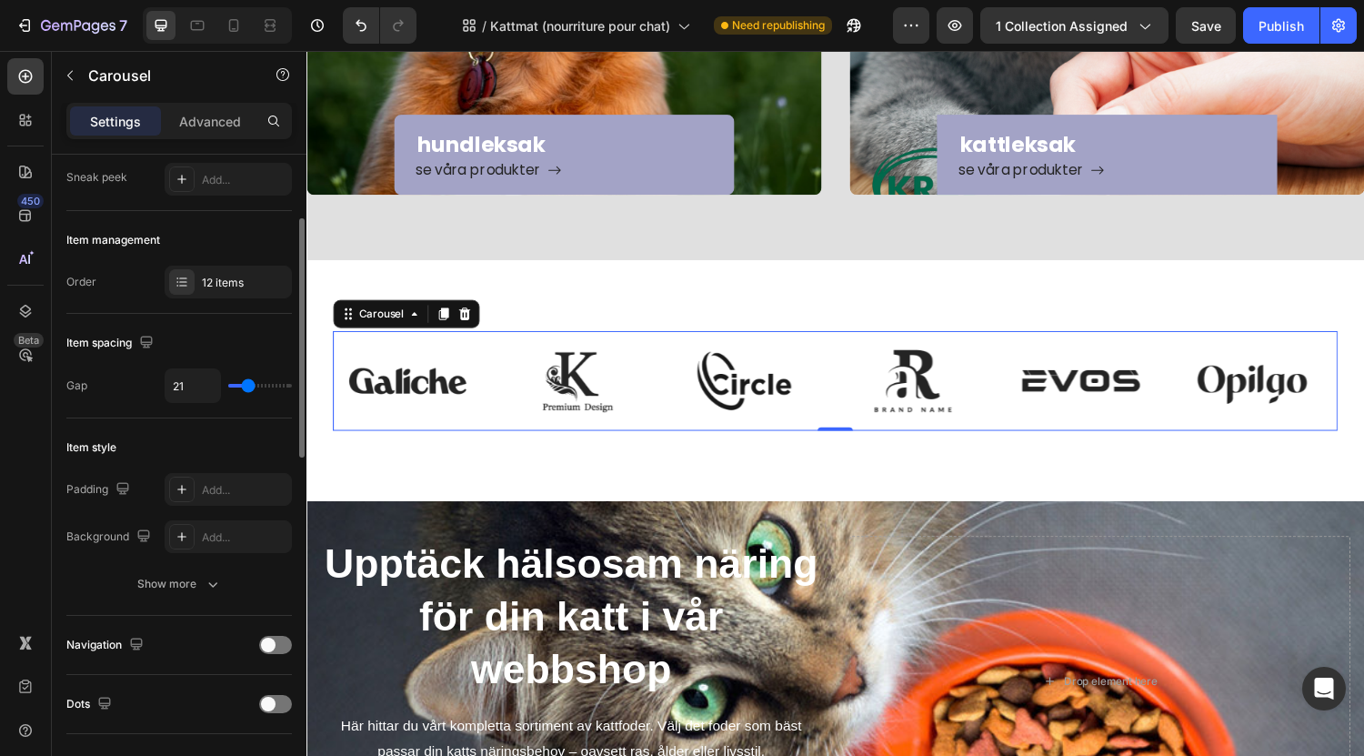
type input "20"
type input "21"
type input "24"
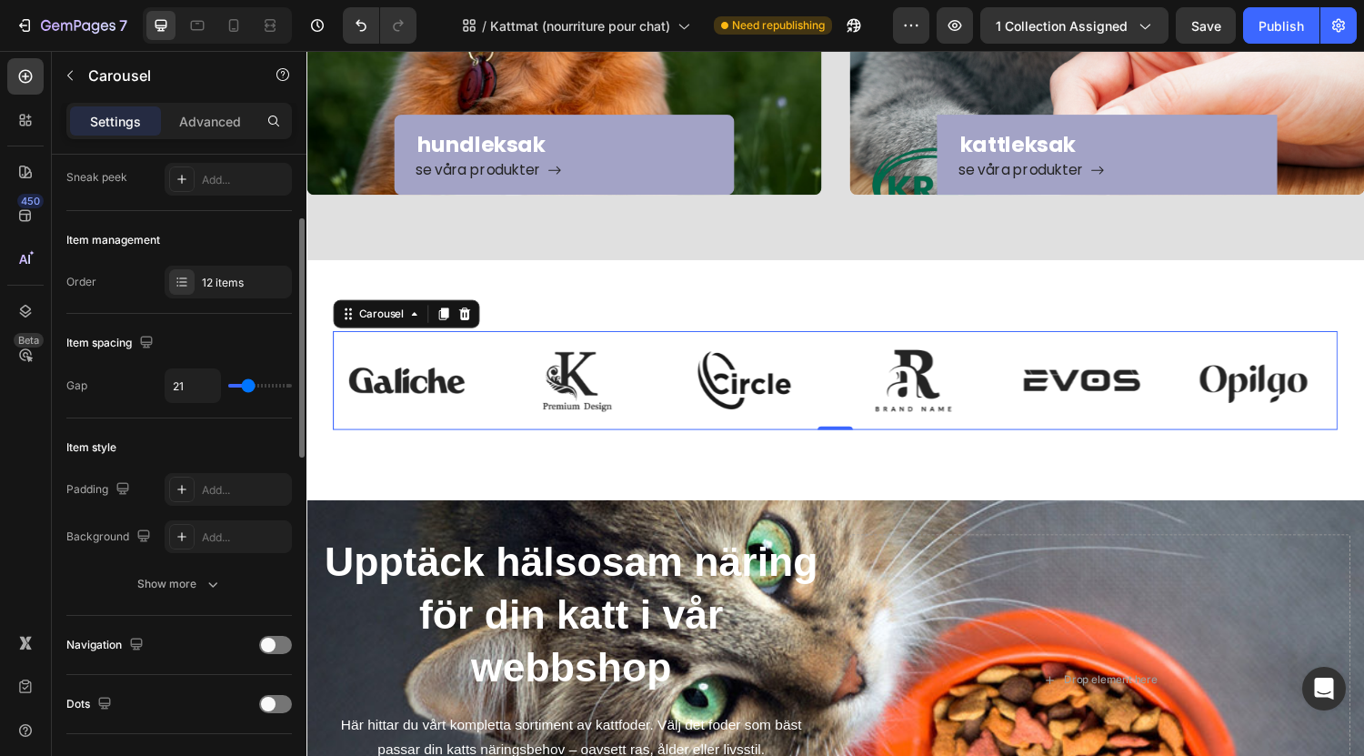
type input "24"
type input "25"
type input "27"
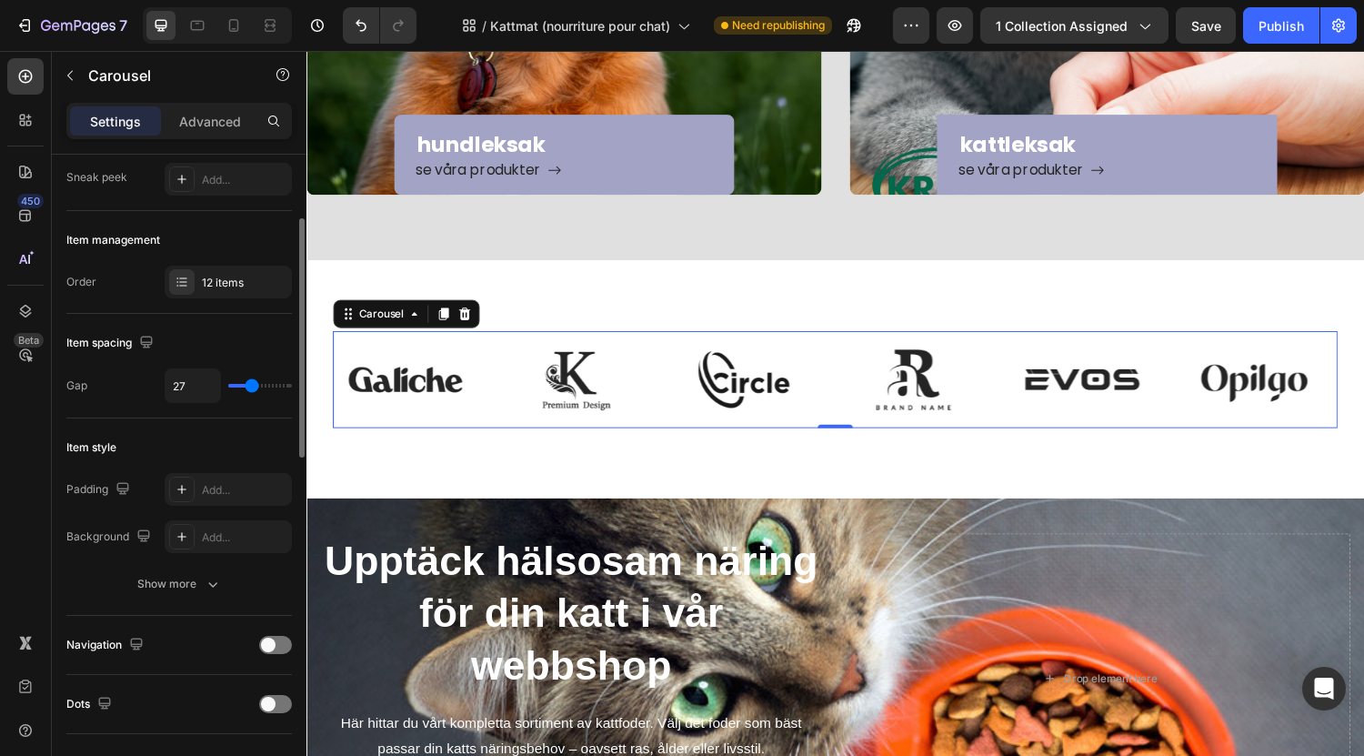
type input "28"
type input "31"
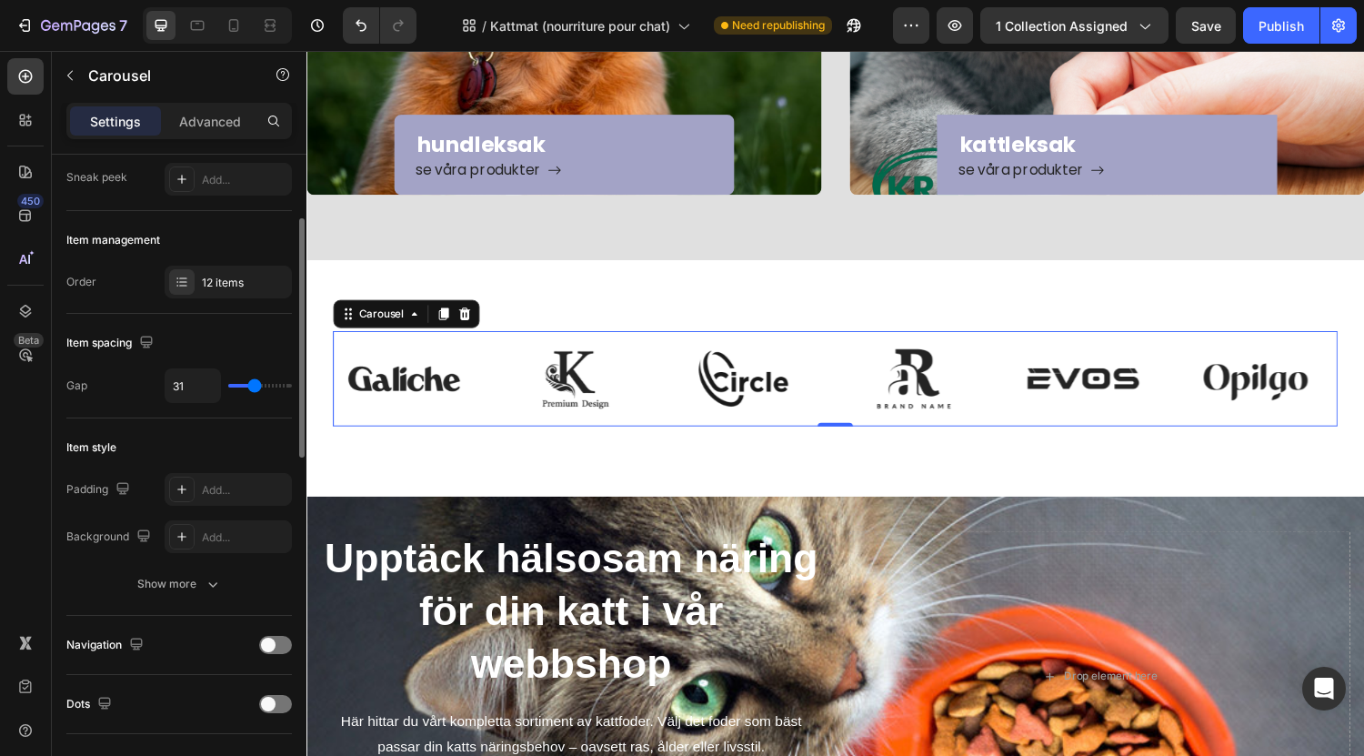
type input "30"
type input "27"
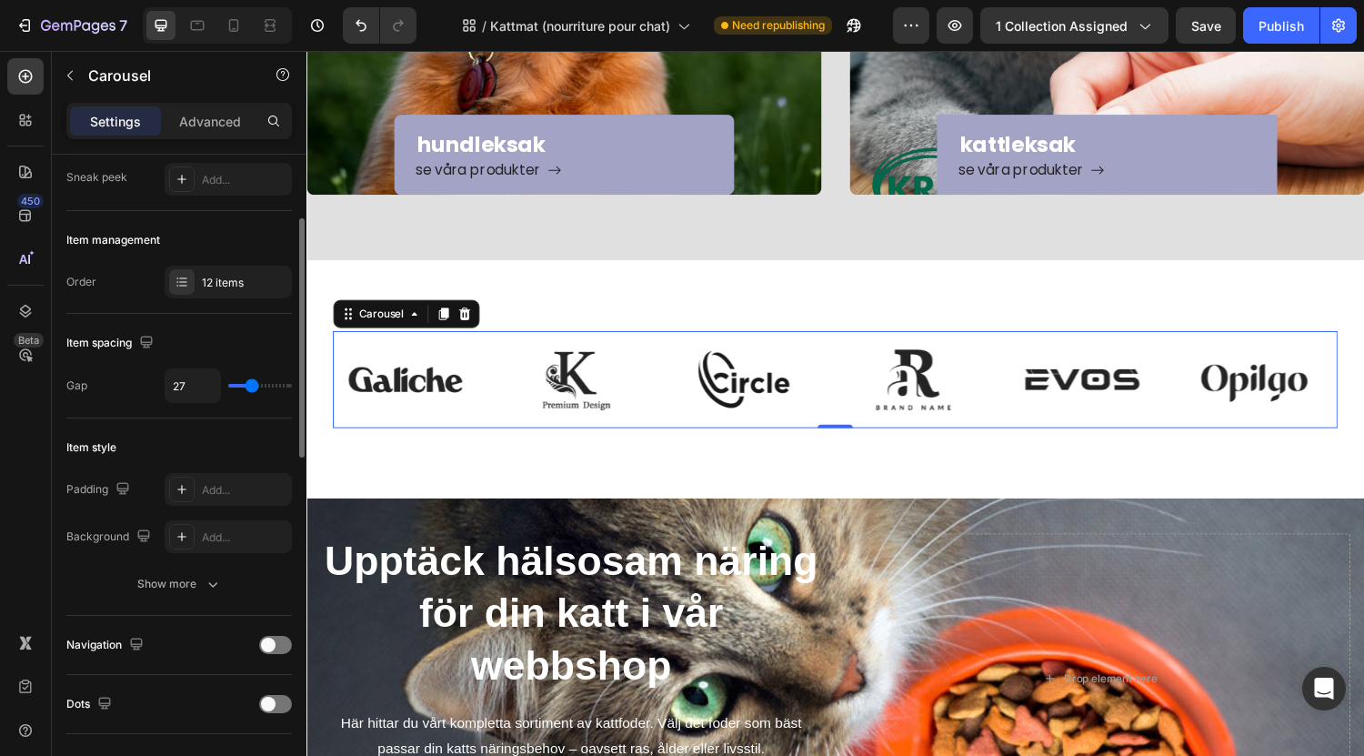
type input "26"
type input "24"
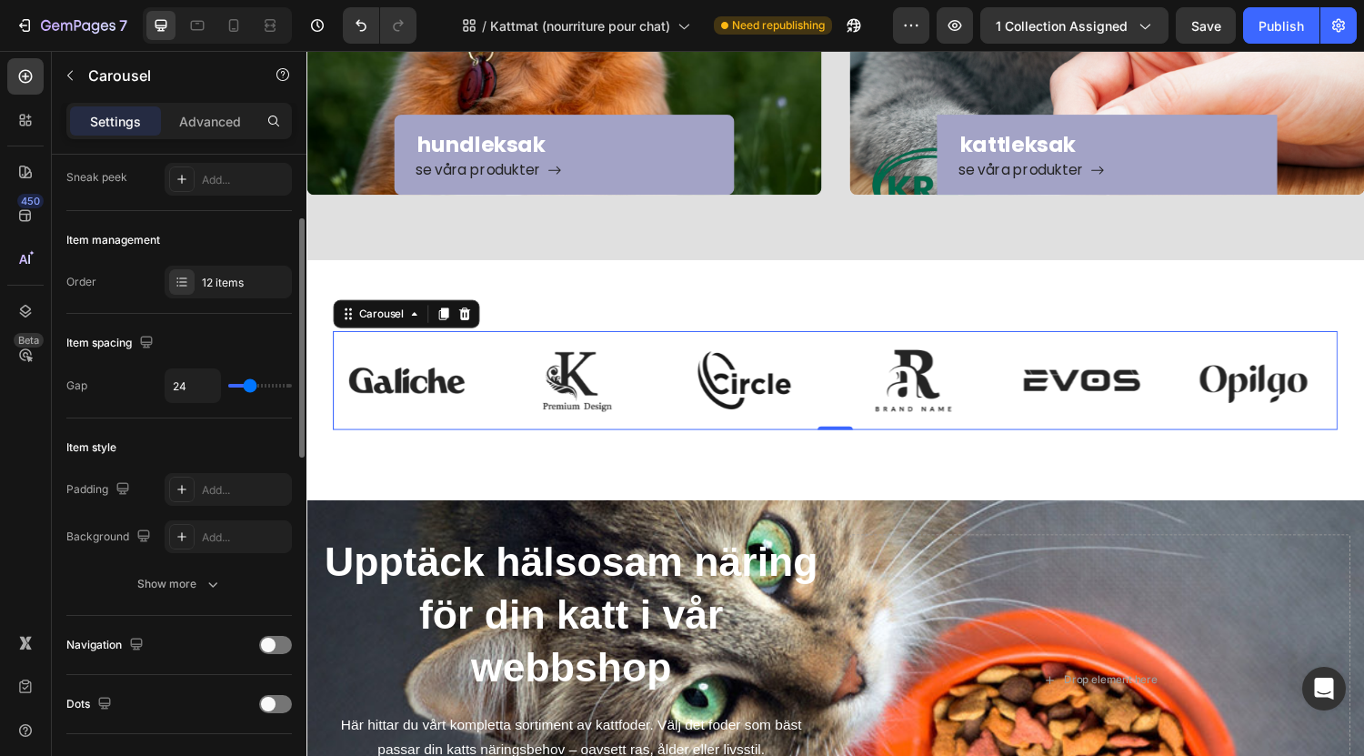
click at [250, 387] on input "range" at bounding box center [260, 386] width 64 height 4
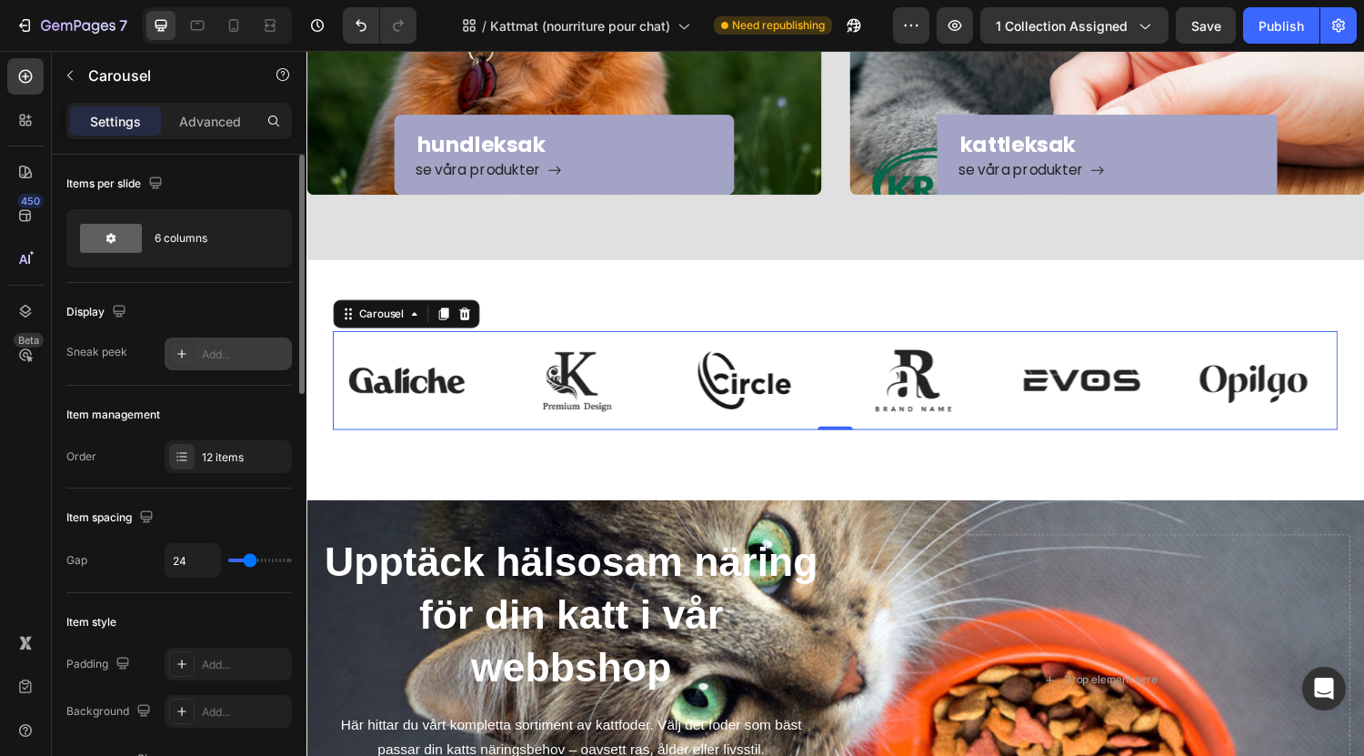
click at [227, 362] on div "Add..." at bounding box center [228, 353] width 127 height 33
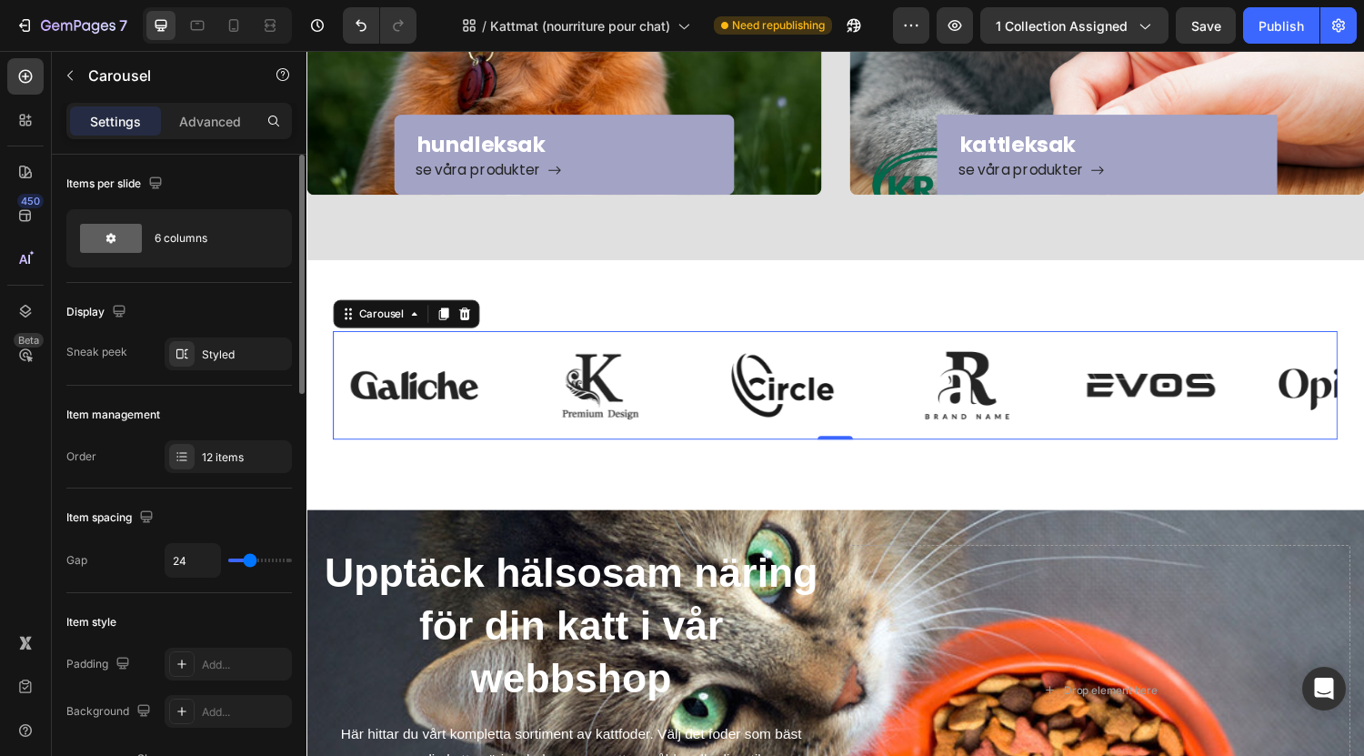
click at [203, 319] on div "Display" at bounding box center [179, 311] width 226 height 29
click at [196, 362] on div "Styled" at bounding box center [228, 353] width 127 height 33
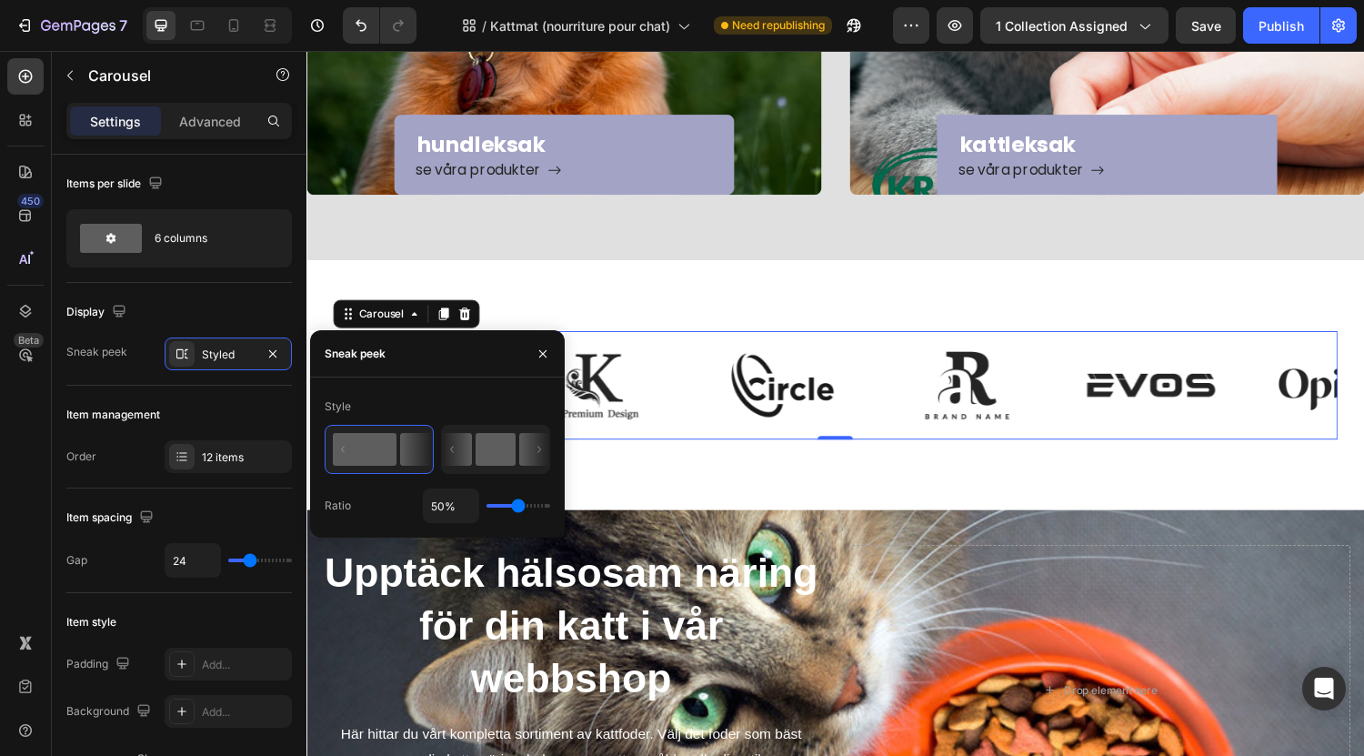
click at [511, 450] on rect at bounding box center [496, 449] width 40 height 33
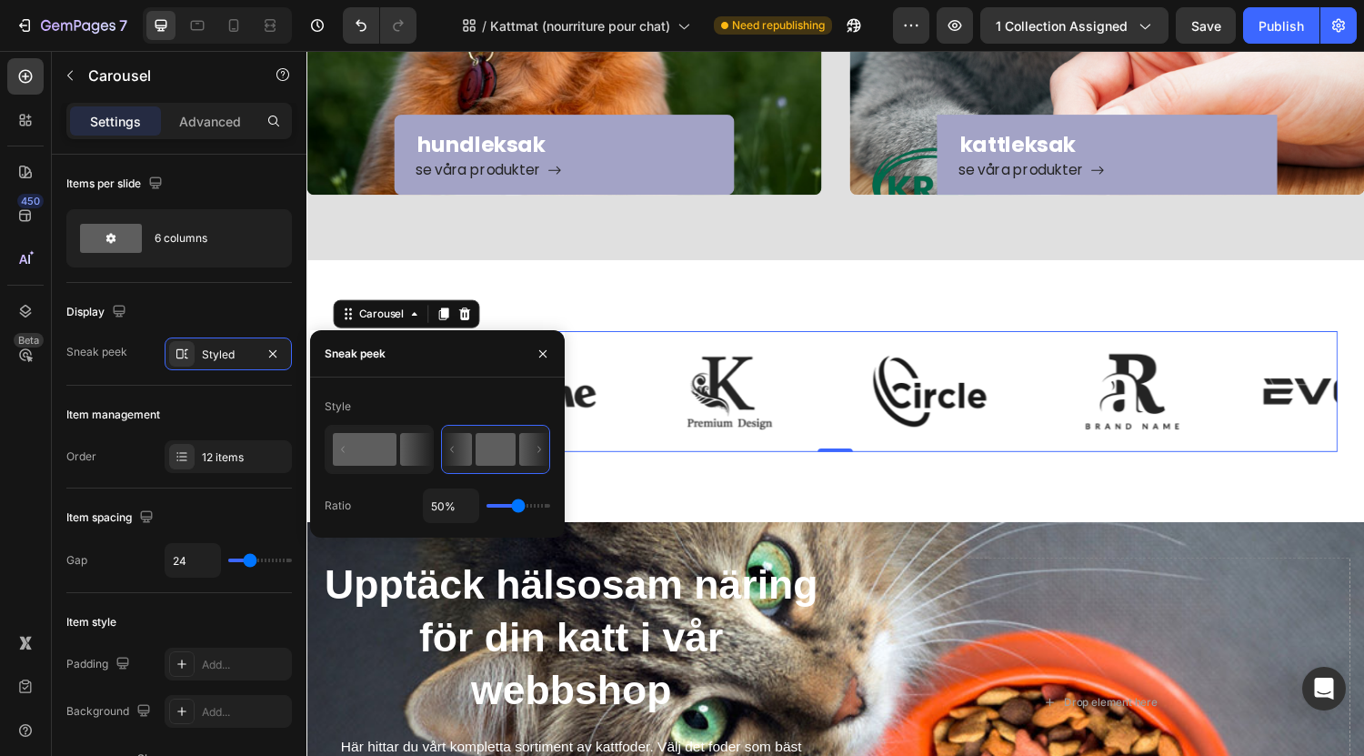
click at [376, 454] on rect at bounding box center [365, 449] width 64 height 33
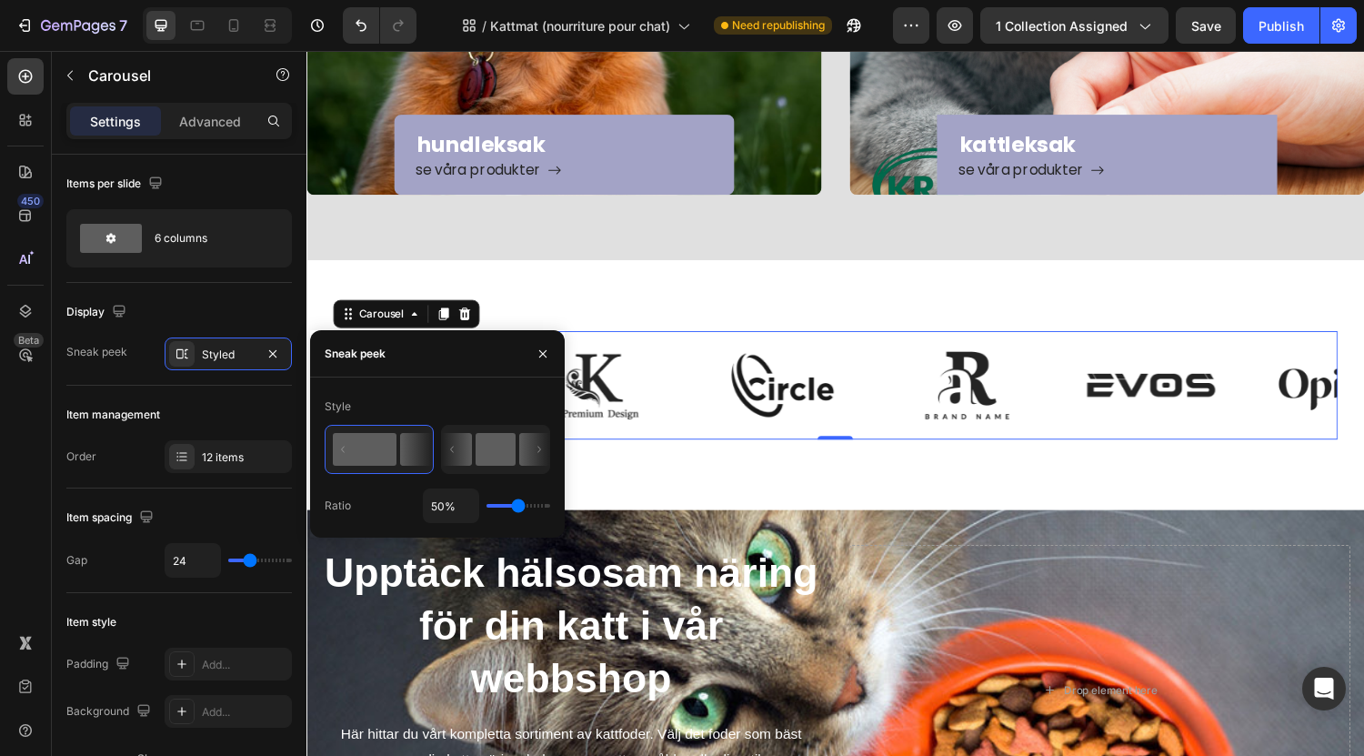
click at [478, 444] on rect at bounding box center [496, 449] width 40 height 33
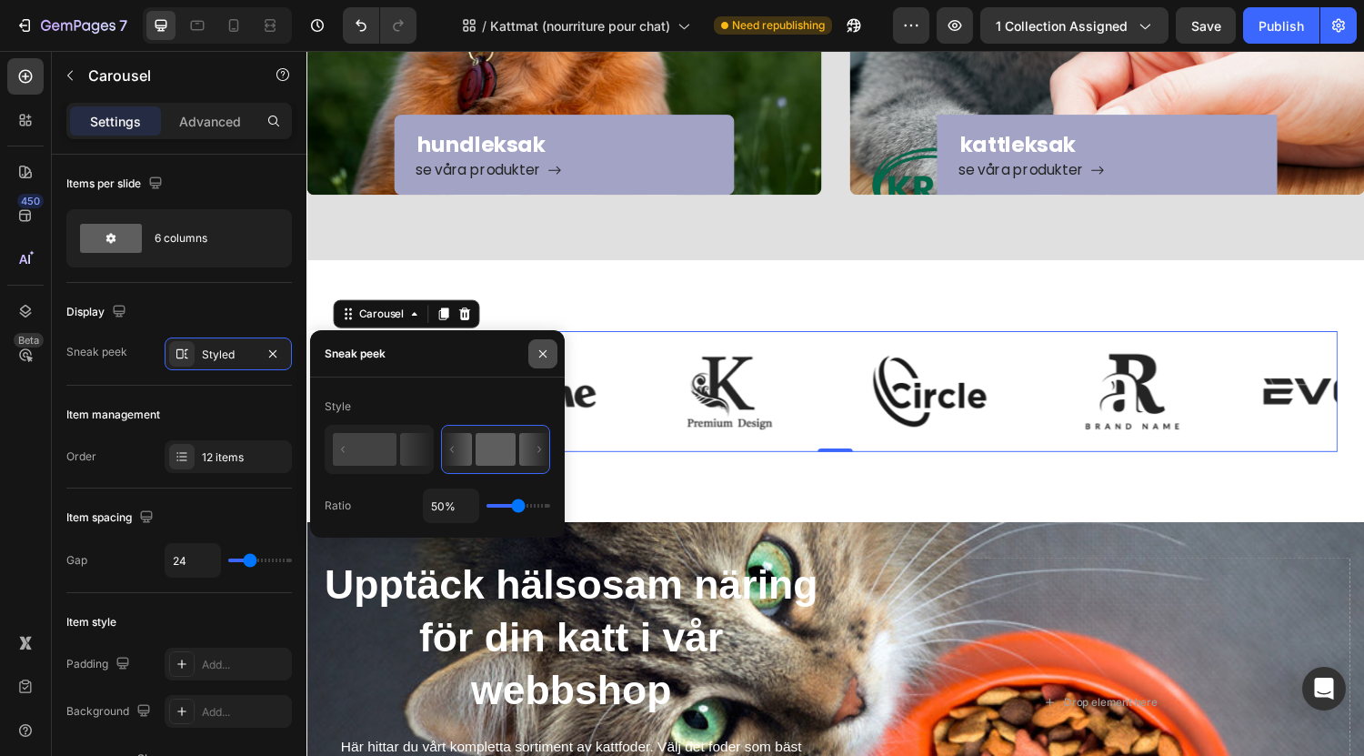
click at [537, 356] on icon "button" at bounding box center [543, 353] width 15 height 15
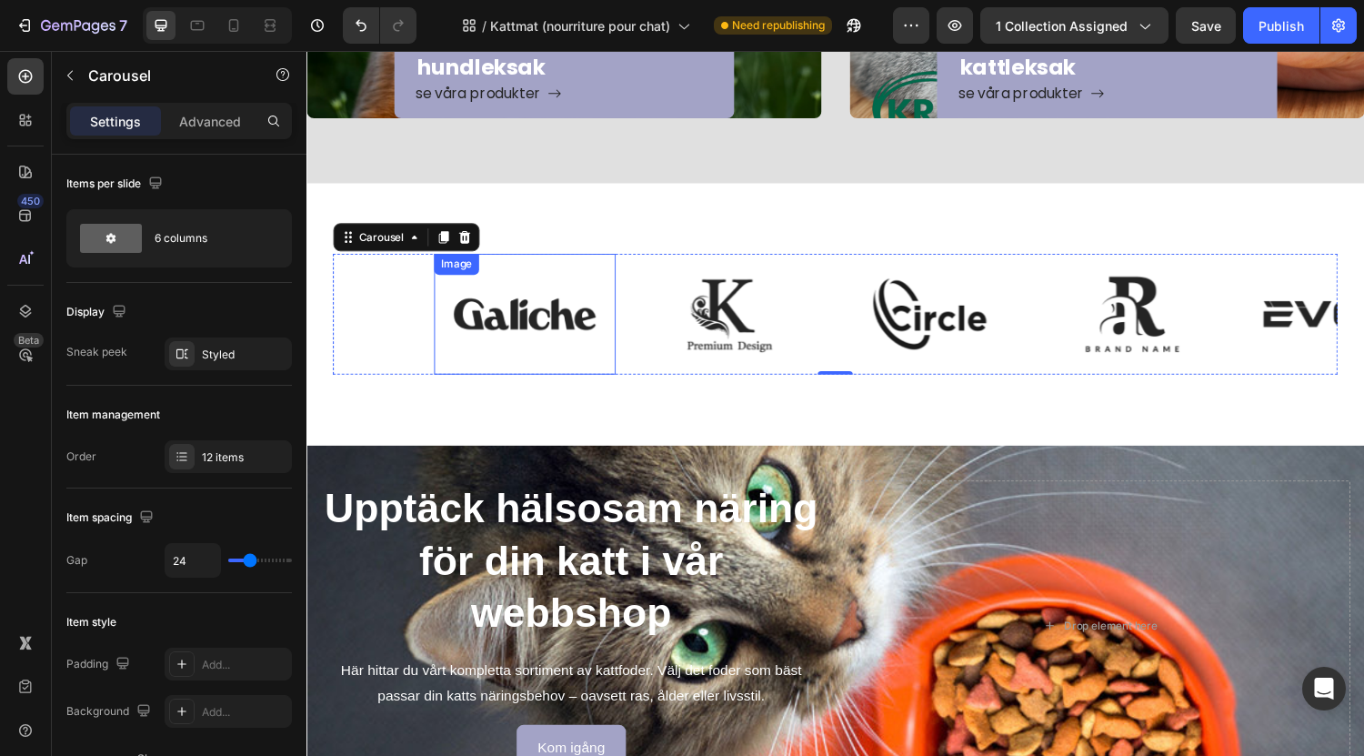
scroll to position [383, 0]
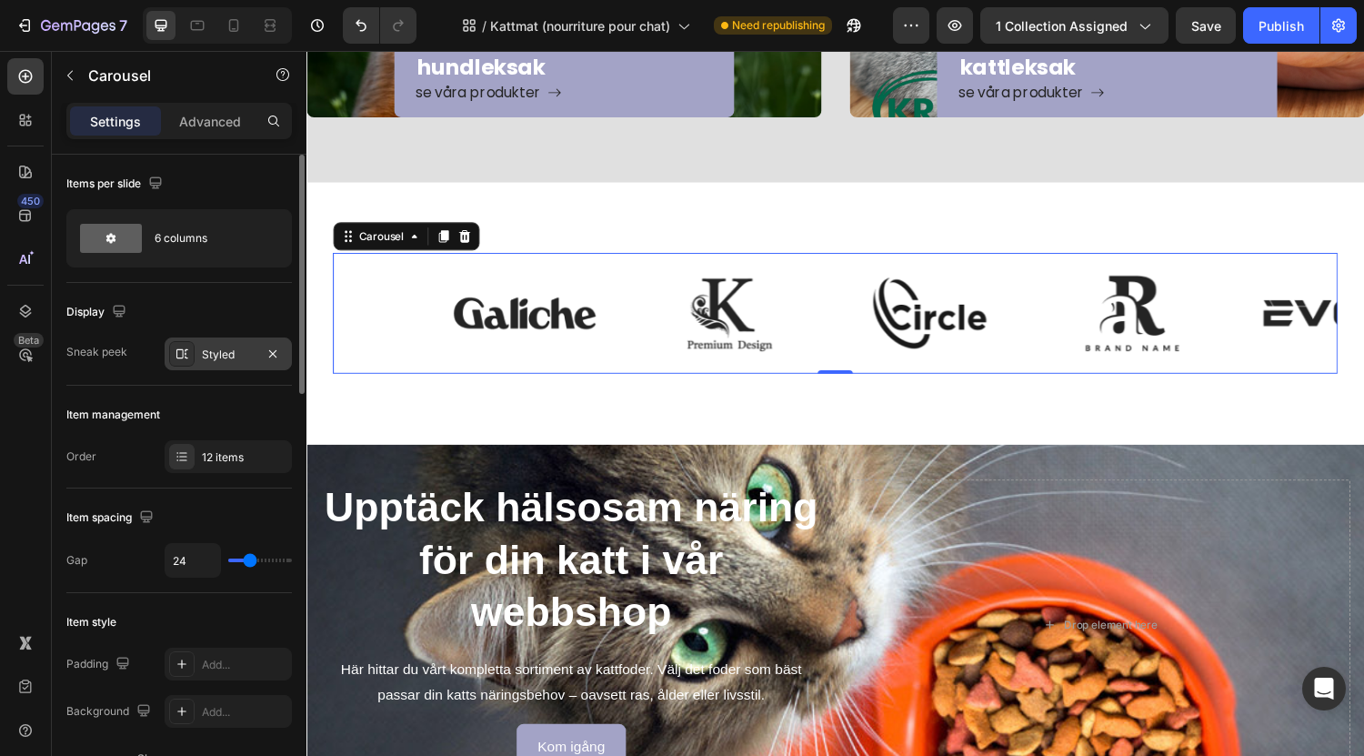
click at [176, 352] on icon at bounding box center [182, 353] width 12 height 9
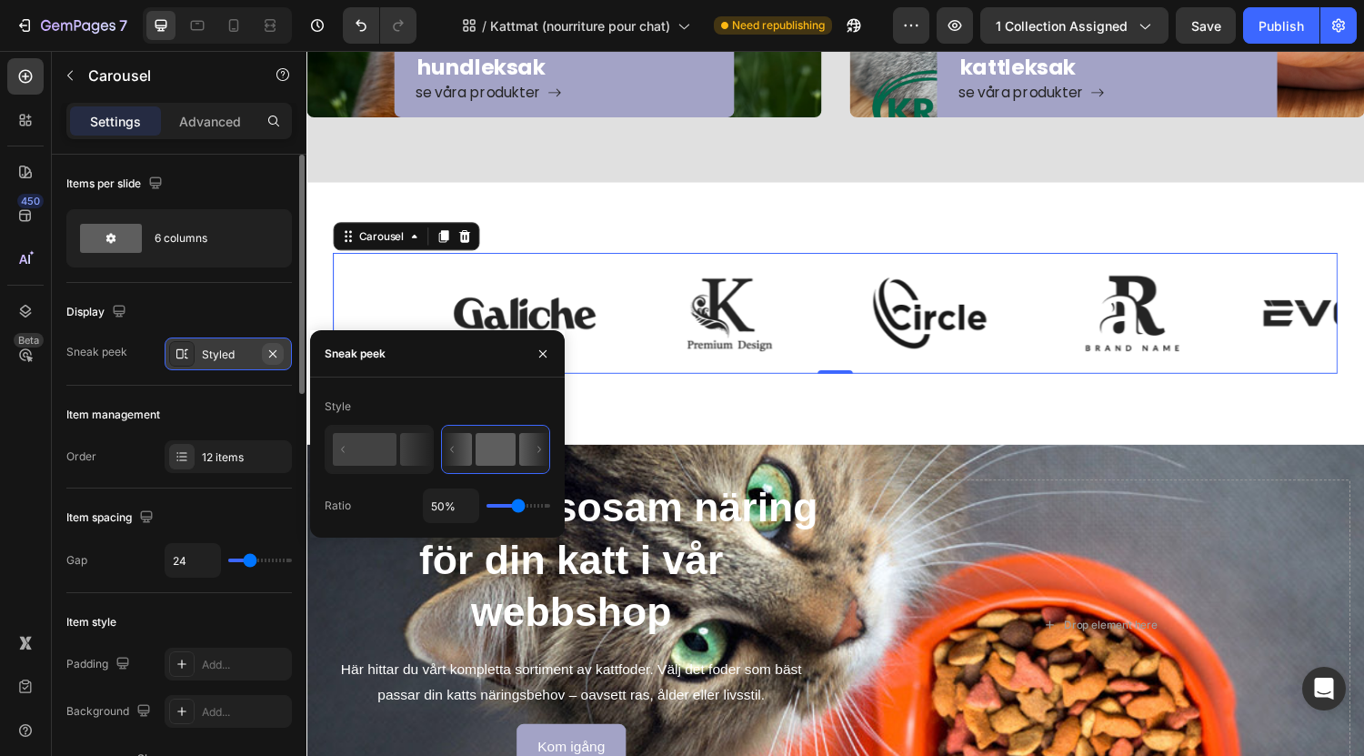
click at [274, 351] on icon "button" at bounding box center [272, 352] width 7 height 7
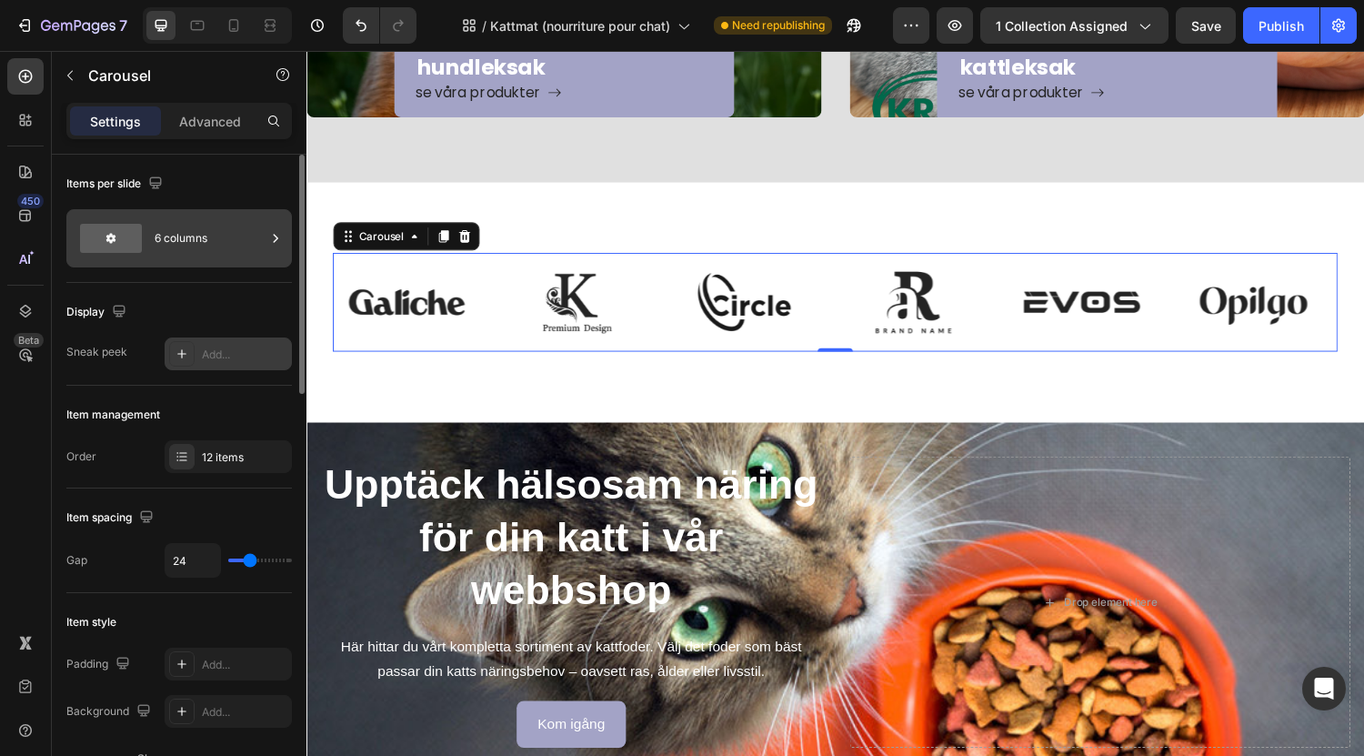
click at [231, 230] on div "6 columns" at bounding box center [210, 238] width 111 height 42
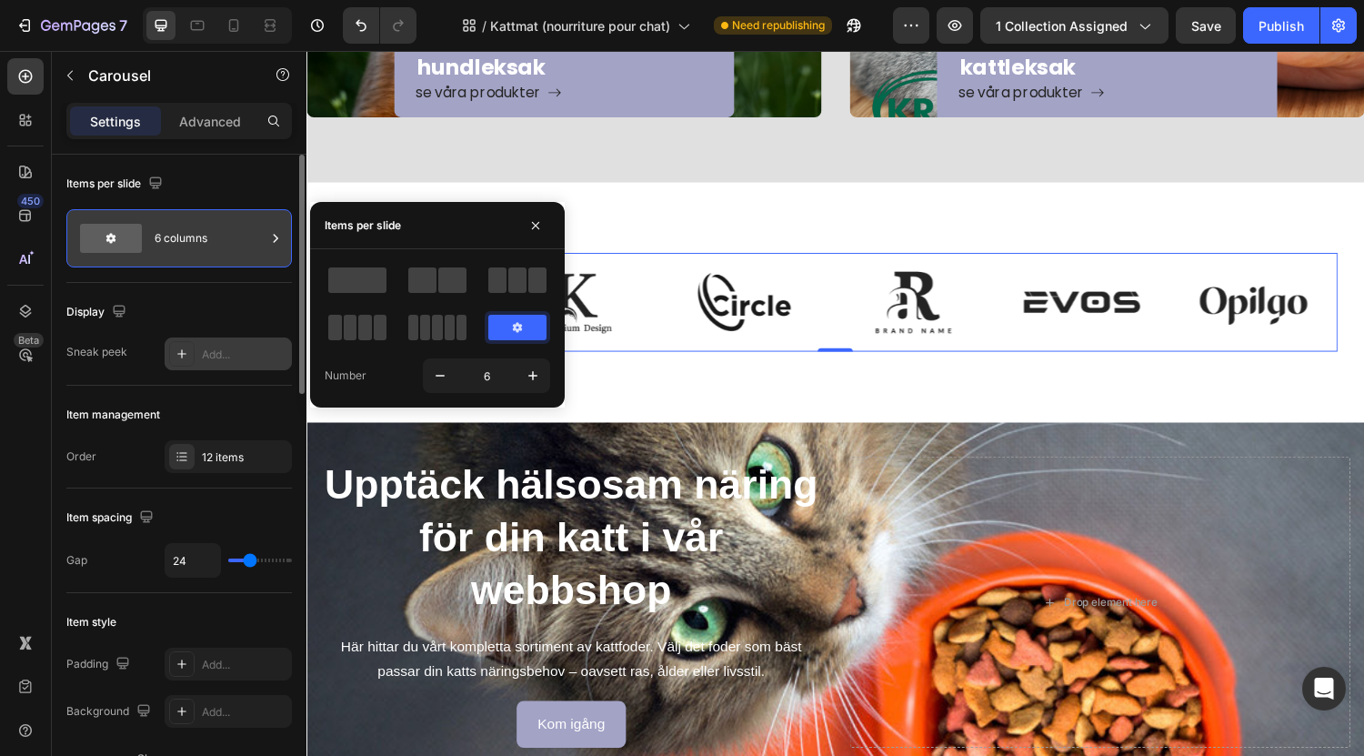
click at [231, 230] on div "6 columns" at bounding box center [210, 238] width 111 height 42
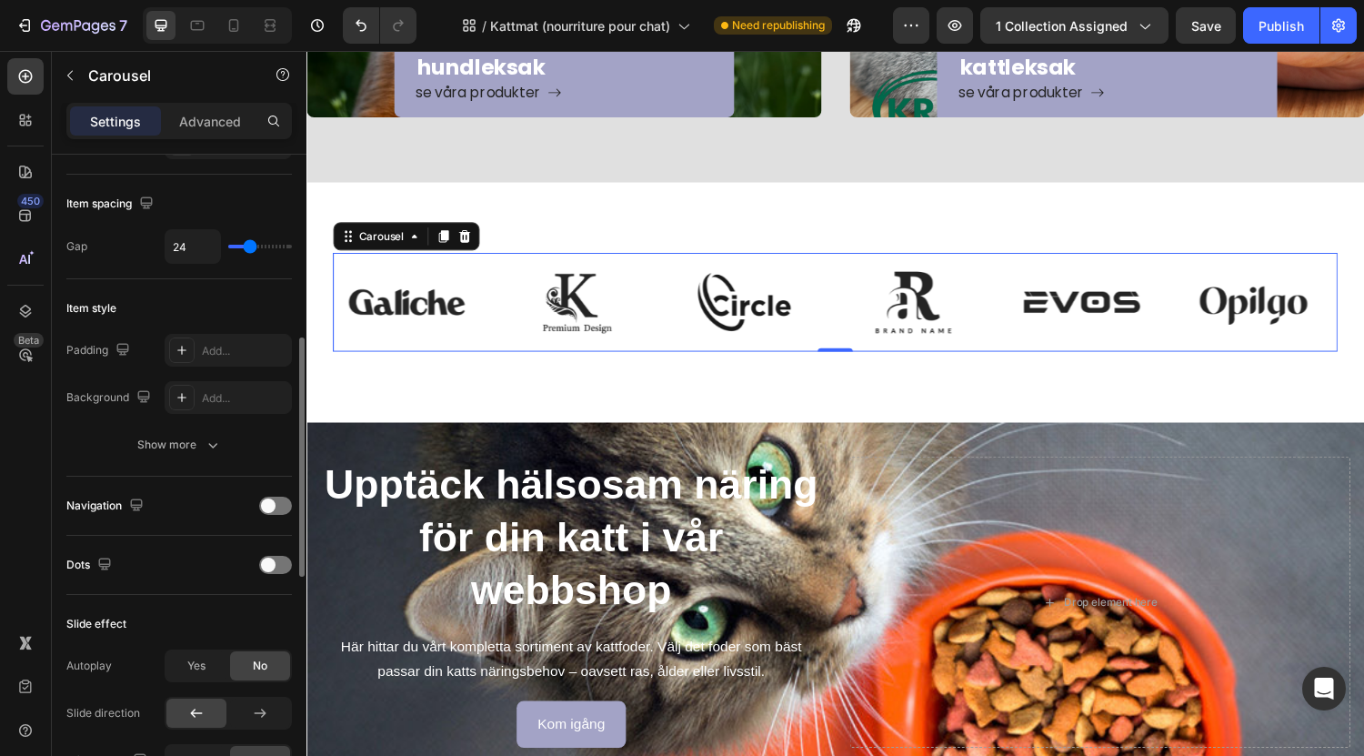
scroll to position [422, 0]
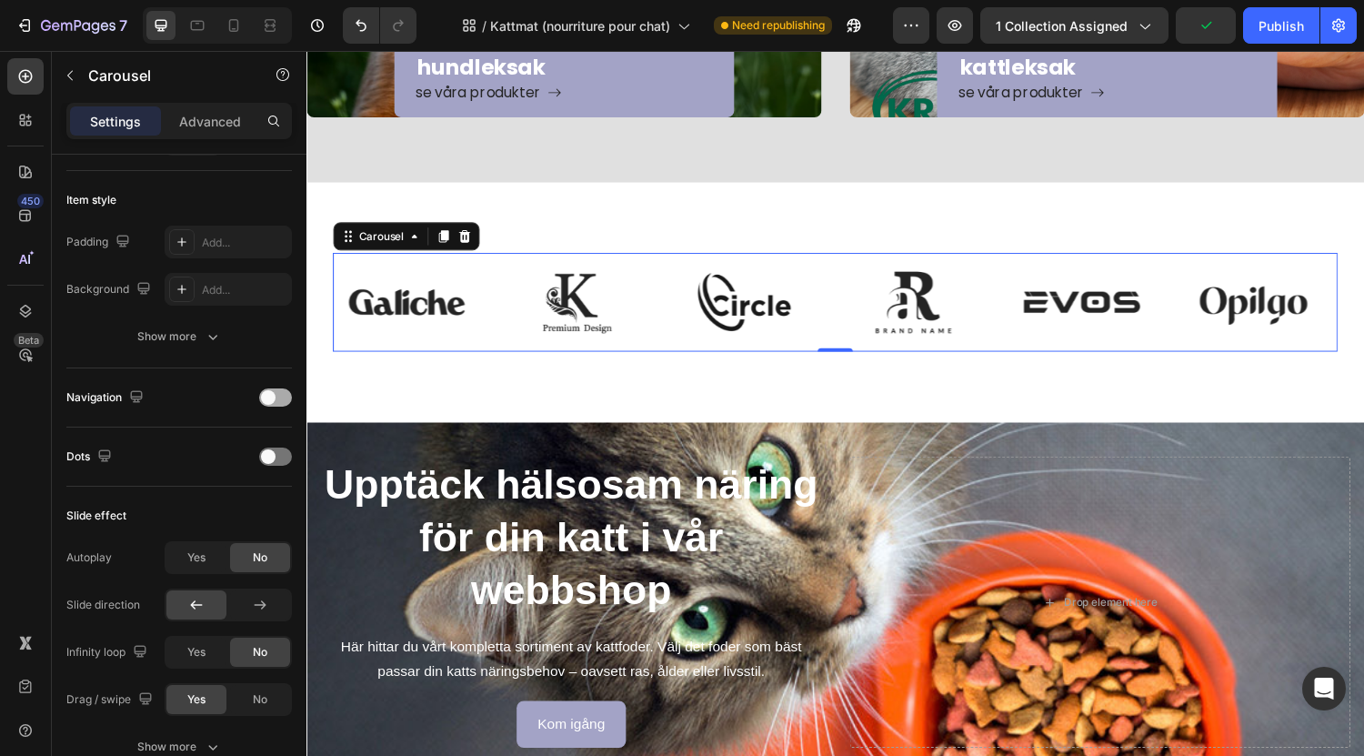
click at [280, 394] on div at bounding box center [275, 397] width 33 height 18
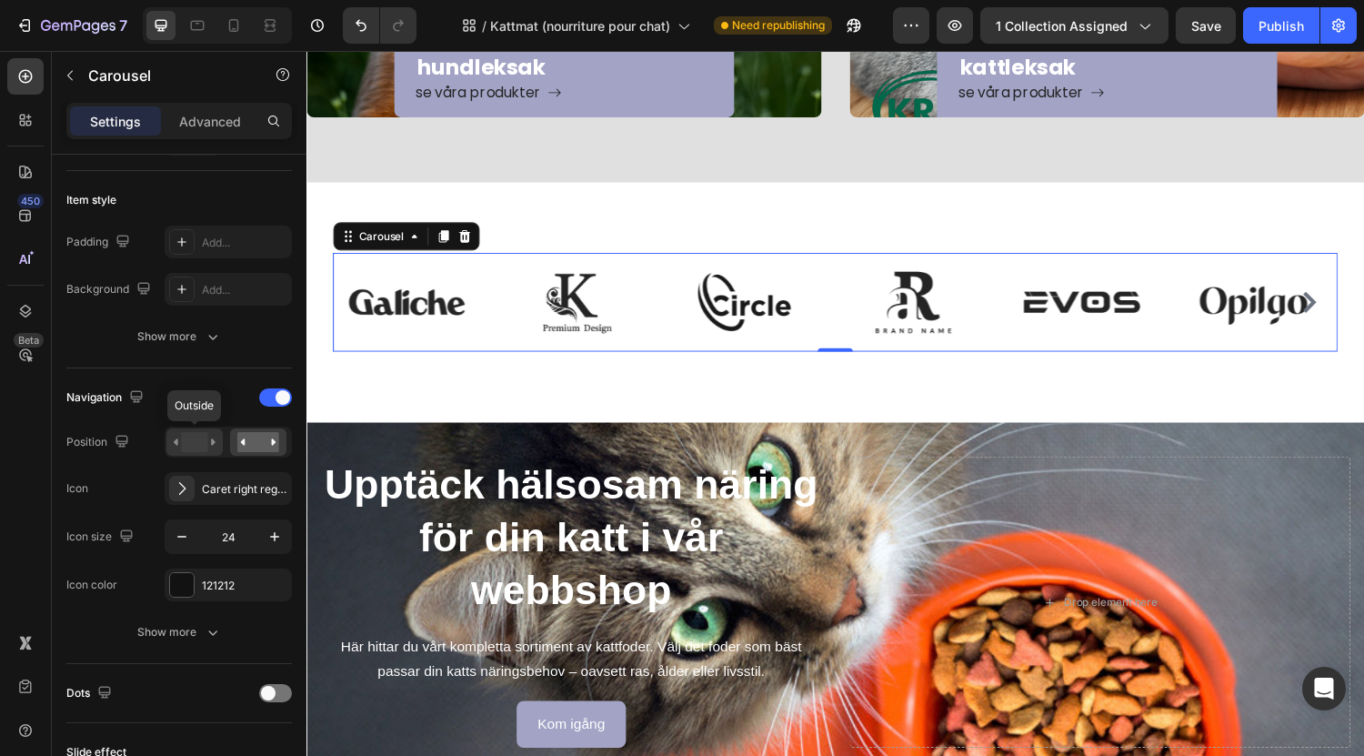
click at [188, 448] on rect at bounding box center [194, 442] width 26 height 20
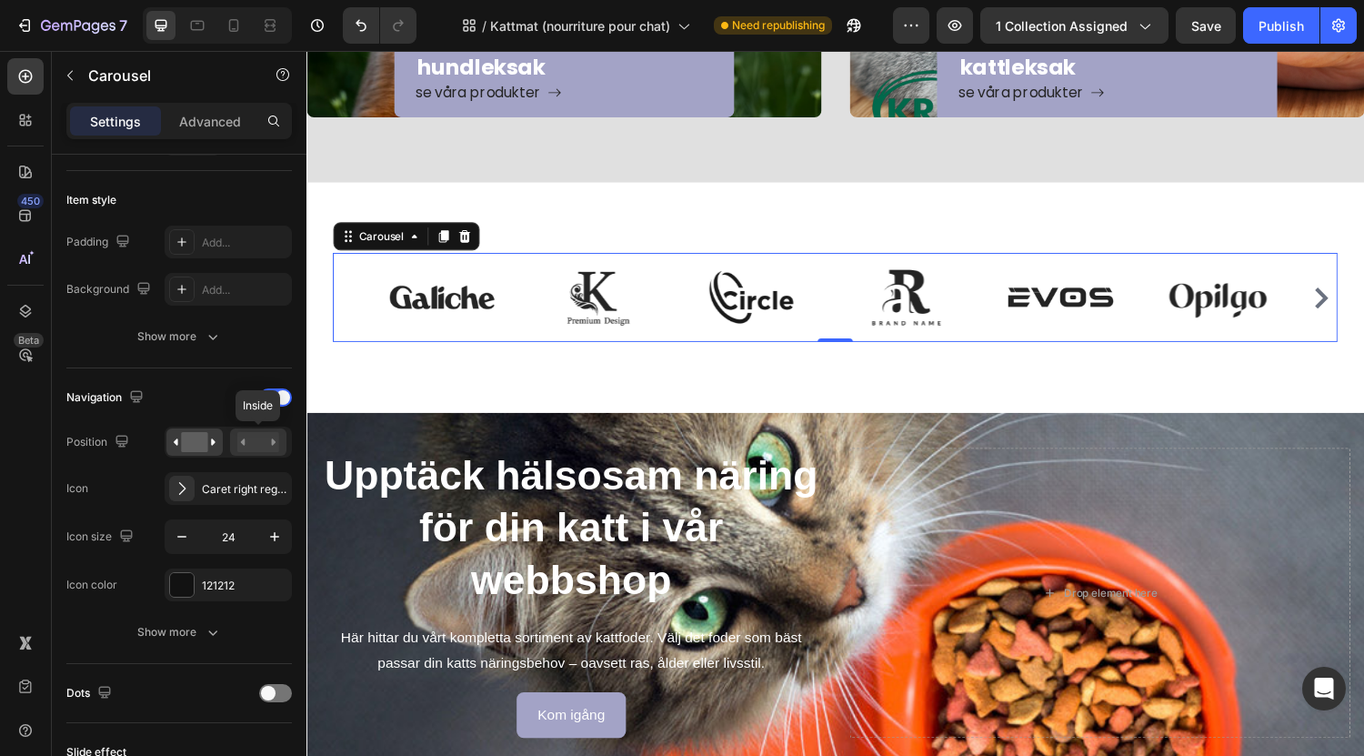
click at [264, 443] on rect at bounding box center [258, 442] width 42 height 20
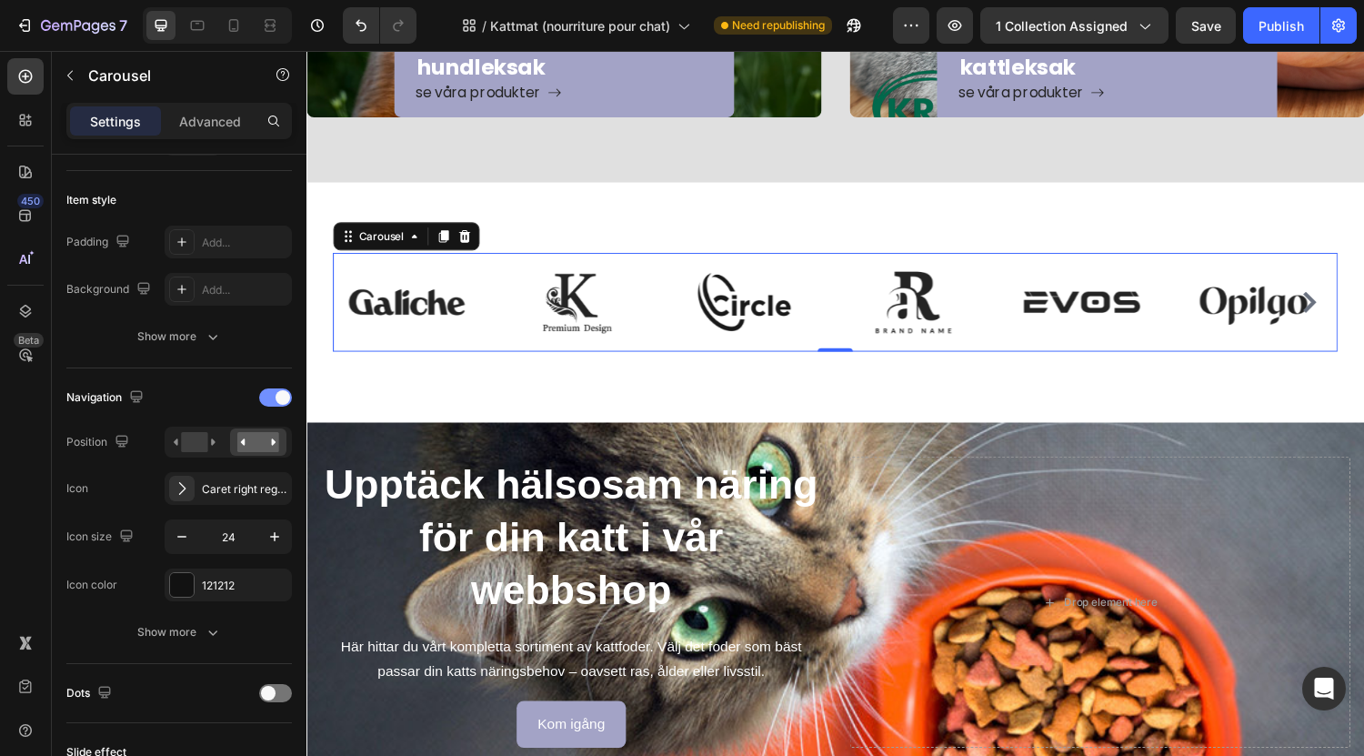
click at [266, 396] on div at bounding box center [275, 397] width 33 height 18
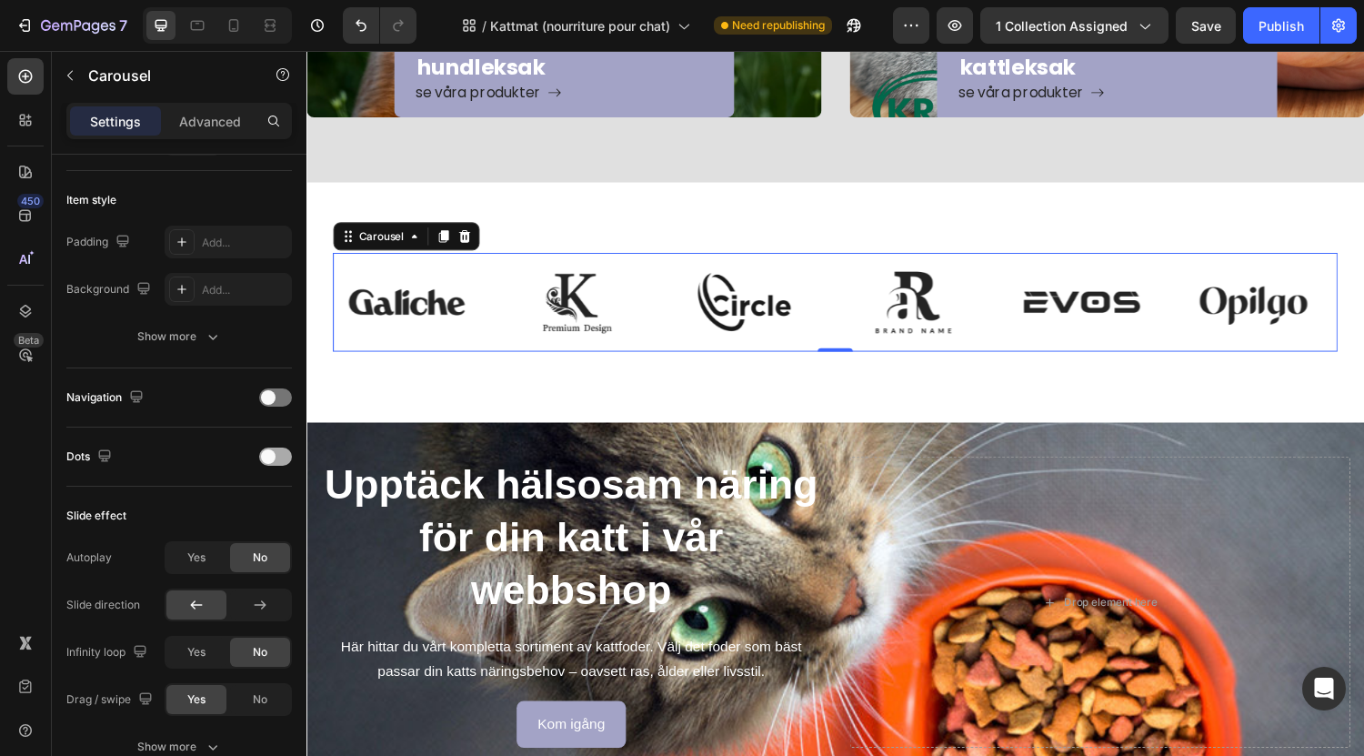
click at [282, 455] on div at bounding box center [275, 456] width 33 height 18
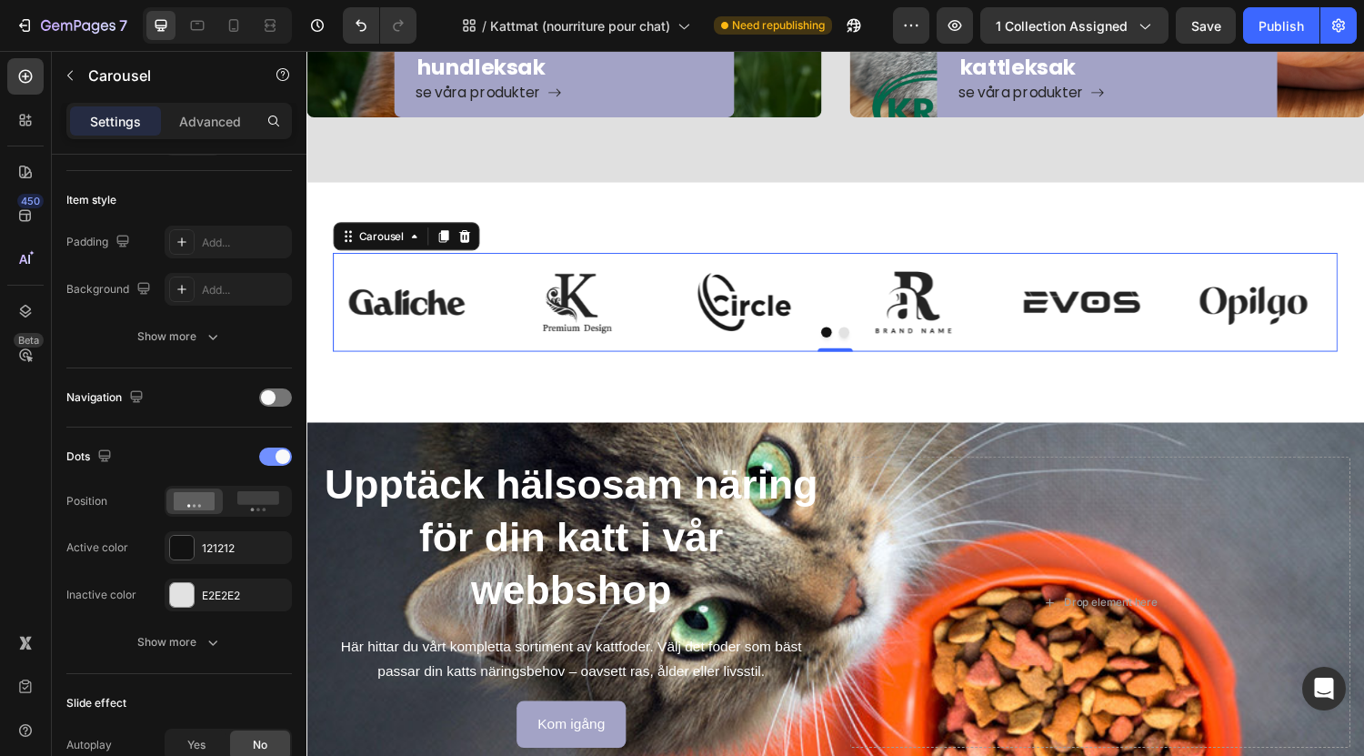
click at [282, 455] on span at bounding box center [283, 456] width 15 height 15
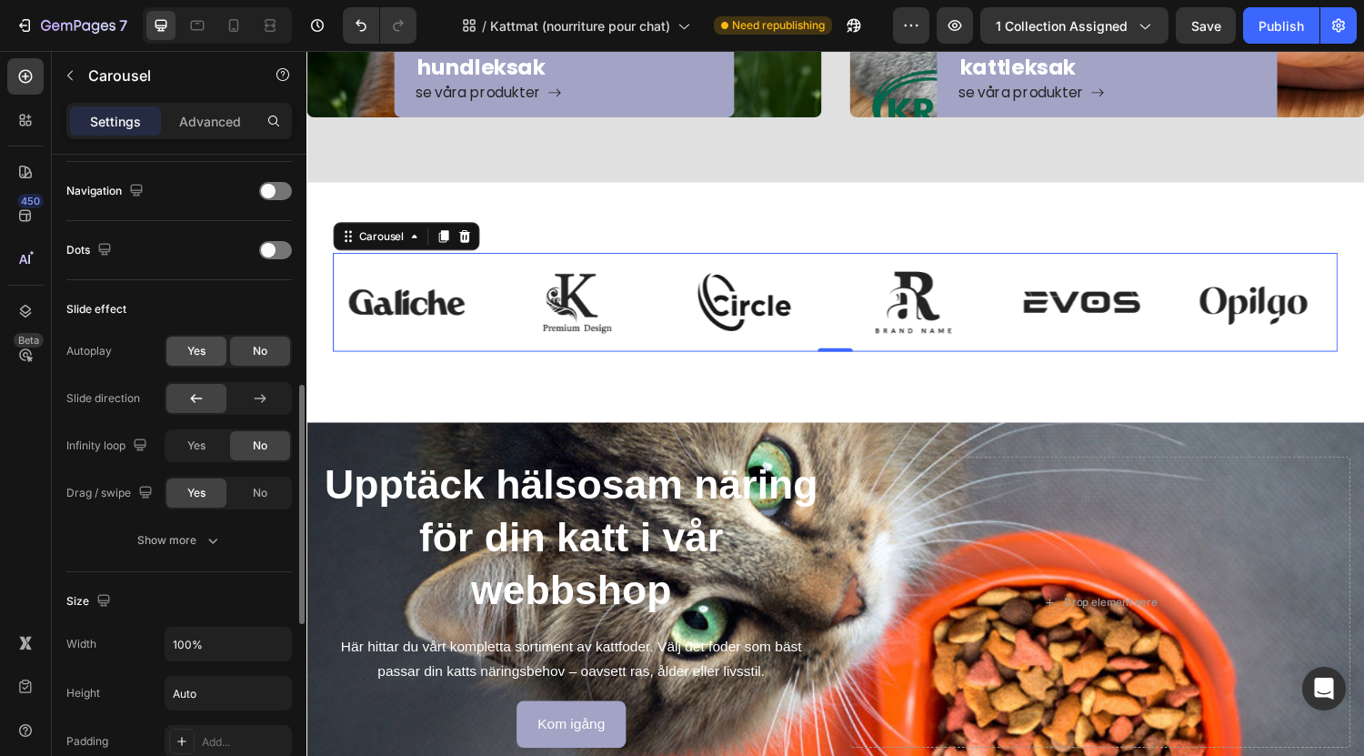
scroll to position [633, 0]
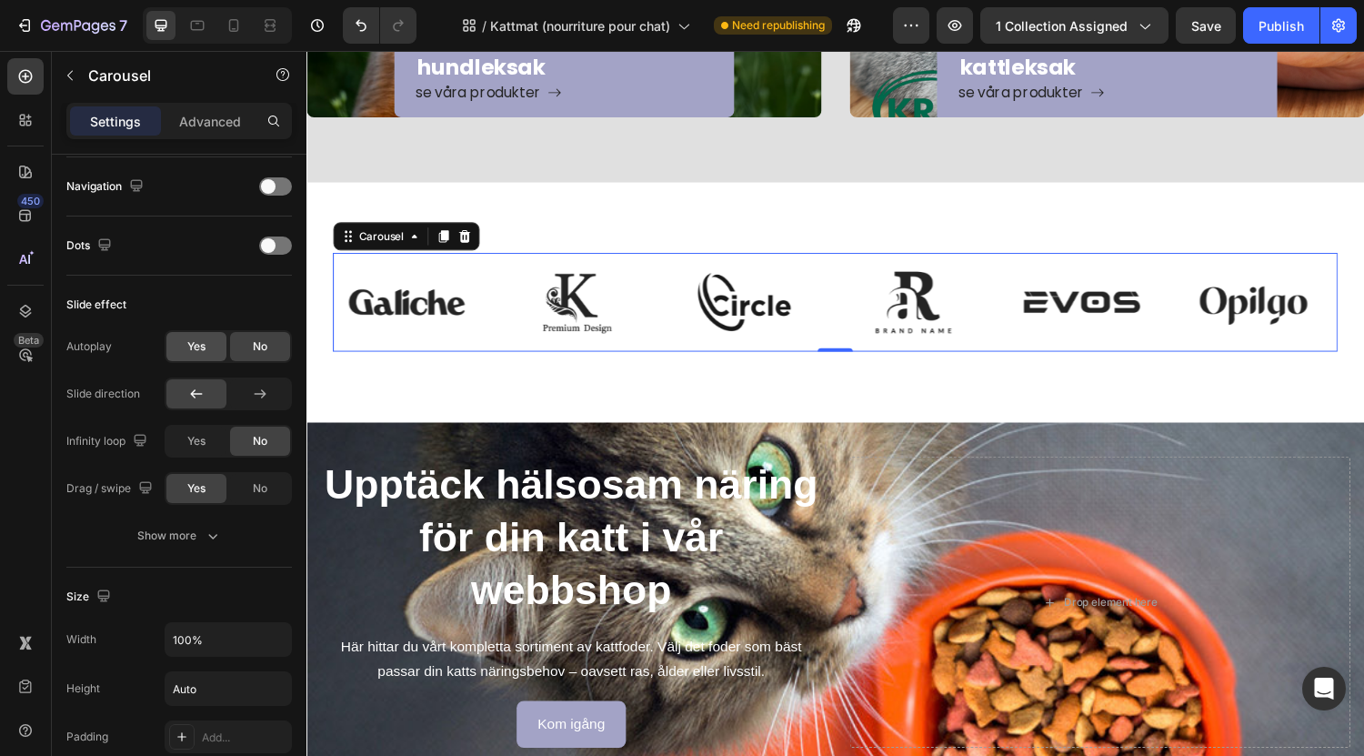
click at [213, 341] on div "Yes" at bounding box center [196, 346] width 60 height 29
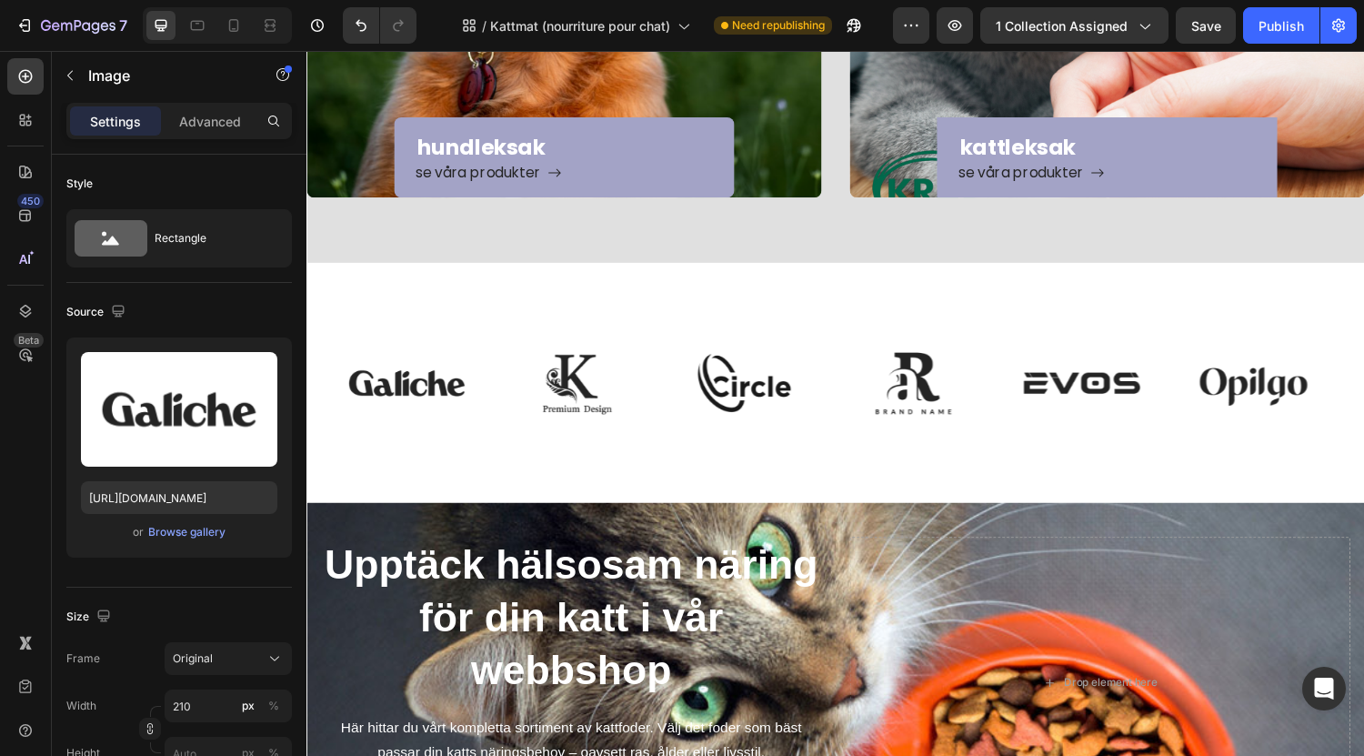
scroll to position [295, 0]
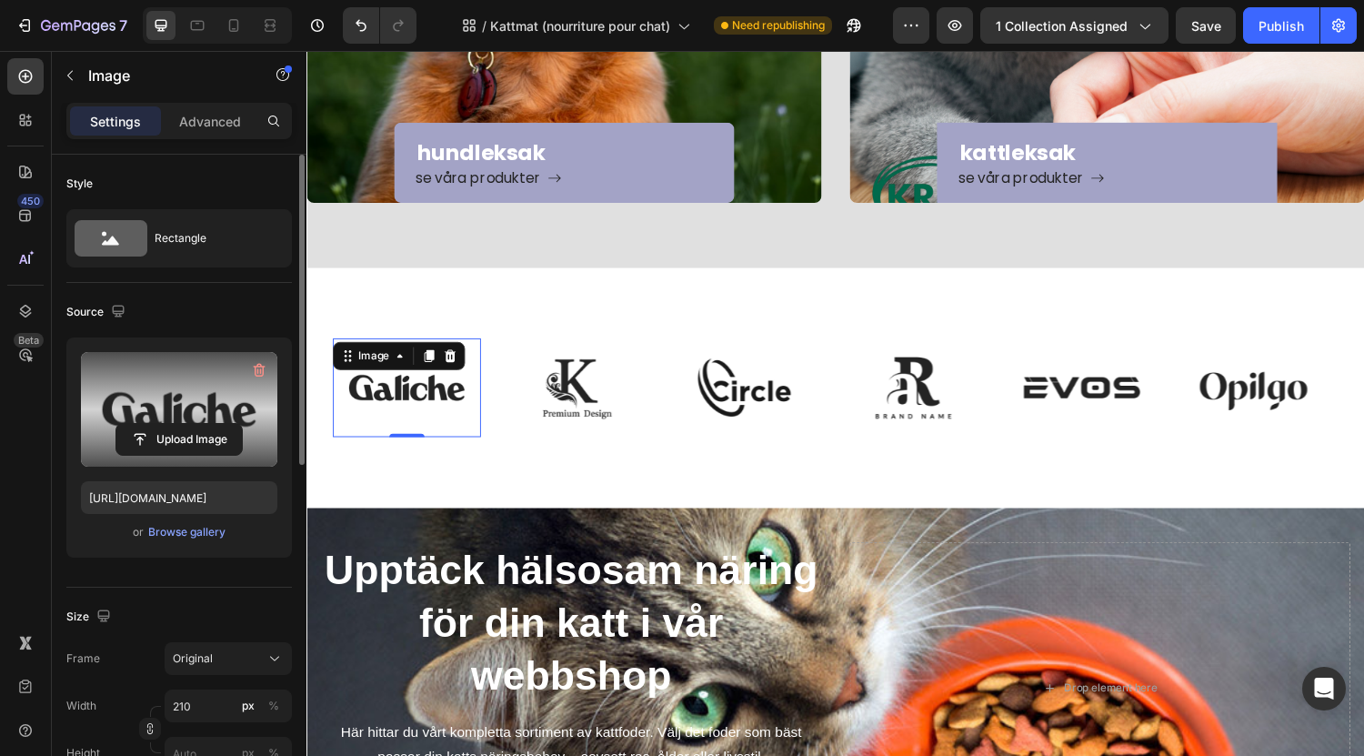
click at [196, 422] on label at bounding box center [179, 409] width 196 height 115
click at [196, 424] on input "file" at bounding box center [178, 439] width 125 height 31
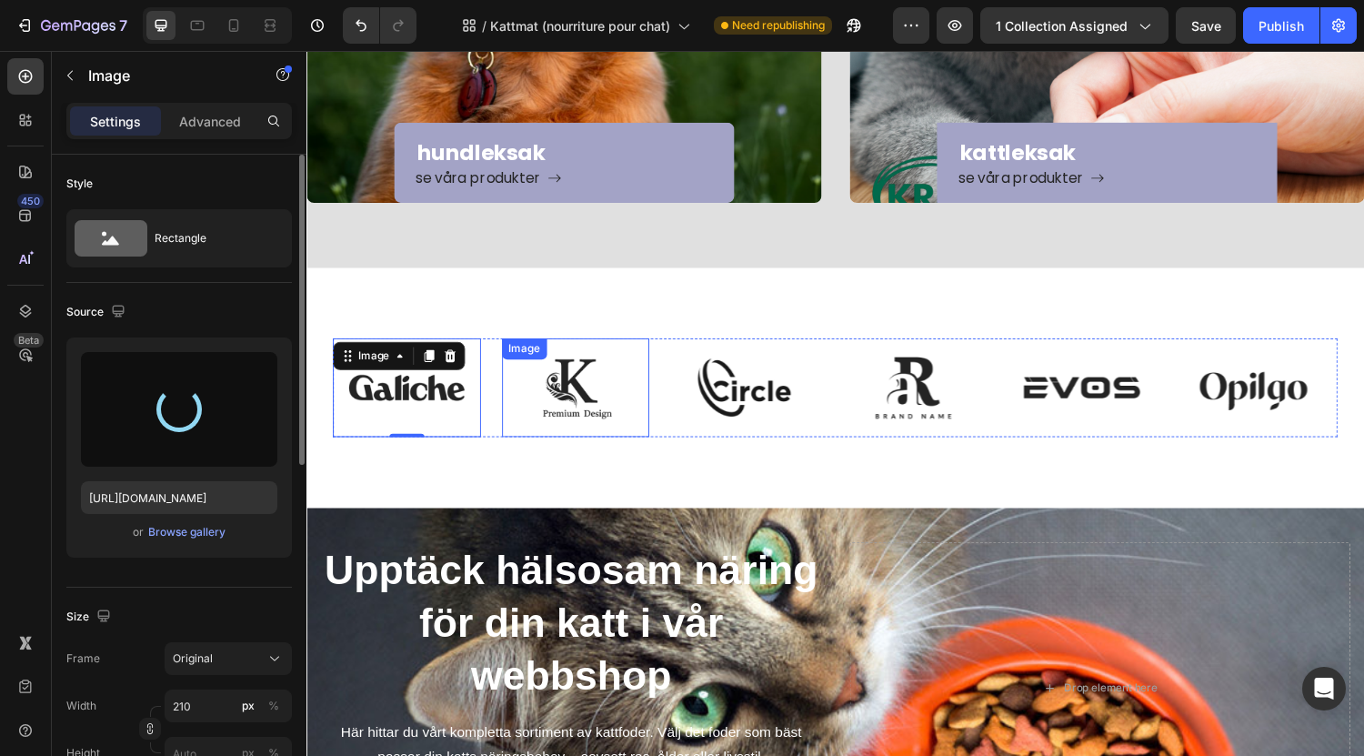
type input "[URL][DOMAIN_NAME]"
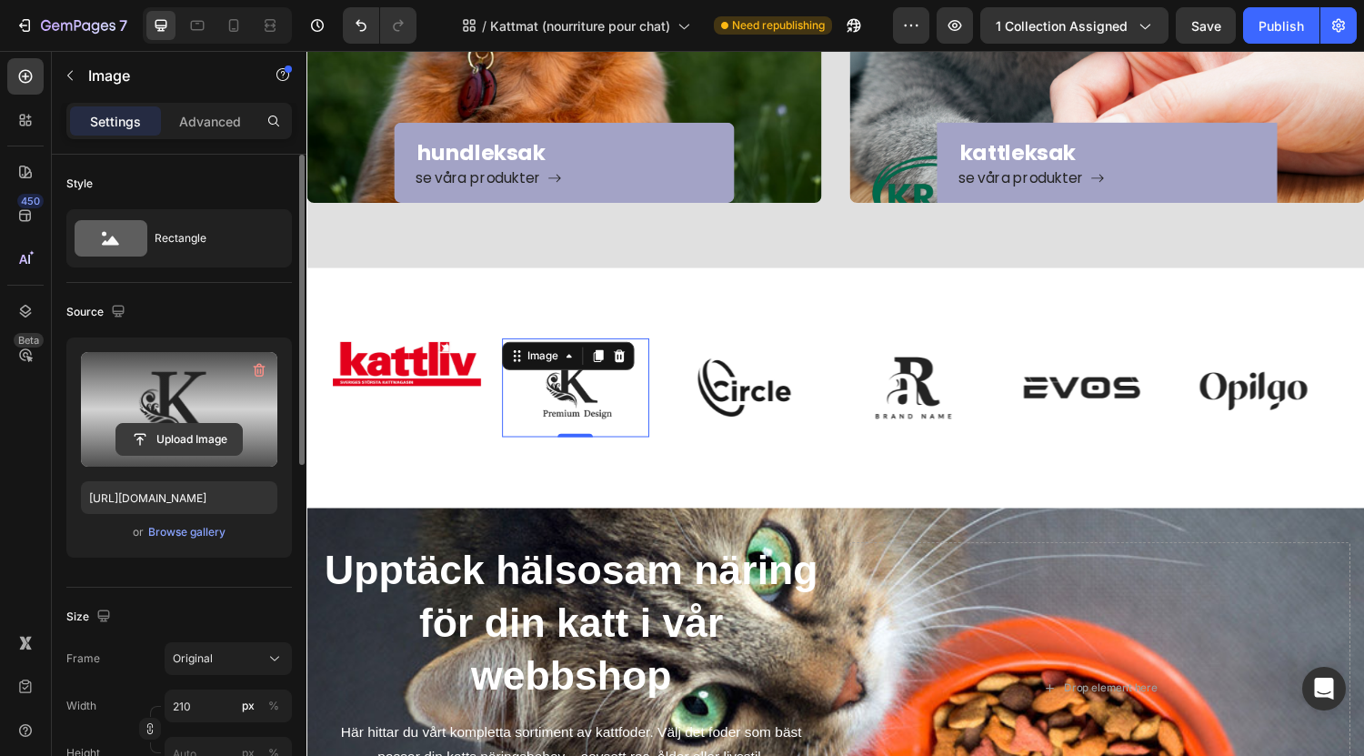
click at [196, 440] on input "file" at bounding box center [178, 439] width 125 height 31
click at [205, 426] on input "file" at bounding box center [178, 439] width 125 height 31
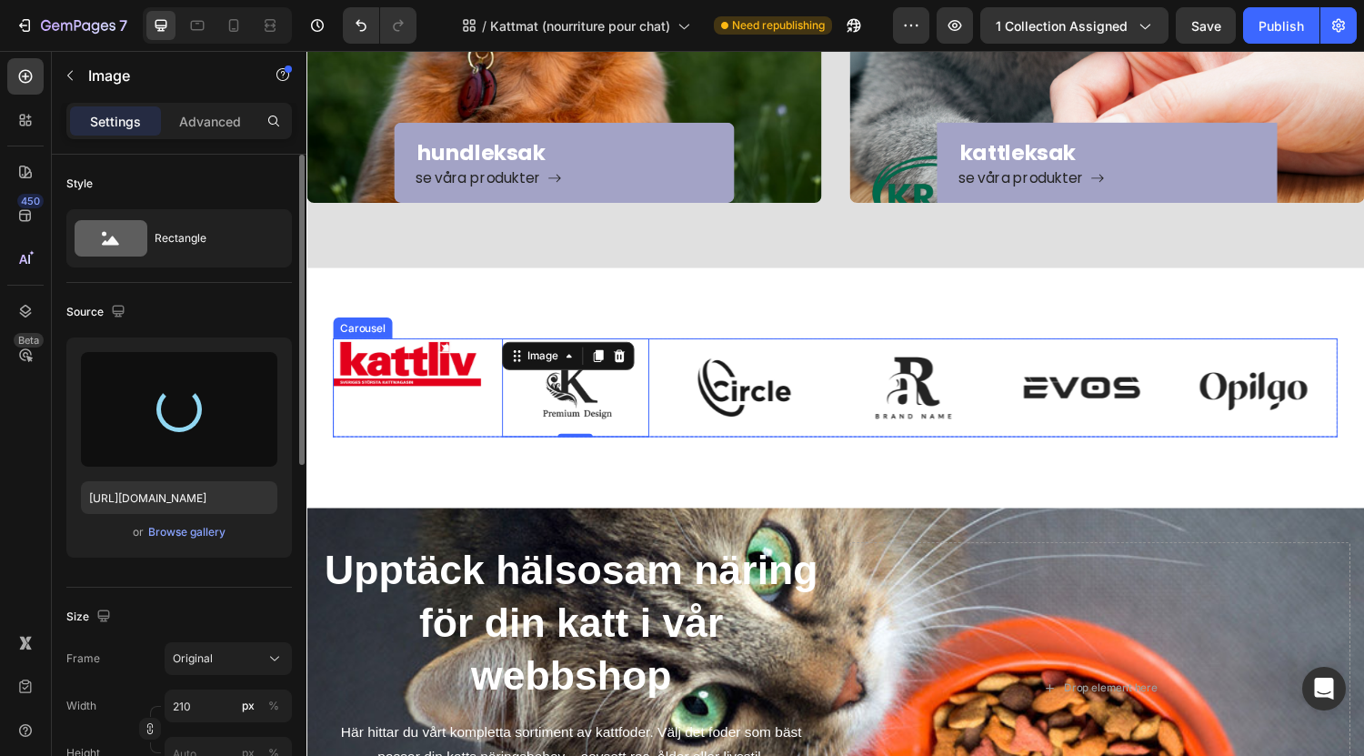
type input "[URL][DOMAIN_NAME]"
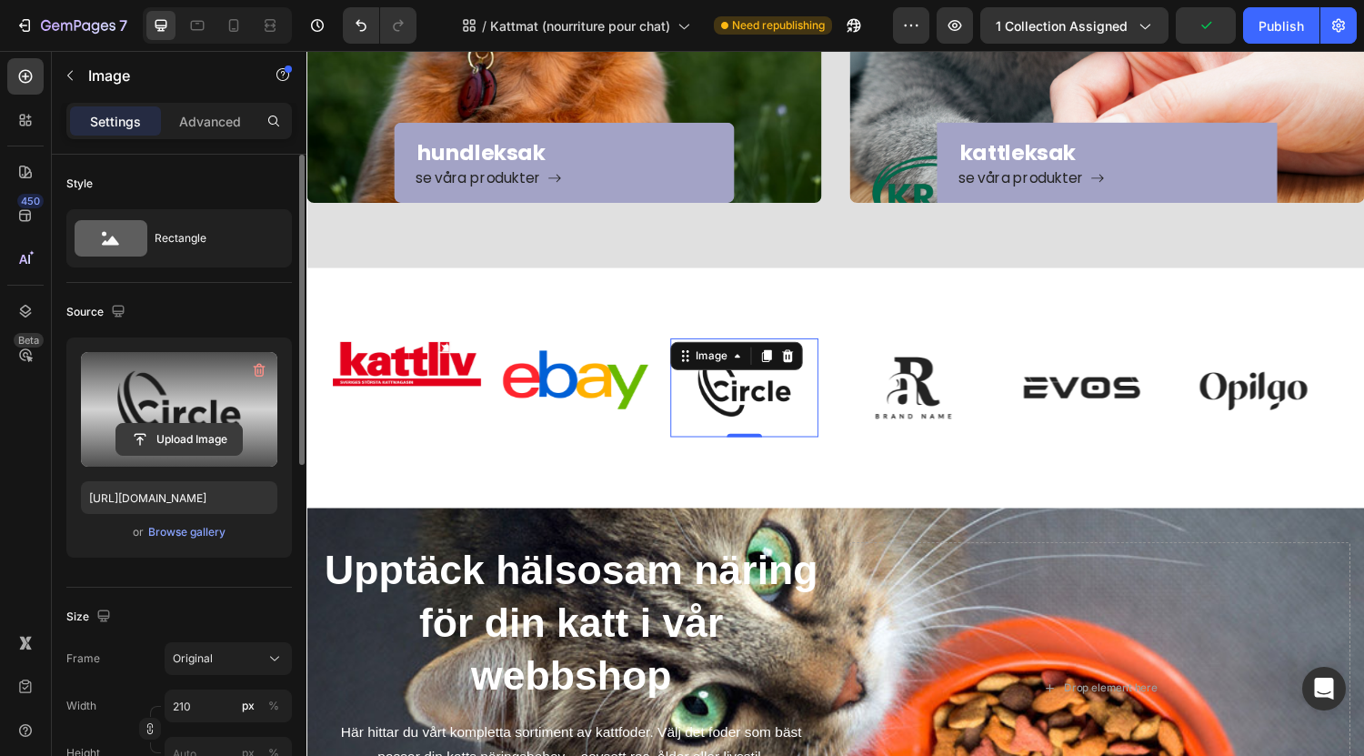
click at [179, 441] on input "file" at bounding box center [178, 439] width 125 height 31
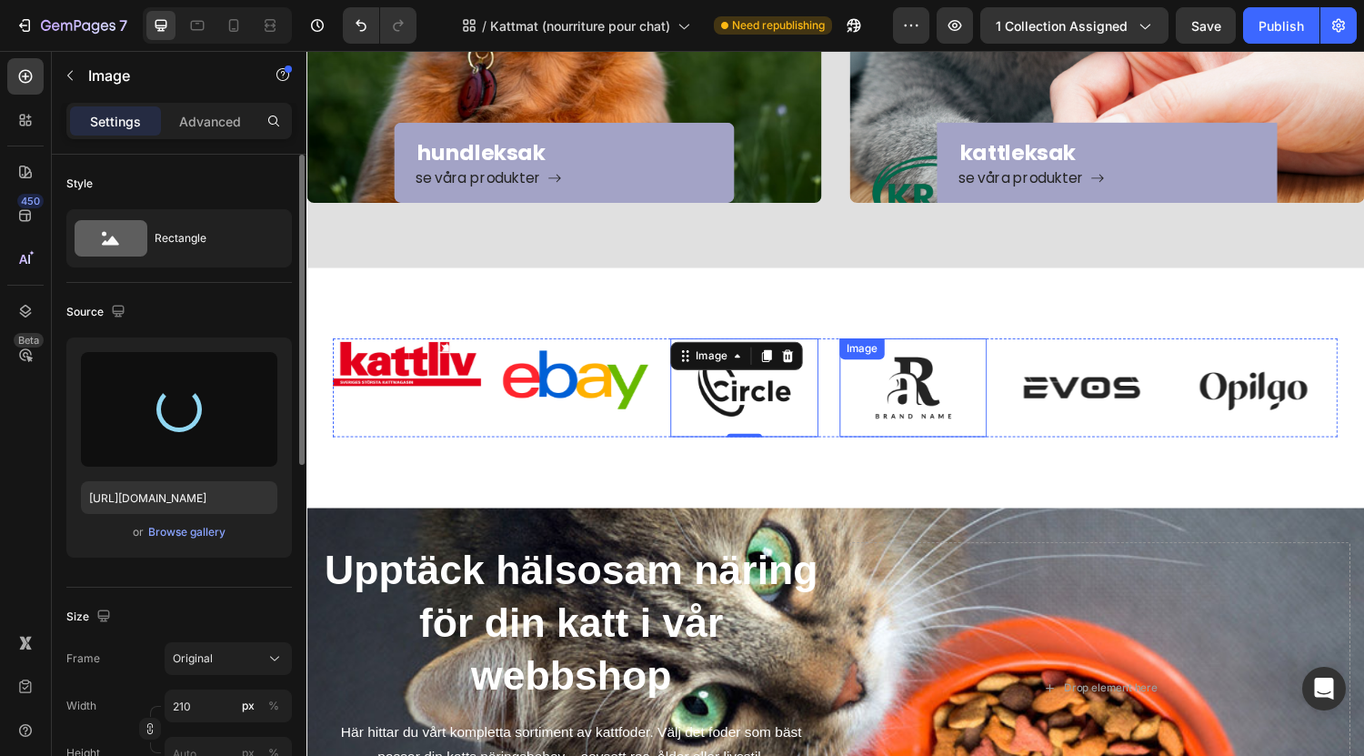
type input "[URL][DOMAIN_NAME]"
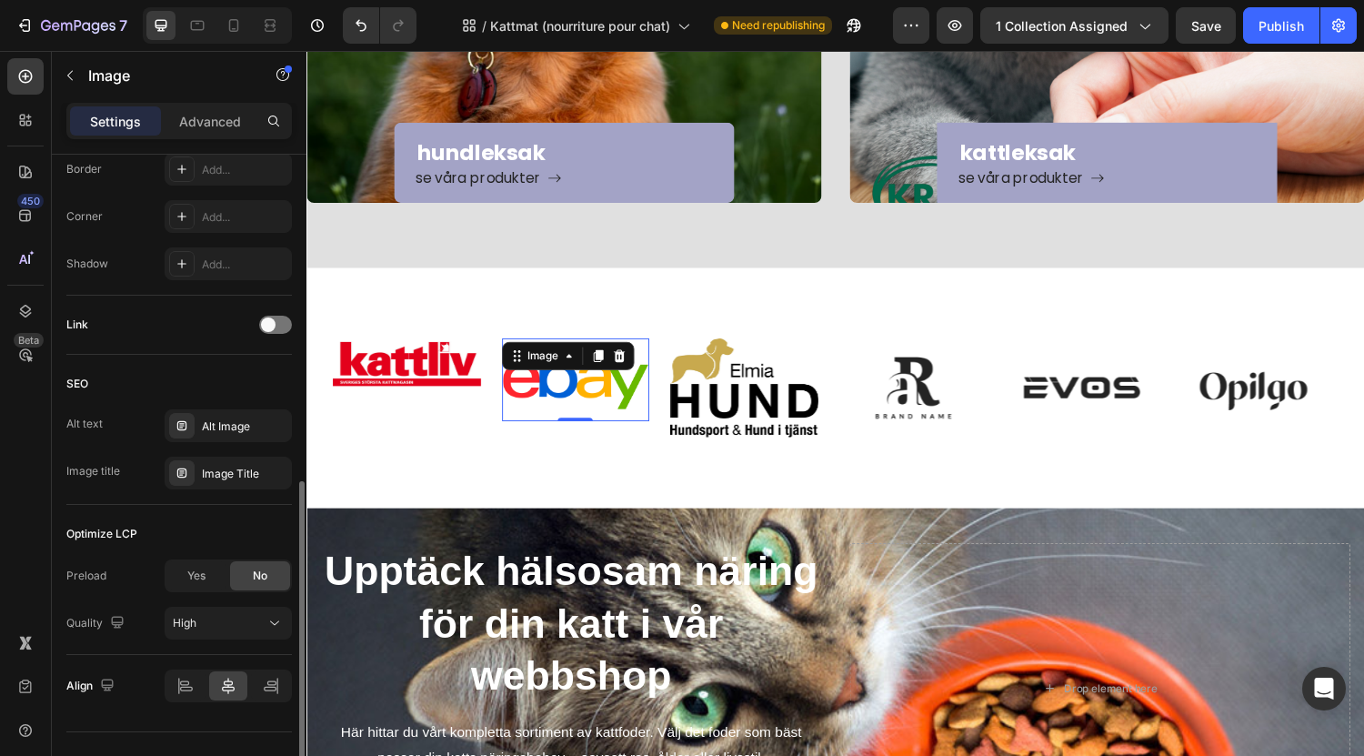
scroll to position [720, 0]
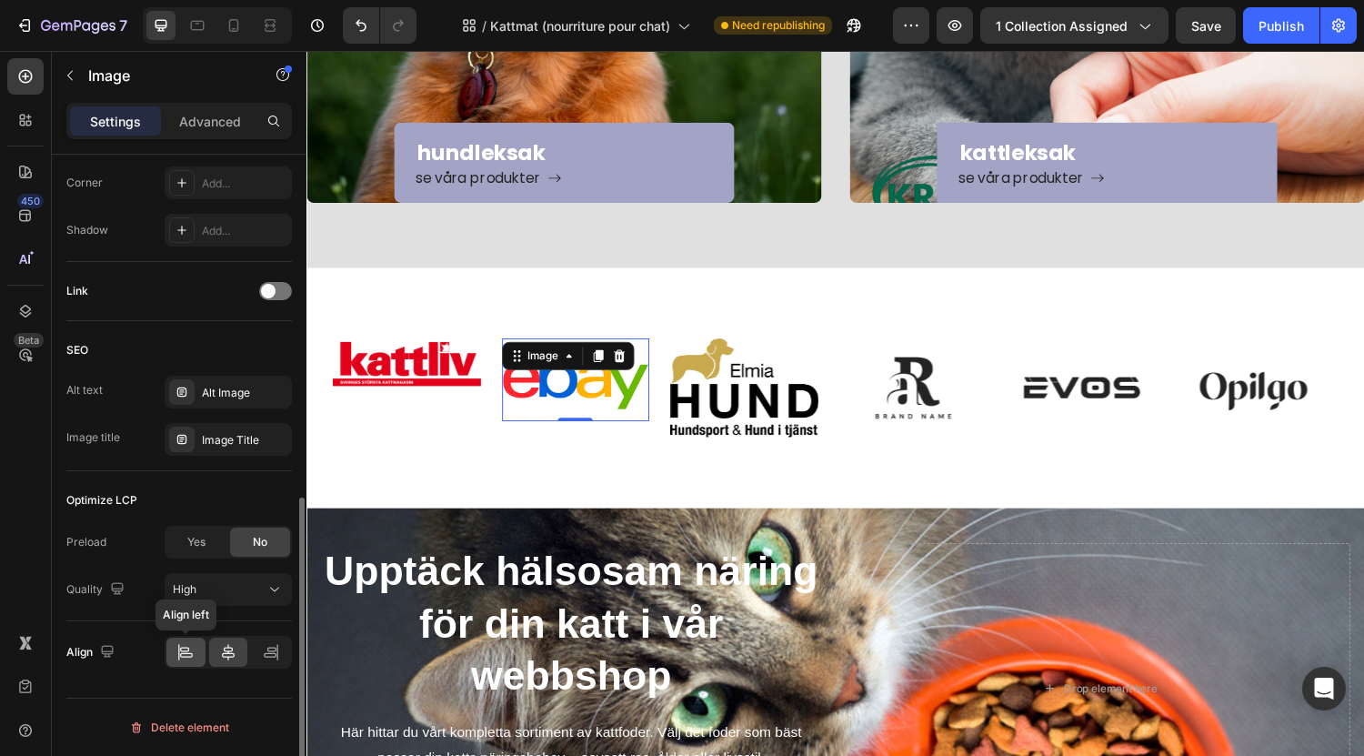
click at [188, 657] on icon at bounding box center [186, 655] width 13 height 5
click at [241, 657] on div at bounding box center [228, 651] width 39 height 29
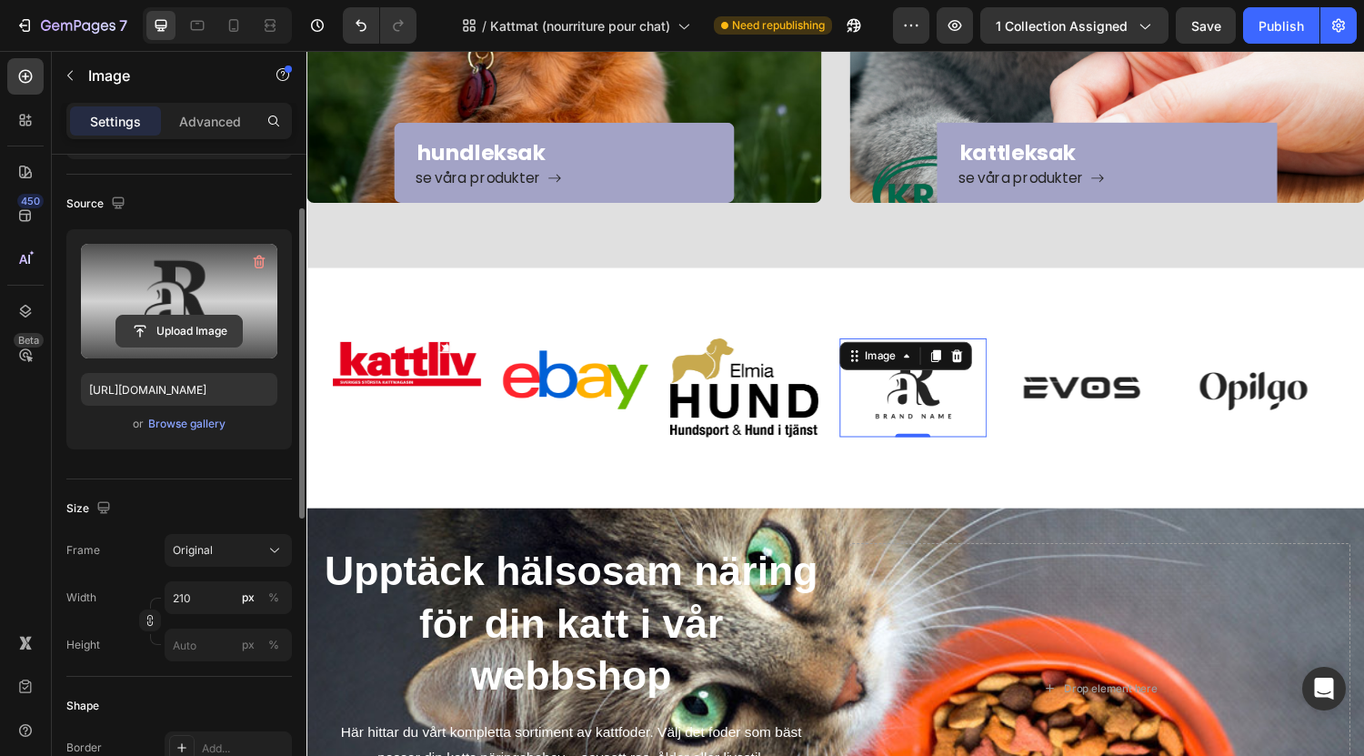
scroll to position [107, 0]
click at [194, 335] on input "file" at bounding box center [178, 331] width 125 height 31
click at [183, 344] on input "file" at bounding box center [178, 331] width 125 height 31
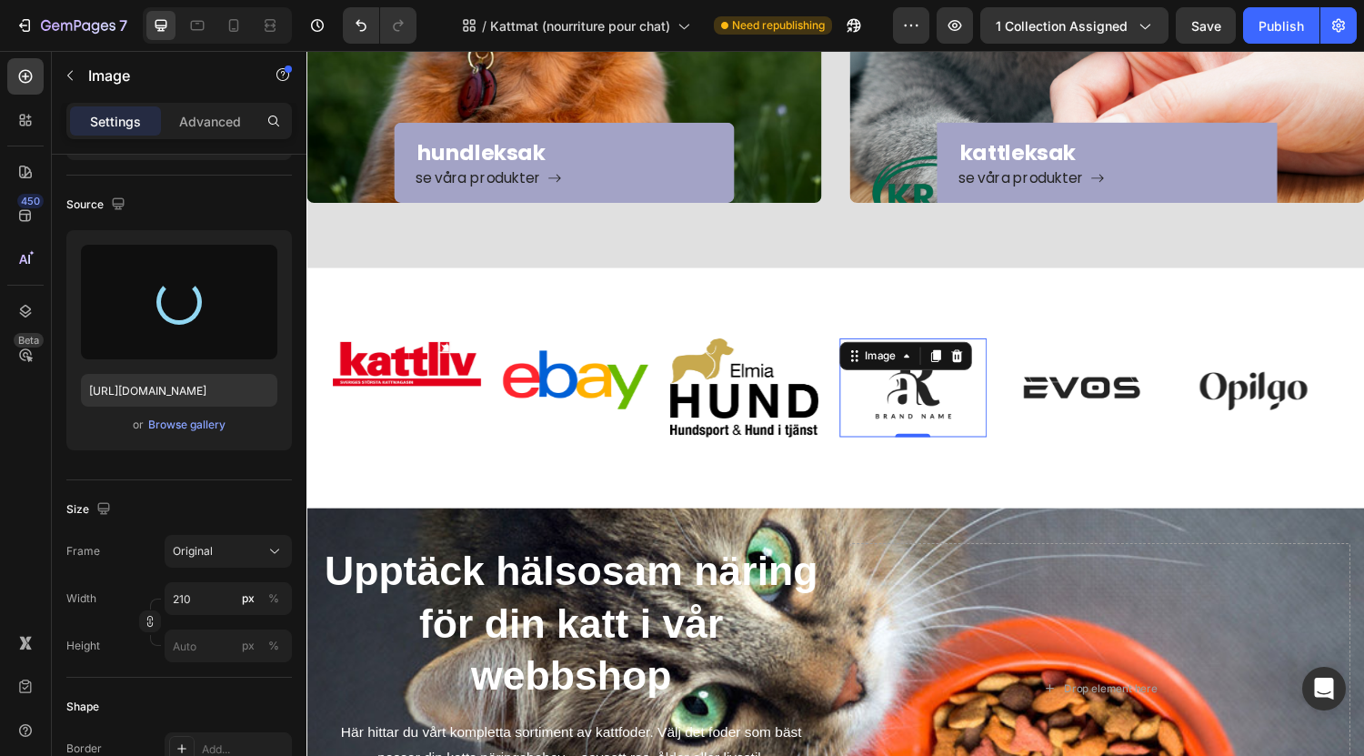
type input "[URL][DOMAIN_NAME]"
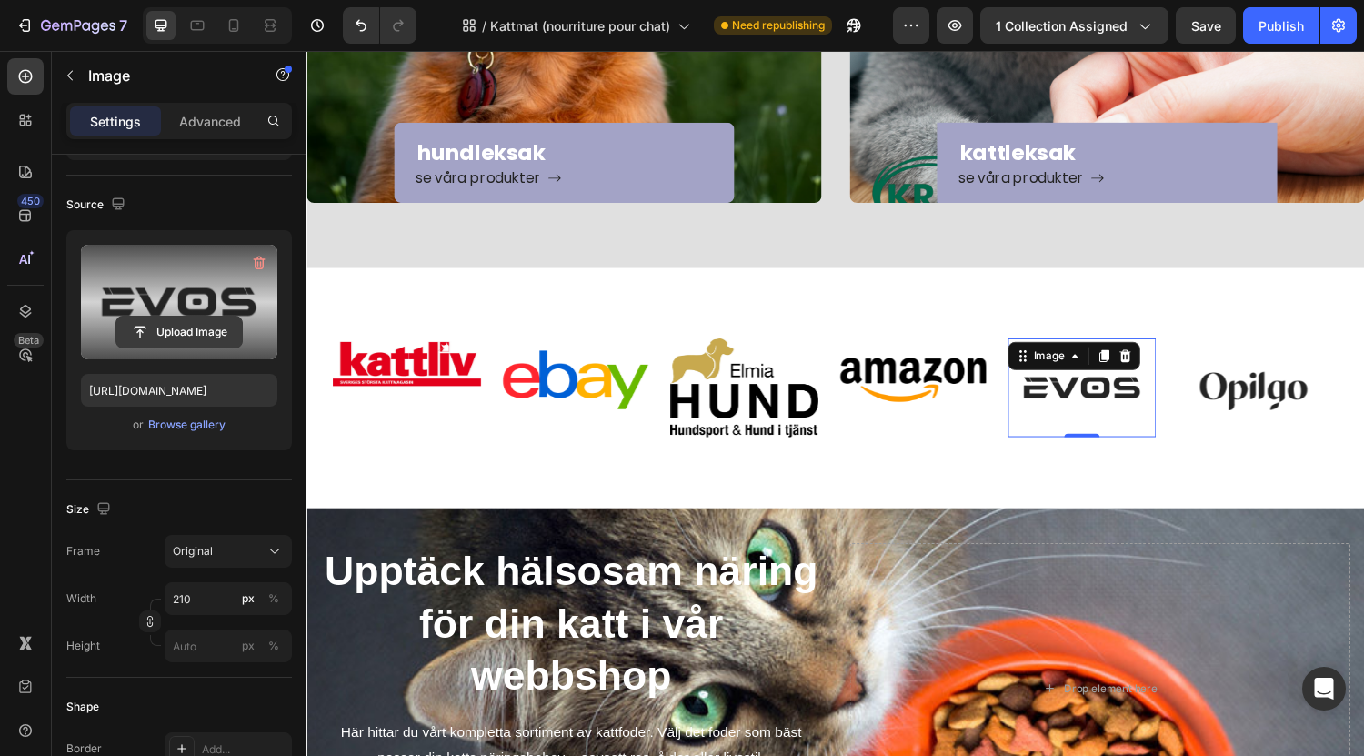
click at [185, 332] on input "file" at bounding box center [178, 331] width 125 height 31
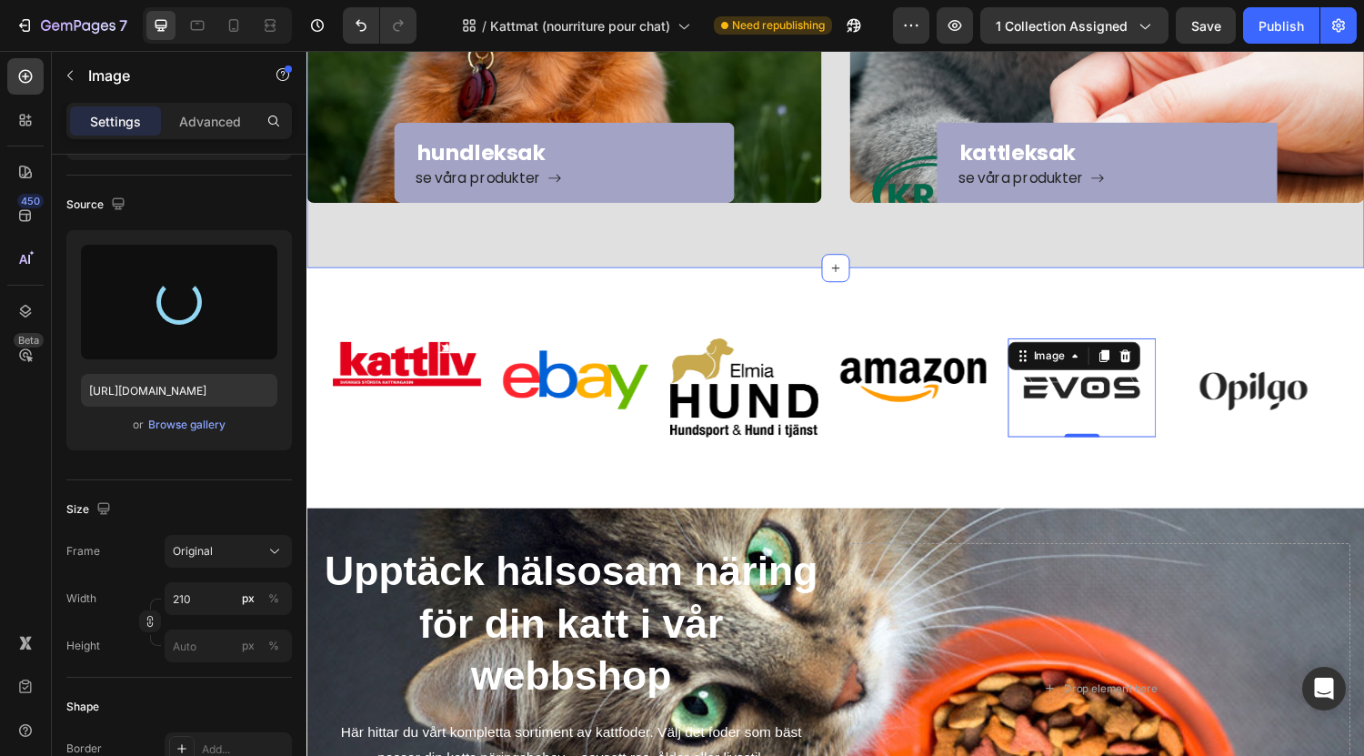
type input "[URL][DOMAIN_NAME]"
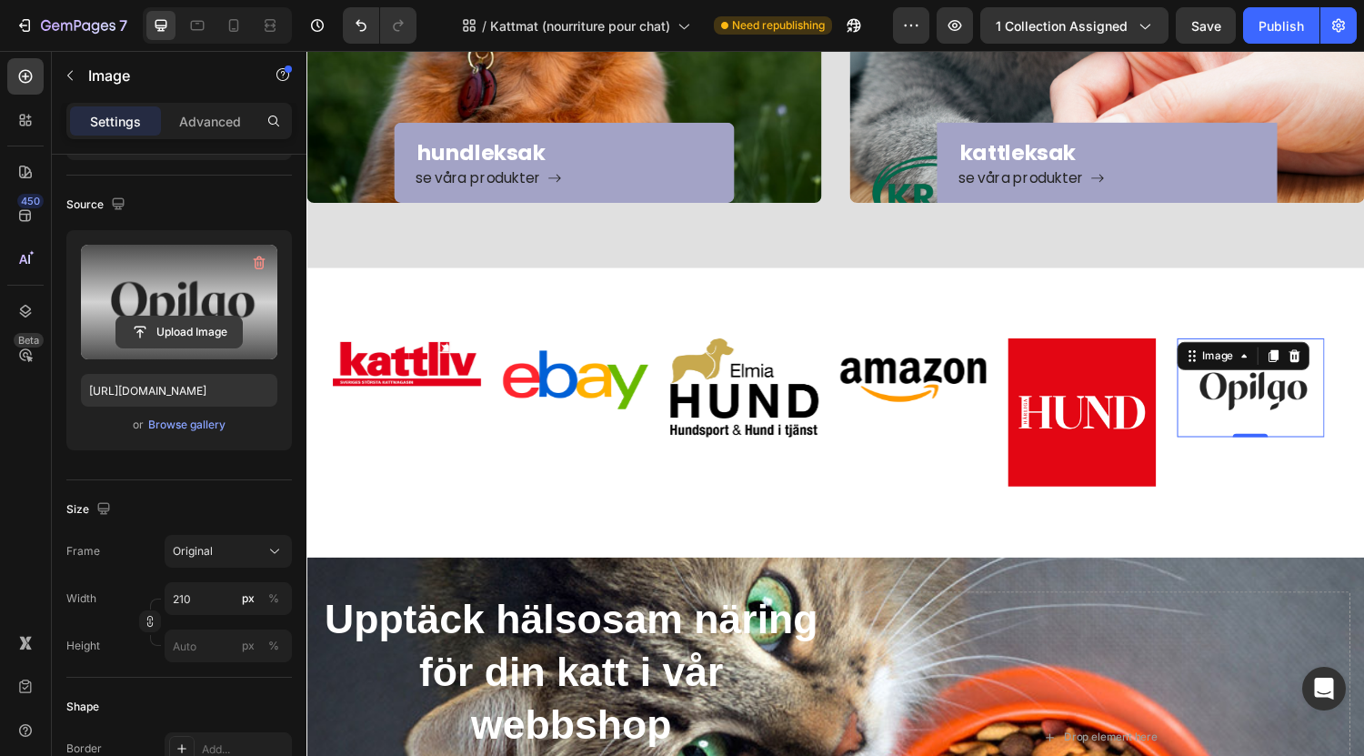
click at [181, 338] on input "file" at bounding box center [178, 331] width 125 height 31
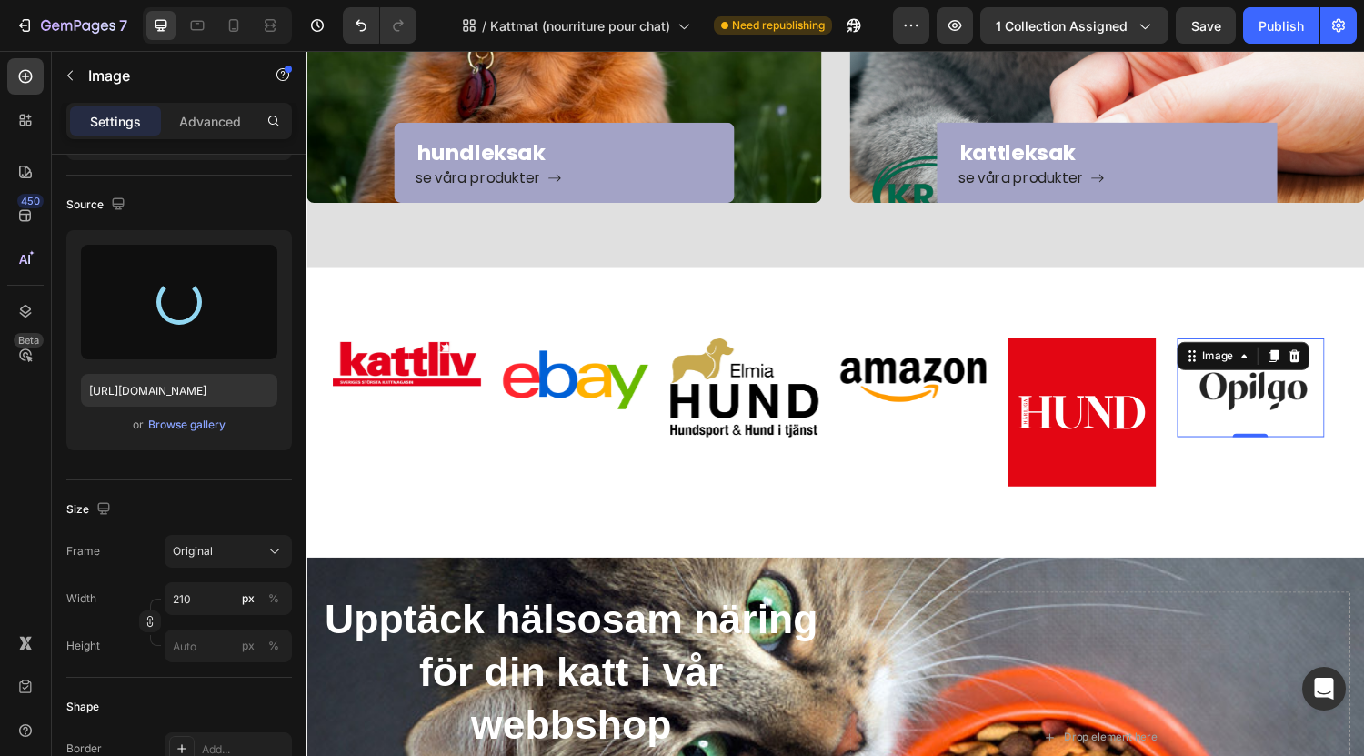
type input "[URL][DOMAIN_NAME]"
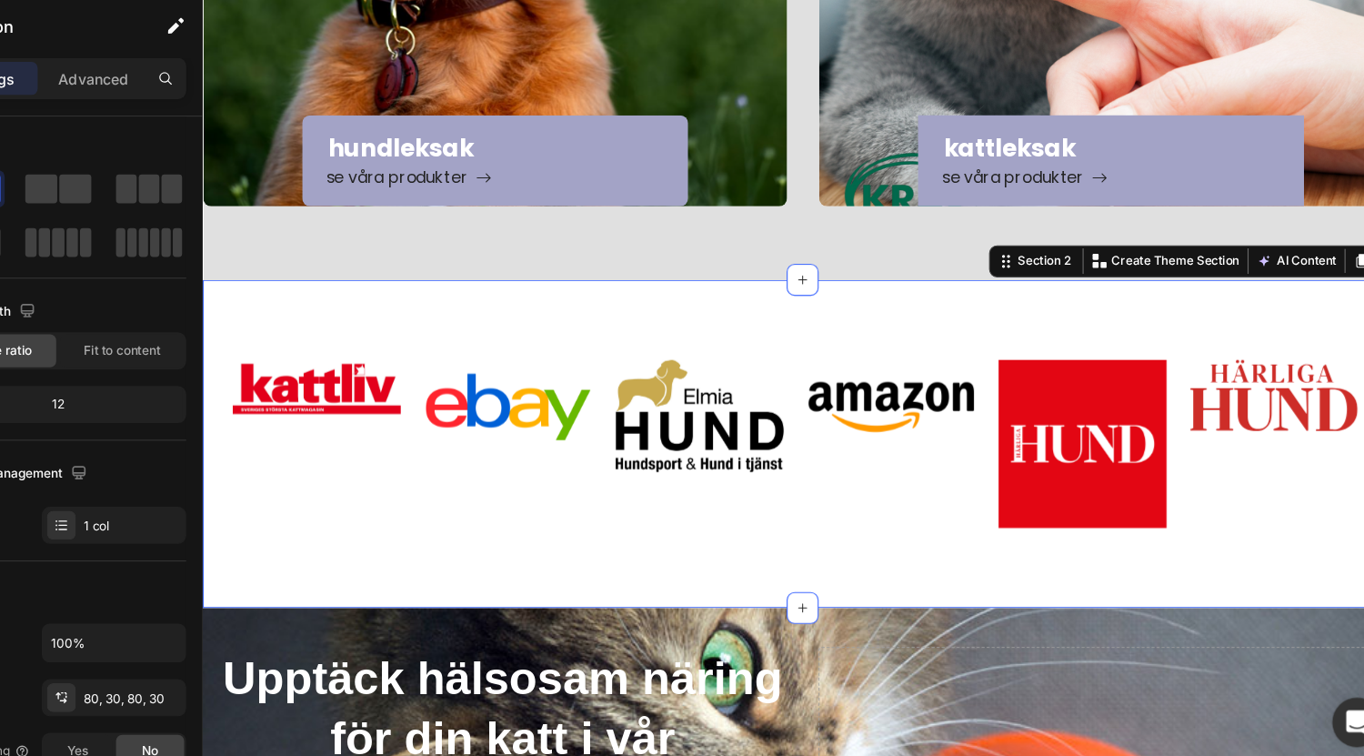
scroll to position [262, 0]
